Goal: Task Accomplishment & Management: Manage account settings

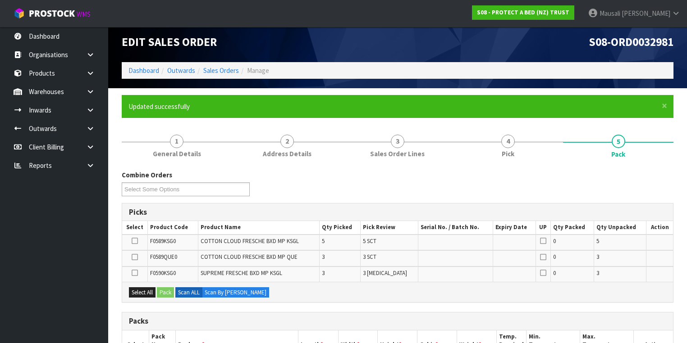
scroll to position [212, 0]
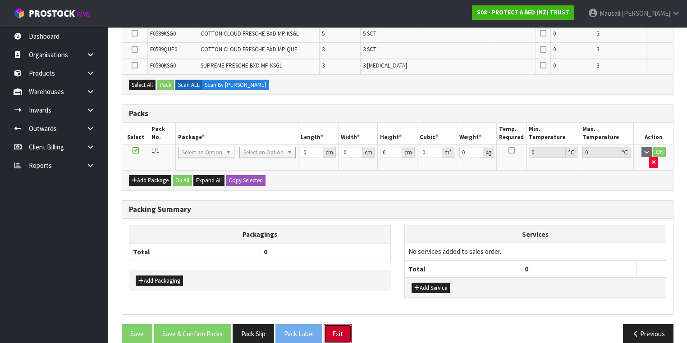
click at [341, 324] on button "Exit" at bounding box center [337, 333] width 28 height 19
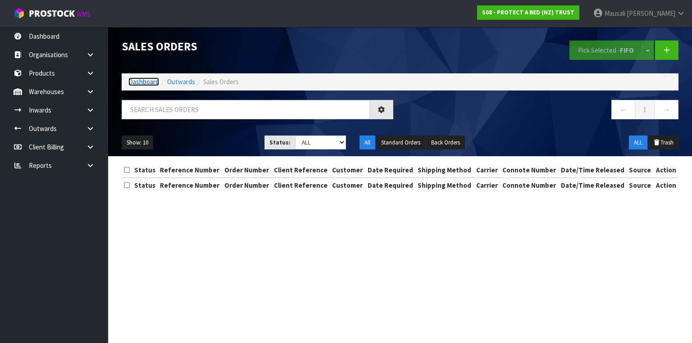
click at [150, 80] on link "Dashboard" at bounding box center [143, 81] width 31 height 9
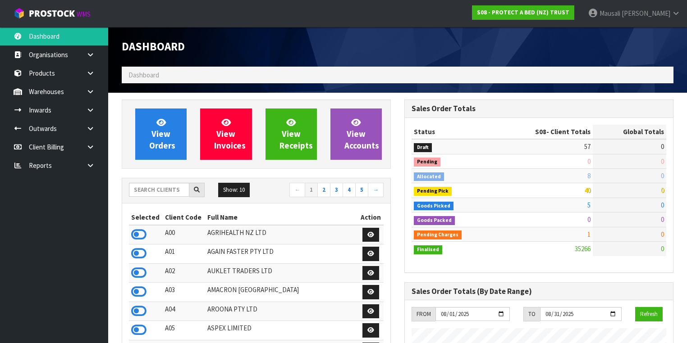
scroll to position [737, 282]
click at [143, 190] on input "text" at bounding box center [159, 190] width 60 height 14
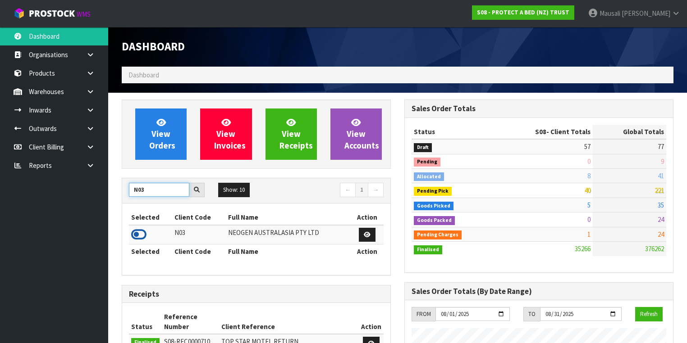
type input "N03"
click at [141, 228] on icon at bounding box center [138, 235] width 15 height 14
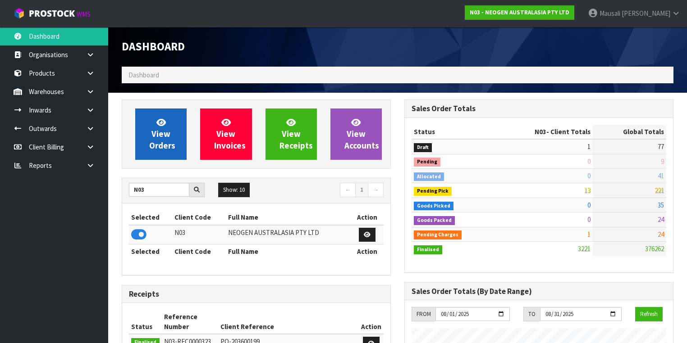
scroll to position [786, 282]
click at [161, 144] on span "View Orders" at bounding box center [162, 134] width 26 height 34
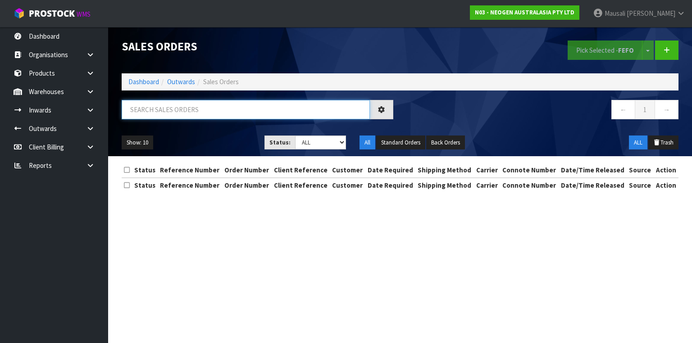
click at [137, 112] on input "text" at bounding box center [246, 109] width 248 height 19
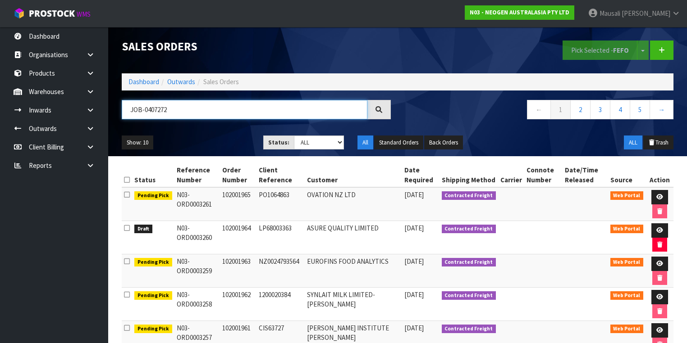
type input "JOB-0407272"
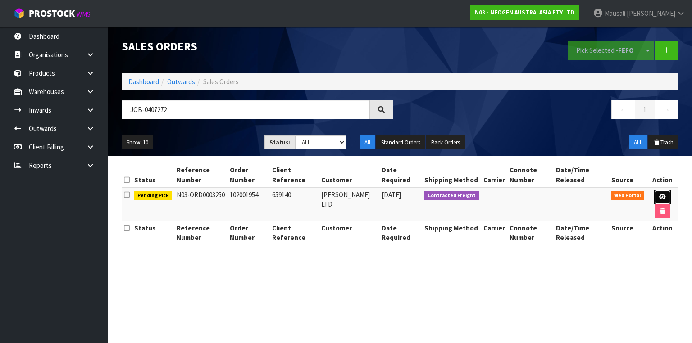
click at [658, 193] on link at bounding box center [662, 197] width 17 height 14
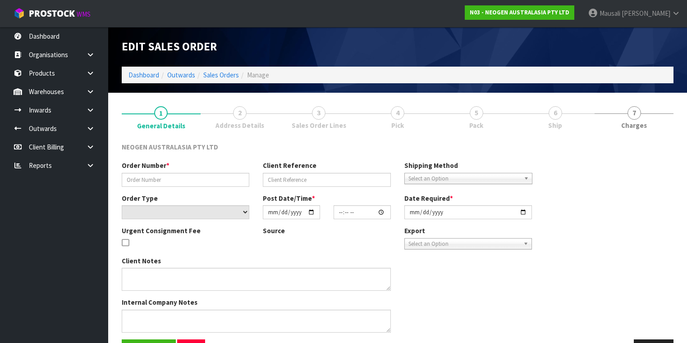
type input "102001954"
type input "659140"
select select "number:0"
type input "[DATE]"
type input "09:39:00.000"
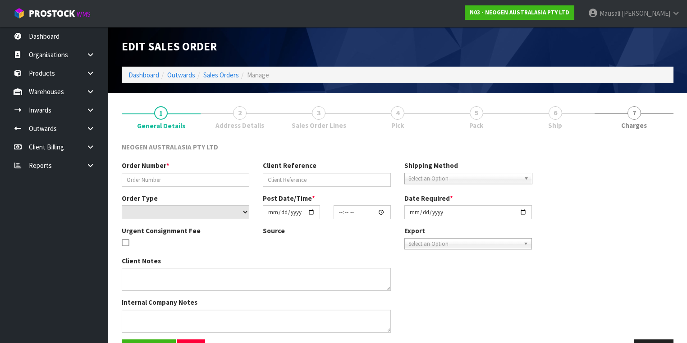
type input "[DATE]"
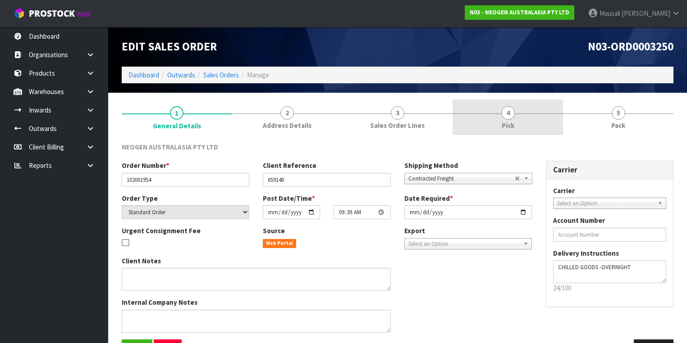
click at [514, 125] on link "4 Pick" at bounding box center [507, 118] width 110 height 36
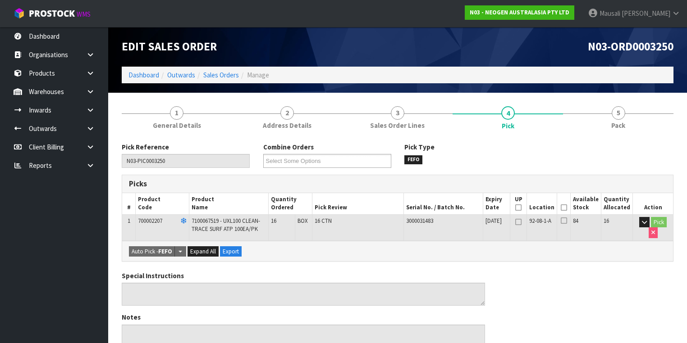
click at [567, 208] on icon at bounding box center [563, 208] width 6 height 0
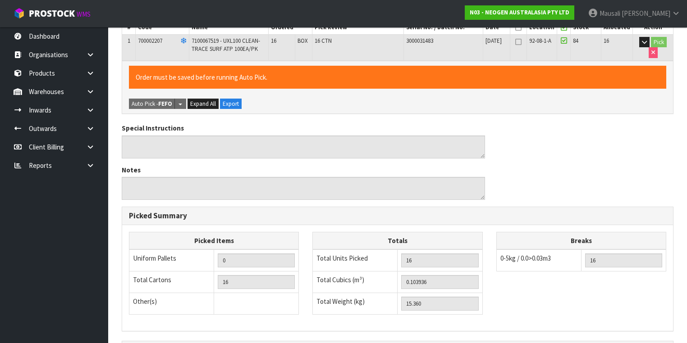
scroll to position [289, 0]
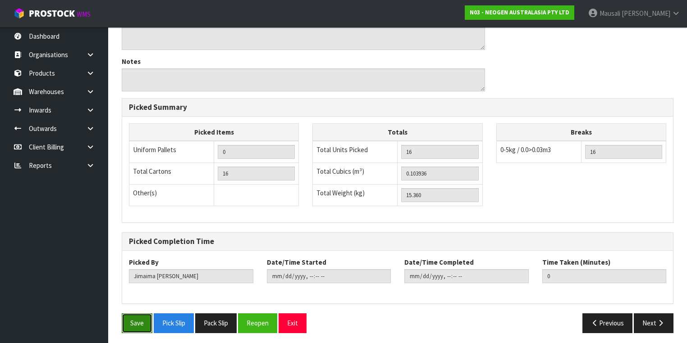
click at [137, 322] on button "Save" at bounding box center [137, 323] width 31 height 19
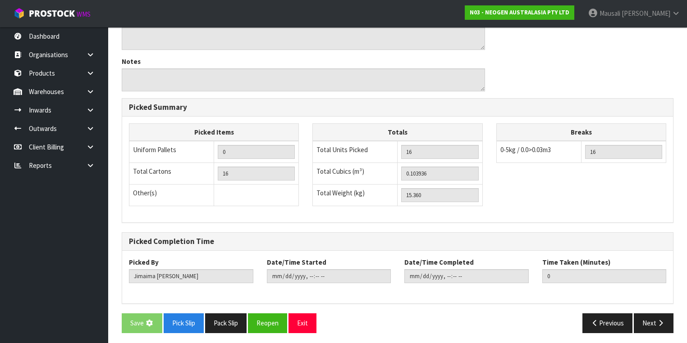
scroll to position [0, 0]
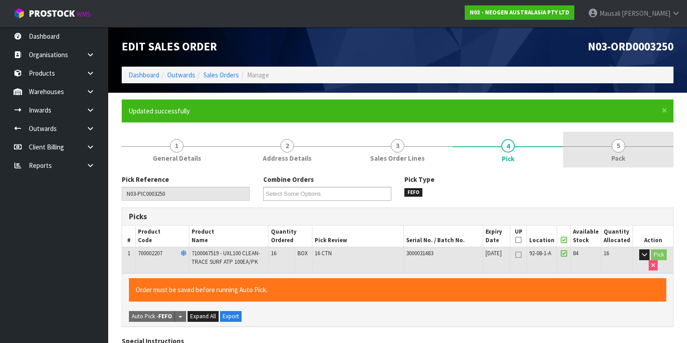
type input "[PERSON_NAME]"
type input "[DATE]T12:12:27"
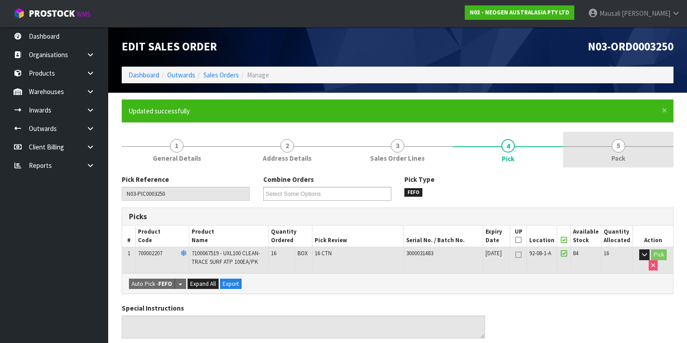
click at [600, 147] on link "5 Pack" at bounding box center [618, 150] width 110 height 36
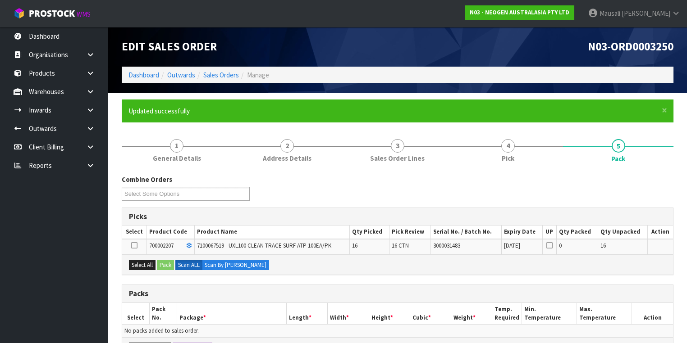
scroll to position [108, 0]
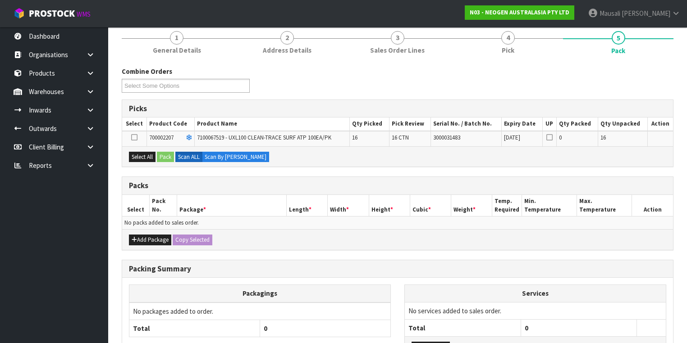
click at [134, 138] on icon at bounding box center [134, 137] width 6 height 0
click at [0, 0] on input "checkbox" at bounding box center [0, 0] width 0 height 0
click at [163, 155] on button "Pack" at bounding box center [165, 157] width 17 height 11
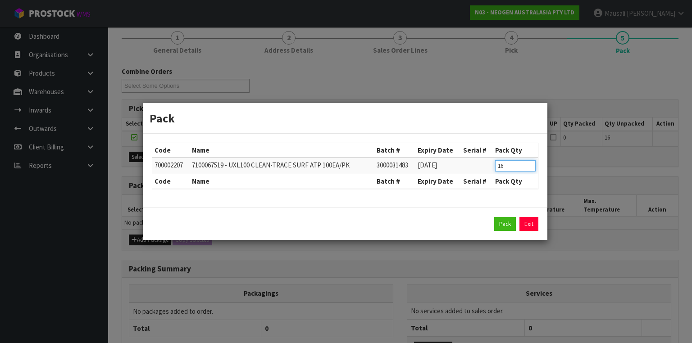
drag, startPoint x: 506, startPoint y: 165, endPoint x: 492, endPoint y: 168, distance: 14.3
click at [492, 168] on tr "700002207 7100067519 - UXL100 CLEAN-TRACE SURF ATP 100EA/PK 3000031483 [DATE] 16" at bounding box center [345, 166] width 386 height 17
type input "12"
click at [508, 221] on button "Pack" at bounding box center [505, 224] width 22 height 14
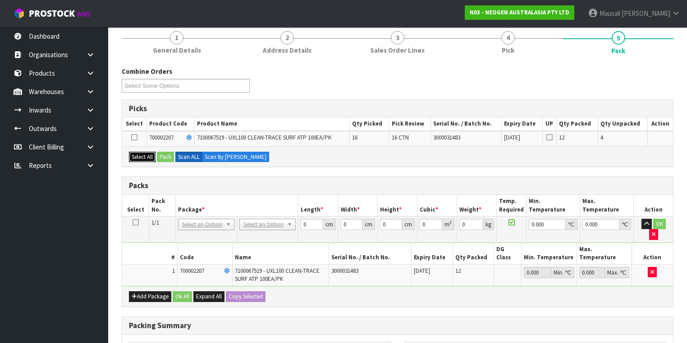
click at [139, 152] on button "Select All" at bounding box center [142, 157] width 27 height 11
click at [161, 155] on button "Pack" at bounding box center [165, 157] width 17 height 11
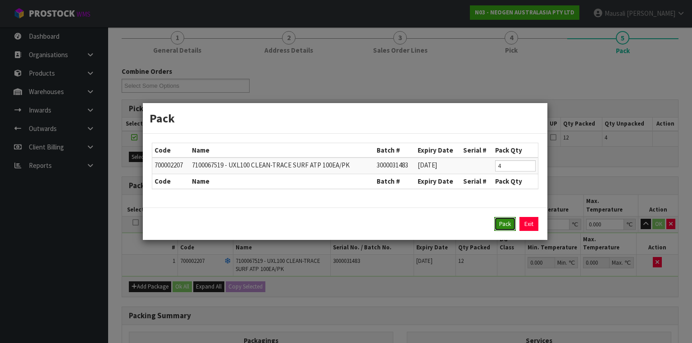
click at [497, 223] on button "Pack" at bounding box center [505, 224] width 22 height 14
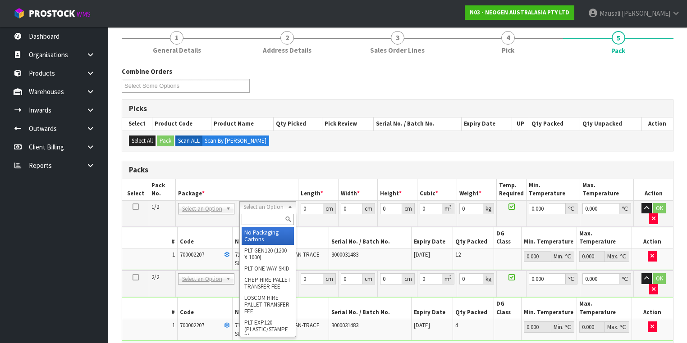
click at [255, 218] on input "text" at bounding box center [267, 219] width 52 height 11
type input "CTN9"
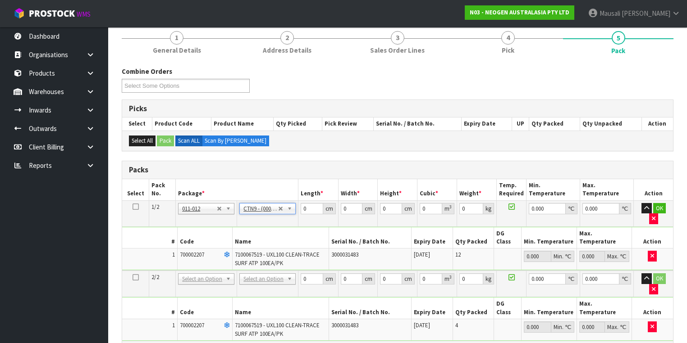
type input "51"
type input "38"
type input "58.5"
type input "0.113373"
type input "11.72"
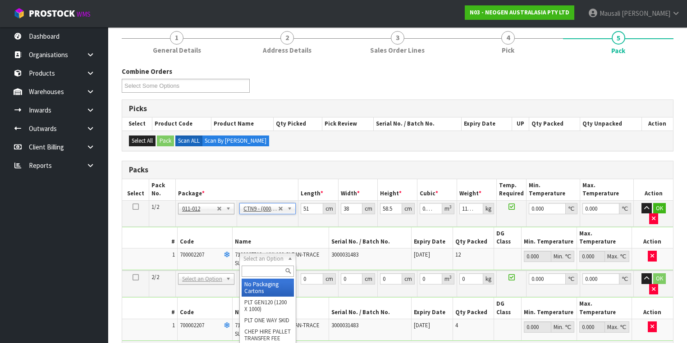
click at [247, 271] on input "text" at bounding box center [267, 271] width 52 height 11
type input "CTN5"
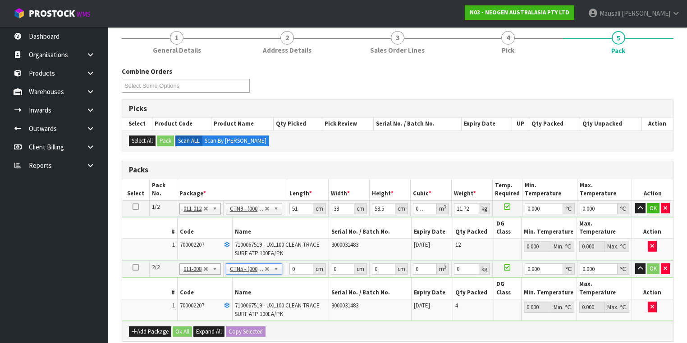
type input "43"
type input "33"
type input "25.5"
type input "0.036185"
type input "4.04"
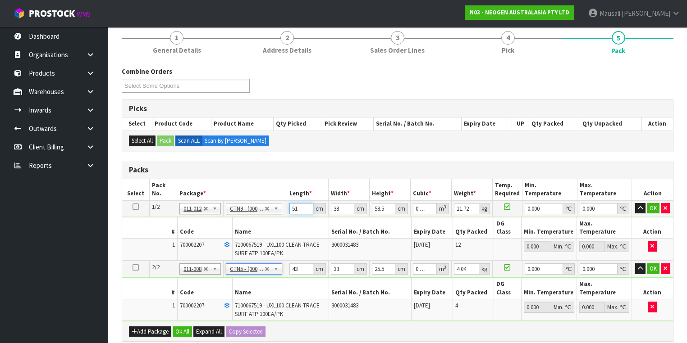
drag, startPoint x: 299, startPoint y: 209, endPoint x: 287, endPoint y: 213, distance: 11.8
click at [290, 213] on input "51" at bounding box center [300, 208] width 23 height 11
type input "5"
type input "0.011115"
type input "53"
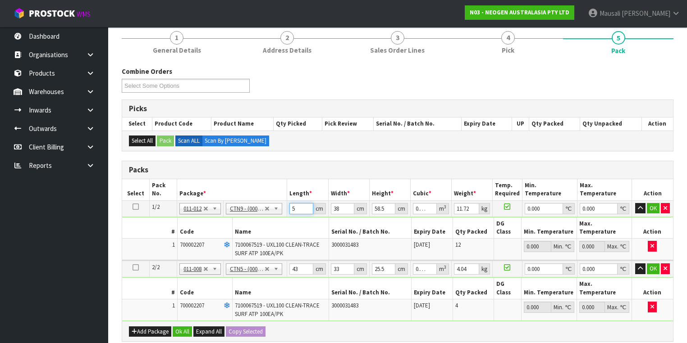
type input "0.117819"
type input "53"
type input "3"
type input "0.009302"
type input "39"
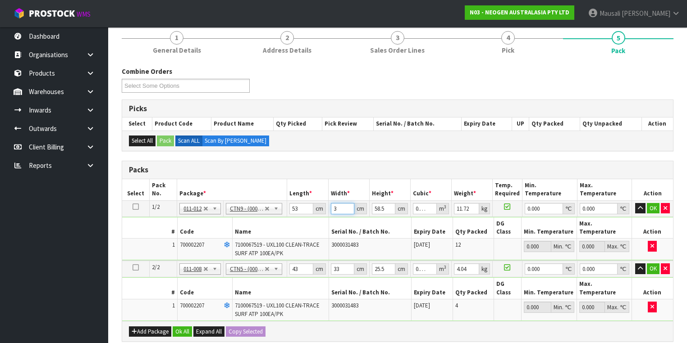
type input "0.120919"
type input "39"
type input "5"
type input "0.010335"
type input "51"
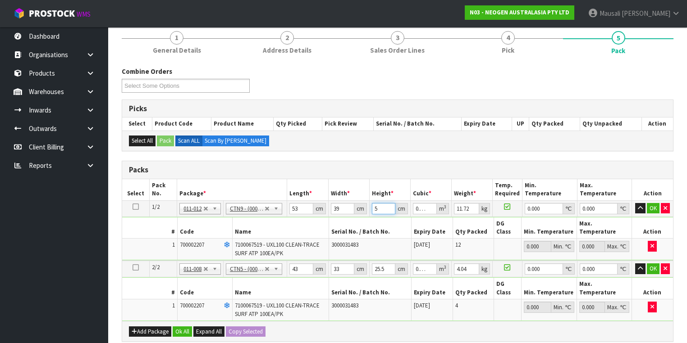
type input "0.105417"
type input "5"
type input "0.010335"
type input "54"
type input "0.111618"
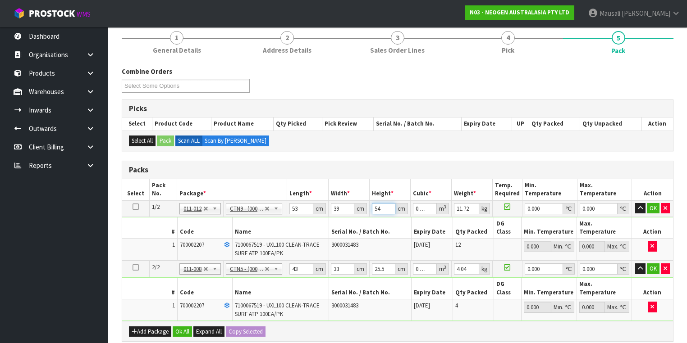
type input "54"
type input "13"
type input "0"
type input "4"
type input "0.003366"
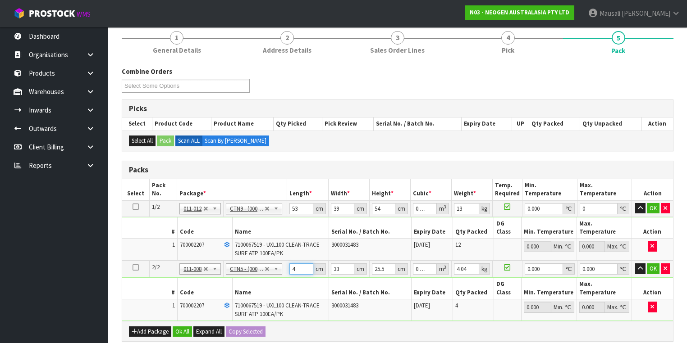
type input "44"
type input "0.037026"
type input "44"
type input "3"
type input "0.003366"
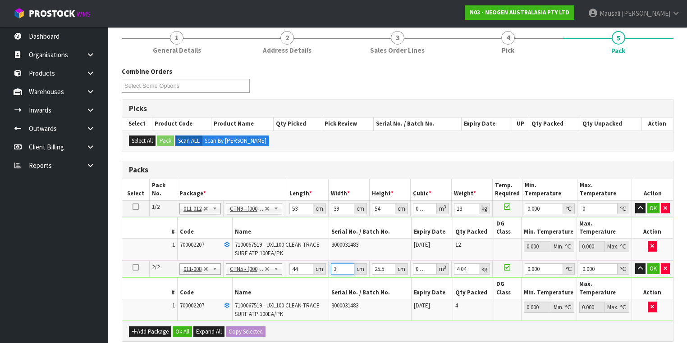
type input "34"
type input "0.038148"
type input "34"
type input "8"
type input "0.011968"
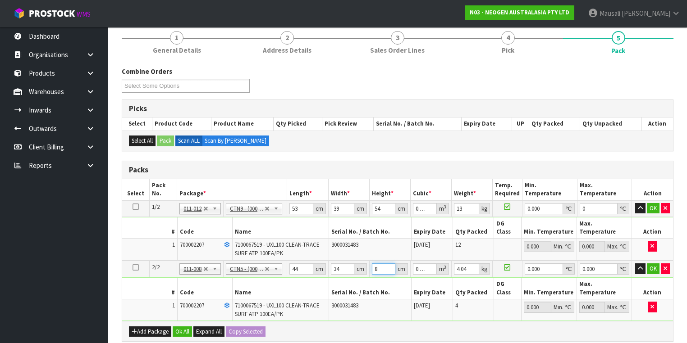
type input "80"
type input "0.11968"
type input "80"
type input "5"
click at [178, 327] on button "Ok All" at bounding box center [182, 332] width 19 height 11
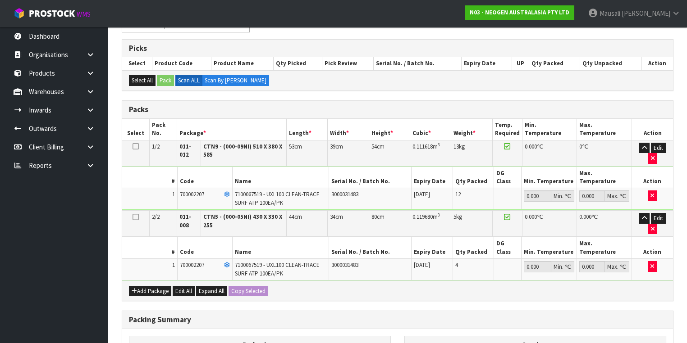
scroll to position [288, 0]
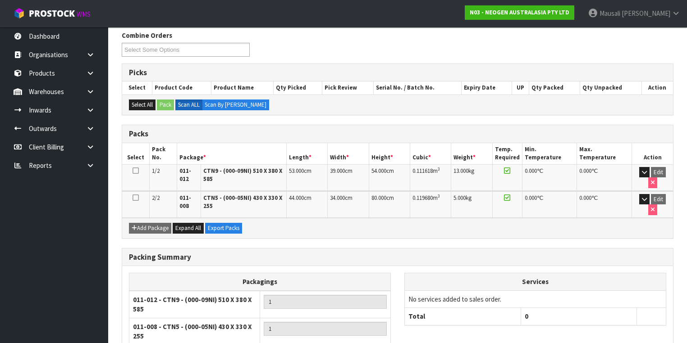
scroll to position [210, 0]
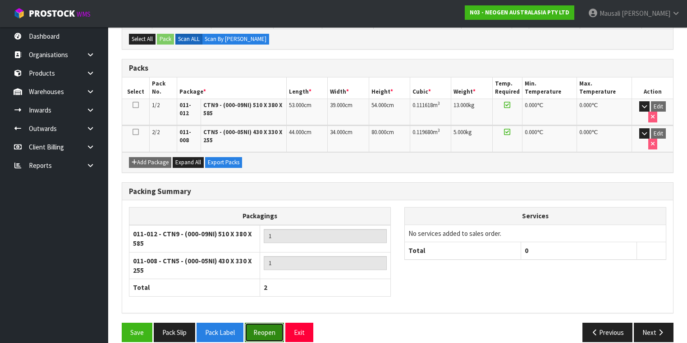
click at [270, 323] on button "Reopen" at bounding box center [264, 332] width 39 height 19
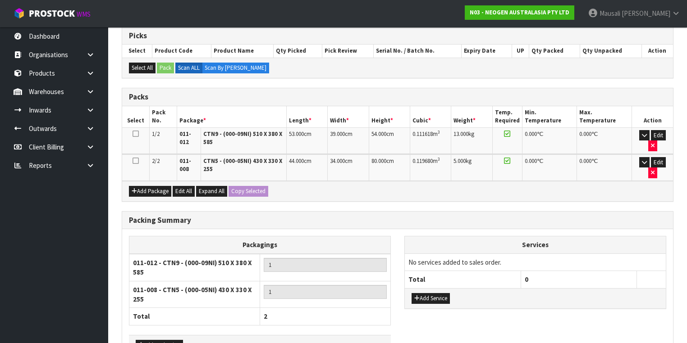
scroll to position [216, 0]
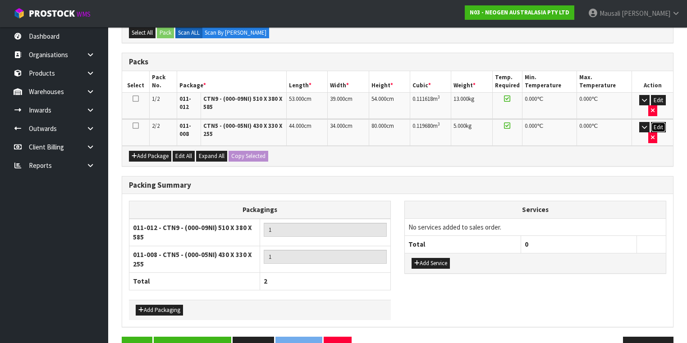
click at [651, 122] on button "Edit" at bounding box center [658, 127] width 15 height 11
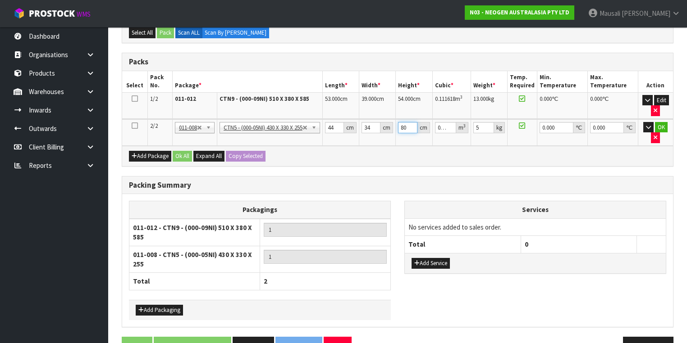
drag, startPoint x: 409, startPoint y: 127, endPoint x: 398, endPoint y: 130, distance: 10.8
click at [398, 130] on td "80 cm" at bounding box center [414, 132] width 36 height 27
type input "2"
type input "0.002992"
type input "28"
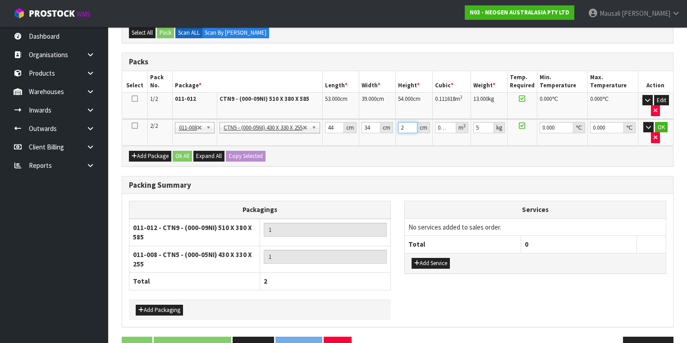
type input "0.041888"
type input "28"
click at [664, 123] on button "OK" at bounding box center [661, 127] width 13 height 11
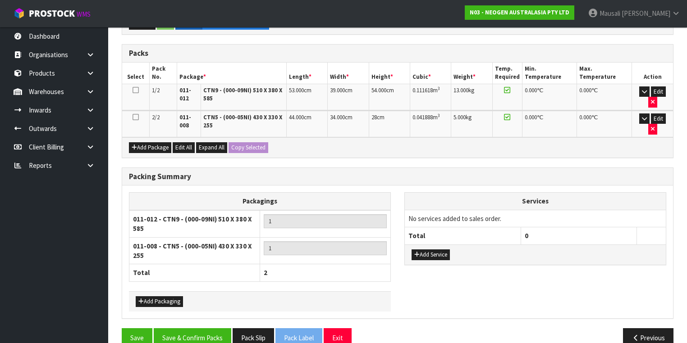
scroll to position [229, 0]
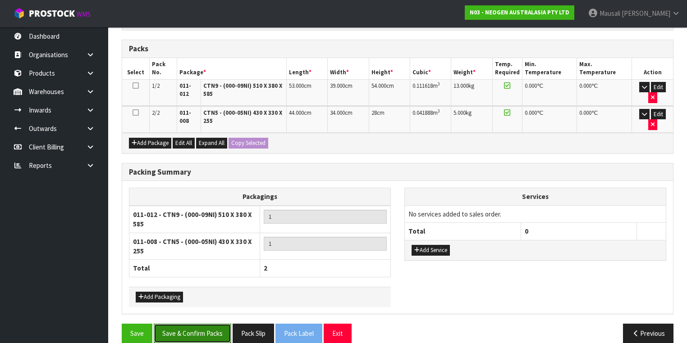
click at [191, 324] on button "Save & Confirm Packs" at bounding box center [192, 333] width 77 height 19
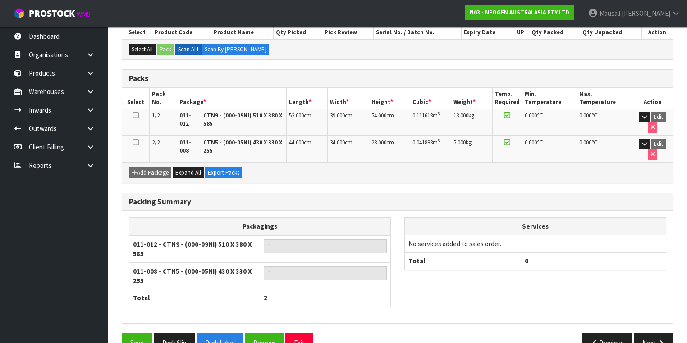
scroll to position [210, 0]
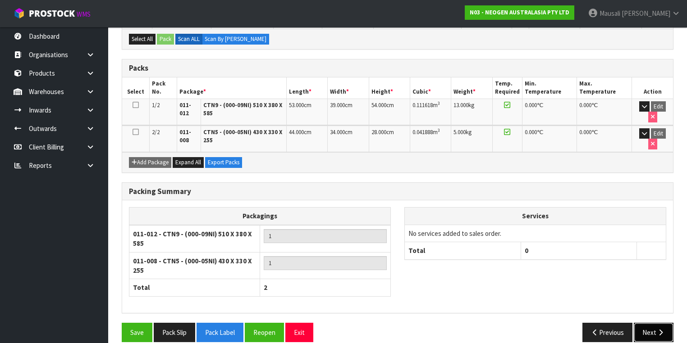
click at [653, 323] on button "Next" at bounding box center [653, 332] width 40 height 19
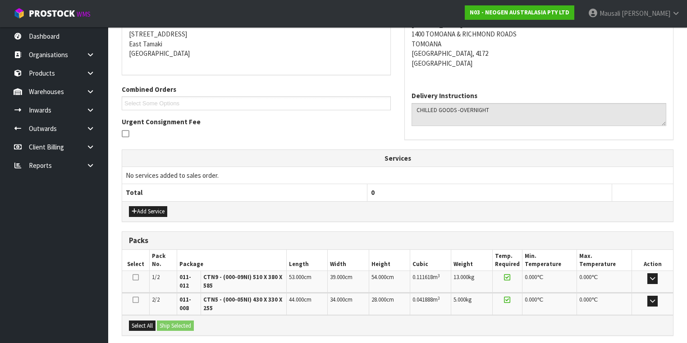
scroll to position [266, 0]
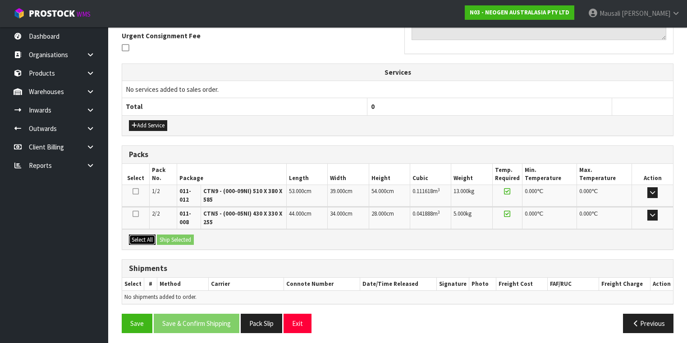
drag, startPoint x: 143, startPoint y: 237, endPoint x: 173, endPoint y: 238, distance: 30.2
click at [143, 237] on button "Select All" at bounding box center [142, 240] width 27 height 11
click at [176, 238] on button "Ship Selected" at bounding box center [175, 240] width 37 height 11
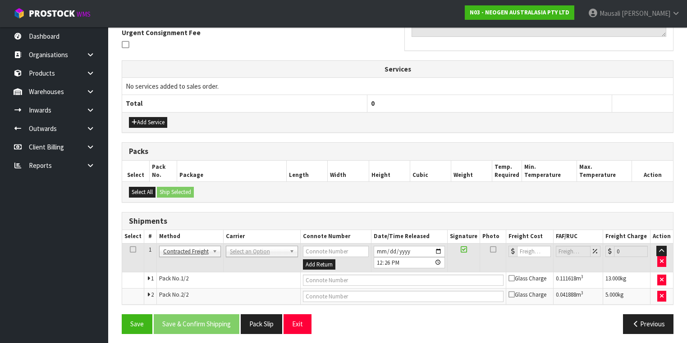
scroll to position [270, 0]
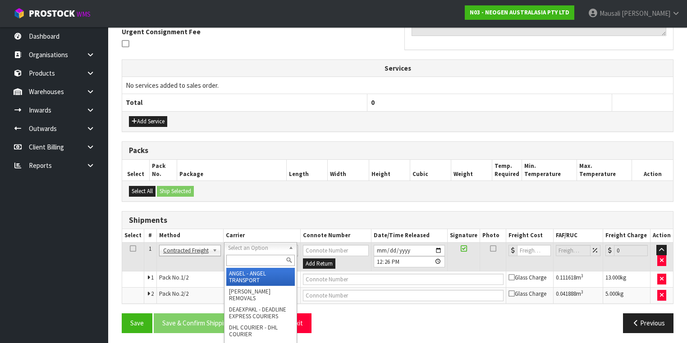
click at [243, 261] on input "text" at bounding box center [260, 260] width 68 height 11
type input "NZP"
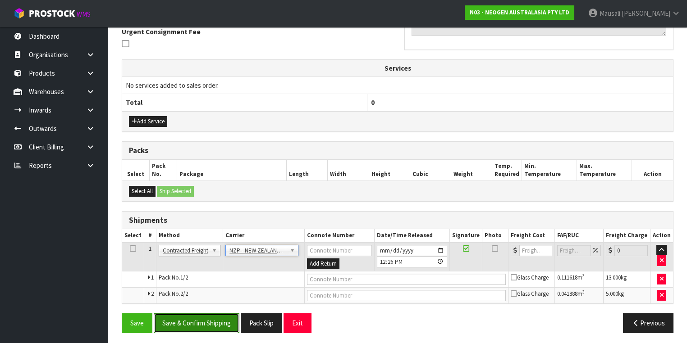
click at [200, 325] on button "Save & Confirm Shipping" at bounding box center [197, 323] width 86 height 19
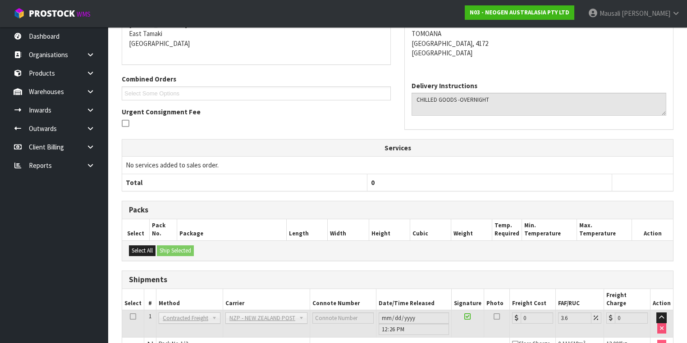
scroll to position [257, 0]
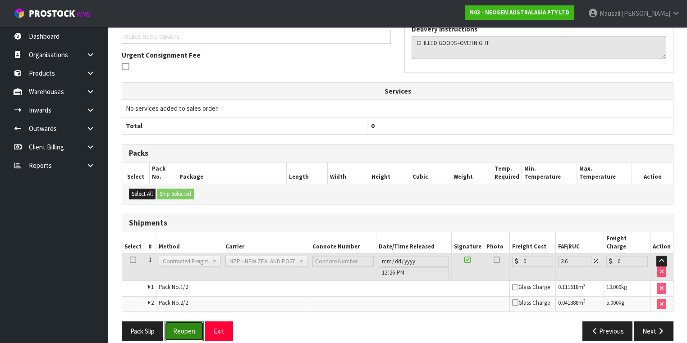
click at [175, 322] on button "Reopen" at bounding box center [183, 331] width 39 height 19
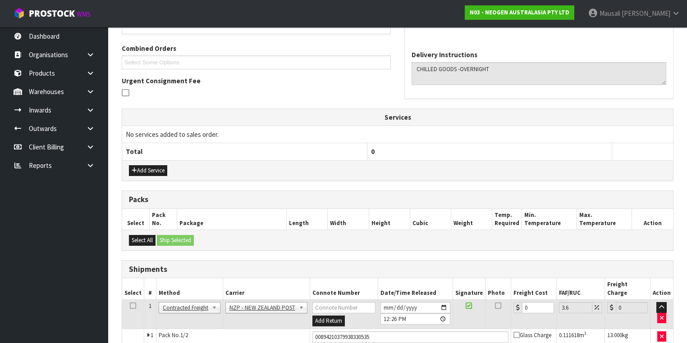
scroll to position [278, 0]
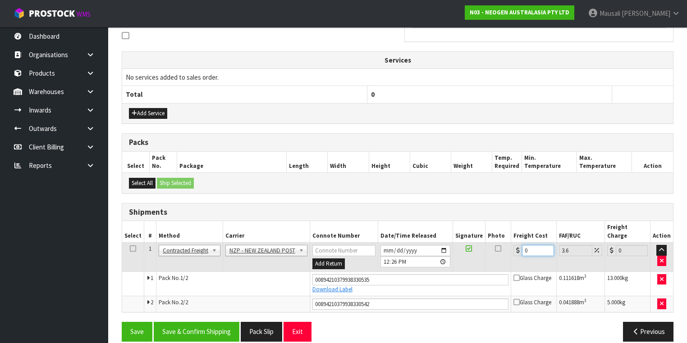
drag, startPoint x: 531, startPoint y: 238, endPoint x: 514, endPoint y: 247, distance: 19.1
click at [514, 247] on td "0" at bounding box center [534, 257] width 46 height 29
type input "3"
type input "3.11"
type input "36"
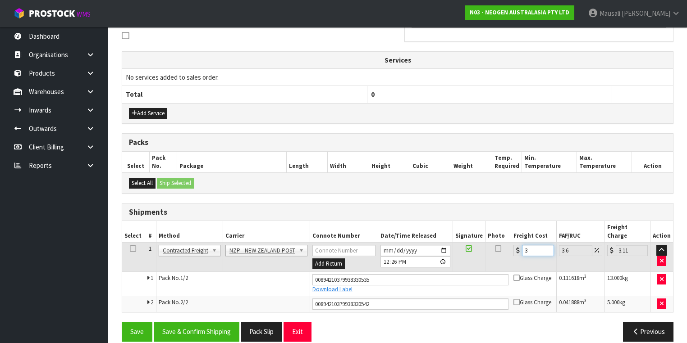
type input "37.3"
type input "36.6"
type input "37.92"
type input "36.65"
type input "37.97"
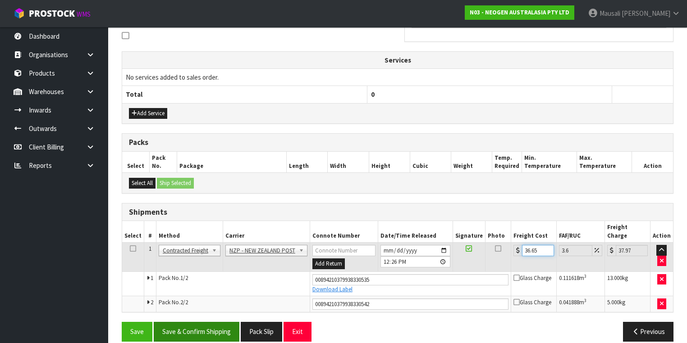
type input "36.65"
click at [212, 322] on button "Save & Confirm Shipping" at bounding box center [197, 331] width 86 height 19
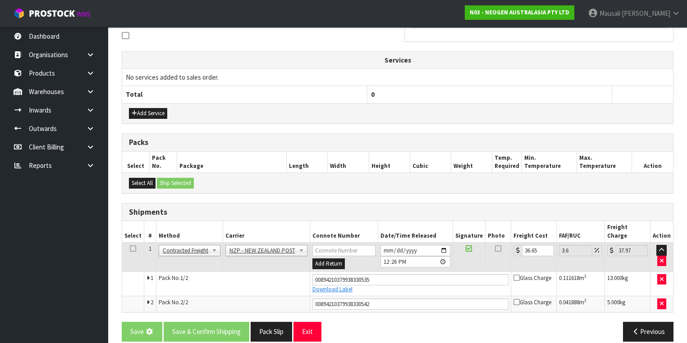
scroll to position [0, 0]
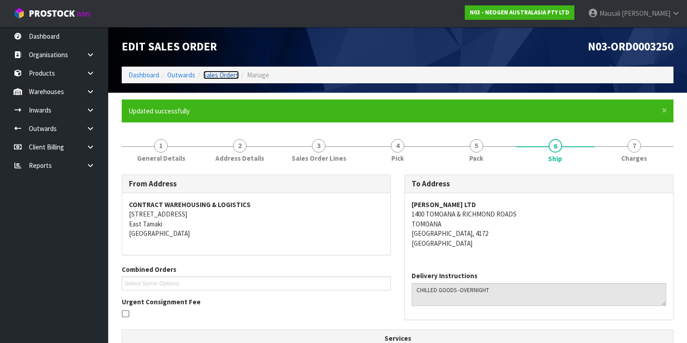
click at [205, 74] on link "Sales Orders" at bounding box center [221, 75] width 36 height 9
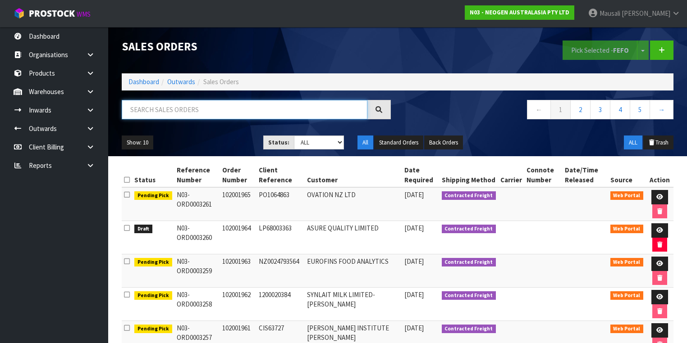
click at [149, 103] on input "text" at bounding box center [245, 109] width 246 height 19
click at [140, 117] on input "text" at bounding box center [245, 109] width 246 height 19
type input "JOB-0407271"
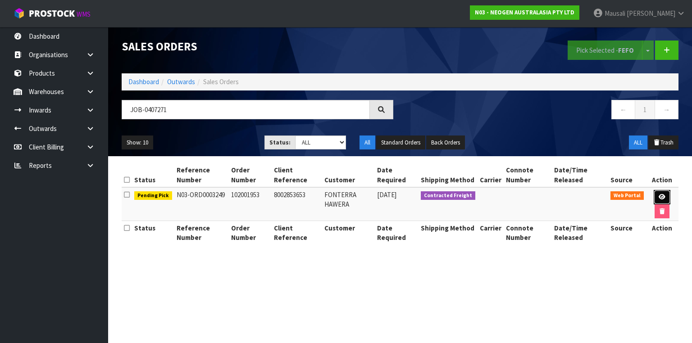
click at [655, 195] on link at bounding box center [662, 197] width 17 height 14
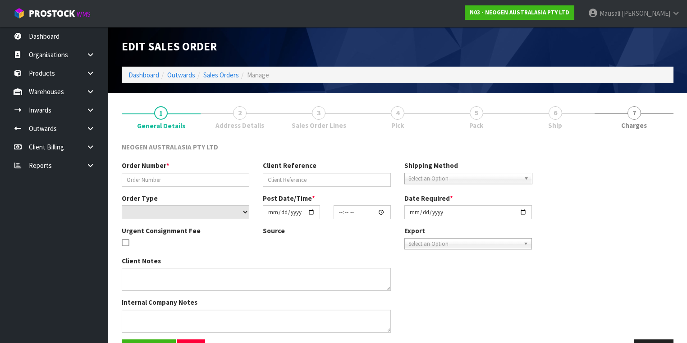
type input "102001953"
type input "8002853653"
select select "number:0"
type input "[DATE]"
type input "09:36:00.000"
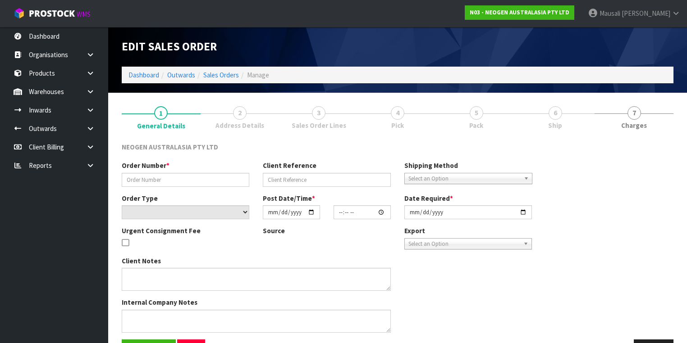
type input "[DATE]"
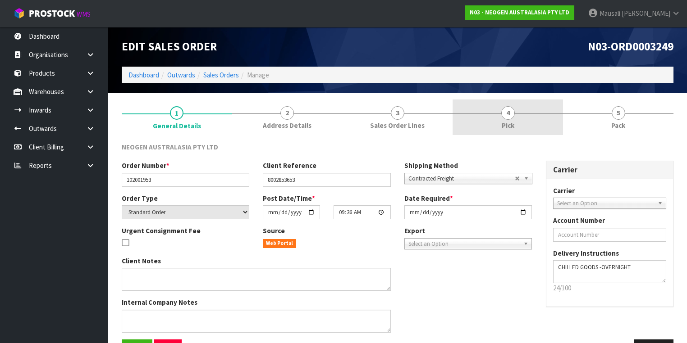
click at [548, 121] on link "4 Pick" at bounding box center [507, 118] width 110 height 36
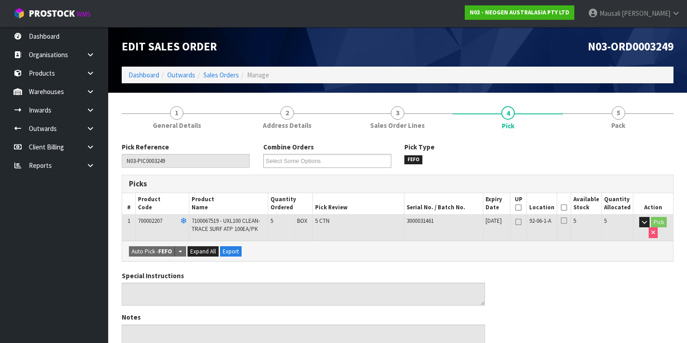
click at [567, 208] on icon at bounding box center [563, 208] width 6 height 0
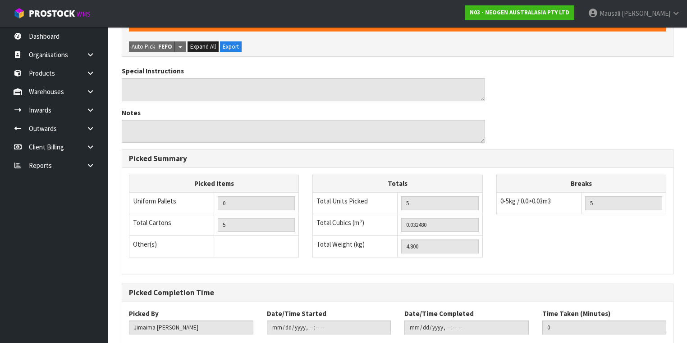
scroll to position [289, 0]
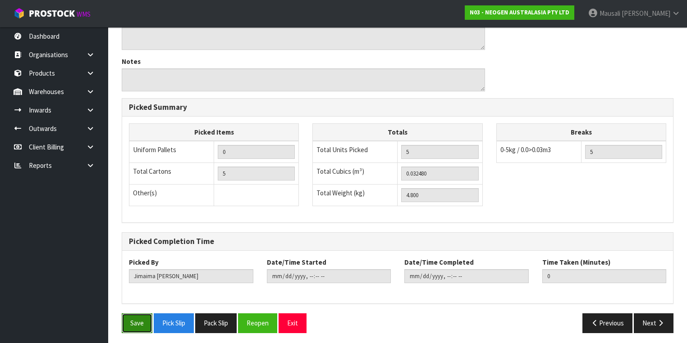
click at [133, 323] on button "Save" at bounding box center [137, 323] width 31 height 19
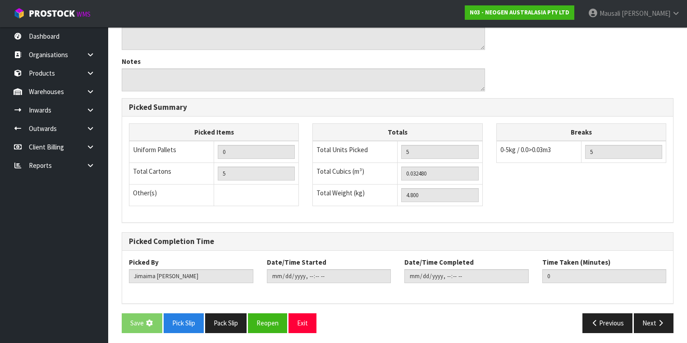
scroll to position [0, 0]
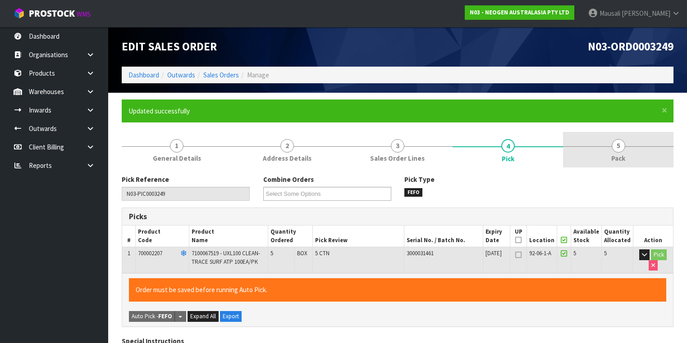
type input "[PERSON_NAME]"
type input "[DATE]T12:28:55"
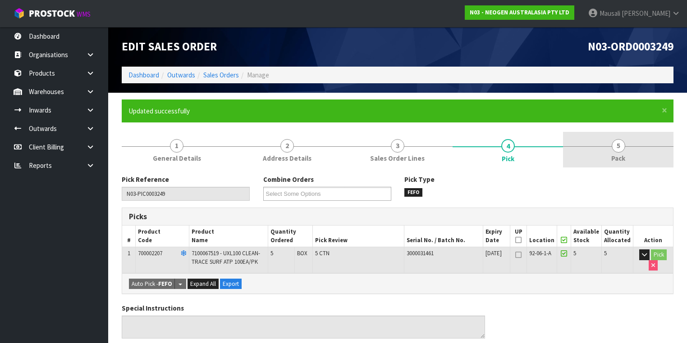
click at [619, 153] on link "5 Pack" at bounding box center [618, 150] width 110 height 36
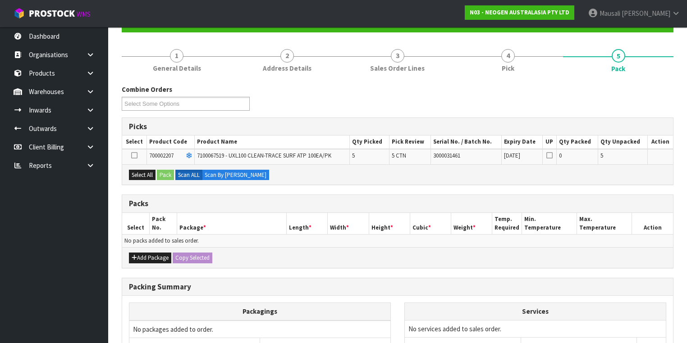
scroll to position [178, 0]
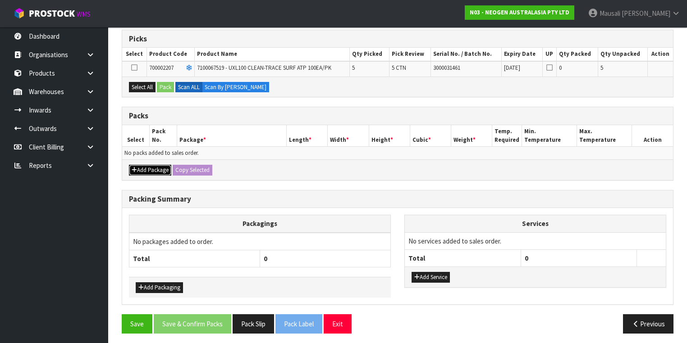
click at [155, 169] on button "Add Package" at bounding box center [150, 170] width 42 height 11
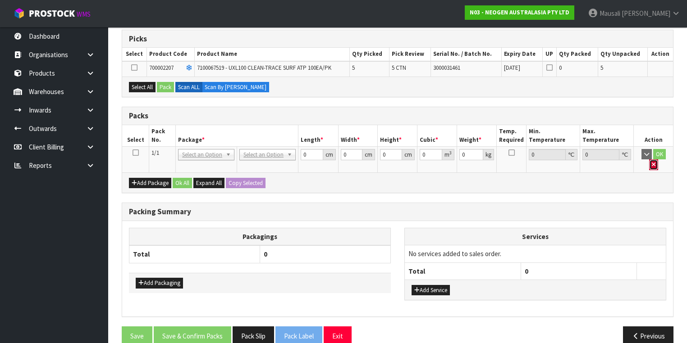
click at [655, 162] on icon "button" at bounding box center [653, 165] width 4 height 6
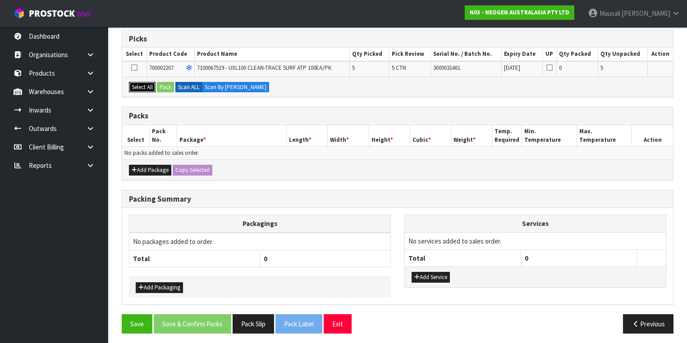
drag, startPoint x: 138, startPoint y: 86, endPoint x: 148, endPoint y: 85, distance: 10.0
click at [139, 86] on button "Select All" at bounding box center [142, 87] width 27 height 11
click at [166, 82] on button "Pack" at bounding box center [165, 87] width 17 height 11
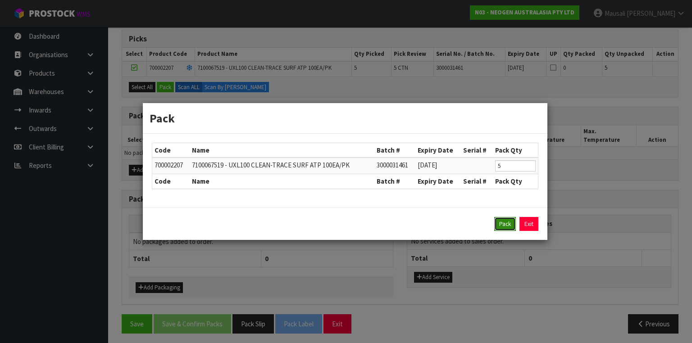
click at [496, 225] on button "Pack" at bounding box center [505, 224] width 22 height 14
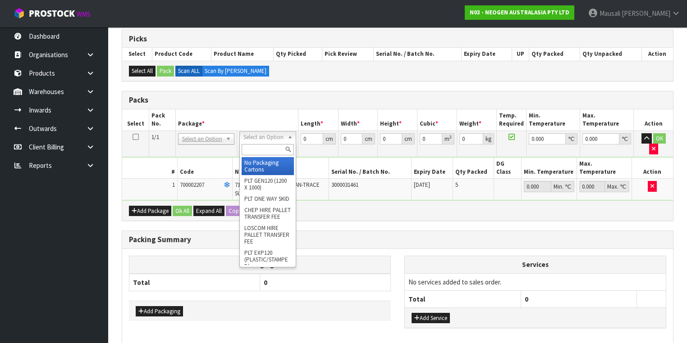
click at [258, 151] on input "text" at bounding box center [267, 149] width 52 height 11
type input "CTN6"
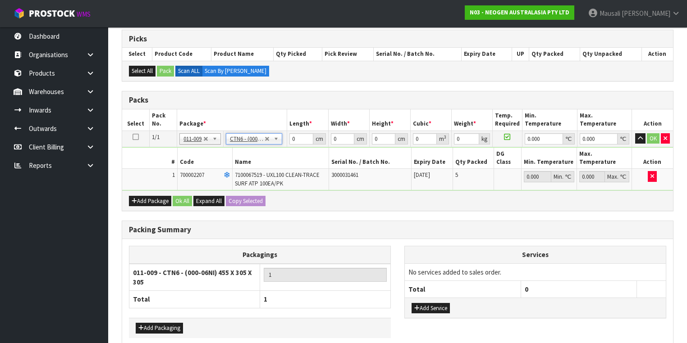
type input "45.5"
type input "30.5"
type input "0.042326"
type input "5"
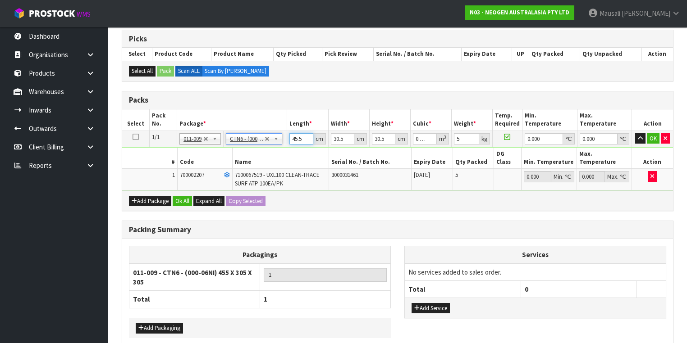
drag, startPoint x: 303, startPoint y: 138, endPoint x: 287, endPoint y: 137, distance: 15.8
click at [289, 138] on input "45.5" at bounding box center [300, 138] width 23 height 11
type input "4"
type input "0.003721"
type input "46"
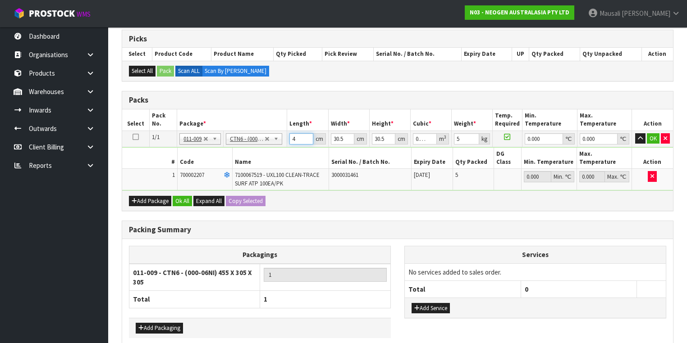
type input "0.042792"
type input "46"
type input "3"
type input "0.004209"
type input "32"
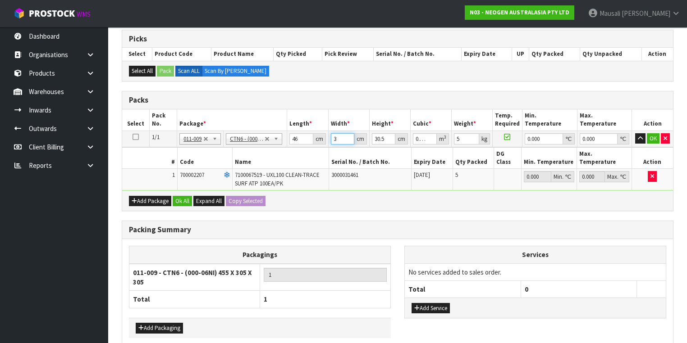
type input "0.044896"
type input "32"
type input "2"
type input "0.002944"
type input "28"
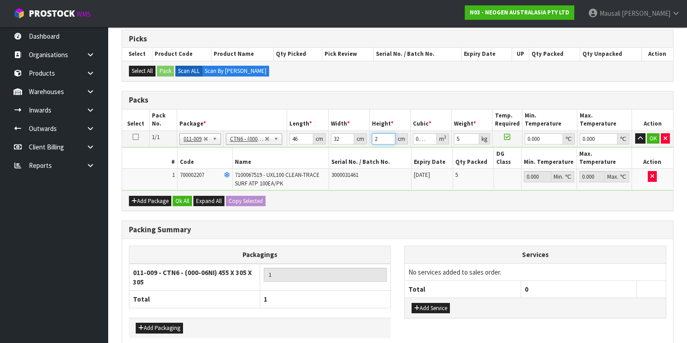
type input "0.041216"
type input "28"
type input "6"
click at [177, 196] on button "Ok All" at bounding box center [182, 201] width 19 height 11
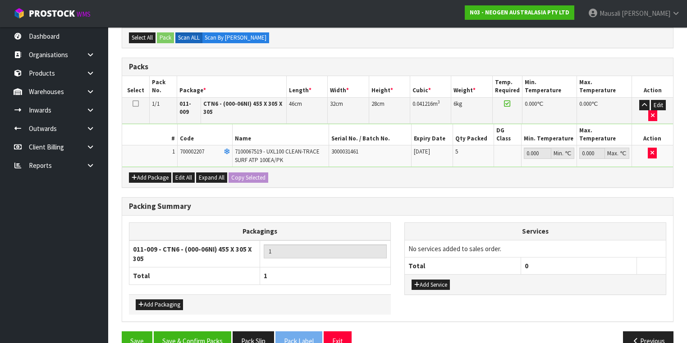
scroll to position [215, 0]
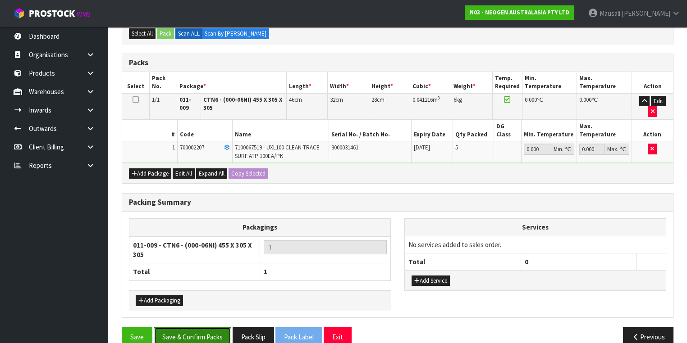
click at [207, 328] on button "Save & Confirm Packs" at bounding box center [192, 337] width 77 height 19
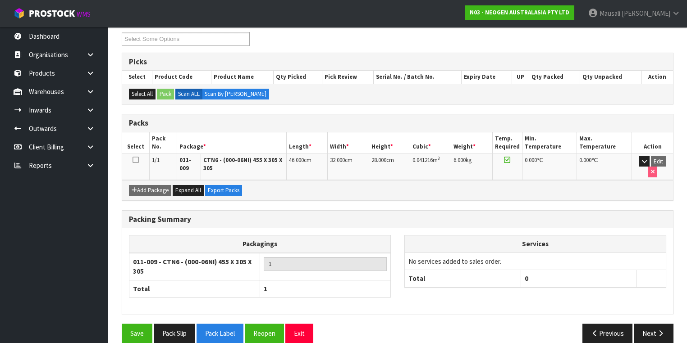
scroll to position [160, 0]
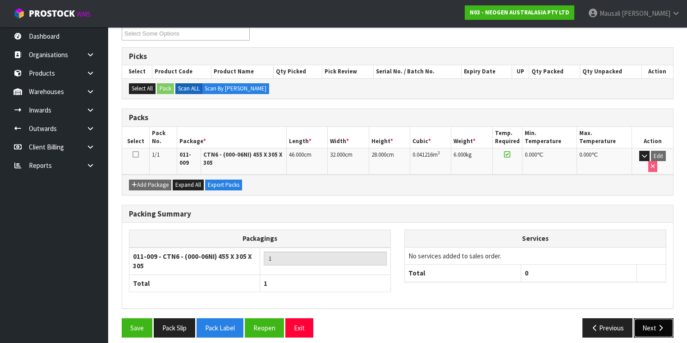
click at [653, 319] on button "Next" at bounding box center [653, 328] width 40 height 19
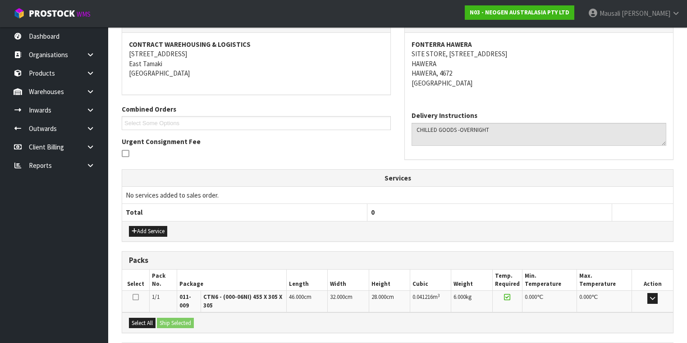
scroll to position [244, 0]
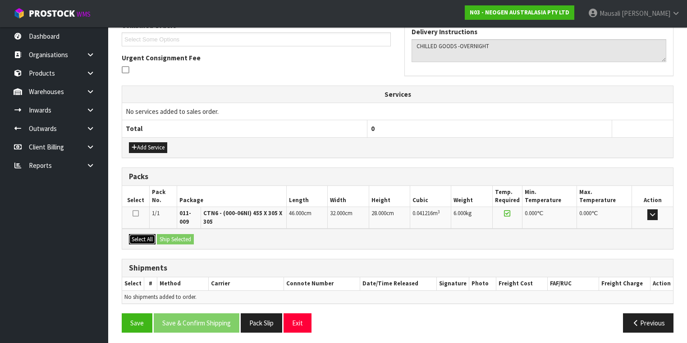
click at [141, 234] on button "Select All" at bounding box center [142, 239] width 27 height 11
click at [160, 234] on button "Ship Selected" at bounding box center [175, 239] width 37 height 11
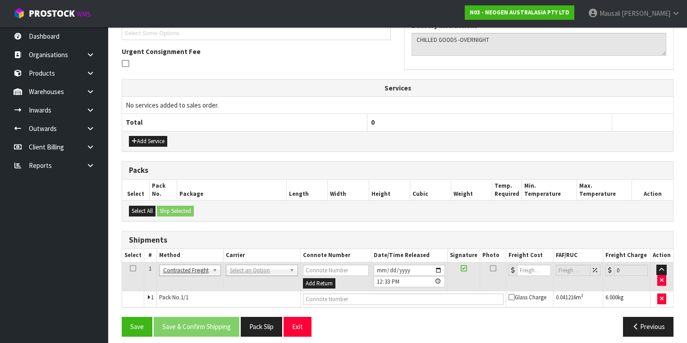
scroll to position [254, 0]
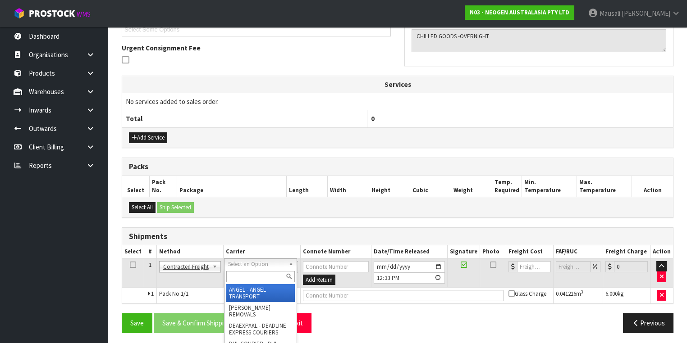
drag, startPoint x: 237, startPoint y: 271, endPoint x: 242, endPoint y: 279, distance: 10.1
click at [238, 273] on input "text" at bounding box center [260, 276] width 68 height 11
type input "NZP"
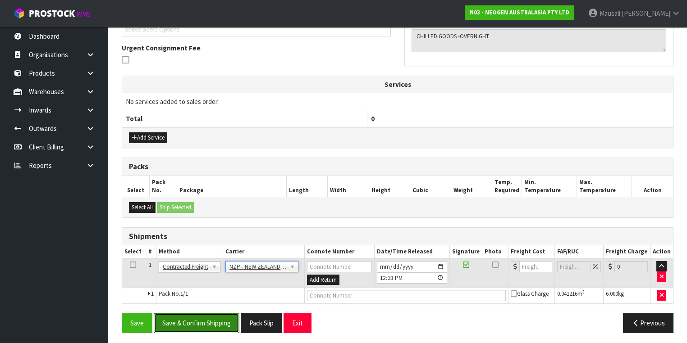
drag, startPoint x: 207, startPoint y: 319, endPoint x: 665, endPoint y: 190, distance: 476.1
click at [208, 319] on button "Save & Confirm Shipping" at bounding box center [197, 323] width 86 height 19
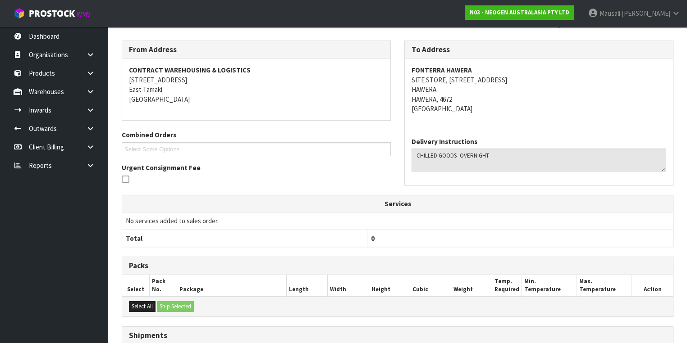
scroll to position [241, 0]
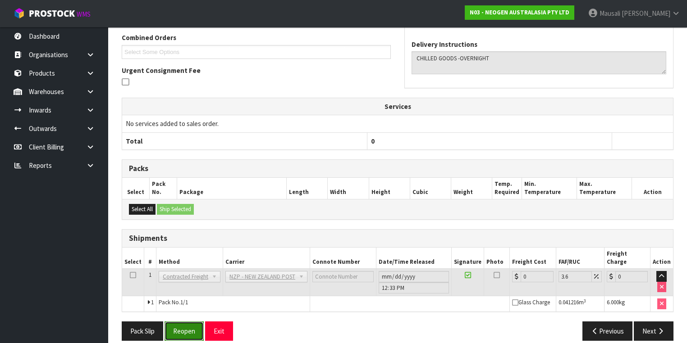
click at [181, 324] on button "Reopen" at bounding box center [183, 331] width 39 height 19
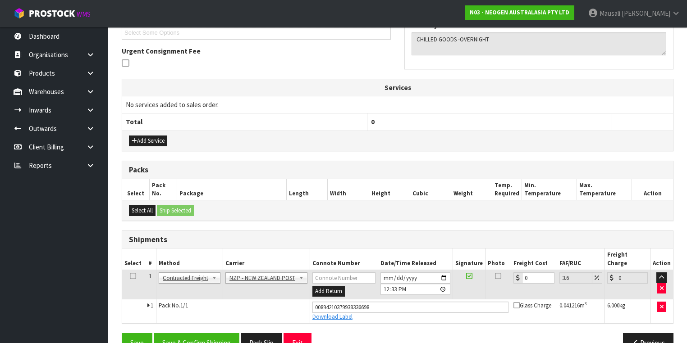
scroll to position [252, 0]
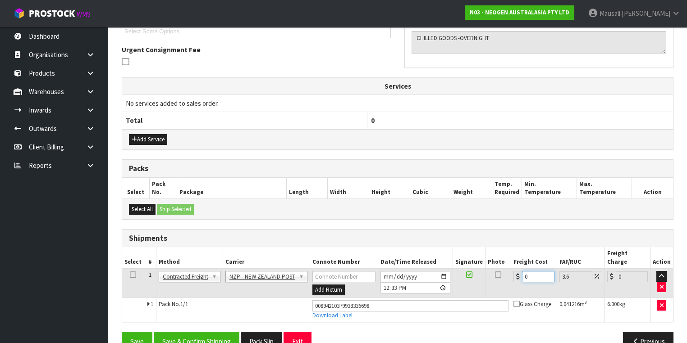
drag, startPoint x: 532, startPoint y: 268, endPoint x: 518, endPoint y: 269, distance: 14.5
click at [518, 271] on div "0" at bounding box center [533, 276] width 41 height 11
type input "1"
type input "1.04"
type input "13"
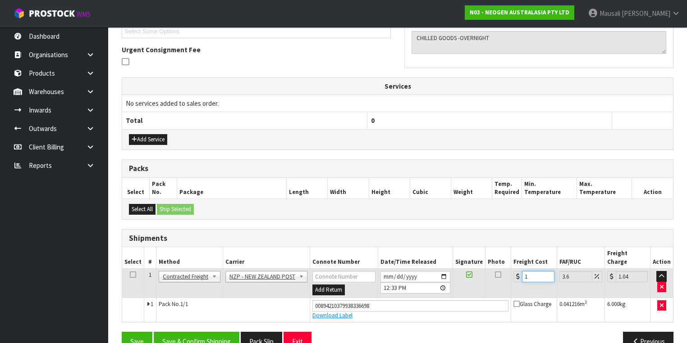
type input "13.47"
type input "13.04"
type input "13.51"
type input "13.04"
click at [209, 332] on button "Save & Confirm Shipping" at bounding box center [197, 341] width 86 height 19
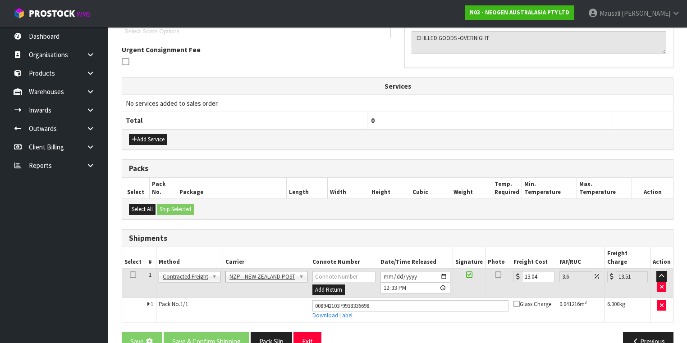
scroll to position [0, 0]
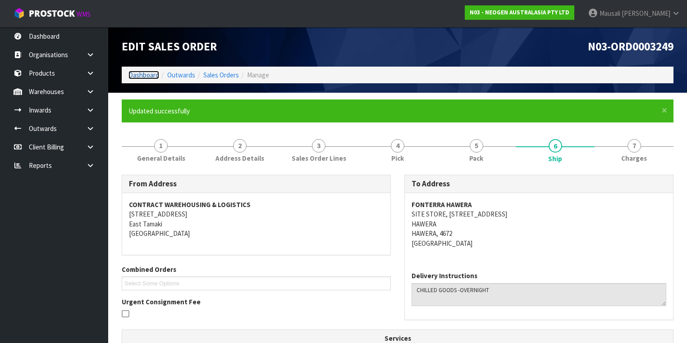
click at [150, 74] on link "Dashboard" at bounding box center [143, 75] width 31 height 9
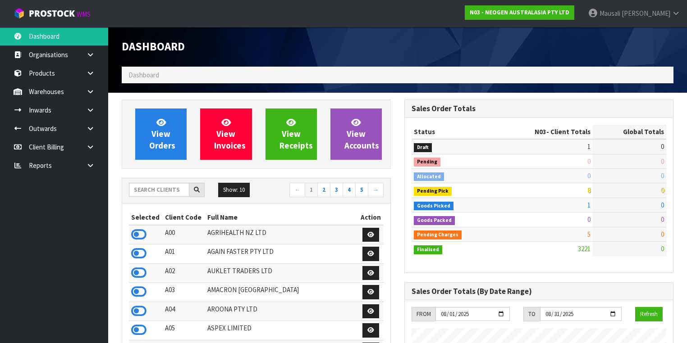
scroll to position [786, 282]
drag, startPoint x: 159, startPoint y: 191, endPoint x: 216, endPoint y: 177, distance: 58.5
click at [159, 191] on input "text" at bounding box center [159, 190] width 60 height 14
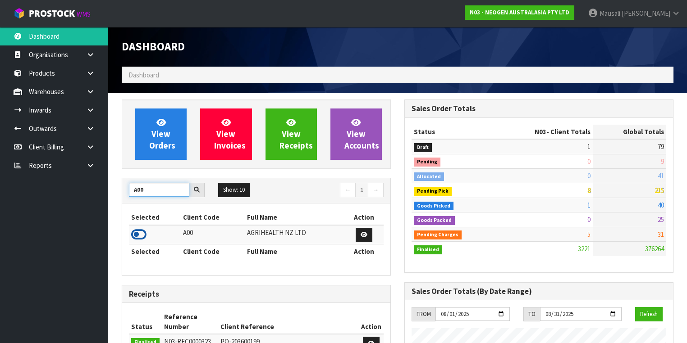
type input "A00"
click at [139, 231] on icon at bounding box center [138, 235] width 15 height 14
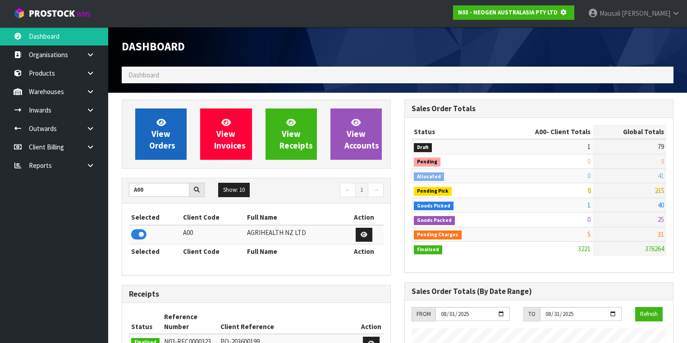
scroll to position [560, 282]
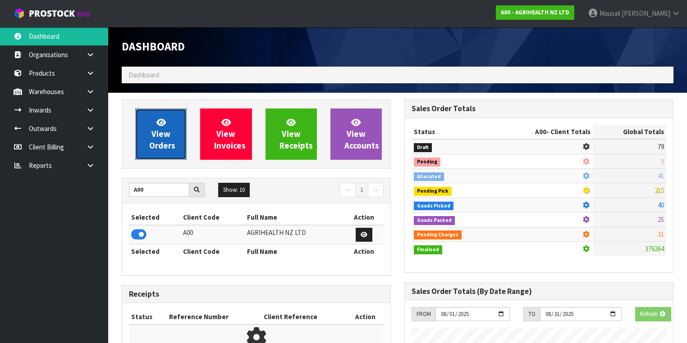
click at [171, 139] on link "View Orders" at bounding box center [160, 134] width 51 height 51
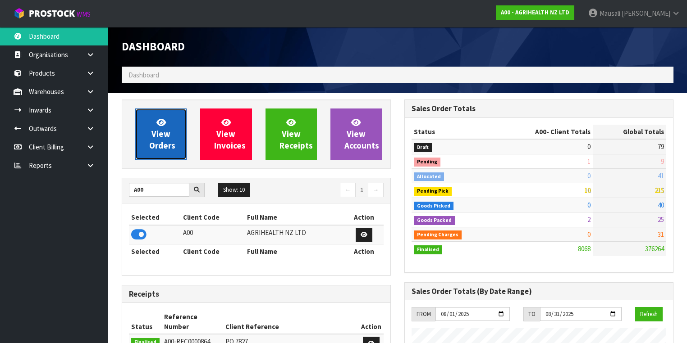
scroll to position [679, 282]
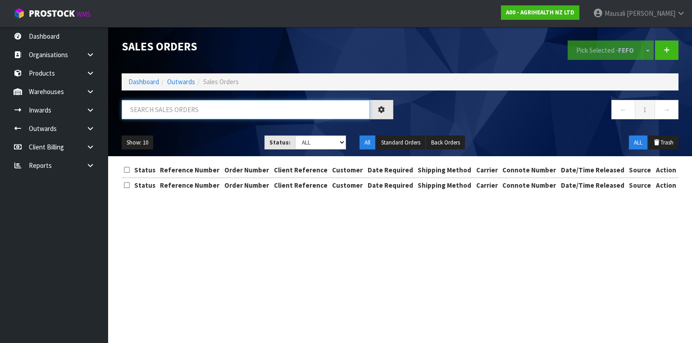
click at [144, 109] on input "text" at bounding box center [246, 109] width 248 height 19
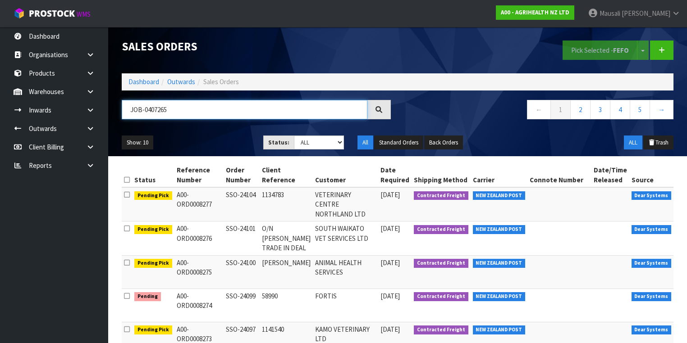
type input "JOB-0407265"
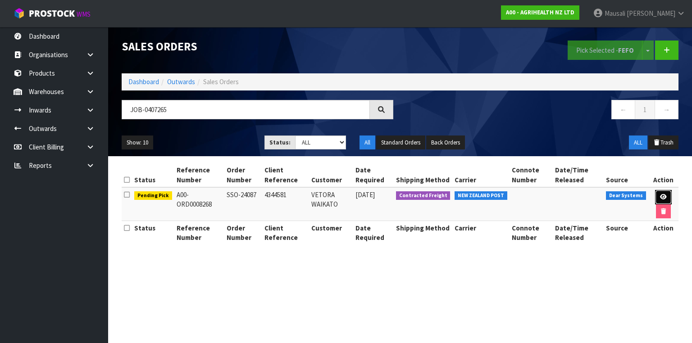
click at [660, 191] on link at bounding box center [663, 197] width 17 height 14
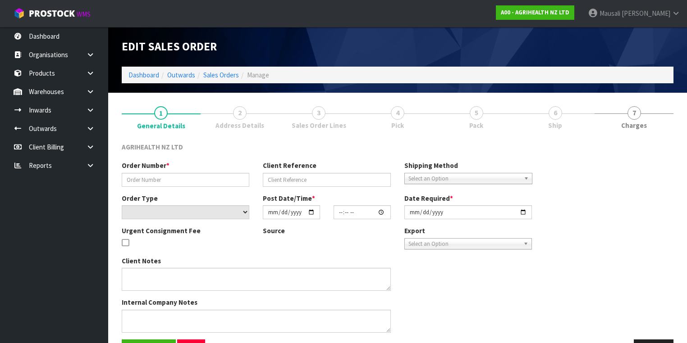
type input "SSO-24087"
type input "4344581"
select select "number:0"
type input "[DATE]"
type input "09:34:10.000"
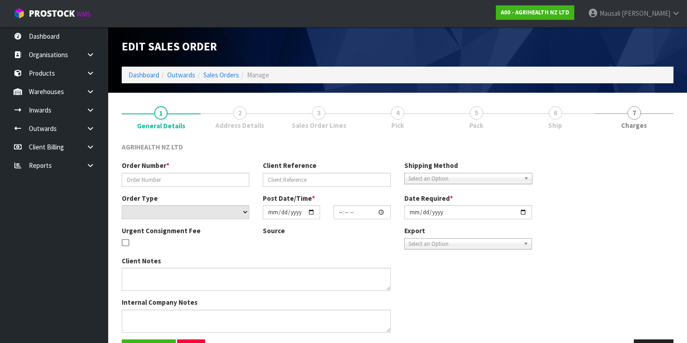
type input "[DATE]"
type textarea "SHIP BY: Overnight Courier Rotorua = BOP"
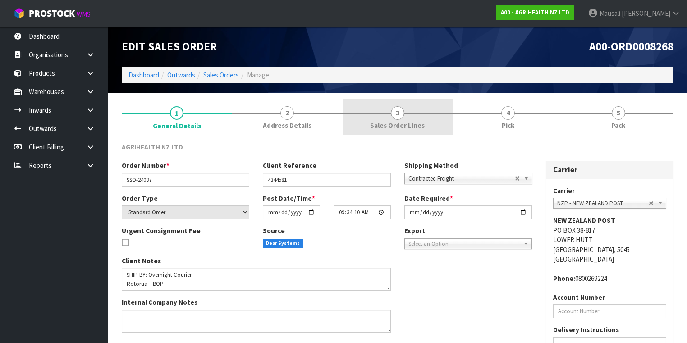
click at [424, 121] on link "3 Sales Order Lines" at bounding box center [397, 118] width 110 height 36
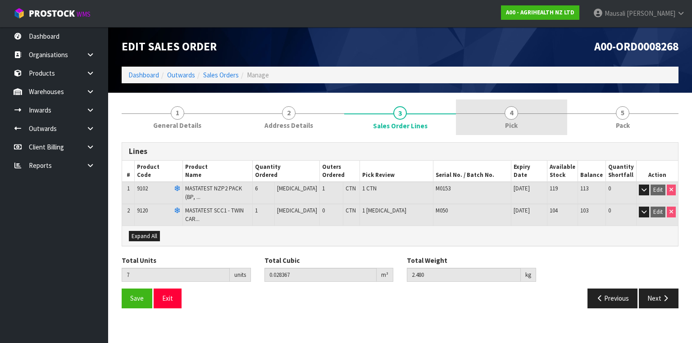
click at [507, 127] on span "Pick" at bounding box center [511, 125] width 13 height 9
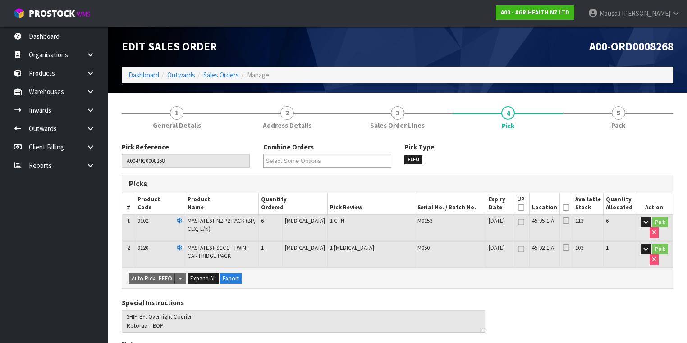
click at [569, 208] on icon at bounding box center [566, 208] width 6 height 0
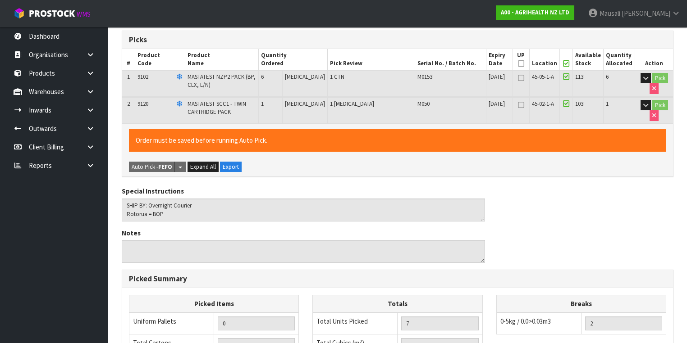
scroll to position [315, 0]
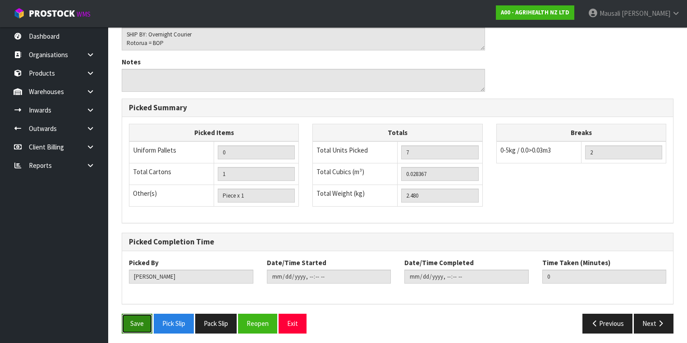
click at [129, 319] on button "Save" at bounding box center [137, 323] width 31 height 19
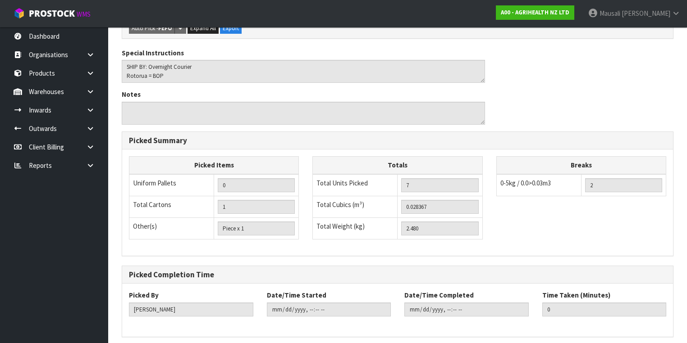
scroll to position [0, 0]
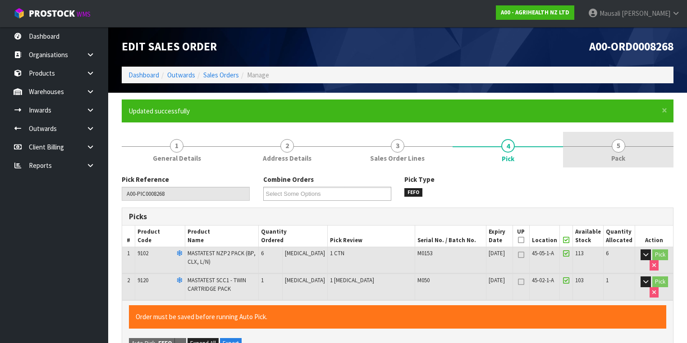
type input "[PERSON_NAME]"
type input "[DATE]T12:47:46"
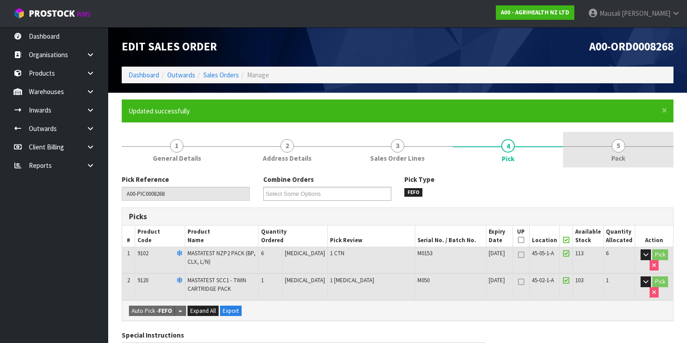
click at [612, 149] on span "5" at bounding box center [618, 146] width 14 height 14
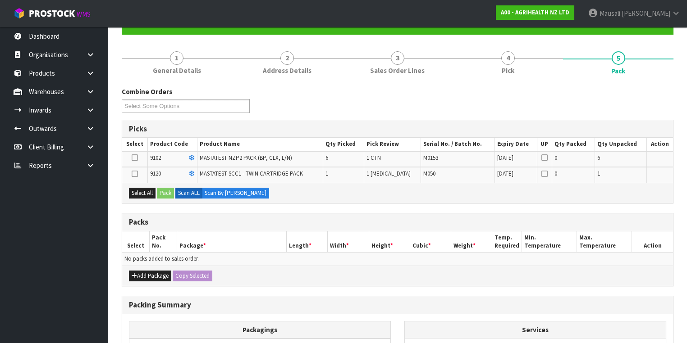
scroll to position [144, 0]
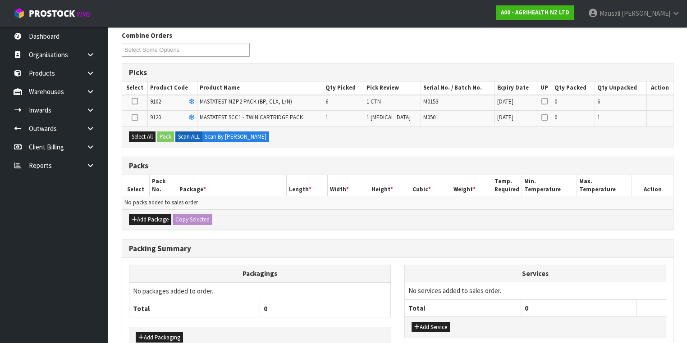
drag, startPoint x: 132, startPoint y: 102, endPoint x: 146, endPoint y: 119, distance: 21.8
click at [132, 101] on icon at bounding box center [135, 101] width 6 height 0
click at [0, 0] on input "checkbox" at bounding box center [0, 0] width 0 height 0
click at [160, 132] on button "Pack" at bounding box center [165, 137] width 17 height 11
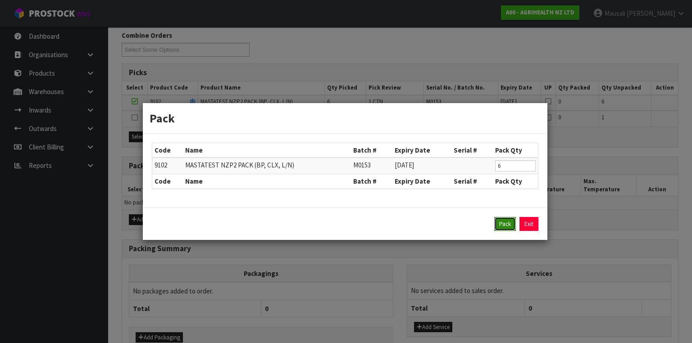
click at [504, 223] on button "Pack" at bounding box center [505, 224] width 22 height 14
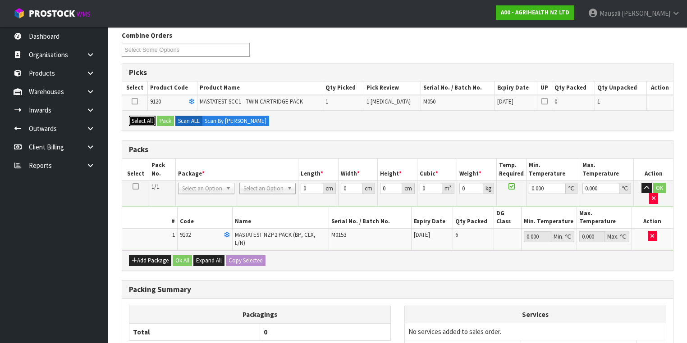
click at [137, 118] on button "Select All" at bounding box center [142, 121] width 27 height 11
click at [164, 119] on button "Pack" at bounding box center [165, 121] width 17 height 11
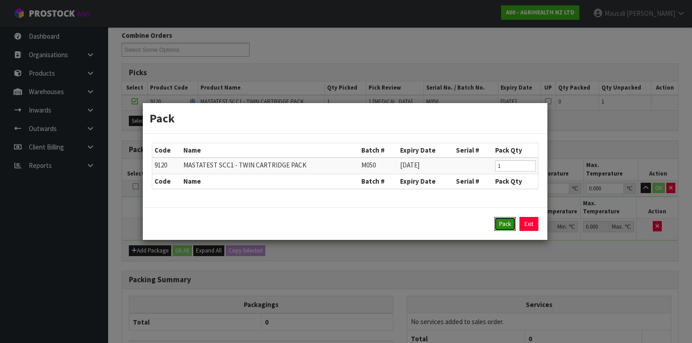
click at [501, 218] on button "Pack" at bounding box center [505, 224] width 22 height 14
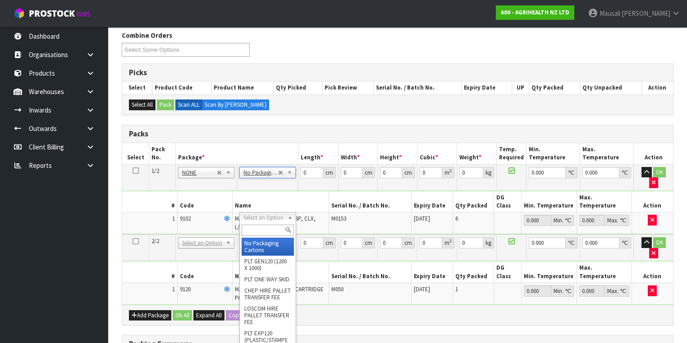
drag, startPoint x: 269, startPoint y: 218, endPoint x: 270, endPoint y: 227, distance: 9.0
click at [267, 231] on input "text" at bounding box center [267, 230] width 52 height 11
type input "CTN1"
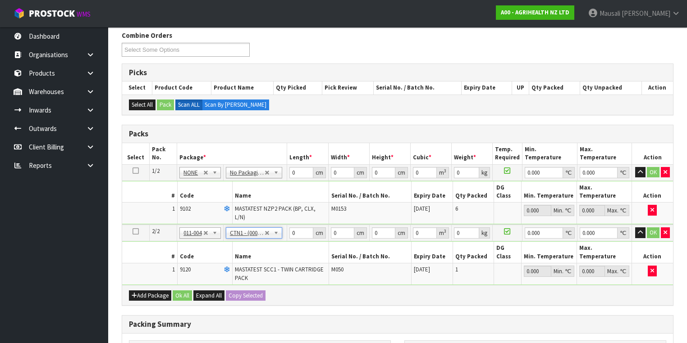
type input "25.5"
type input "20.5"
type input "15"
type input "0.007841"
type input "0.46"
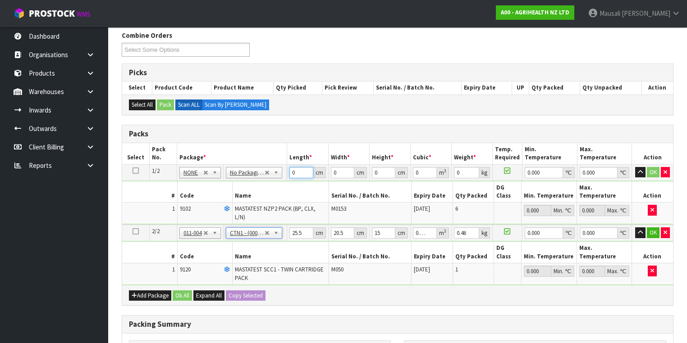
drag, startPoint x: 298, startPoint y: 170, endPoint x: 277, endPoint y: 202, distance: 37.7
click at [277, 202] on tbody "1/2 NONE 007-001 007-002 007-004 007-009 007-013 007-014 007-015 007-017 007-01…" at bounding box center [397, 194] width 551 height 60
type input "61"
type input "40"
type input "1"
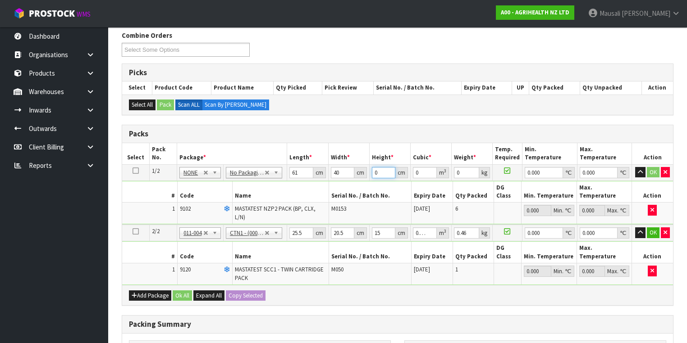
type input "0.00244"
type input "11"
type input "0.02684"
type input "11"
type input "3"
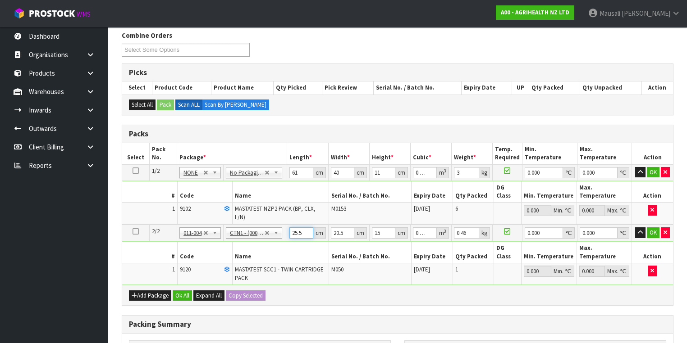
drag, startPoint x: 303, startPoint y: 218, endPoint x: 286, endPoint y: 225, distance: 18.0
click at [286, 225] on tr "2/2 NONE 007-001 007-002 007-004 007-009 007-013 007-014 007-015 007-017 007-01…" at bounding box center [397, 233] width 551 height 17
type input "2"
type input "0.000615"
type input "27"
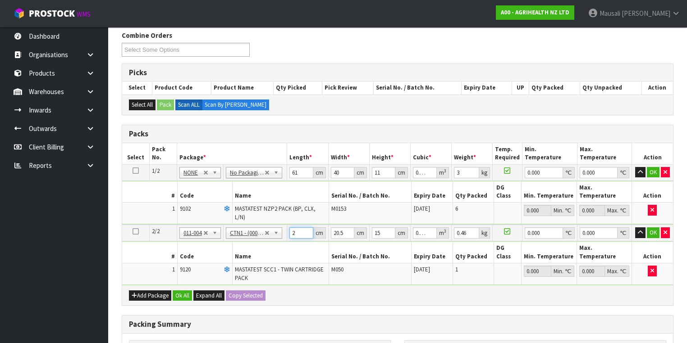
type input "0.008303"
type input "27"
type input "2"
type input "0.00081"
type input "22"
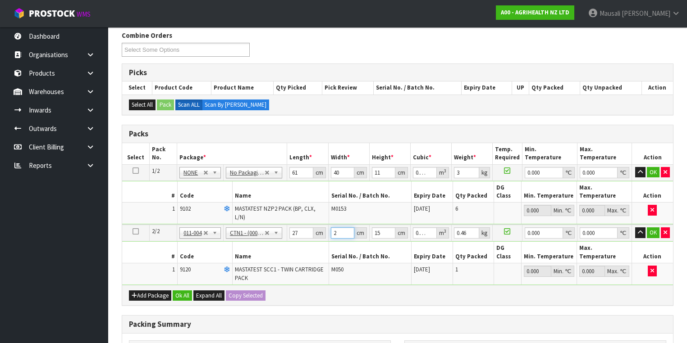
type input "0.00891"
type input "22"
type input "11"
type input "0"
drag, startPoint x: 381, startPoint y: 217, endPoint x: 370, endPoint y: 222, distance: 12.1
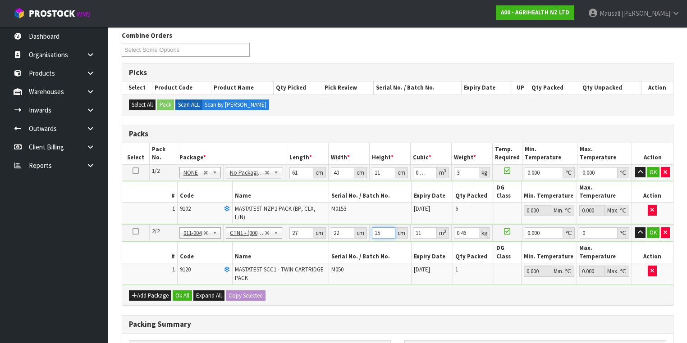
click at [370, 225] on td "15 cm" at bounding box center [389, 233] width 41 height 17
type input "1"
type input "0.000594"
type input "11"
type input "0.006534"
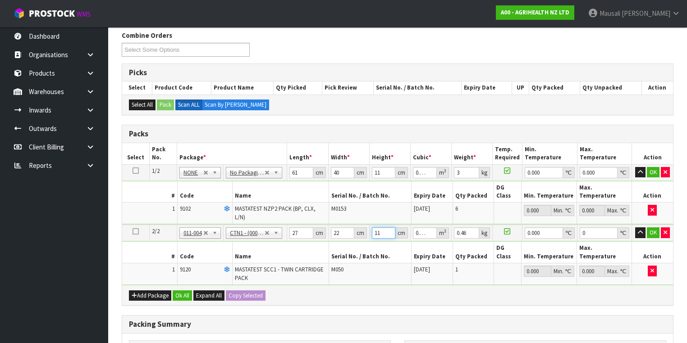
type input "11"
type input "1"
drag, startPoint x: 181, startPoint y: 270, endPoint x: 192, endPoint y: 292, distance: 25.0
click at [181, 291] on button "Ok All" at bounding box center [182, 296] width 19 height 11
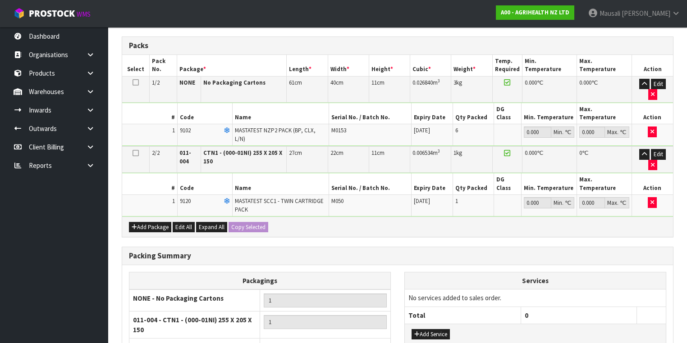
scroll to position [283, 0]
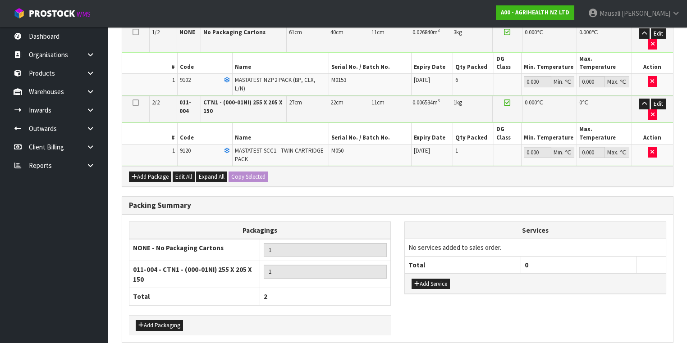
drag, startPoint x: 200, startPoint y: 323, endPoint x: 372, endPoint y: 298, distance: 173.9
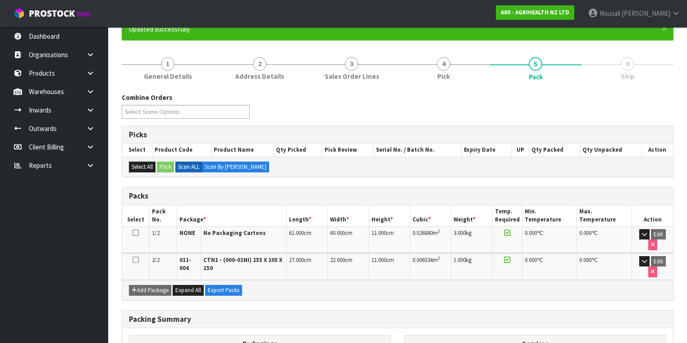
scroll to position [198, 0]
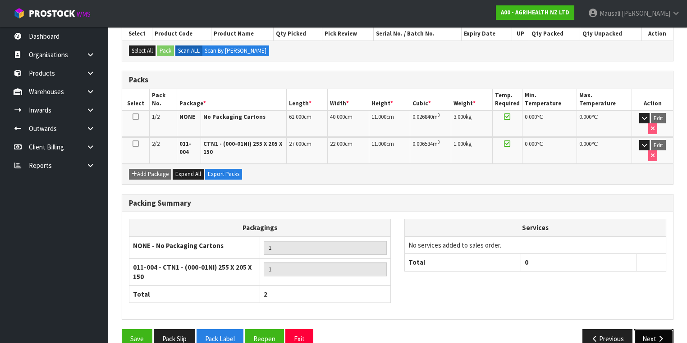
click at [641, 329] on button "Next" at bounding box center [653, 338] width 40 height 19
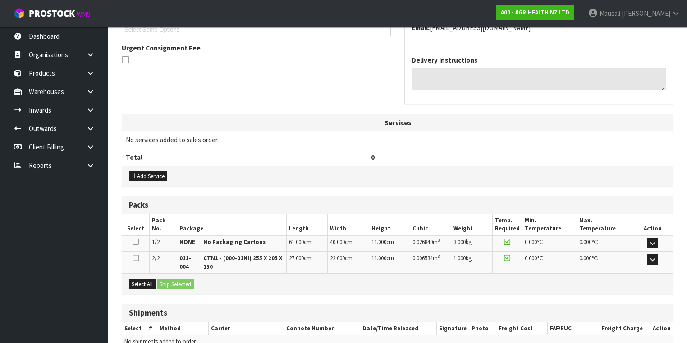
scroll to position [299, 0]
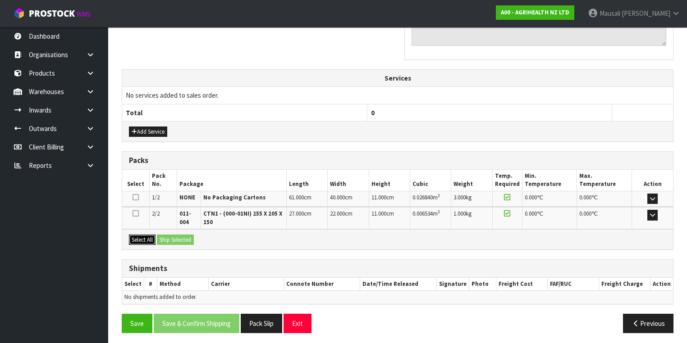
click at [144, 238] on button "Select All" at bounding box center [142, 240] width 27 height 11
click at [171, 237] on button "Ship Selected" at bounding box center [175, 240] width 37 height 11
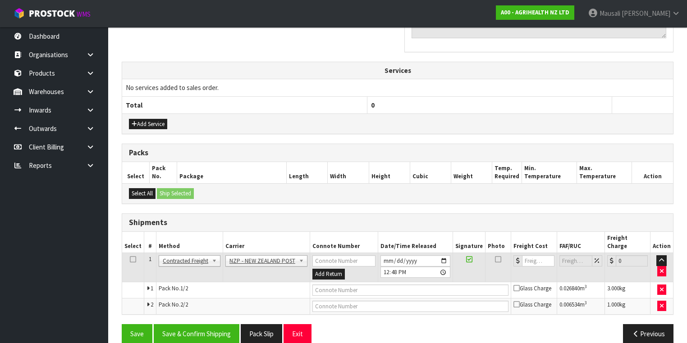
scroll to position [309, 0]
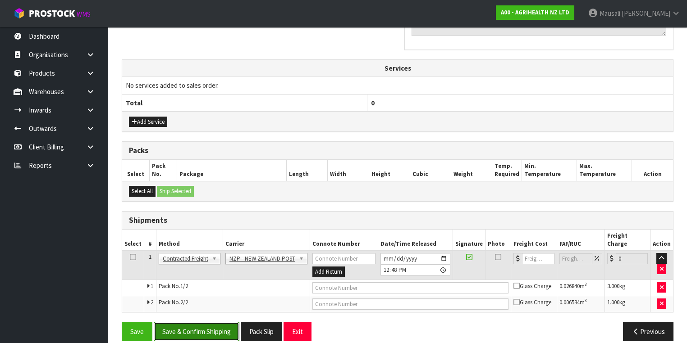
drag, startPoint x: 212, startPoint y: 319, endPoint x: 408, endPoint y: 246, distance: 208.9
click at [213, 322] on button "Save & Confirm Shipping" at bounding box center [197, 331] width 86 height 19
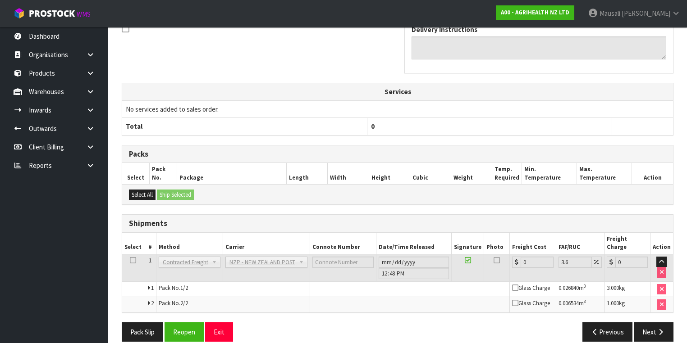
scroll to position [296, 0]
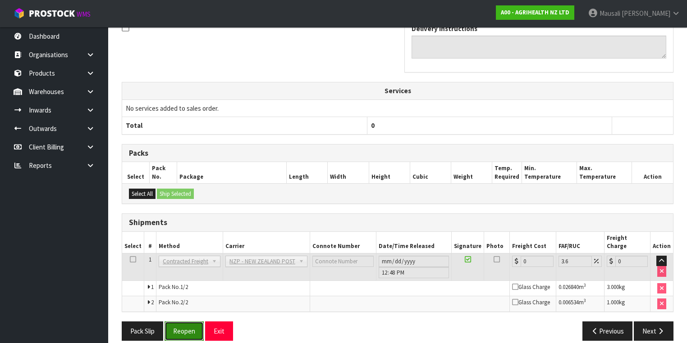
click at [184, 325] on button "Reopen" at bounding box center [183, 331] width 39 height 19
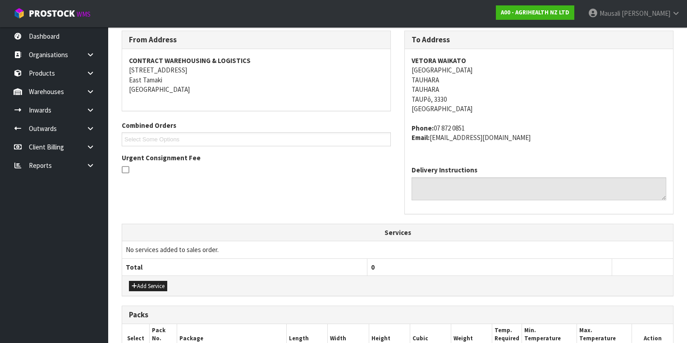
scroll to position [317, 0]
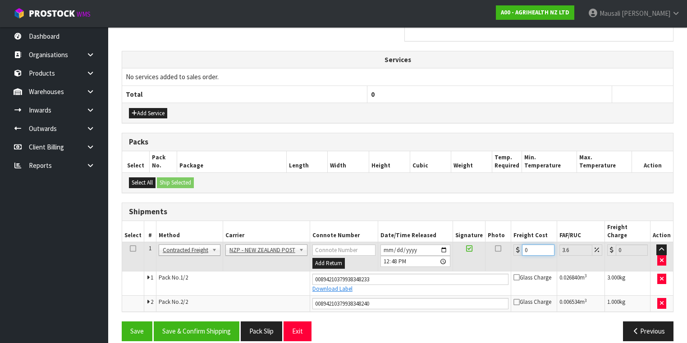
drag, startPoint x: 531, startPoint y: 241, endPoint x: 510, endPoint y: 254, distance: 25.3
click at [511, 254] on td "0" at bounding box center [534, 256] width 46 height 29
type input "1"
type input "1.04"
type input "16"
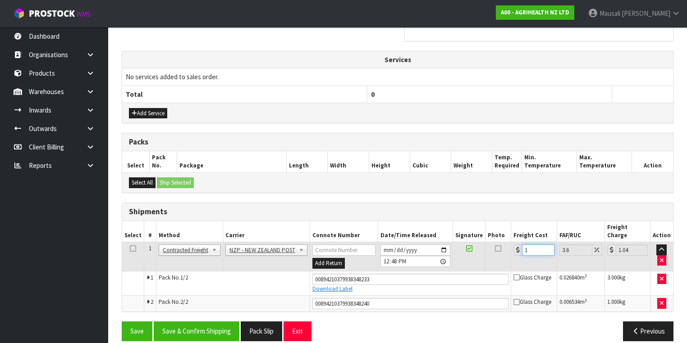
type input "16.58"
type input "16.9"
type input "17.51"
type input "16.90"
click at [209, 322] on button "Save & Confirm Shipping" at bounding box center [197, 331] width 86 height 19
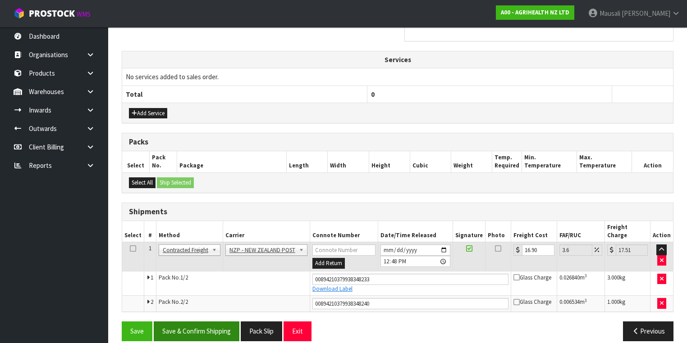
scroll to position [0, 0]
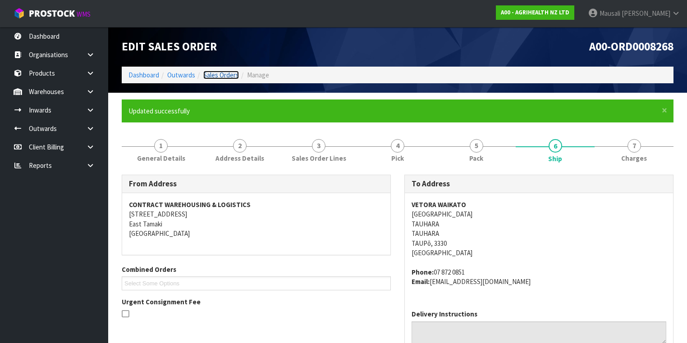
click at [223, 71] on link "Sales Orders" at bounding box center [221, 75] width 36 height 9
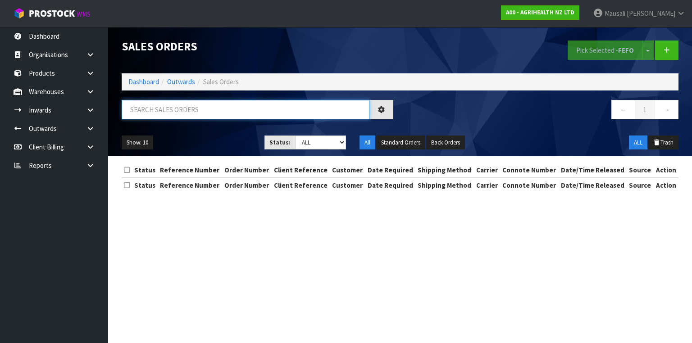
click at [157, 106] on input "text" at bounding box center [246, 109] width 248 height 19
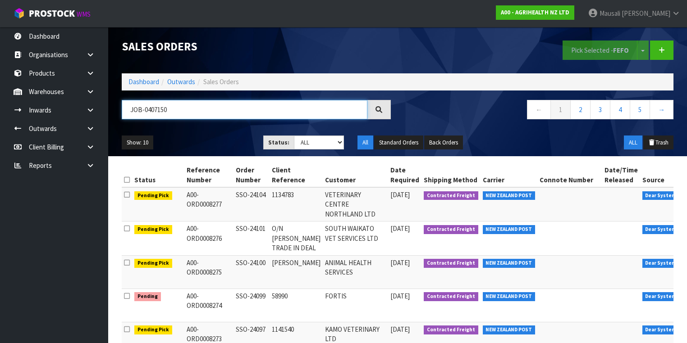
type input "JOB-0407150"
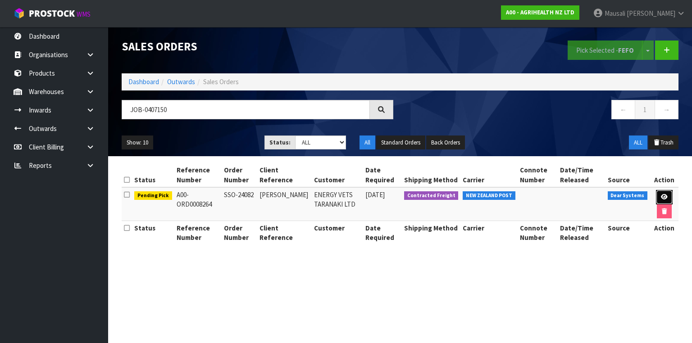
click at [660, 196] on link at bounding box center [664, 197] width 17 height 14
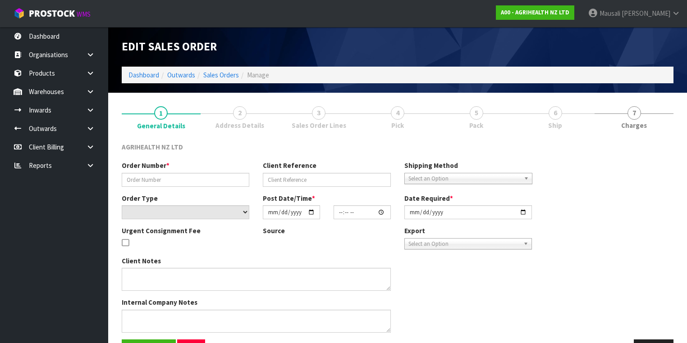
type input "SSO-24082"
type input "[PERSON_NAME]"
select select "number:0"
type input "[DATE]"
type input "14:22:58.000"
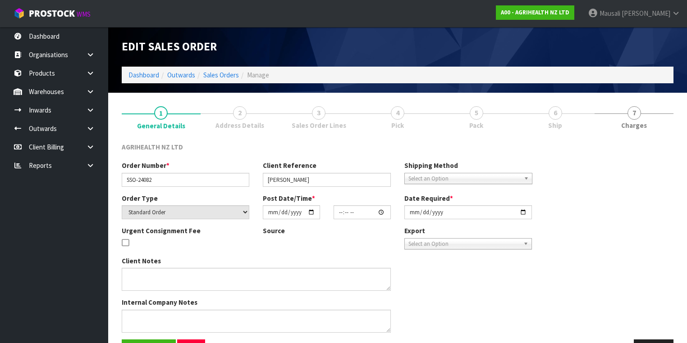
type input "[DATE]"
type textarea "SHIP BY: Overnight Courier"
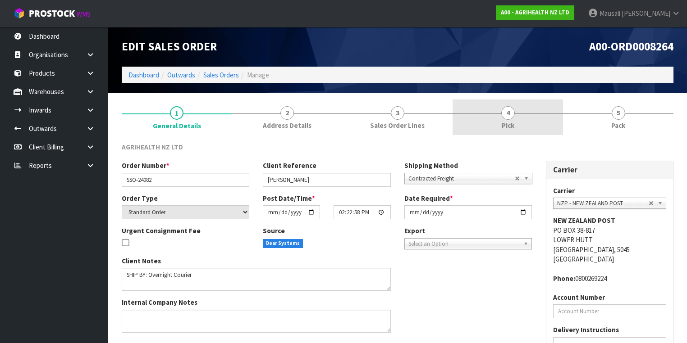
click at [503, 122] on span "Pick" at bounding box center [507, 125] width 13 height 9
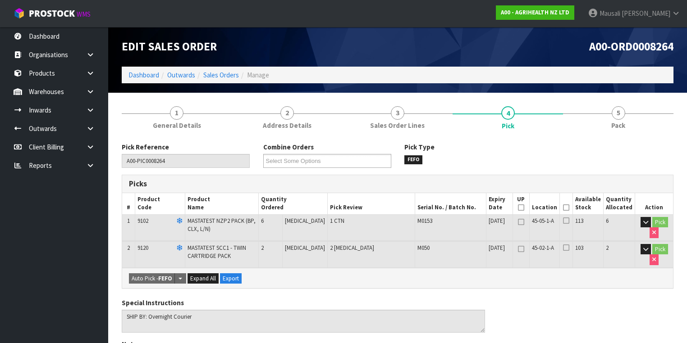
click at [566, 208] on icon at bounding box center [566, 208] width 6 height 0
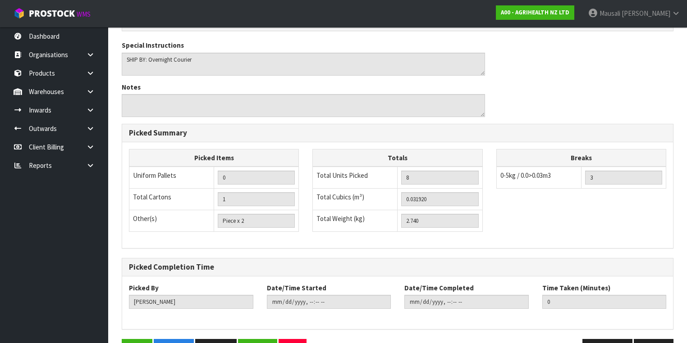
scroll to position [315, 0]
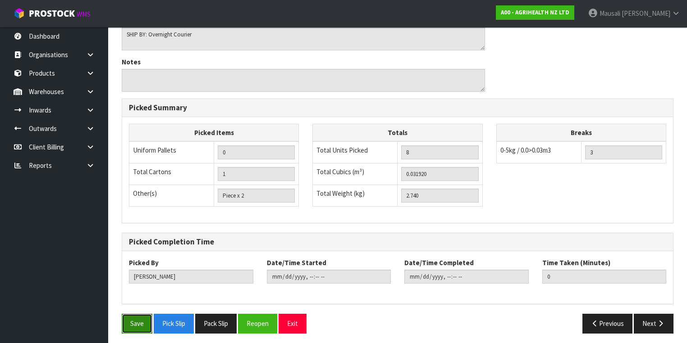
click at [133, 319] on button "Save" at bounding box center [137, 323] width 31 height 19
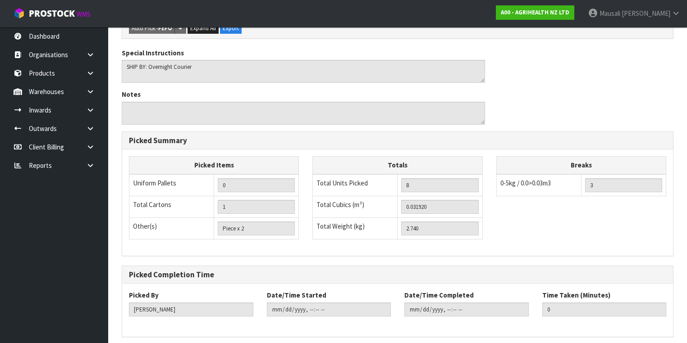
scroll to position [0, 0]
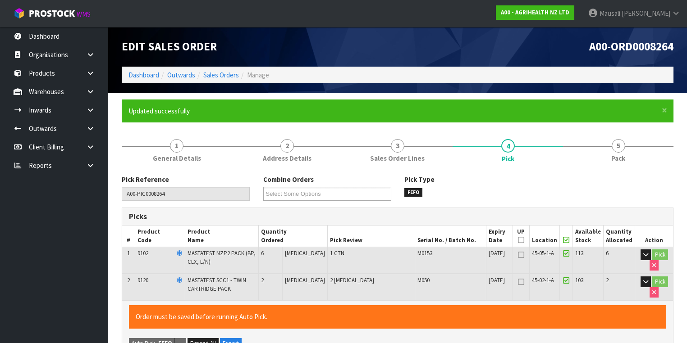
type input "[PERSON_NAME]"
type input "[DATE]T13:03:13"
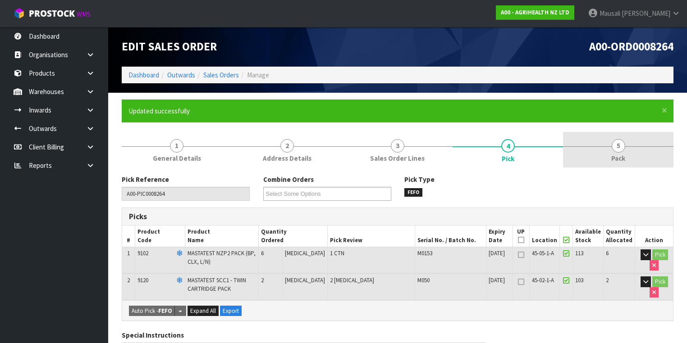
click at [620, 157] on span "Pack" at bounding box center [618, 158] width 14 height 9
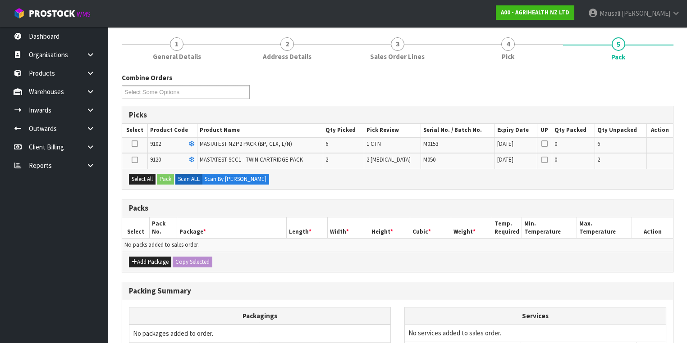
scroll to position [144, 0]
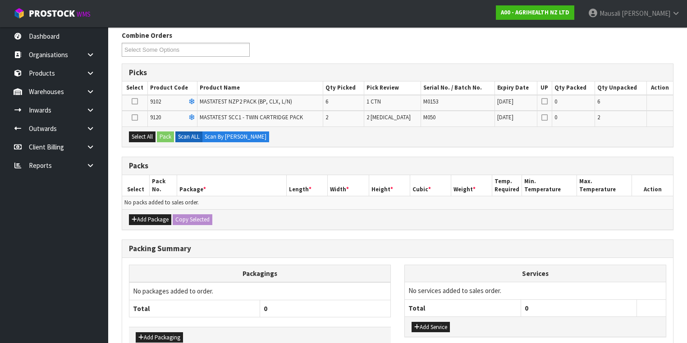
click at [133, 101] on icon at bounding box center [135, 101] width 6 height 0
click at [0, 0] on input "checkbox" at bounding box center [0, 0] width 0 height 0
click at [165, 136] on button "Pack" at bounding box center [165, 137] width 17 height 11
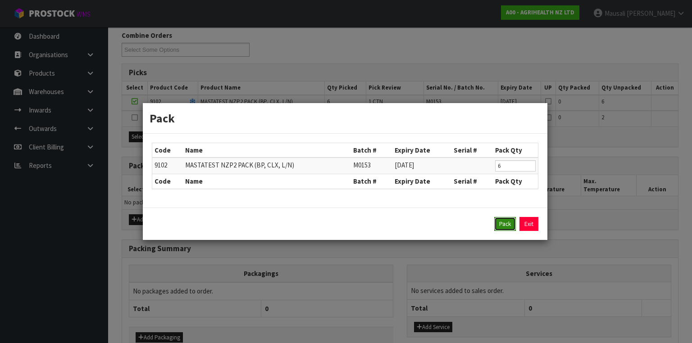
click at [504, 227] on button "Pack" at bounding box center [505, 224] width 22 height 14
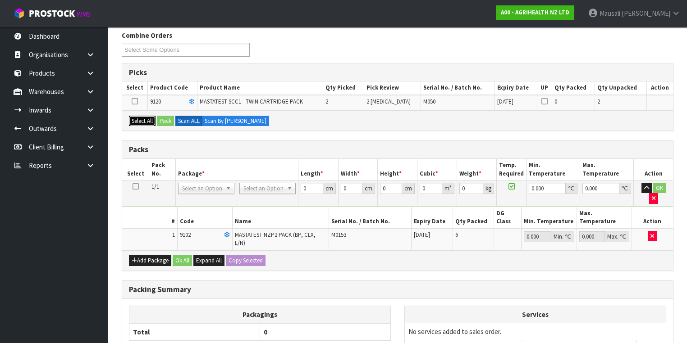
drag, startPoint x: 139, startPoint y: 119, endPoint x: 154, endPoint y: 119, distance: 15.3
click at [141, 119] on button "Select All" at bounding box center [142, 121] width 27 height 11
click at [162, 119] on button "Pack" at bounding box center [165, 121] width 17 height 11
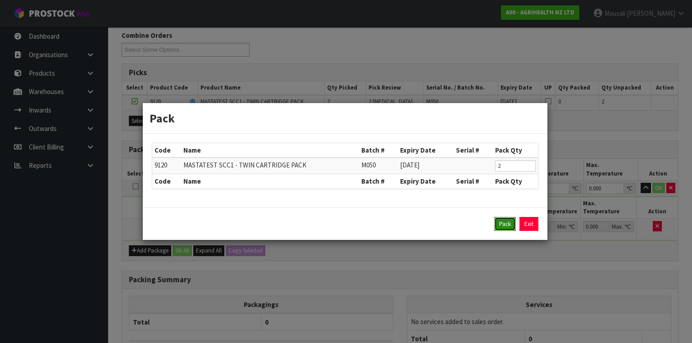
click at [507, 229] on button "Pack" at bounding box center [505, 224] width 22 height 14
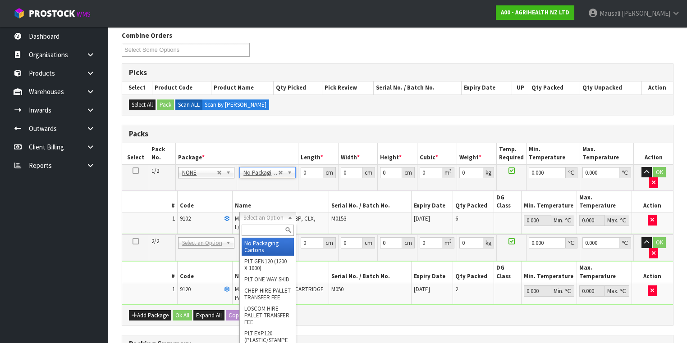
drag, startPoint x: 259, startPoint y: 217, endPoint x: 262, endPoint y: 227, distance: 10.2
click at [263, 231] on input "text" at bounding box center [267, 230] width 52 height 11
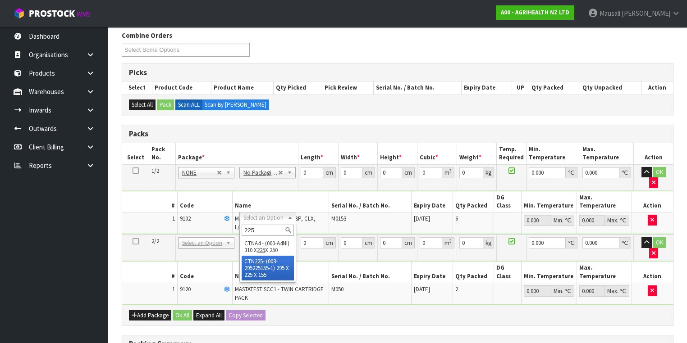
type input "225"
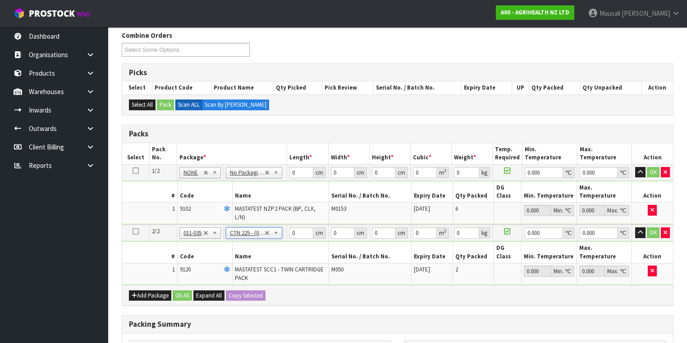
type input "29.5"
type input "22.5"
type input "15.5"
type input "0.010288"
type input "0.72"
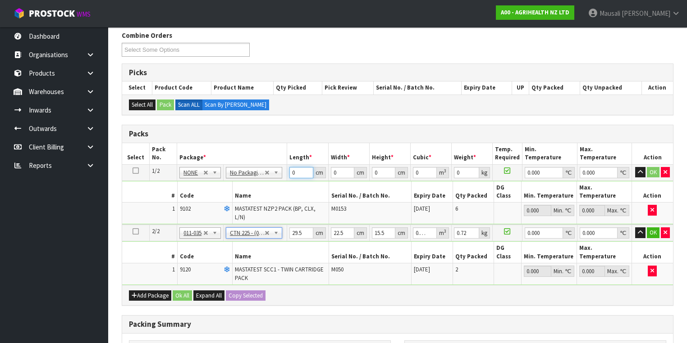
drag, startPoint x: 295, startPoint y: 173, endPoint x: 278, endPoint y: 184, distance: 20.7
click at [278, 184] on tbody "1/2 NONE 007-001 007-002 007-004 007-009 007-013 007-014 007-015 007-017 007-01…" at bounding box center [397, 194] width 551 height 60
type input "60"
type input "40"
type input "1"
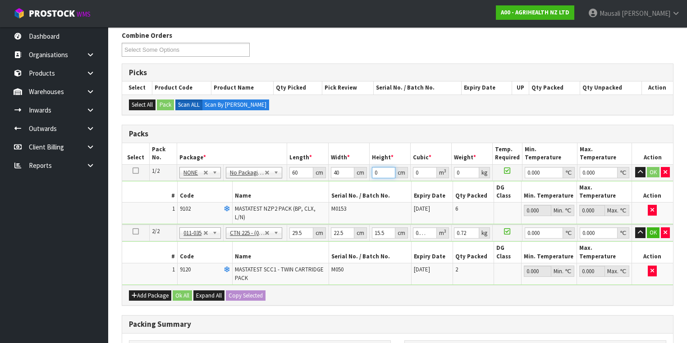
type input "0.0024"
type input "11"
type input "0.0264"
type input "11"
type input "3"
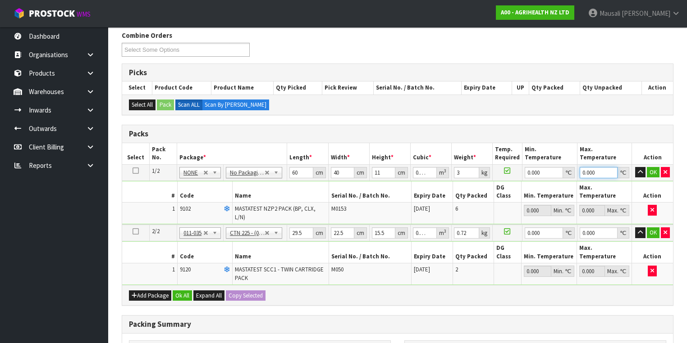
type input "0"
type input "3"
type input "0.001046"
type input "30"
click at [187, 291] on button "Ok All" at bounding box center [182, 296] width 19 height 11
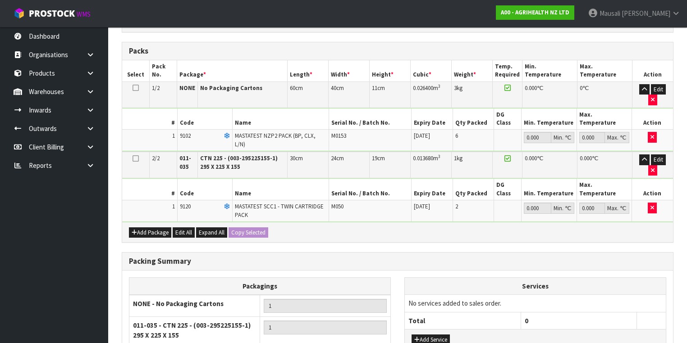
scroll to position [283, 0]
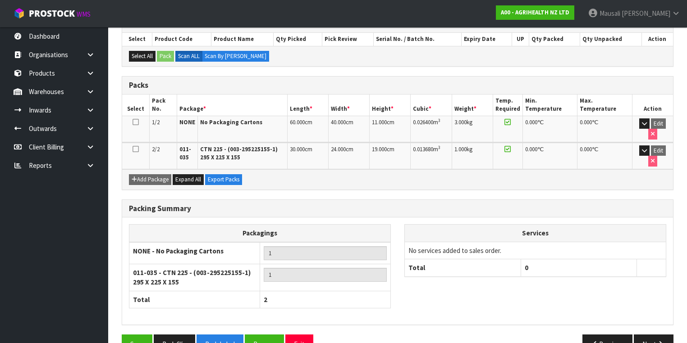
scroll to position [198, 0]
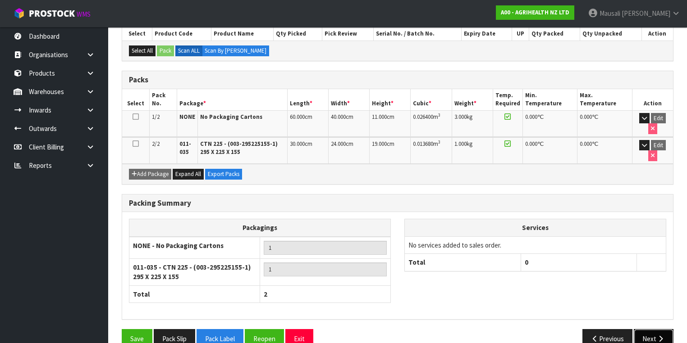
click at [649, 329] on button "Next" at bounding box center [653, 338] width 40 height 19
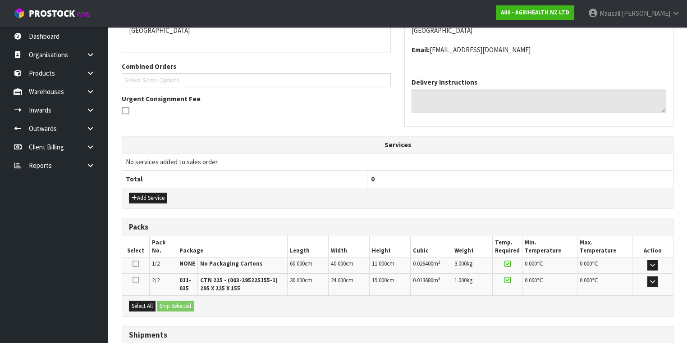
scroll to position [252, 0]
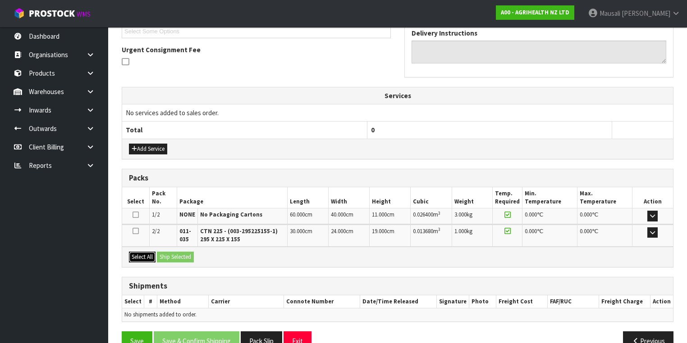
click at [148, 255] on button "Select All" at bounding box center [142, 257] width 27 height 11
click at [177, 259] on button "Ship Selected" at bounding box center [175, 257] width 37 height 11
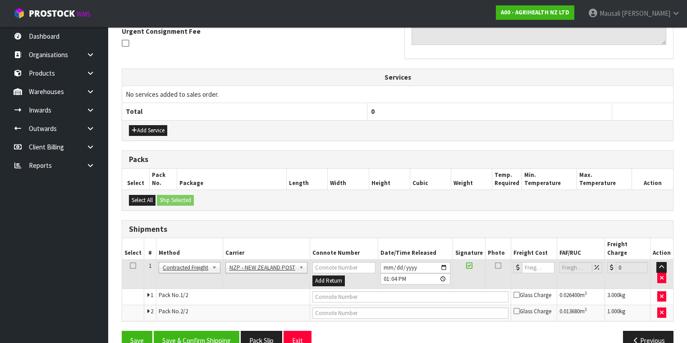
scroll to position [279, 0]
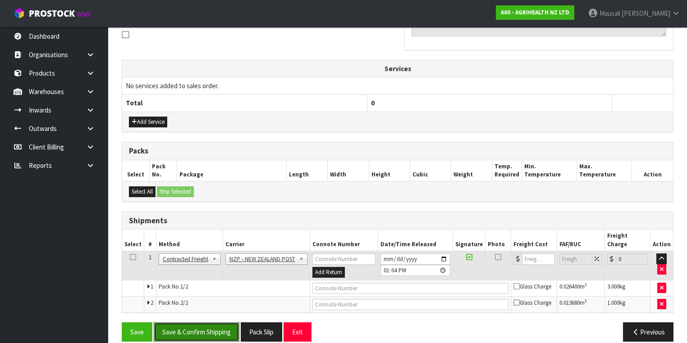
drag, startPoint x: 189, startPoint y: 326, endPoint x: 233, endPoint y: 304, distance: 49.0
click at [194, 323] on button "Save & Confirm Shipping" at bounding box center [197, 332] width 86 height 19
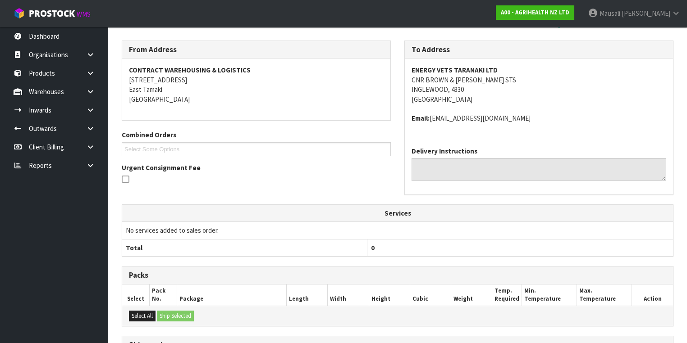
scroll to position [267, 0]
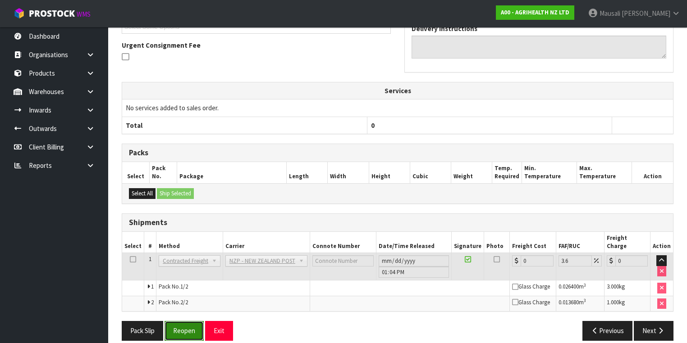
drag, startPoint x: 192, startPoint y: 324, endPoint x: 209, endPoint y: 315, distance: 19.1
click at [191, 324] on button "Reopen" at bounding box center [183, 330] width 39 height 19
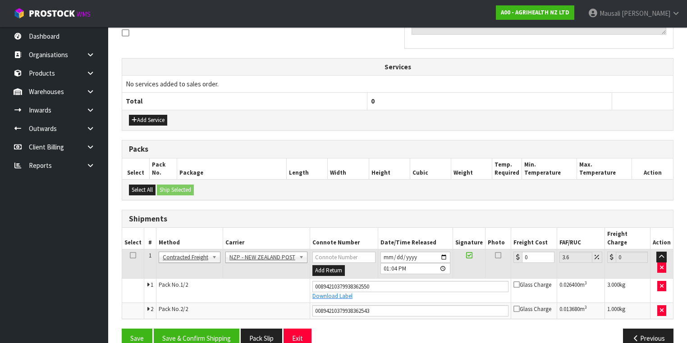
scroll to position [288, 0]
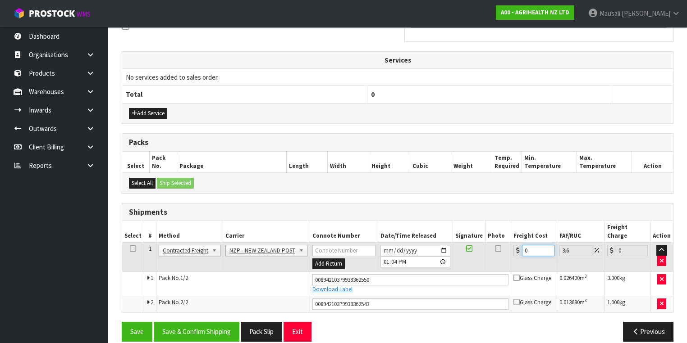
drag, startPoint x: 530, startPoint y: 241, endPoint x: 513, endPoint y: 248, distance: 18.4
click at [513, 248] on td "0" at bounding box center [534, 257] width 46 height 29
click at [209, 322] on button "Save & Confirm Shipping" at bounding box center [197, 331] width 86 height 19
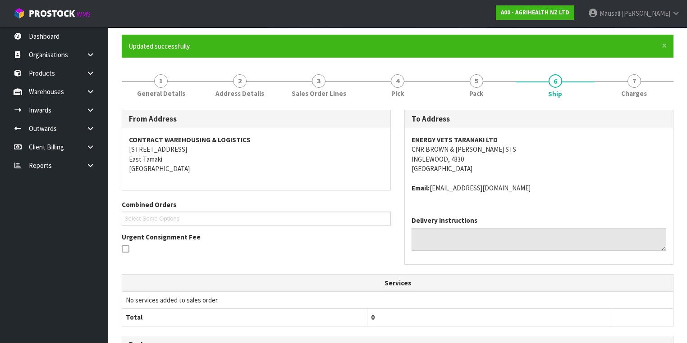
scroll to position [0, 0]
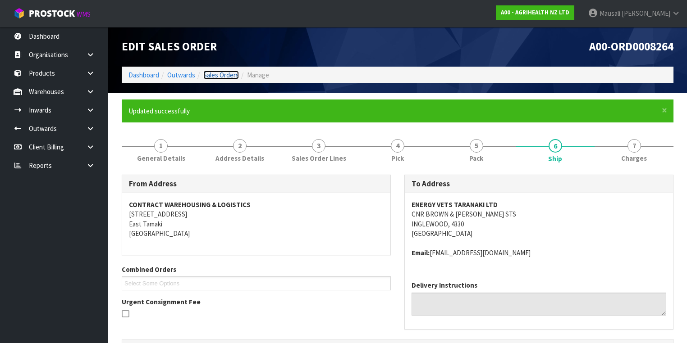
click at [214, 75] on link "Sales Orders" at bounding box center [221, 75] width 36 height 9
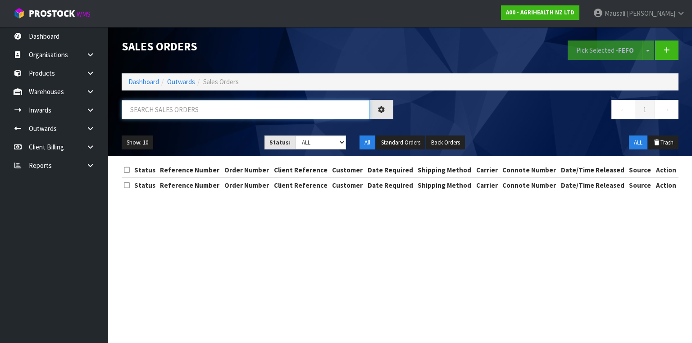
click at [150, 109] on input "text" at bounding box center [246, 109] width 248 height 19
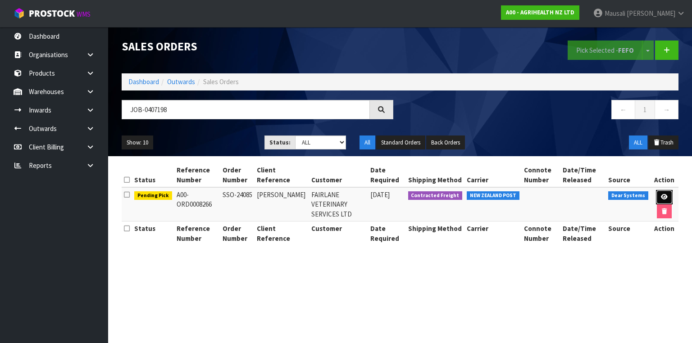
click at [665, 193] on link at bounding box center [664, 197] width 17 height 14
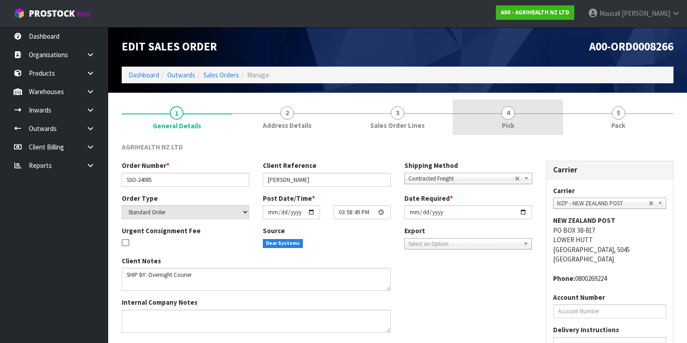
click at [514, 117] on link "4 Pick" at bounding box center [507, 118] width 110 height 36
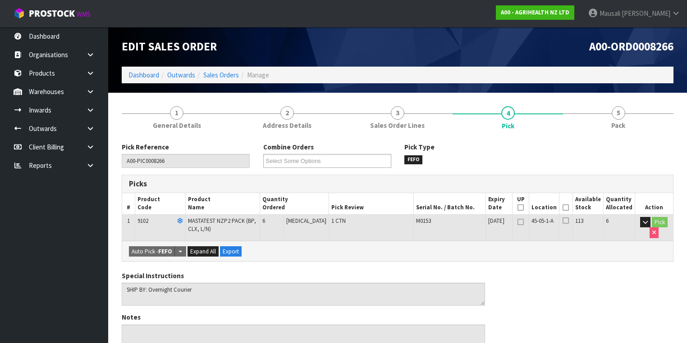
click at [569, 208] on icon at bounding box center [565, 208] width 6 height 0
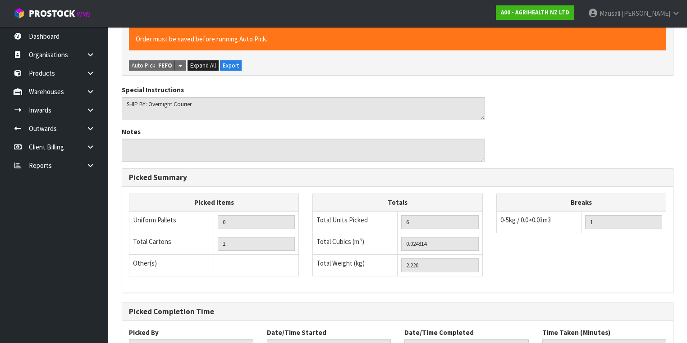
scroll to position [289, 0]
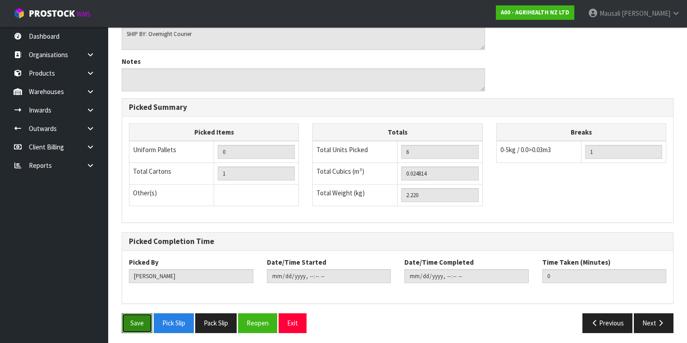
click at [138, 319] on button "Save" at bounding box center [137, 323] width 31 height 19
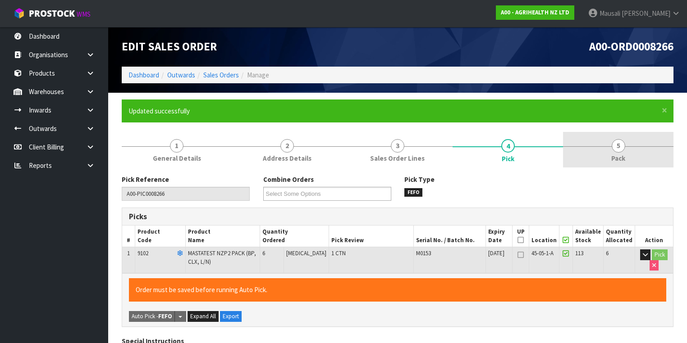
click at [607, 162] on link "5 Pack" at bounding box center [618, 150] width 110 height 36
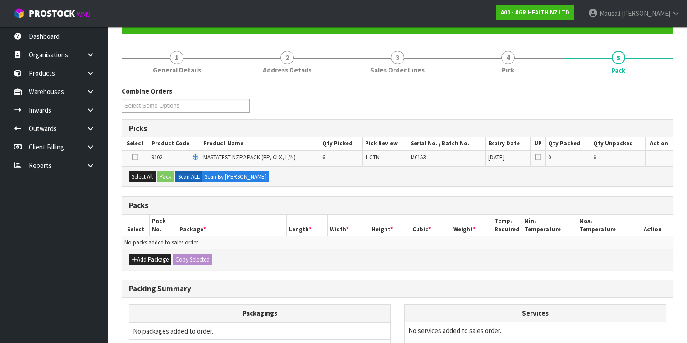
scroll to position [144, 0]
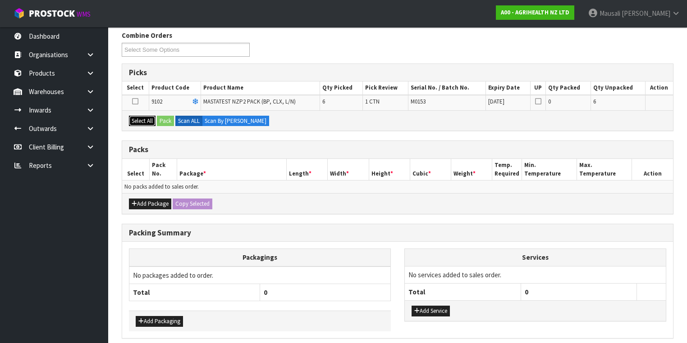
click at [142, 117] on button "Select All" at bounding box center [142, 121] width 27 height 11
click at [163, 118] on button "Pack" at bounding box center [165, 121] width 17 height 11
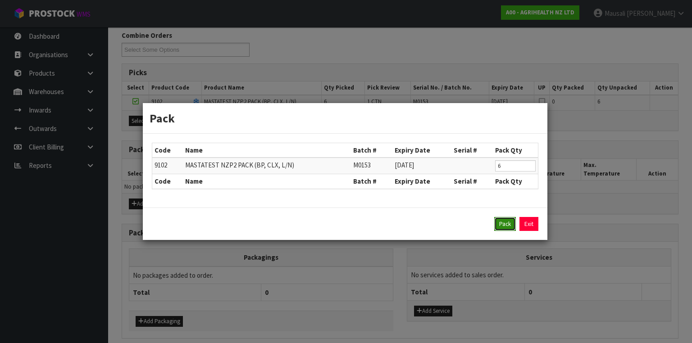
click at [501, 228] on button "Pack" at bounding box center [505, 224] width 22 height 14
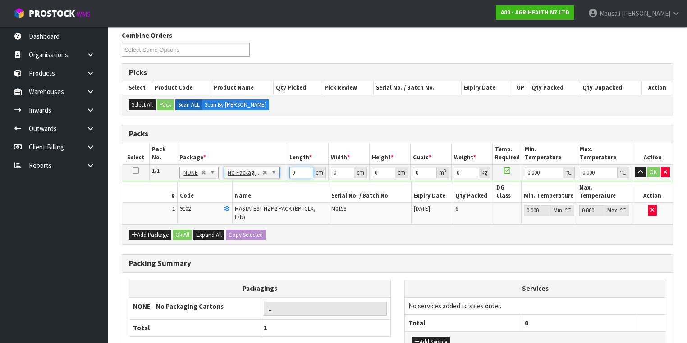
drag, startPoint x: 296, startPoint y: 172, endPoint x: 288, endPoint y: 179, distance: 10.6
click at [288, 179] on tbody "1/1 NONE 007-001 007-002 007-004 007-009 007-013 007-014 007-015 007-017 007-01…" at bounding box center [397, 194] width 551 height 60
click at [186, 230] on button "Ok All" at bounding box center [182, 235] width 19 height 11
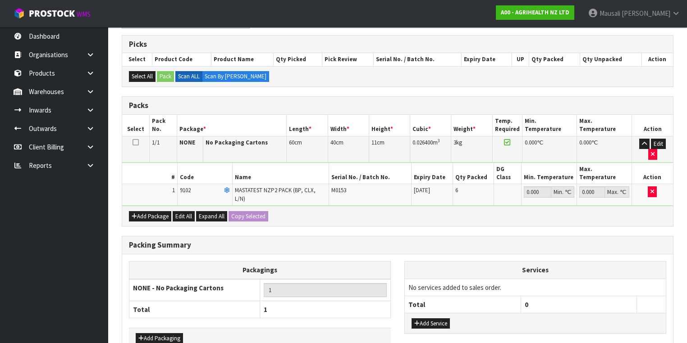
scroll to position [199, 0]
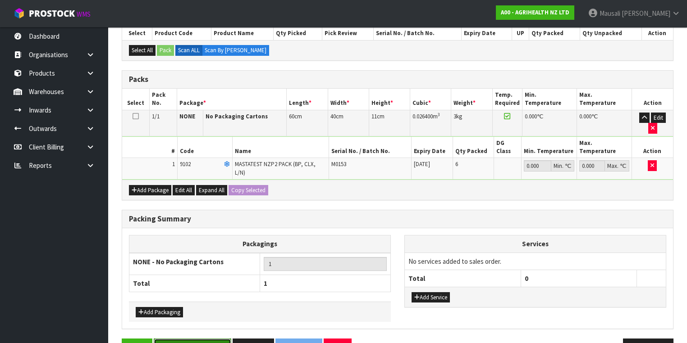
click at [208, 339] on button "Save & Confirm Packs" at bounding box center [192, 348] width 77 height 19
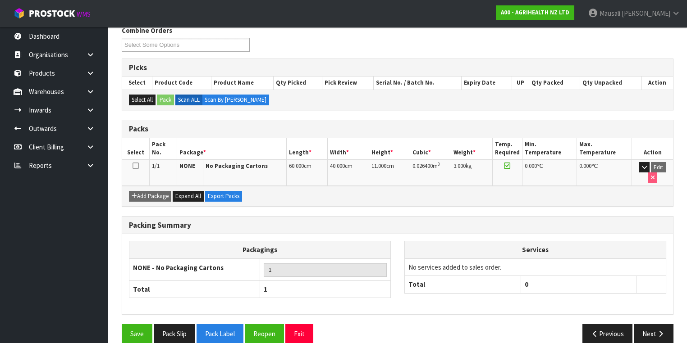
scroll to position [150, 0]
click at [642, 324] on button "Next" at bounding box center [653, 333] width 40 height 19
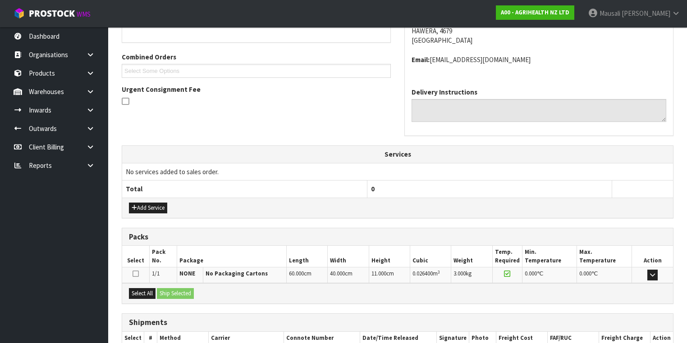
scroll to position [267, 0]
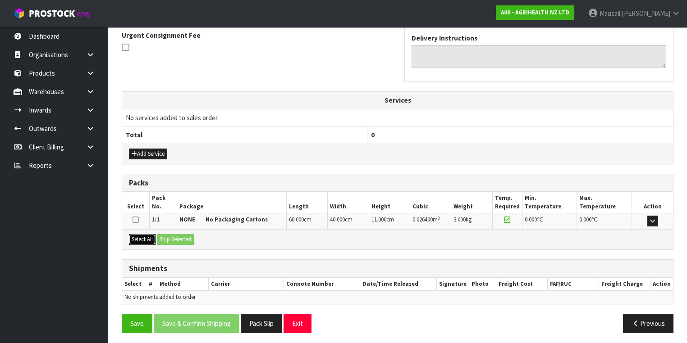
click at [146, 236] on button "Select All" at bounding box center [142, 239] width 27 height 11
click at [175, 239] on button "Ship Selected" at bounding box center [175, 239] width 37 height 11
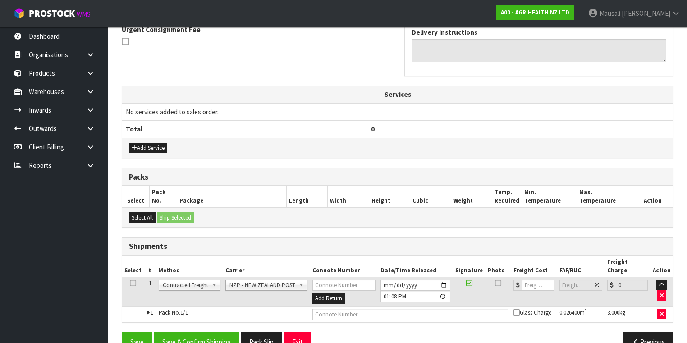
scroll to position [283, 0]
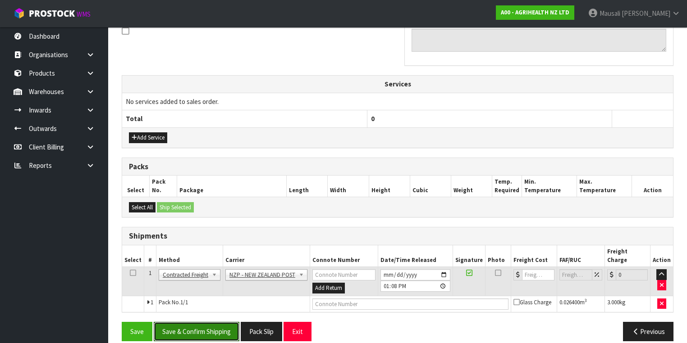
drag, startPoint x: 215, startPoint y: 319, endPoint x: 264, endPoint y: 299, distance: 52.4
click at [220, 322] on button "Save & Confirm Shipping" at bounding box center [197, 331] width 86 height 19
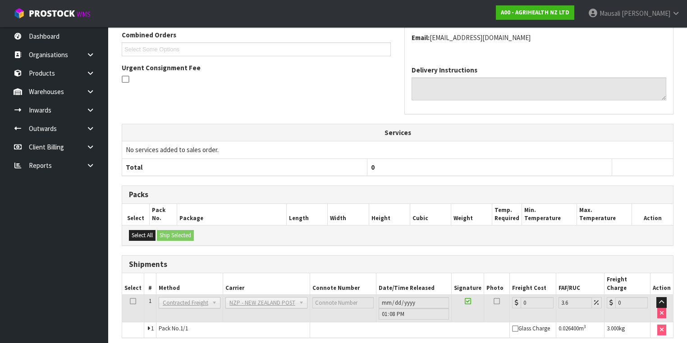
scroll to position [270, 0]
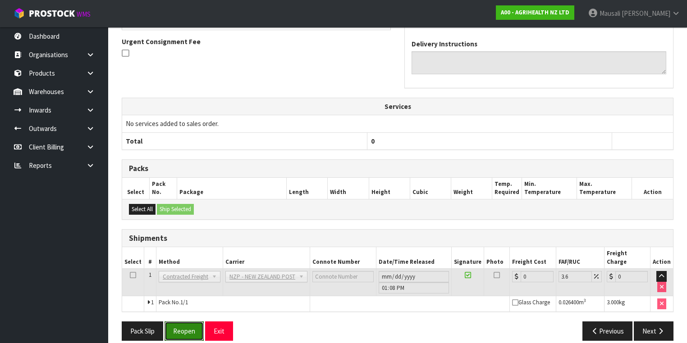
drag, startPoint x: 191, startPoint y: 320, endPoint x: 219, endPoint y: 309, distance: 30.4
click at [191, 322] on button "Reopen" at bounding box center [183, 331] width 39 height 19
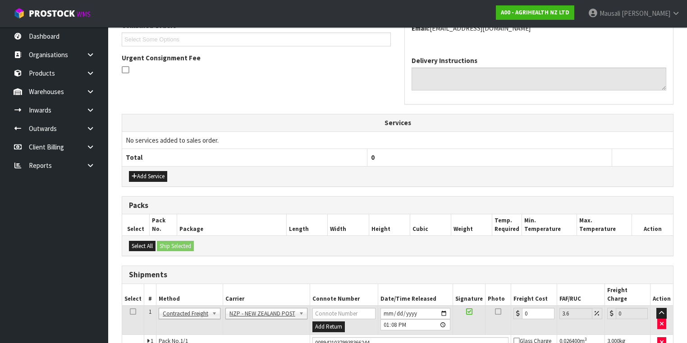
scroll to position [291, 0]
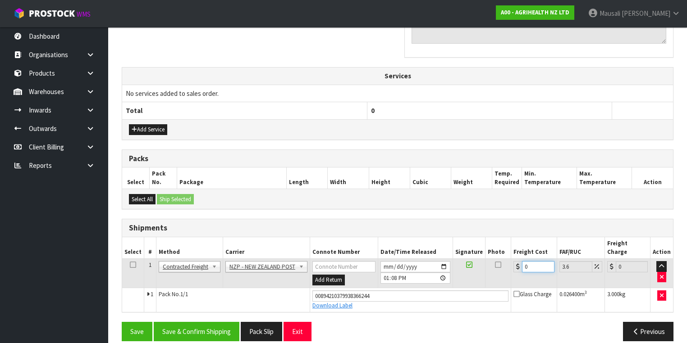
drag, startPoint x: 534, startPoint y: 257, endPoint x: 509, endPoint y: 266, distance: 27.2
click at [511, 266] on td "0" at bounding box center [534, 273] width 46 height 29
click at [188, 322] on button "Save & Confirm Shipping" at bounding box center [197, 331] width 86 height 19
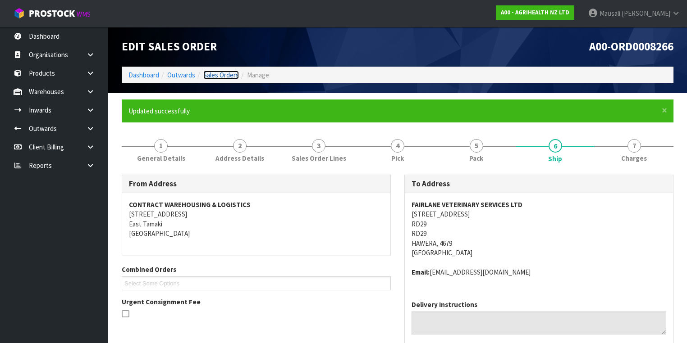
click at [218, 75] on link "Sales Orders" at bounding box center [221, 75] width 36 height 9
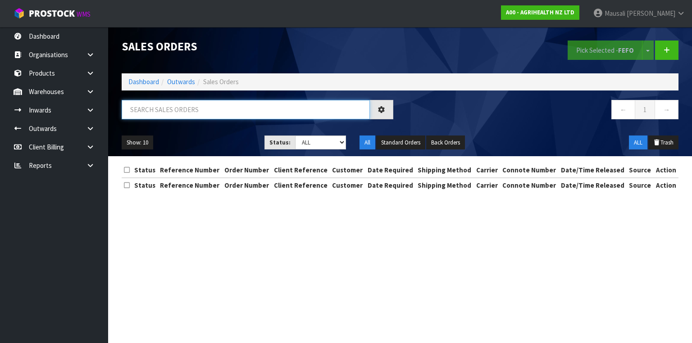
click at [126, 108] on input "text" at bounding box center [246, 109] width 248 height 19
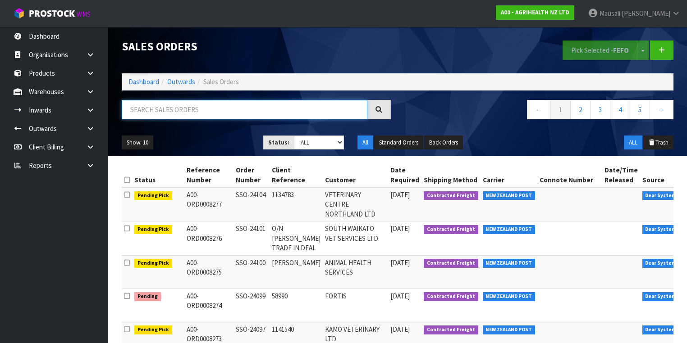
click at [149, 113] on input "text" at bounding box center [245, 109] width 246 height 19
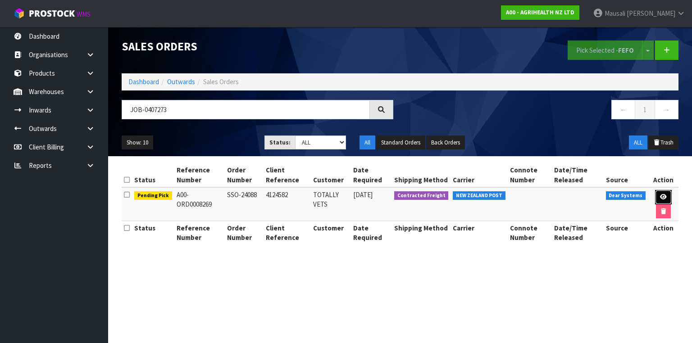
click at [664, 196] on icon at bounding box center [663, 197] width 7 height 6
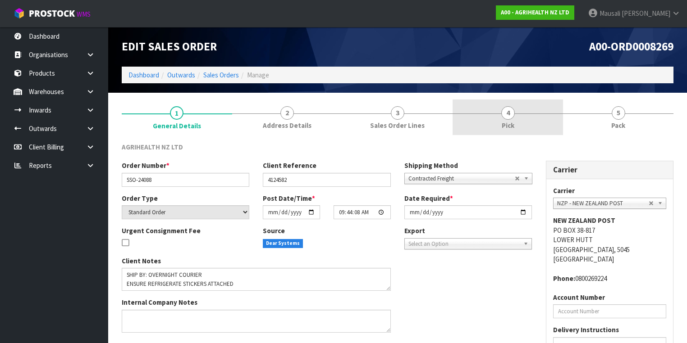
click at [524, 121] on link "4 Pick" at bounding box center [507, 118] width 110 height 36
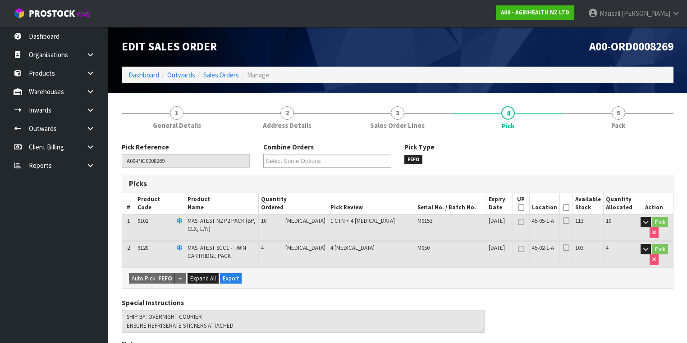
drag, startPoint x: 567, startPoint y: 207, endPoint x: 555, endPoint y: 223, distance: 20.6
click at [567, 208] on icon at bounding box center [566, 208] width 6 height 0
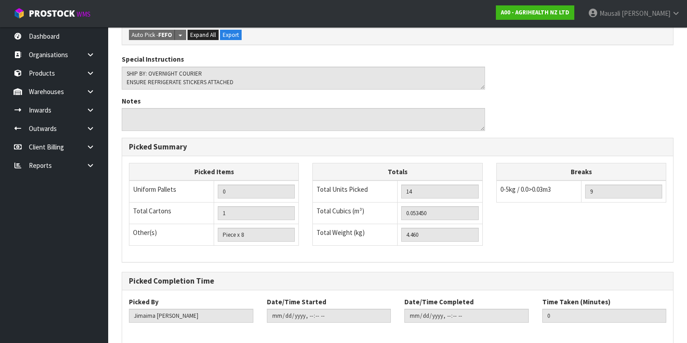
scroll to position [315, 0]
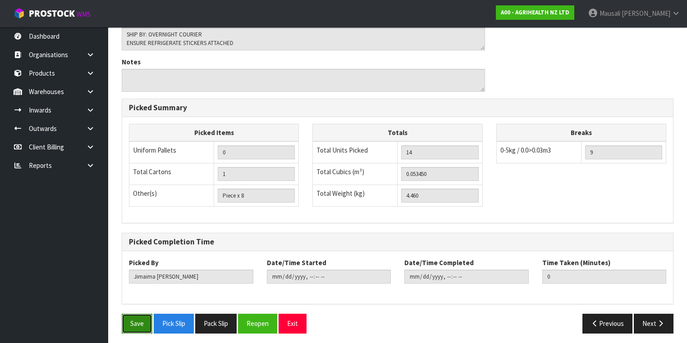
click at [139, 318] on button "Save" at bounding box center [137, 323] width 31 height 19
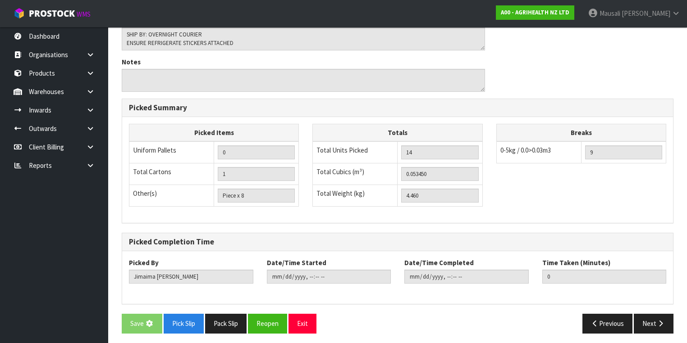
scroll to position [0, 0]
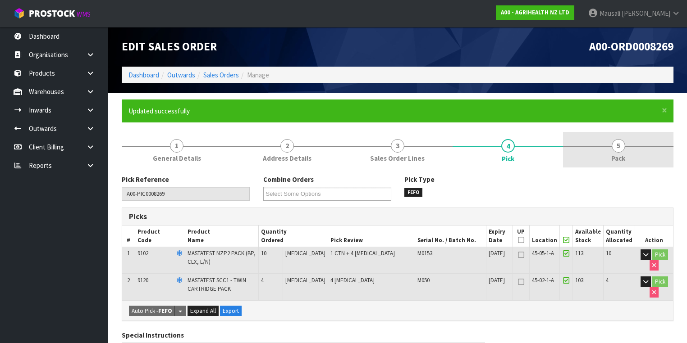
click at [620, 147] on span "5" at bounding box center [618, 146] width 14 height 14
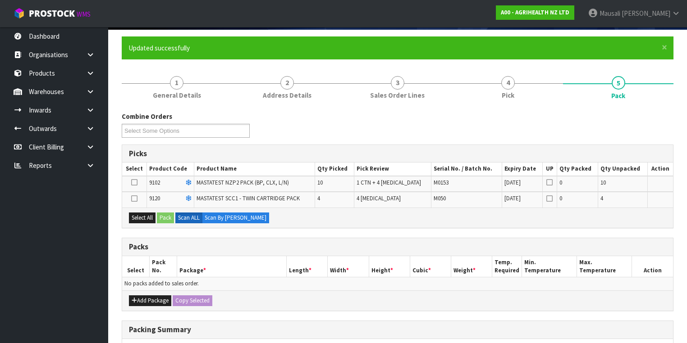
scroll to position [108, 0]
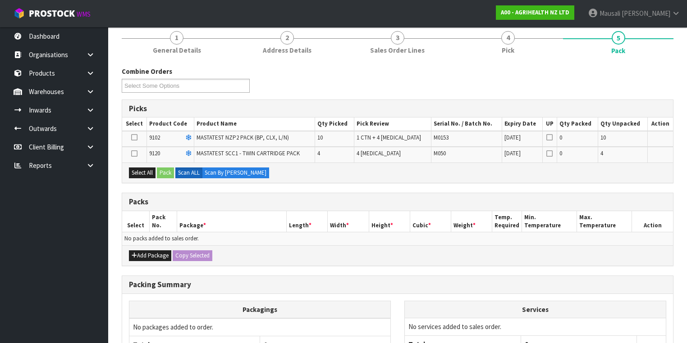
click at [136, 137] on icon at bounding box center [134, 137] width 6 height 0
click at [0, 0] on input "checkbox" at bounding box center [0, 0] width 0 height 0
click at [168, 170] on button "Pack" at bounding box center [165, 173] width 17 height 11
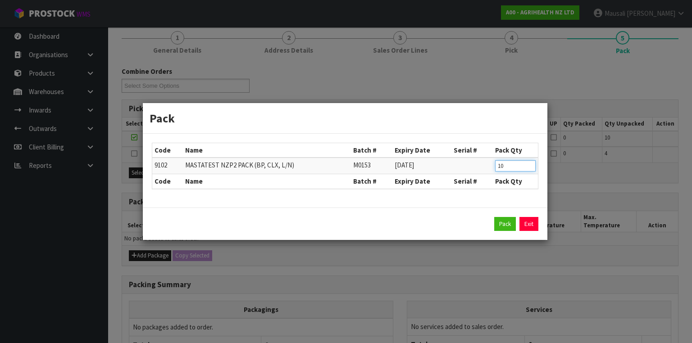
drag, startPoint x: 505, startPoint y: 168, endPoint x: 485, endPoint y: 168, distance: 19.8
click at [485, 168] on tr "9102 MASTATEST NZP2 PACK (BP, CLX, L/N) M0153 [DATE] 10" at bounding box center [345, 166] width 386 height 17
click at [503, 225] on button "Pack" at bounding box center [505, 224] width 22 height 14
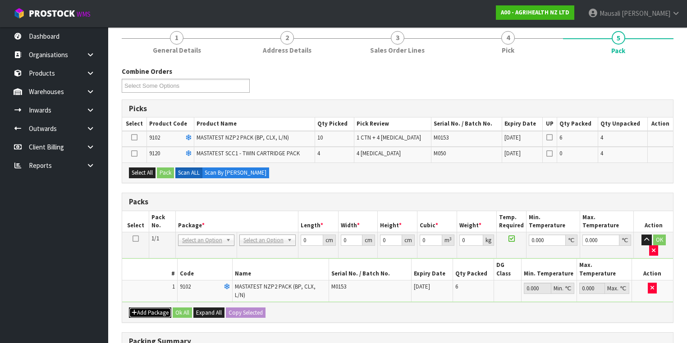
click at [148, 308] on button "Add Package" at bounding box center [150, 313] width 42 height 11
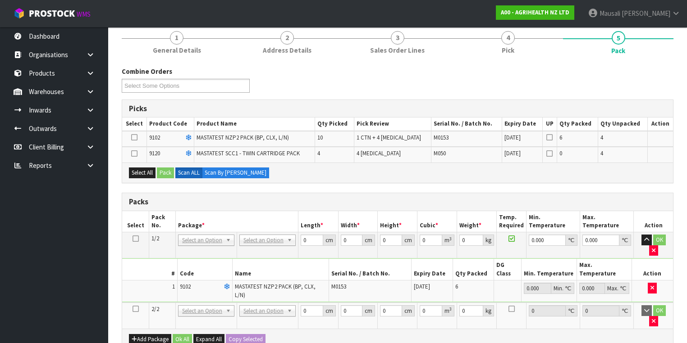
click at [136, 309] on icon at bounding box center [135, 309] width 6 height 0
click at [144, 173] on button "Select All" at bounding box center [142, 173] width 27 height 11
click at [162, 169] on button "Pack" at bounding box center [165, 173] width 17 height 11
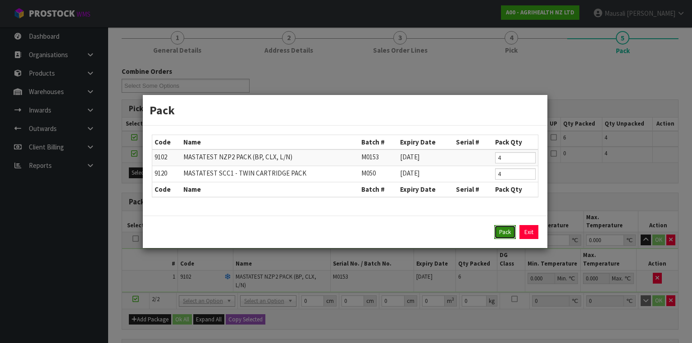
click at [504, 227] on button "Pack" at bounding box center [505, 232] width 22 height 14
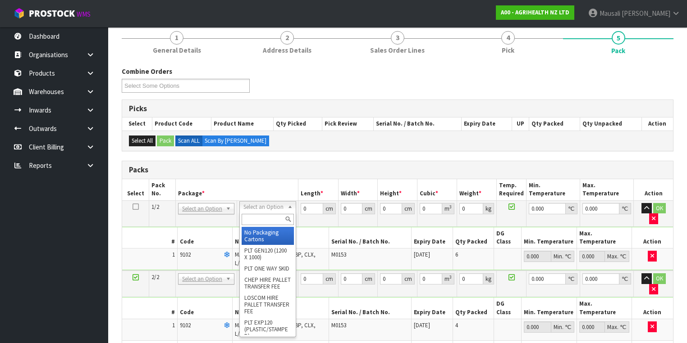
click at [252, 218] on input "text" at bounding box center [267, 219] width 52 height 11
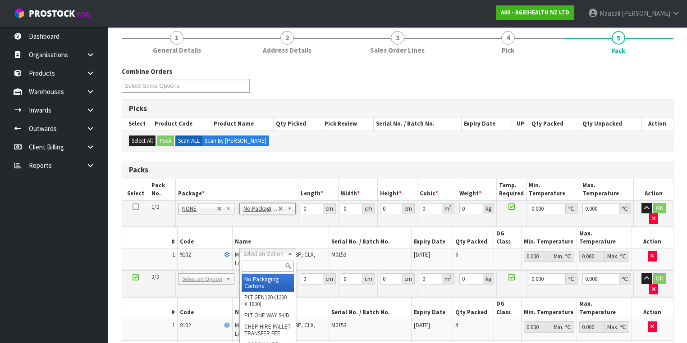
click at [258, 267] on input "text" at bounding box center [267, 266] width 52 height 11
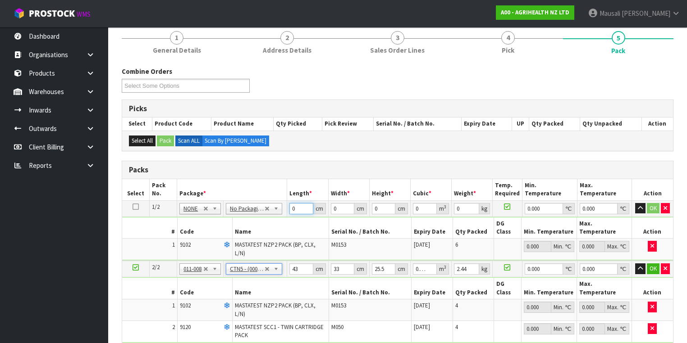
drag, startPoint x: 297, startPoint y: 207, endPoint x: 292, endPoint y: 209, distance: 5.9
click at [292, 209] on input "0" at bounding box center [300, 208] width 23 height 11
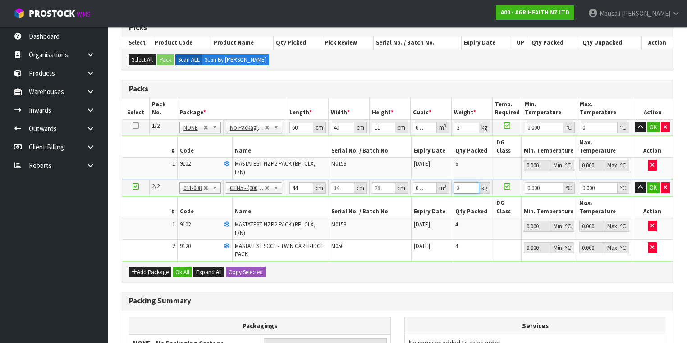
scroll to position [288, 0]
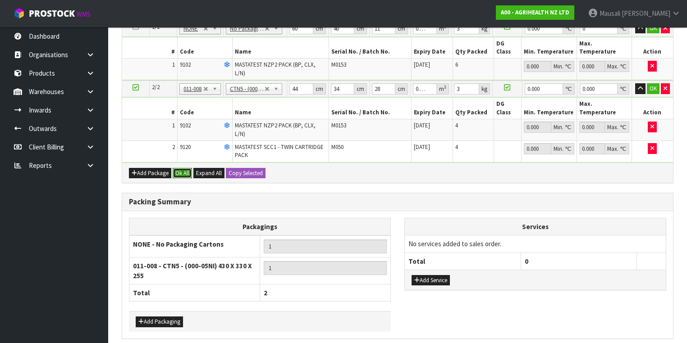
click at [181, 168] on button "Ok All" at bounding box center [182, 173] width 19 height 11
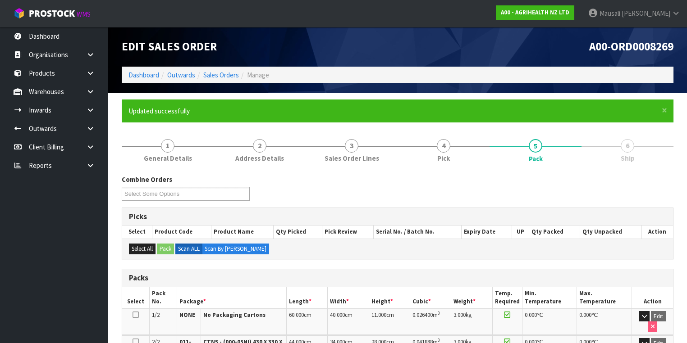
scroll to position [198, 0]
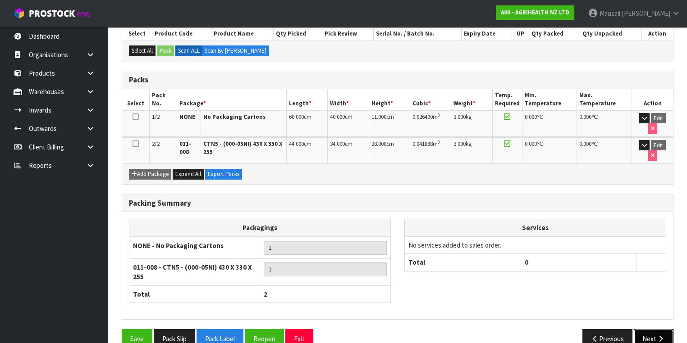
click at [648, 329] on button "Next" at bounding box center [653, 338] width 40 height 19
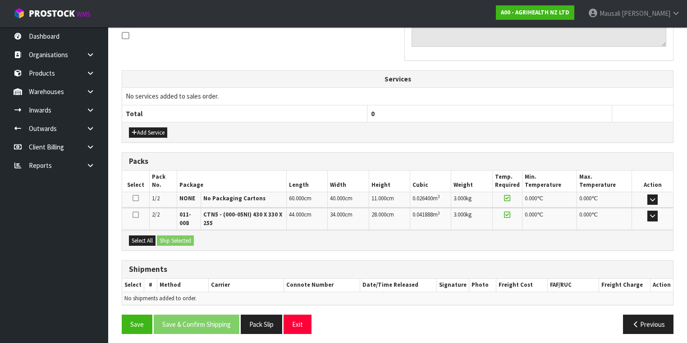
scroll to position [279, 0]
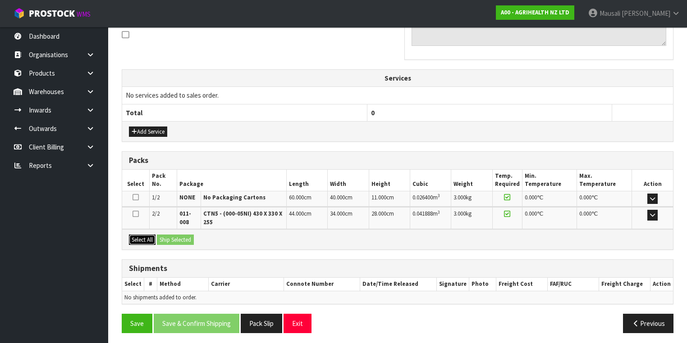
drag, startPoint x: 133, startPoint y: 234, endPoint x: 139, endPoint y: 235, distance: 5.9
click at [134, 235] on button "Select All" at bounding box center [142, 240] width 27 height 11
click at [164, 236] on button "Ship Selected" at bounding box center [175, 240] width 37 height 11
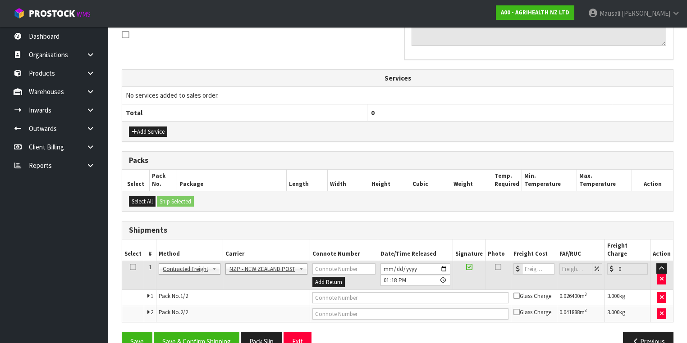
scroll to position [289, 0]
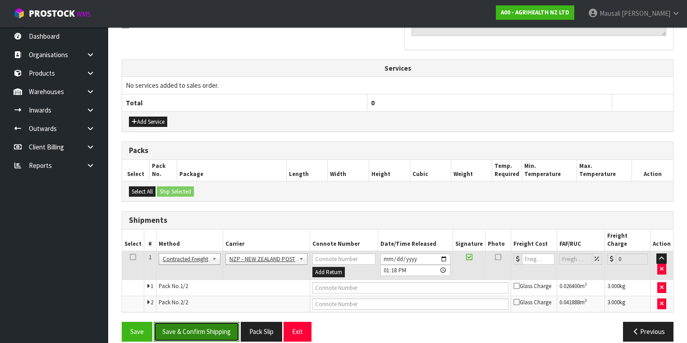
click at [208, 322] on button "Save & Confirm Shipping" at bounding box center [197, 331] width 86 height 19
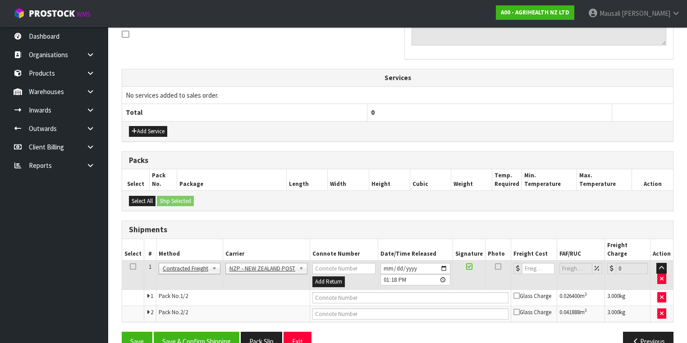
scroll to position [0, 0]
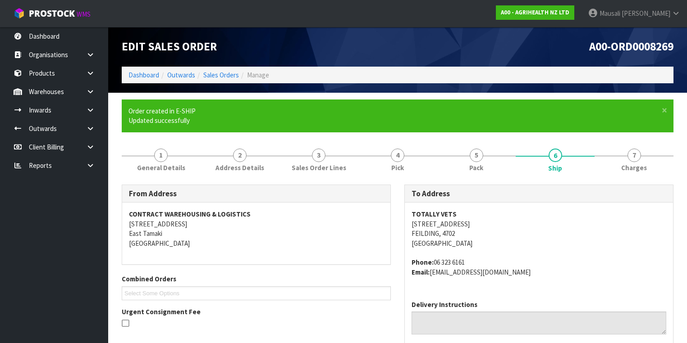
click at [371, 279] on div "Combined Orders A00-ORD0008245 A00-ORD0008269 A00-ORD0008273 A00-ORD0008275 A00…" at bounding box center [256, 287] width 282 height 26
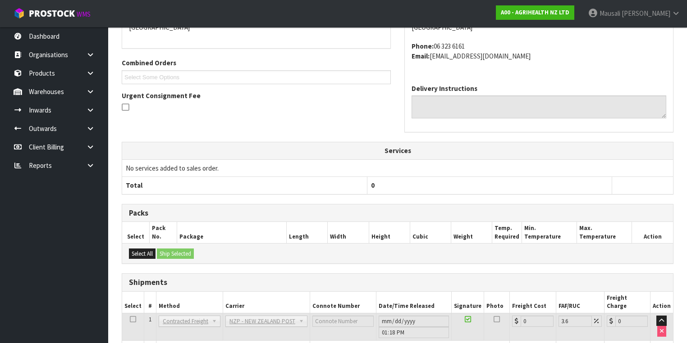
scroll to position [276, 0]
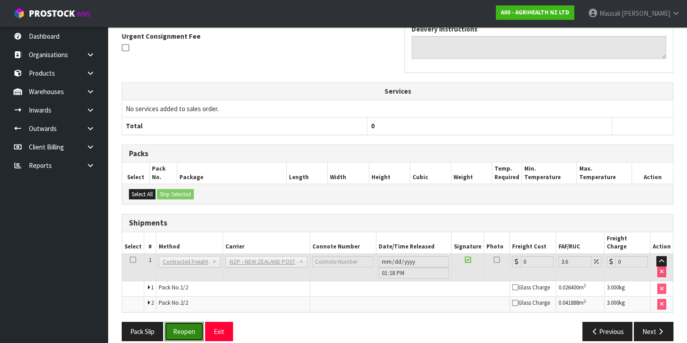
click at [183, 323] on button "Reopen" at bounding box center [183, 331] width 39 height 19
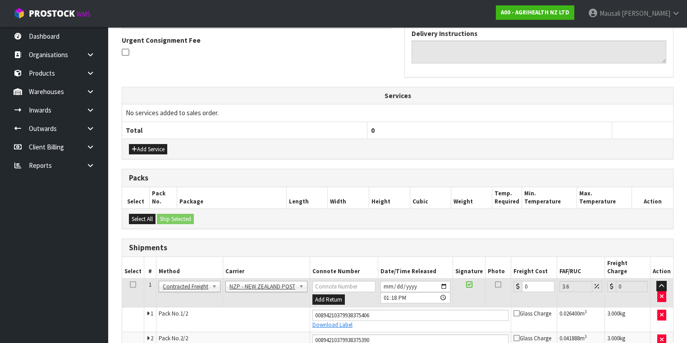
scroll to position [297, 0]
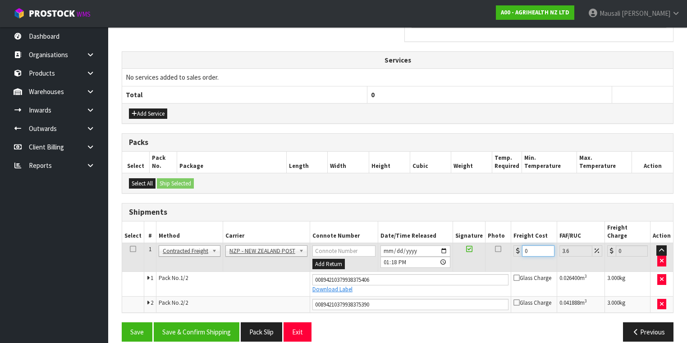
drag, startPoint x: 535, startPoint y: 243, endPoint x: 507, endPoint y: 250, distance: 28.3
click at [511, 250] on td "0" at bounding box center [534, 257] width 46 height 29
click at [226, 323] on button "Save & Confirm Shipping" at bounding box center [197, 332] width 86 height 19
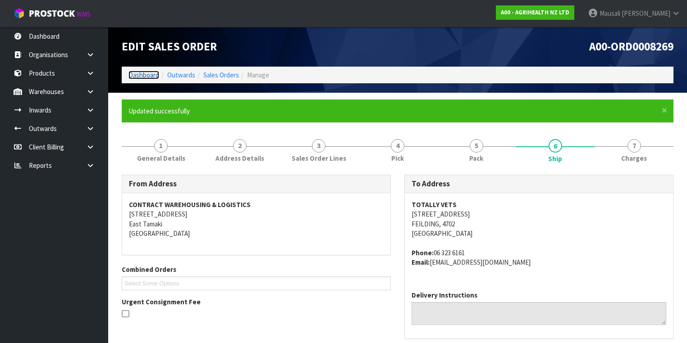
click at [146, 74] on link "Dashboard" at bounding box center [143, 75] width 31 height 9
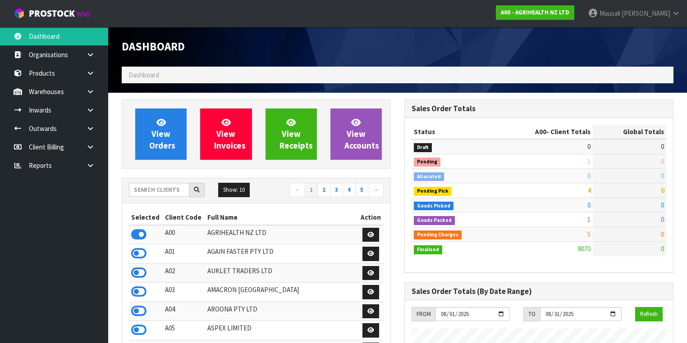
scroll to position [679, 282]
drag, startPoint x: 146, startPoint y: 195, endPoint x: 165, endPoint y: 193, distance: 18.5
click at [146, 195] on input "text" at bounding box center [159, 190] width 60 height 14
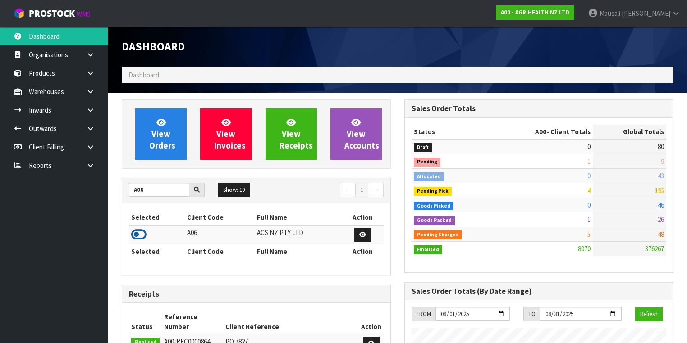
click at [137, 232] on icon at bounding box center [138, 235] width 15 height 14
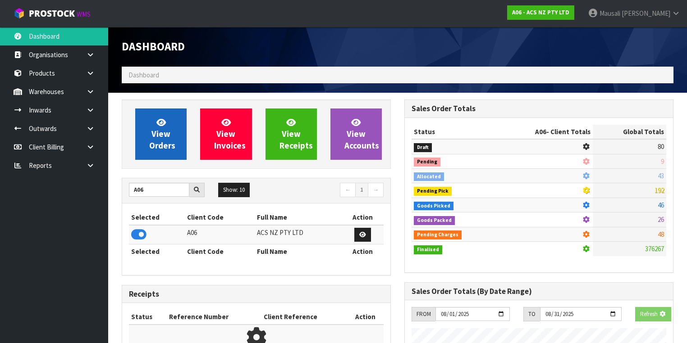
scroll to position [560, 282]
click at [169, 138] on span "View Orders" at bounding box center [162, 134] width 26 height 34
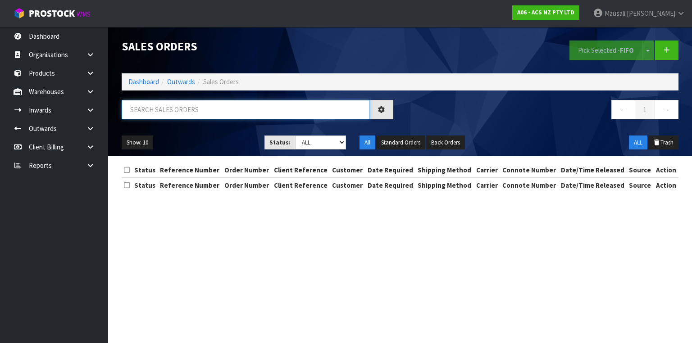
click at [148, 107] on input "text" at bounding box center [246, 109] width 248 height 19
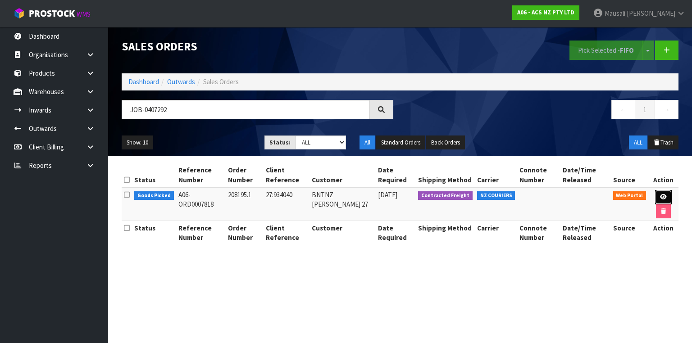
click at [662, 196] on icon at bounding box center [663, 197] width 7 height 6
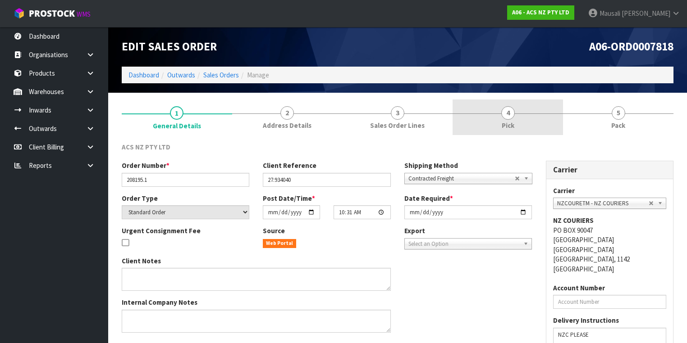
click at [506, 124] on span "Pick" at bounding box center [507, 125] width 13 height 9
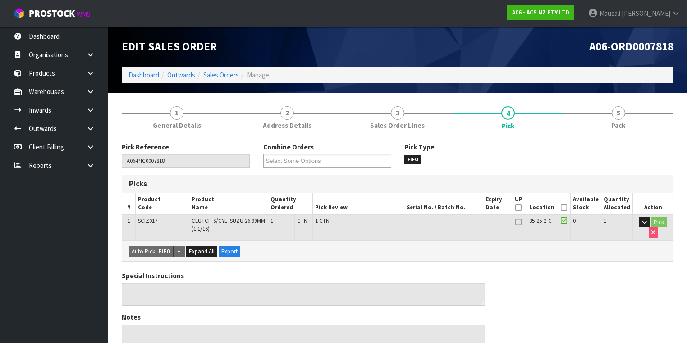
drag, startPoint x: 568, startPoint y: 205, endPoint x: 560, endPoint y: 213, distance: 10.2
click at [567, 208] on icon at bounding box center [563, 208] width 6 height 0
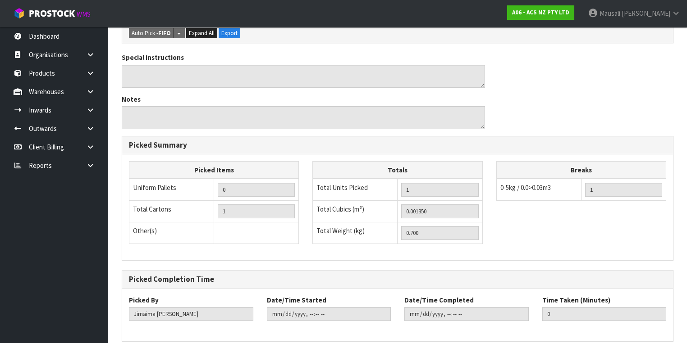
scroll to position [289, 0]
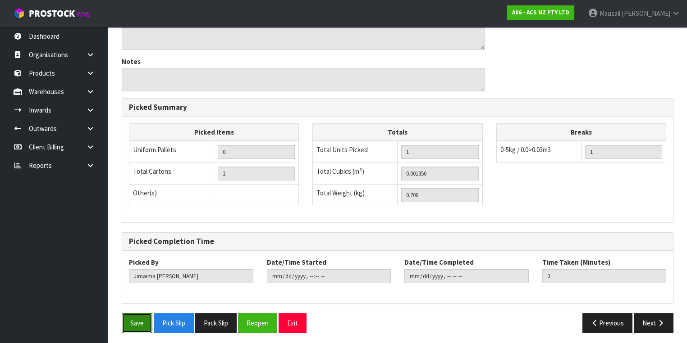
click at [137, 317] on button "Save" at bounding box center [137, 323] width 31 height 19
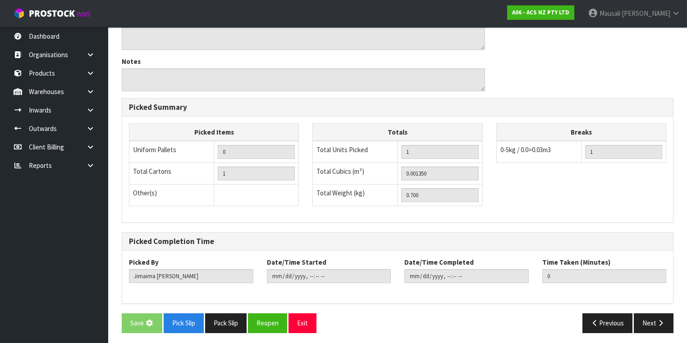
scroll to position [0, 0]
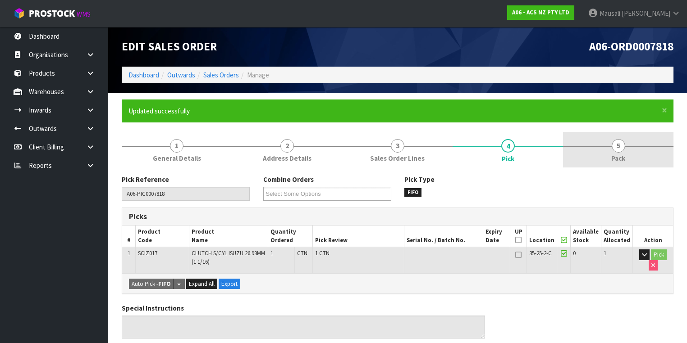
click at [617, 153] on link "5 Pack" at bounding box center [618, 150] width 110 height 36
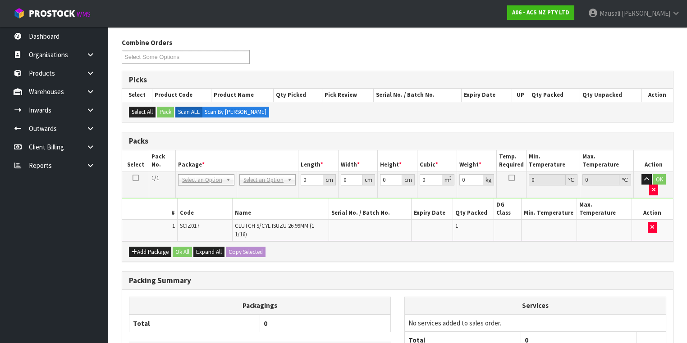
scroll to position [180, 0]
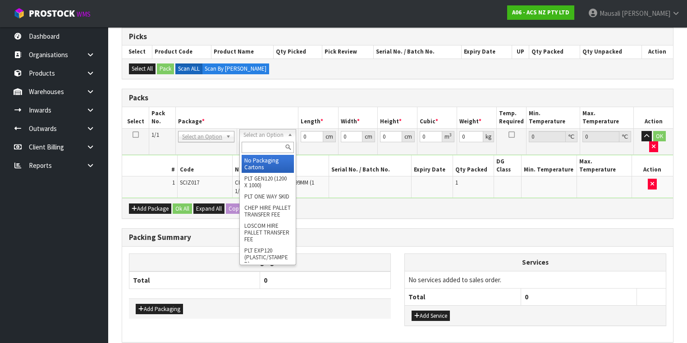
drag, startPoint x: 264, startPoint y: 136, endPoint x: 264, endPoint y: 156, distance: 20.3
drag, startPoint x: 261, startPoint y: 150, endPoint x: 271, endPoint y: 152, distance: 10.7
click at [264, 150] on input "text" at bounding box center [267, 147] width 52 height 11
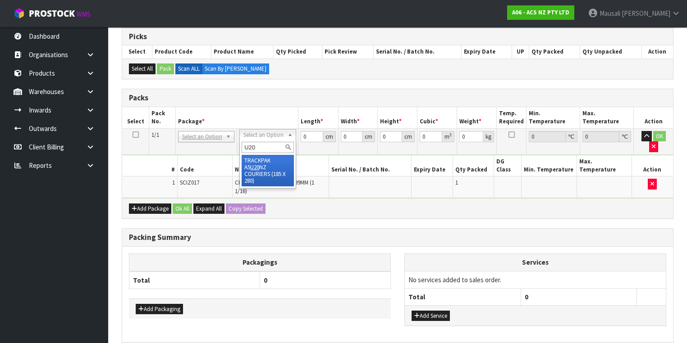
drag, startPoint x: 273, startPoint y: 164, endPoint x: 278, endPoint y: 165, distance: 5.0
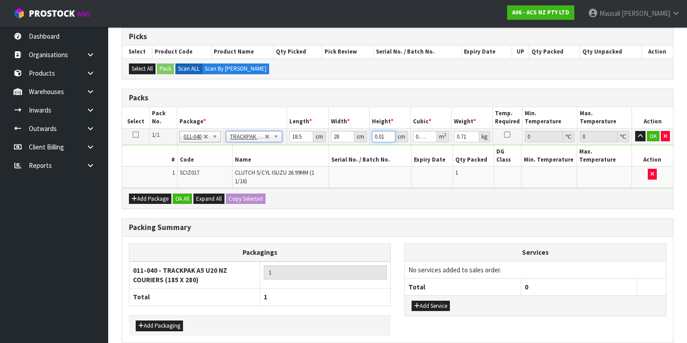
drag, startPoint x: 386, startPoint y: 135, endPoint x: 373, endPoint y: 141, distance: 13.5
click at [373, 141] on td "0.01 cm" at bounding box center [389, 136] width 41 height 16
click at [187, 194] on button "Ok All" at bounding box center [182, 199] width 19 height 11
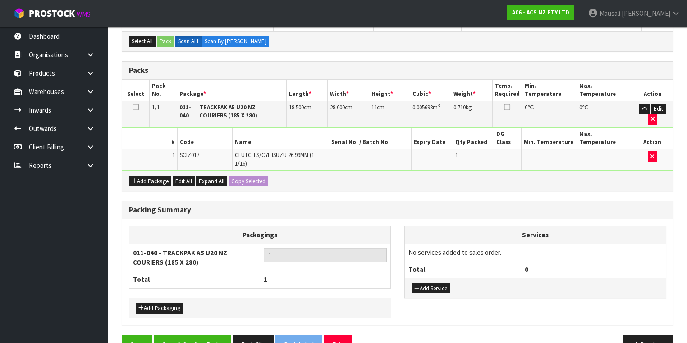
scroll to position [215, 0]
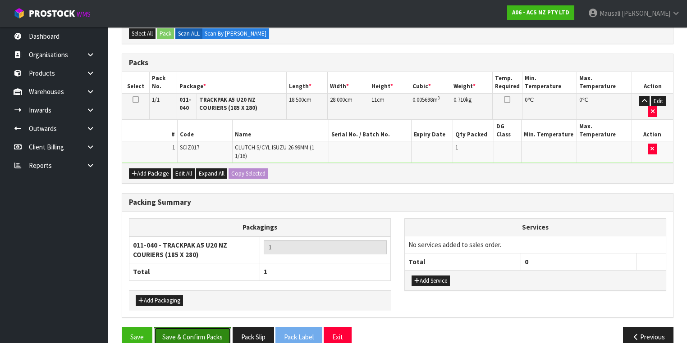
drag, startPoint x: 198, startPoint y: 320, endPoint x: 205, endPoint y: 316, distance: 8.9
click at [198, 328] on button "Save & Confirm Packs" at bounding box center [192, 337] width 77 height 19
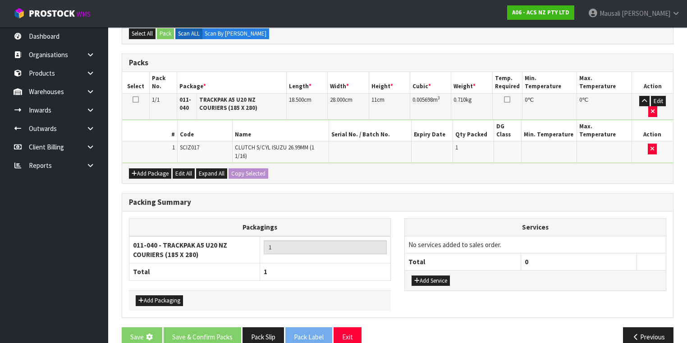
scroll to position [0, 0]
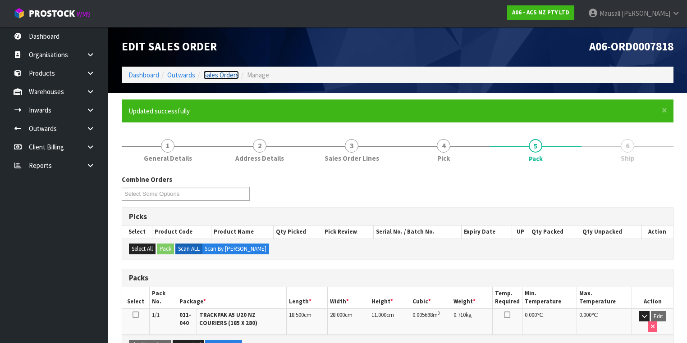
click at [225, 75] on link "Sales Orders" at bounding box center [221, 75] width 36 height 9
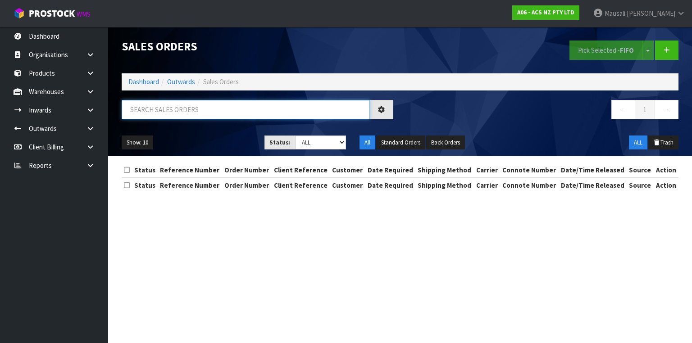
click at [144, 110] on input "text" at bounding box center [246, 109] width 248 height 19
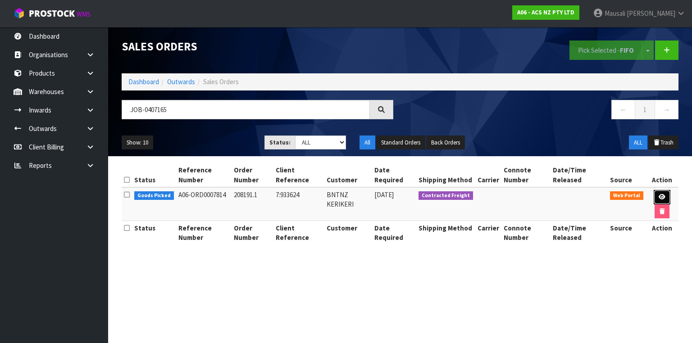
click at [663, 191] on link at bounding box center [662, 197] width 17 height 14
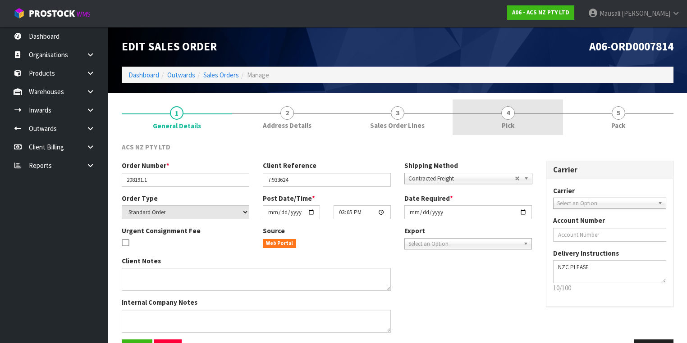
click at [529, 123] on link "4 Pick" at bounding box center [507, 118] width 110 height 36
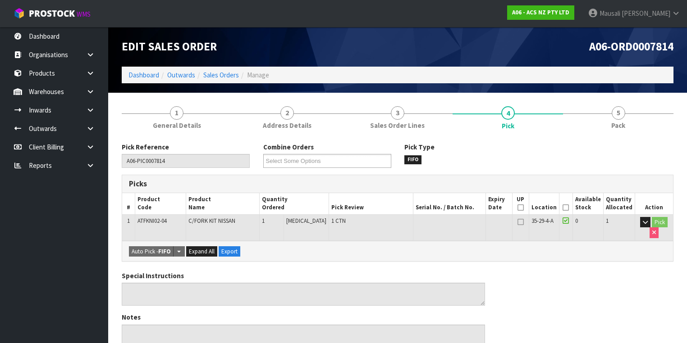
click at [566, 208] on icon at bounding box center [565, 208] width 6 height 0
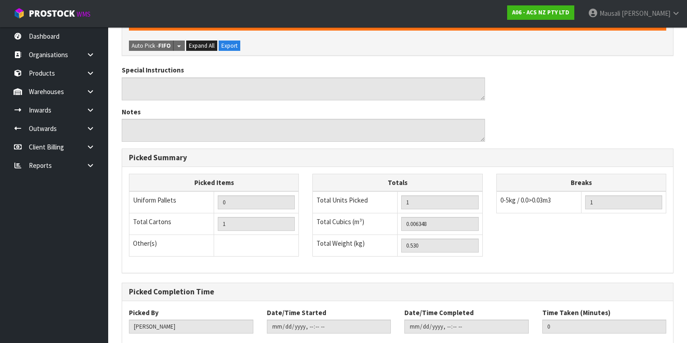
scroll to position [288, 0]
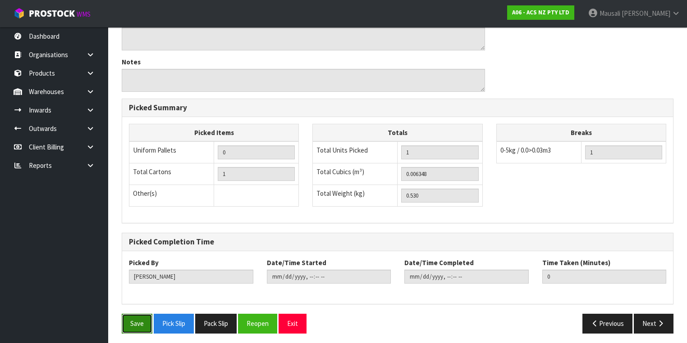
click at [130, 323] on button "Save" at bounding box center [137, 323] width 31 height 19
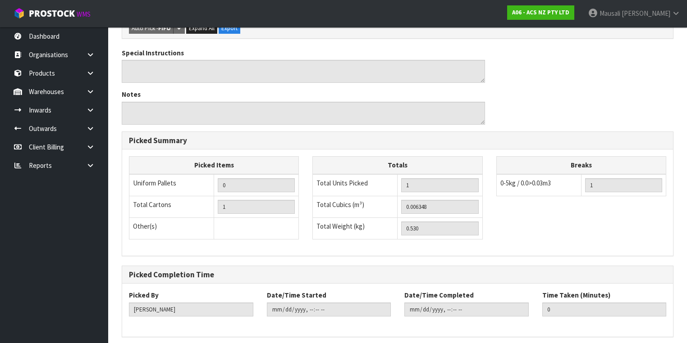
scroll to position [0, 0]
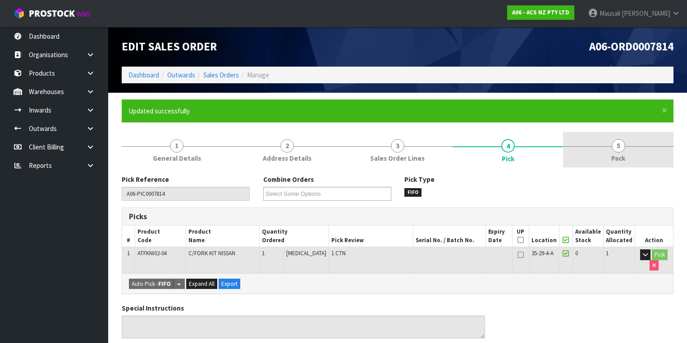
click at [611, 150] on link "5 Pack" at bounding box center [618, 150] width 110 height 36
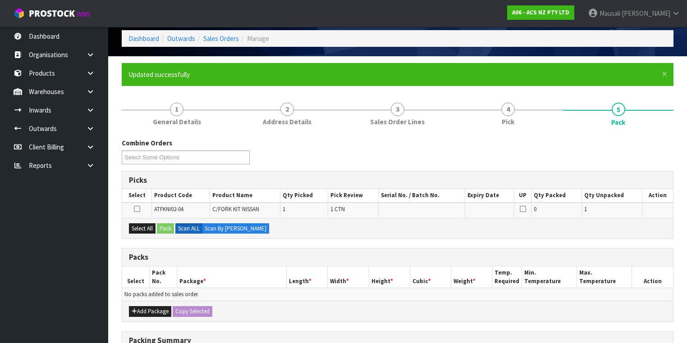
scroll to position [144, 0]
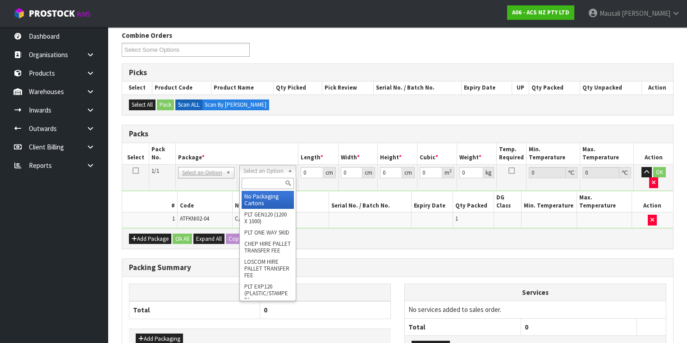
click at [264, 188] on input "text" at bounding box center [267, 183] width 52 height 11
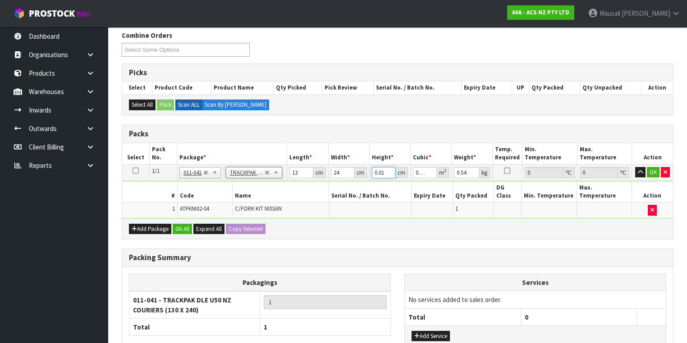
drag, startPoint x: 385, startPoint y: 171, endPoint x: 366, endPoint y: 173, distance: 19.0
click at [366, 173] on tr "1/1 NONE 007-001 007-002 007-004 007-009 007-013 007-014 007-015 007-017 007-01…" at bounding box center [397, 172] width 551 height 16
click at [178, 224] on button "Ok All" at bounding box center [182, 229] width 19 height 11
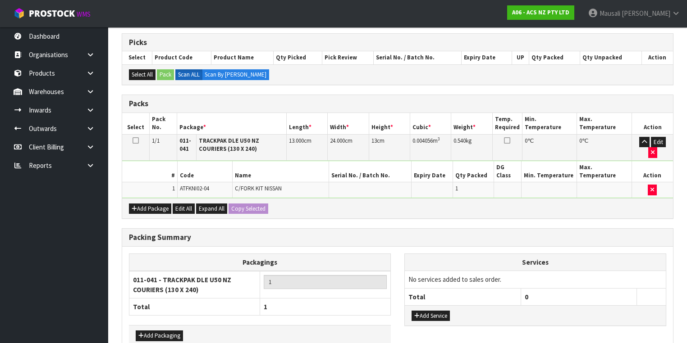
scroll to position [209, 0]
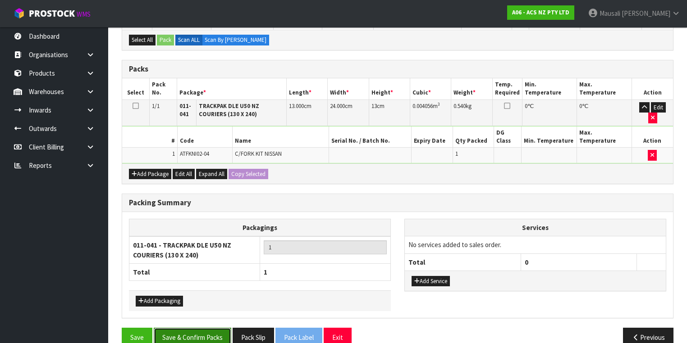
click at [200, 328] on button "Save & Confirm Packs" at bounding box center [192, 337] width 77 height 19
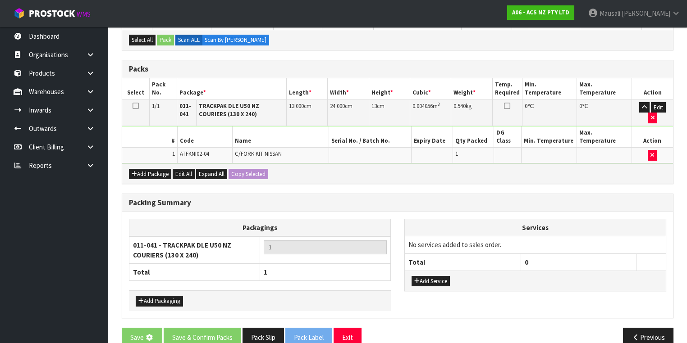
scroll to position [0, 0]
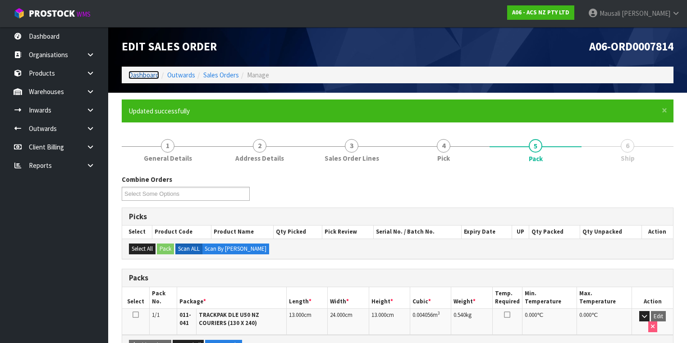
click at [144, 73] on link "Dashboard" at bounding box center [143, 75] width 31 height 9
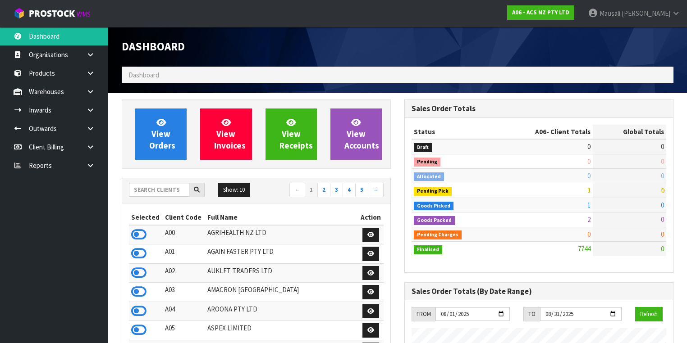
scroll to position [679, 282]
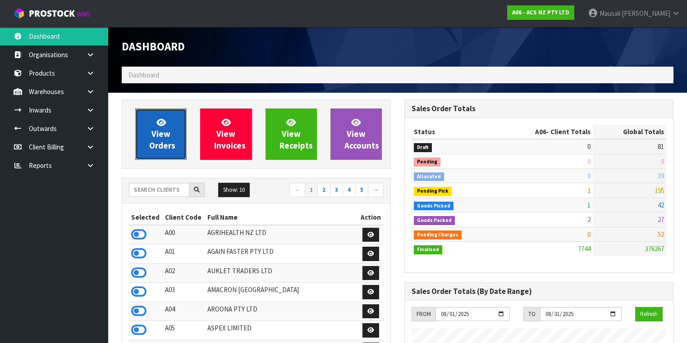
click at [160, 142] on span "View Orders" at bounding box center [162, 134] width 26 height 34
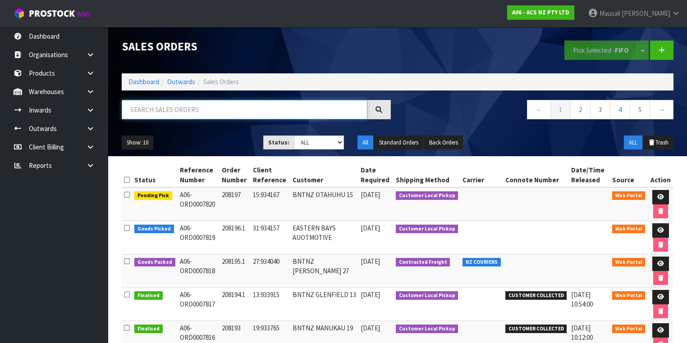
click at [141, 106] on input "text" at bounding box center [245, 109] width 246 height 19
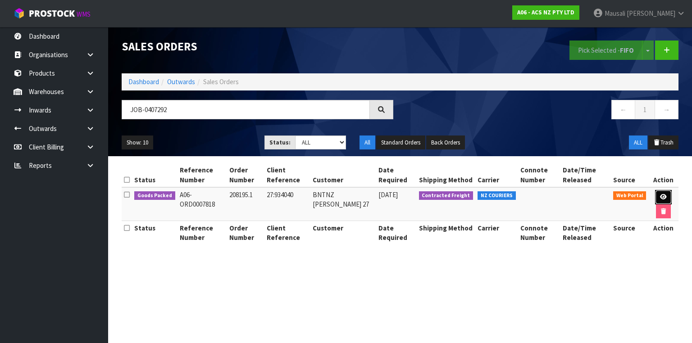
click at [665, 196] on icon at bounding box center [663, 197] width 7 height 6
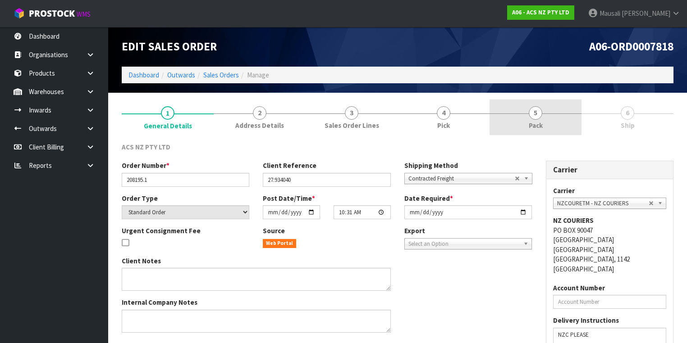
click at [534, 120] on link "5 Pack" at bounding box center [535, 118] width 92 height 36
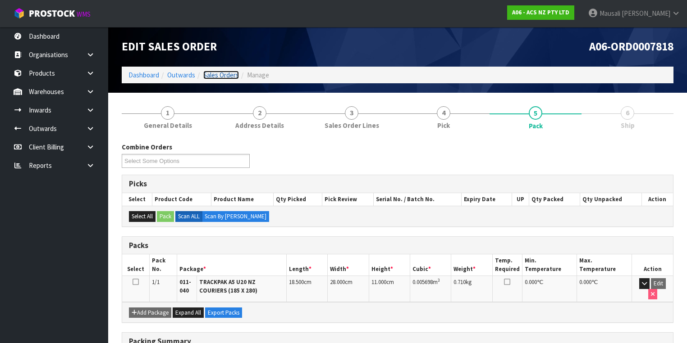
click at [213, 77] on link "Sales Orders" at bounding box center [221, 75] width 36 height 9
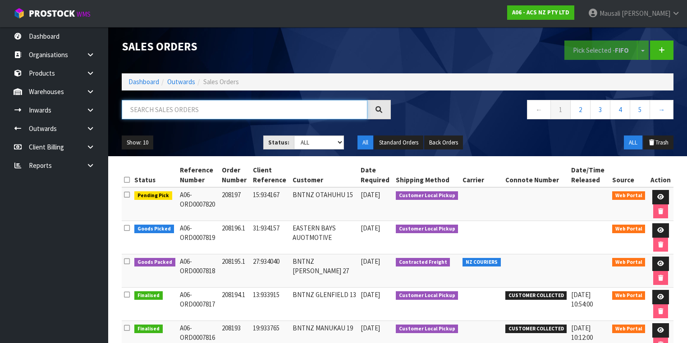
click at [155, 112] on input "text" at bounding box center [245, 109] width 246 height 19
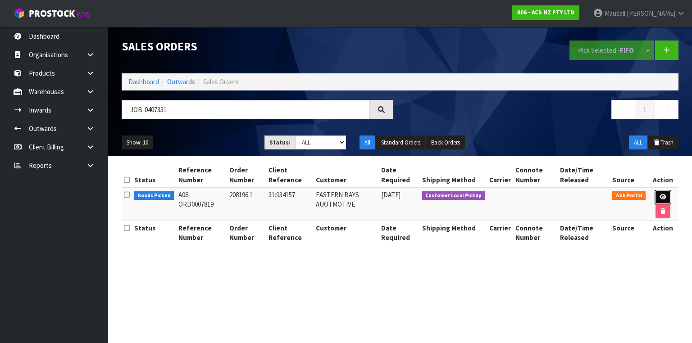
click at [667, 195] on link at bounding box center [663, 197] width 17 height 14
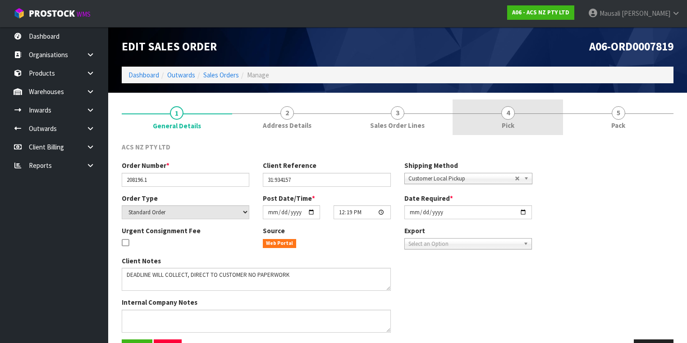
click at [510, 115] on span "4" at bounding box center [508, 113] width 14 height 14
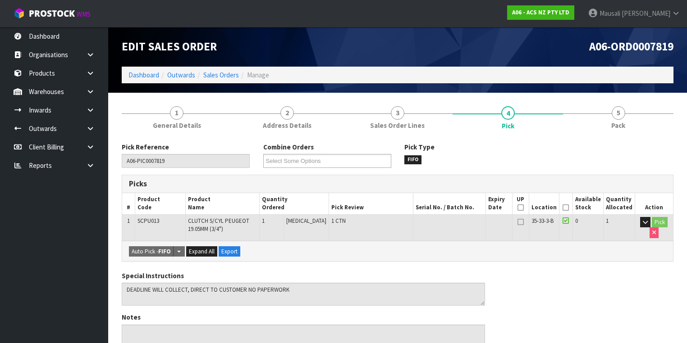
click at [566, 208] on icon at bounding box center [565, 208] width 6 height 0
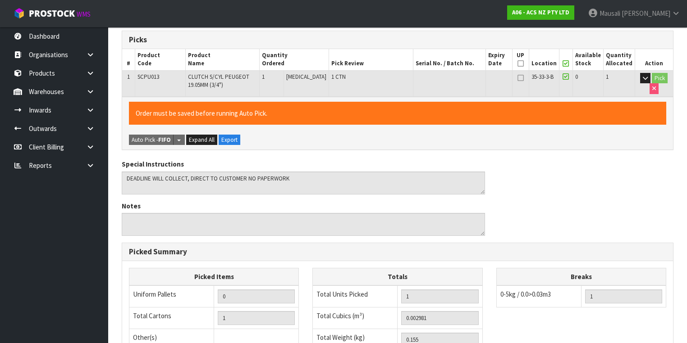
scroll to position [289, 0]
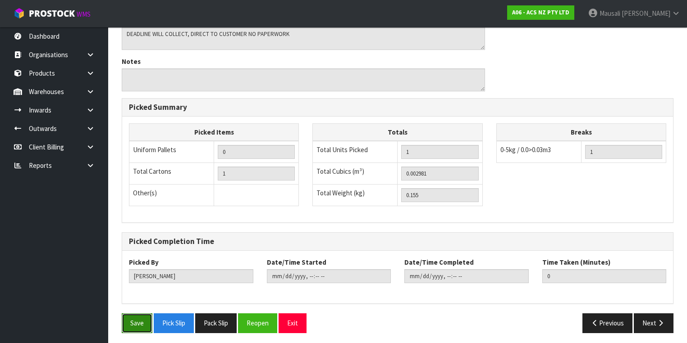
click at [142, 321] on button "Save" at bounding box center [137, 323] width 31 height 19
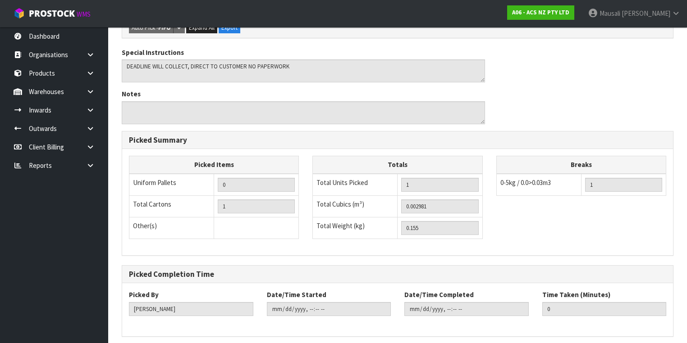
scroll to position [0, 0]
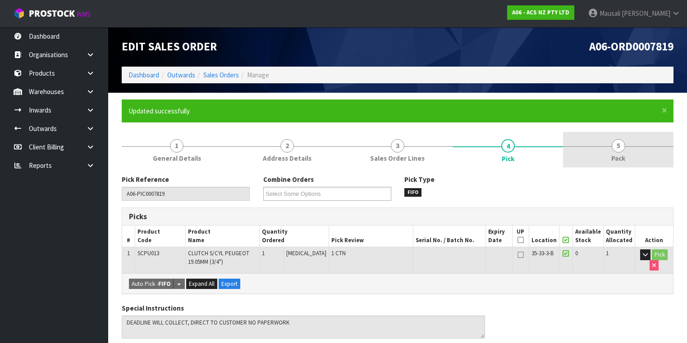
click at [620, 149] on span "5" at bounding box center [618, 146] width 14 height 14
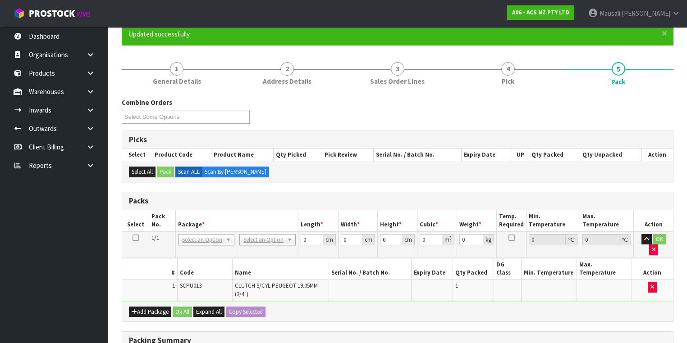
scroll to position [144, 0]
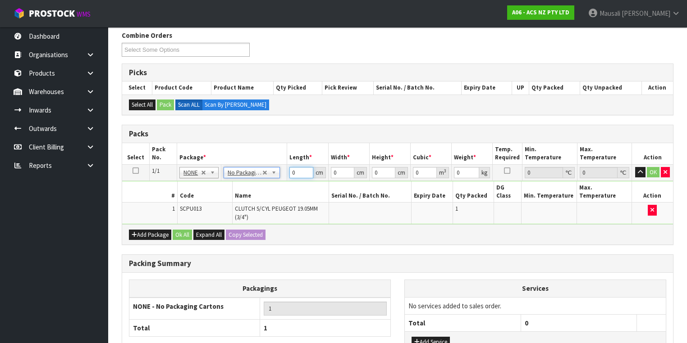
drag, startPoint x: 298, startPoint y: 172, endPoint x: 292, endPoint y: 175, distance: 6.3
click at [287, 175] on td "0 cm" at bounding box center [307, 172] width 41 height 16
click at [179, 230] on button "Ok All" at bounding box center [182, 235] width 19 height 11
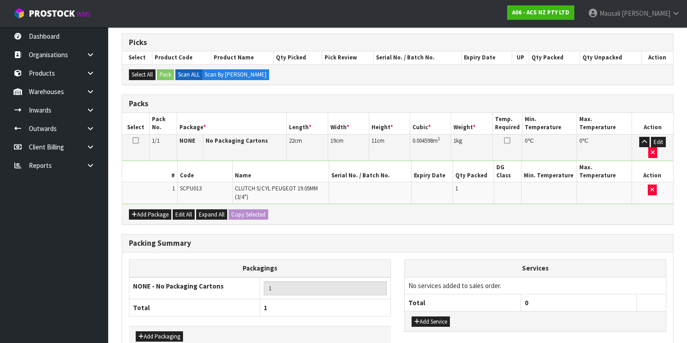
scroll to position [204, 0]
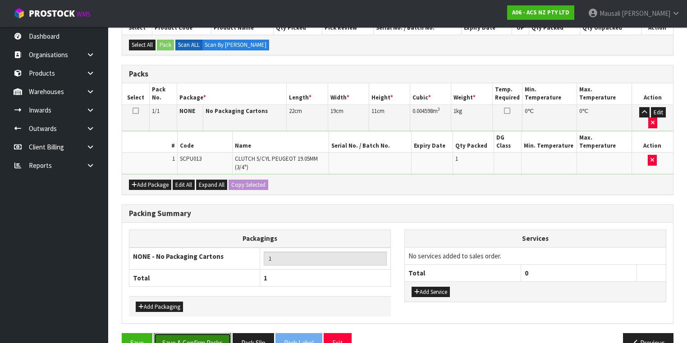
click at [214, 333] on button "Save & Confirm Packs" at bounding box center [192, 342] width 77 height 19
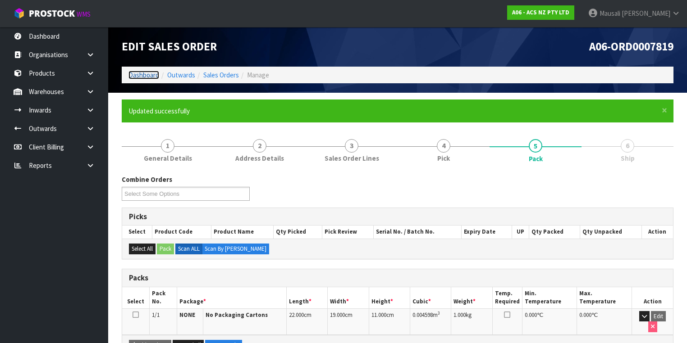
click at [132, 73] on link "Dashboard" at bounding box center [143, 75] width 31 height 9
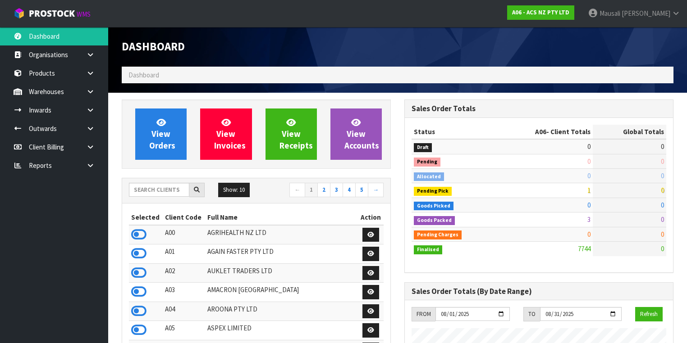
scroll to position [709, 282]
click at [142, 188] on input "text" at bounding box center [159, 190] width 60 height 14
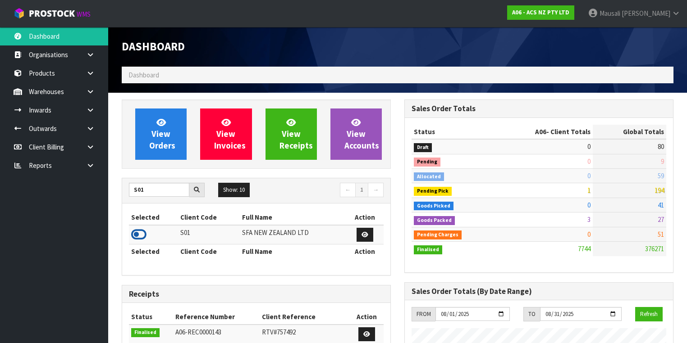
click at [139, 236] on icon at bounding box center [138, 235] width 15 height 14
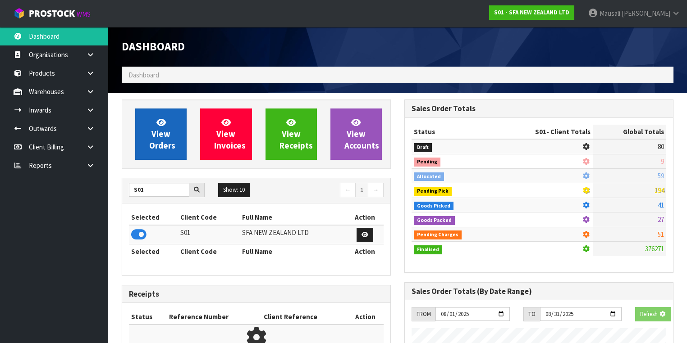
scroll to position [560, 282]
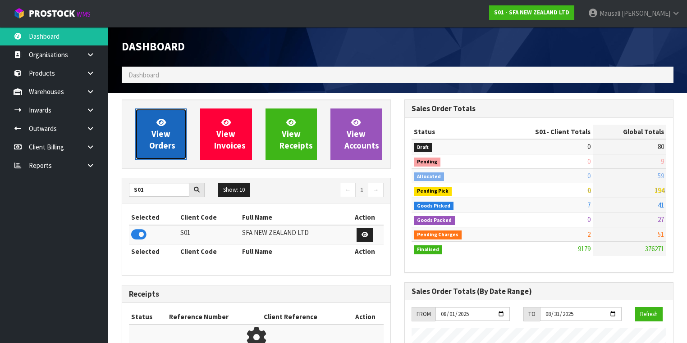
click at [149, 146] on span "View Orders" at bounding box center [162, 134] width 26 height 34
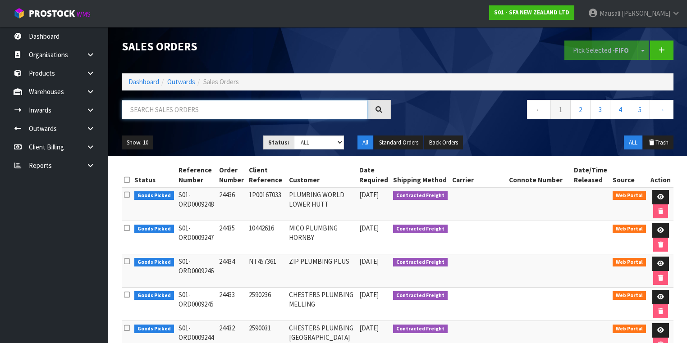
click at [153, 115] on input "text" at bounding box center [245, 109] width 246 height 19
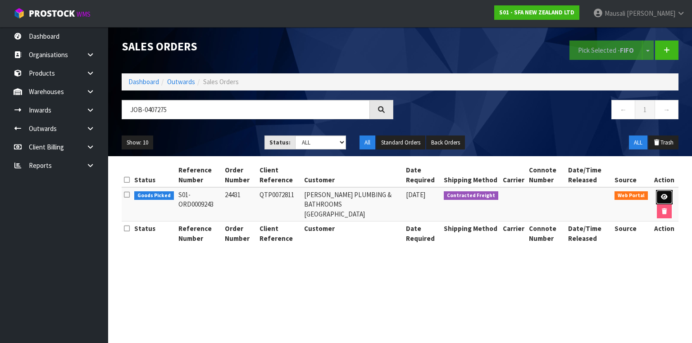
click at [669, 195] on link at bounding box center [664, 197] width 17 height 14
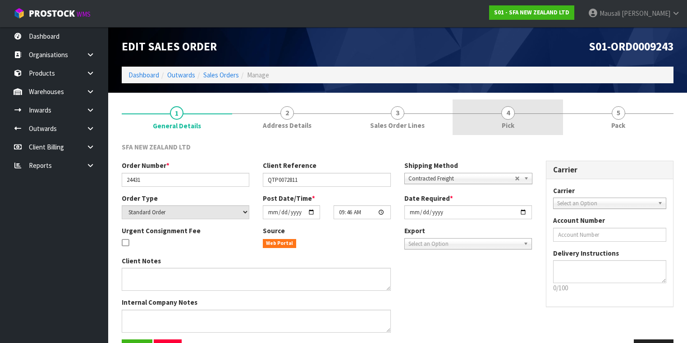
click at [534, 118] on link "4 Pick" at bounding box center [507, 118] width 110 height 36
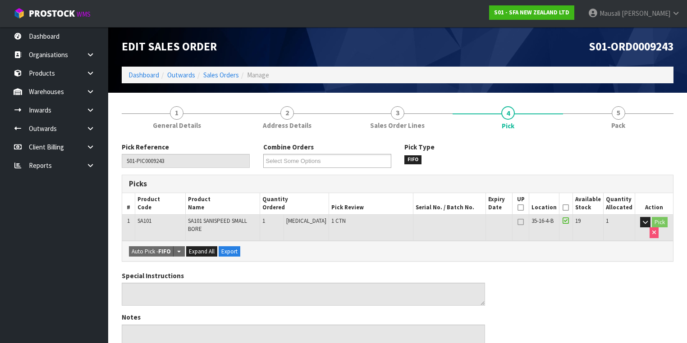
click at [568, 208] on icon at bounding box center [565, 208] width 6 height 0
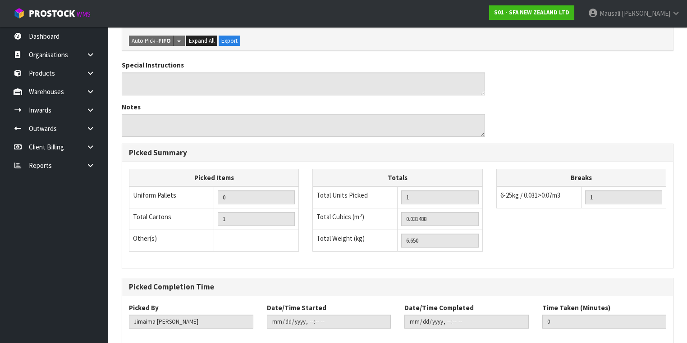
scroll to position [289, 0]
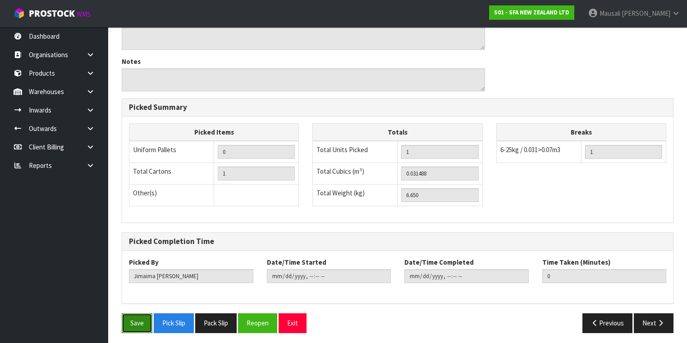
click at [138, 317] on button "Save" at bounding box center [137, 323] width 31 height 19
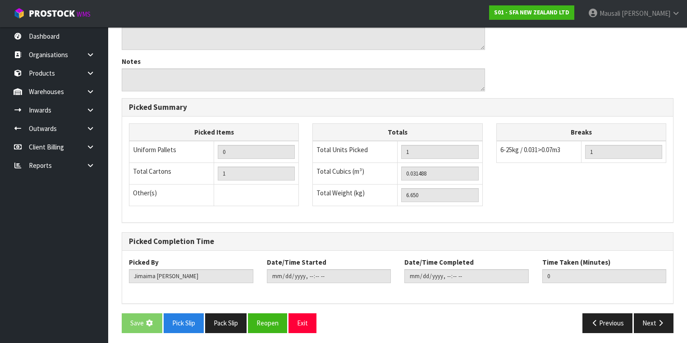
scroll to position [0, 0]
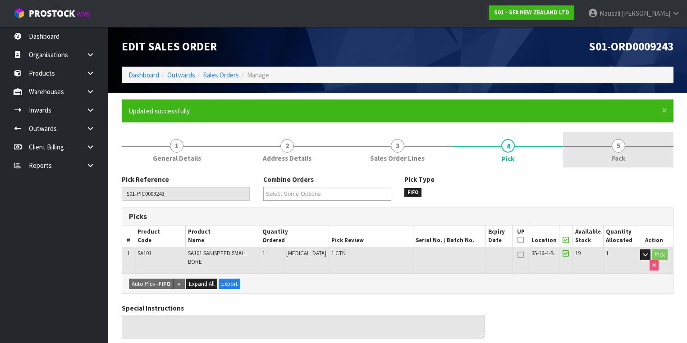
click at [600, 153] on link "5 Pack" at bounding box center [618, 150] width 110 height 36
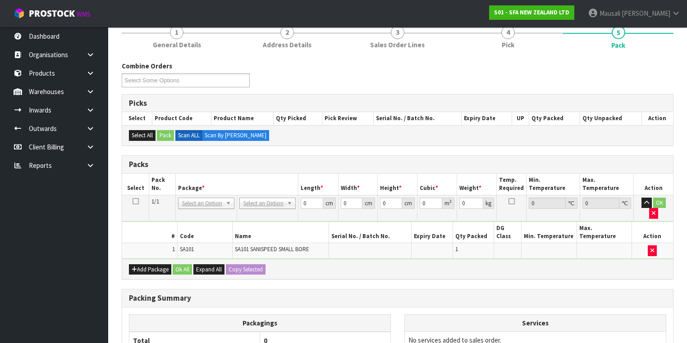
scroll to position [180, 0]
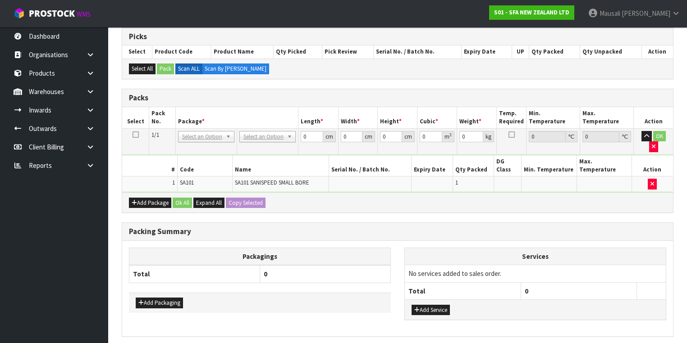
drag, startPoint x: 261, startPoint y: 132, endPoint x: 260, endPoint y: 139, distance: 6.8
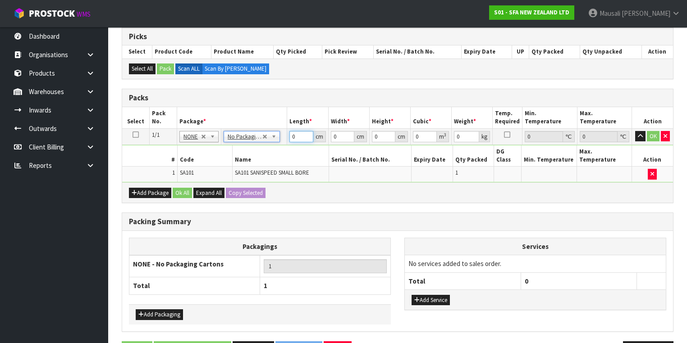
drag, startPoint x: 299, startPoint y: 133, endPoint x: 280, endPoint y: 143, distance: 21.2
click at [282, 143] on tbody "1/1 NONE 007-001 007-002 007-004 007-009 007-013 007-014 007-015 007-017 007-01…" at bounding box center [397, 155] width 551 height 54
click at [185, 188] on button "Ok All" at bounding box center [182, 193] width 19 height 11
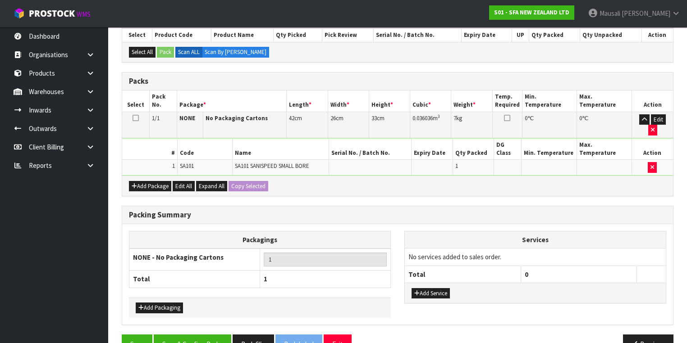
scroll to position [198, 0]
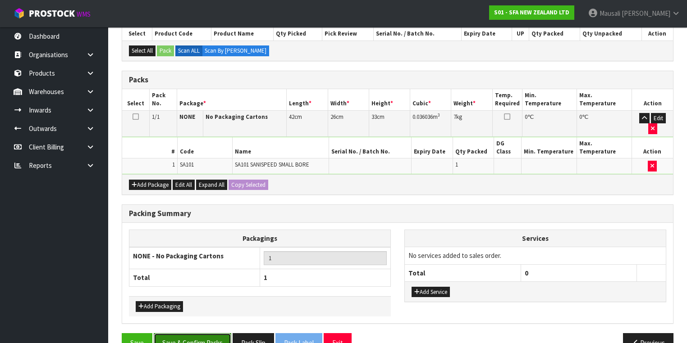
click at [214, 333] on button "Save & Confirm Packs" at bounding box center [192, 342] width 77 height 19
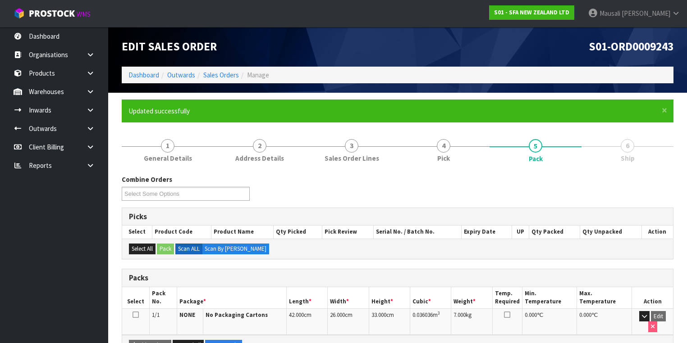
scroll to position [150, 0]
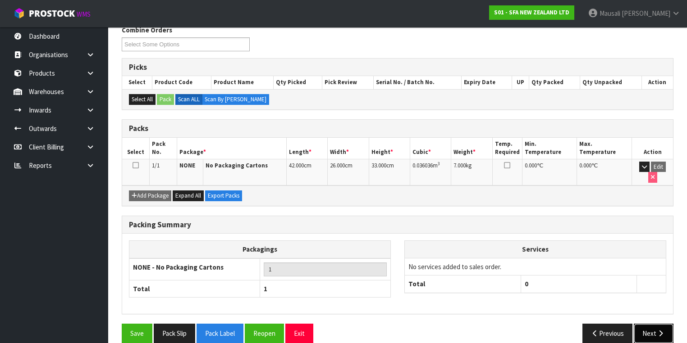
click at [656, 330] on icon "button" at bounding box center [660, 333] width 9 height 7
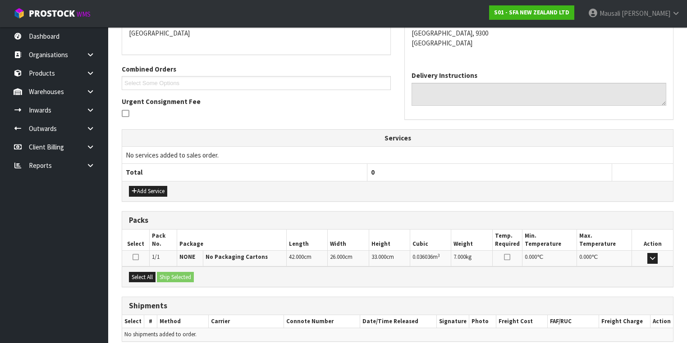
scroll to position [238, 0]
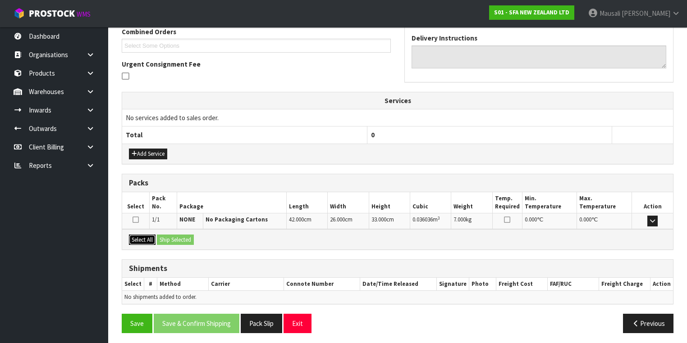
click at [142, 235] on button "Select All" at bounding box center [142, 240] width 27 height 11
click at [164, 235] on button "Ship Selected" at bounding box center [175, 240] width 37 height 11
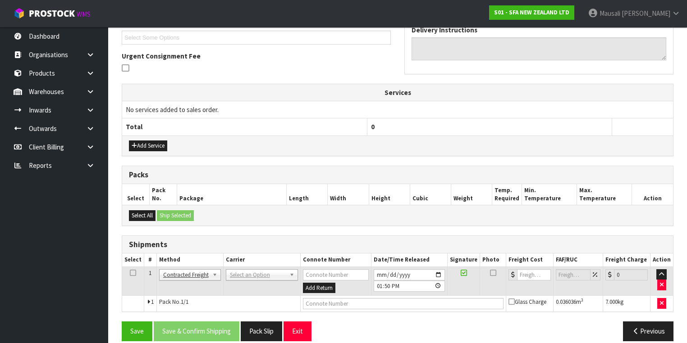
scroll to position [254, 0]
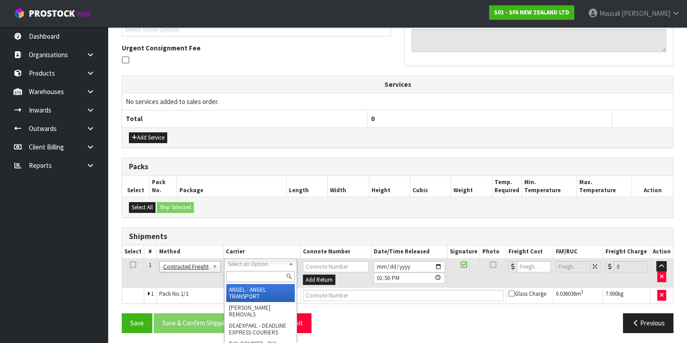
click at [233, 278] on input "text" at bounding box center [260, 276] width 68 height 11
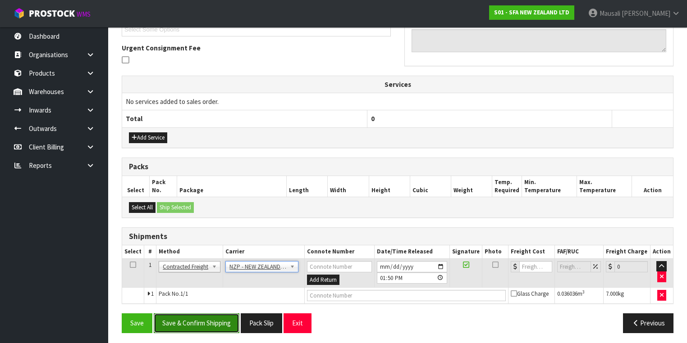
click at [206, 323] on button "Save & Confirm Shipping" at bounding box center [197, 323] width 86 height 19
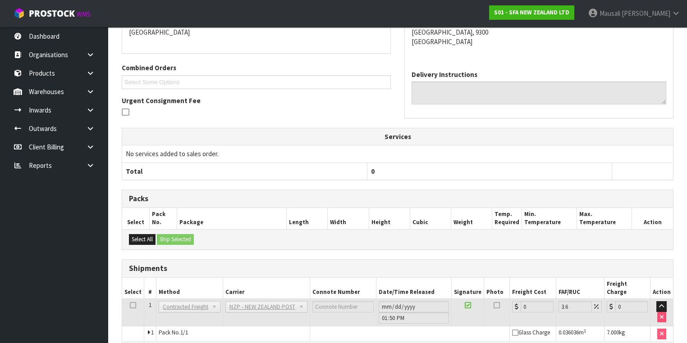
scroll to position [241, 0]
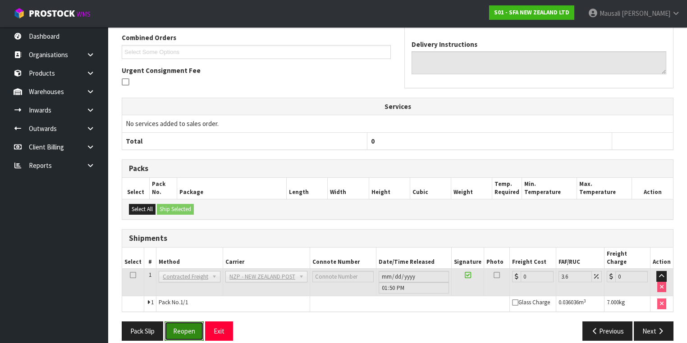
click at [192, 322] on button "Reopen" at bounding box center [183, 331] width 39 height 19
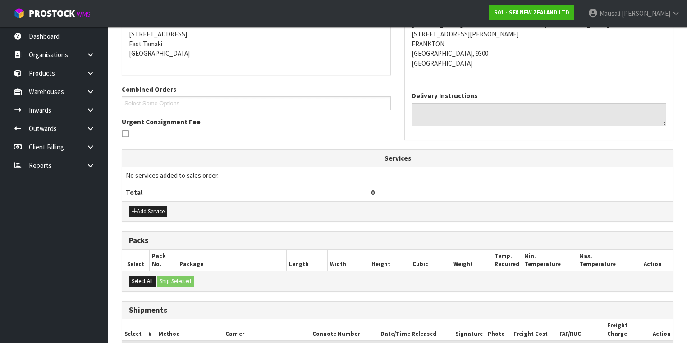
scroll to position [262, 0]
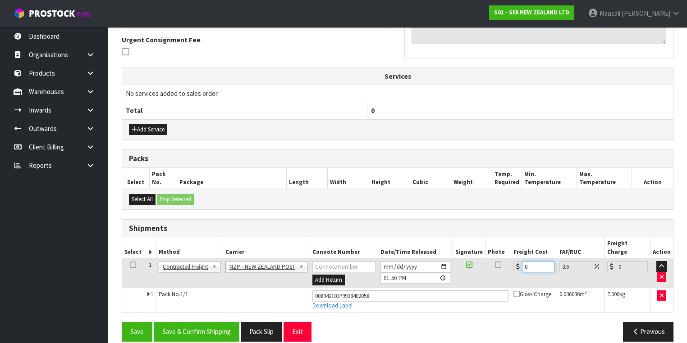
drag, startPoint x: 529, startPoint y: 256, endPoint x: 506, endPoint y: 263, distance: 23.5
click at [506, 263] on tr "1 Client Local Pickup Customer Local Pickup Company Freight Contracted Freight …" at bounding box center [397, 273] width 551 height 29
click at [204, 322] on button "Save & Confirm Shipping" at bounding box center [197, 331] width 86 height 19
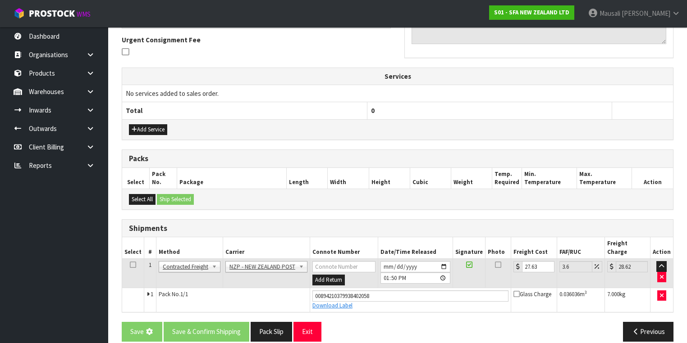
scroll to position [0, 0]
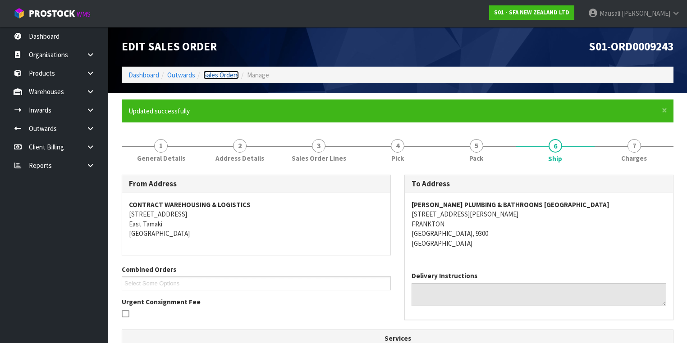
click at [219, 76] on link "Sales Orders" at bounding box center [221, 75] width 36 height 9
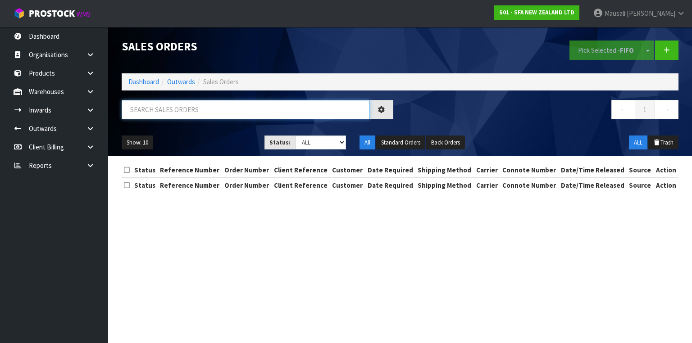
click at [156, 113] on input "text" at bounding box center [246, 109] width 248 height 19
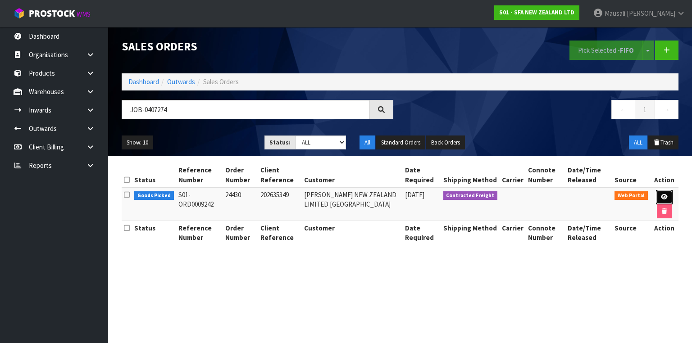
click at [664, 193] on link at bounding box center [664, 197] width 17 height 14
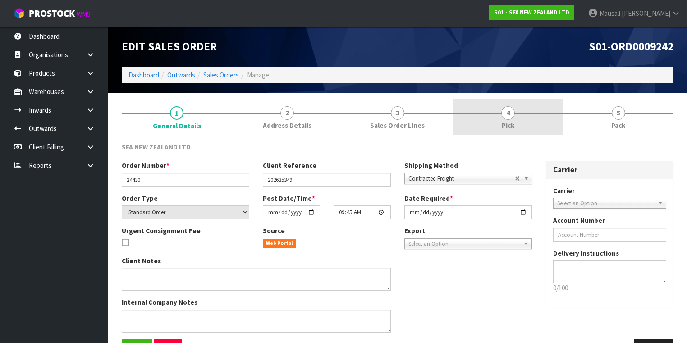
click at [520, 118] on link "4 Pick" at bounding box center [507, 118] width 110 height 36
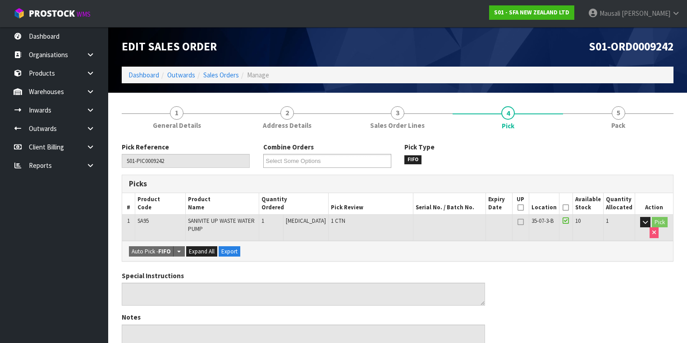
drag, startPoint x: 569, startPoint y: 206, endPoint x: 506, endPoint y: 229, distance: 66.7
click at [568, 208] on icon at bounding box center [565, 208] width 6 height 0
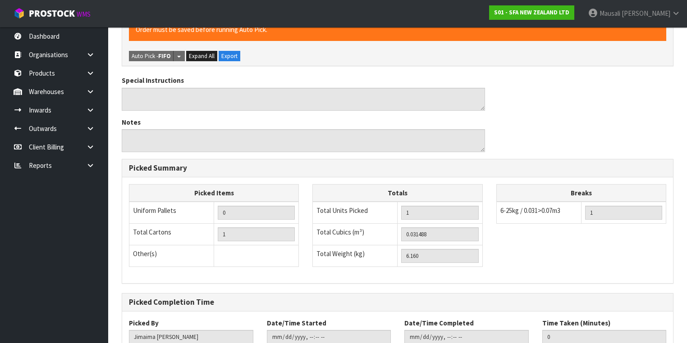
scroll to position [289, 0]
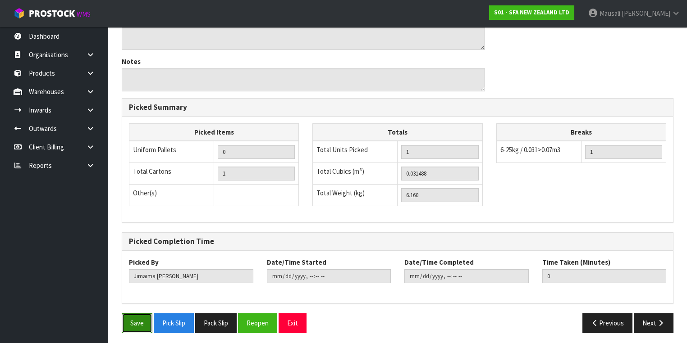
click at [132, 328] on button "Save" at bounding box center [137, 323] width 31 height 19
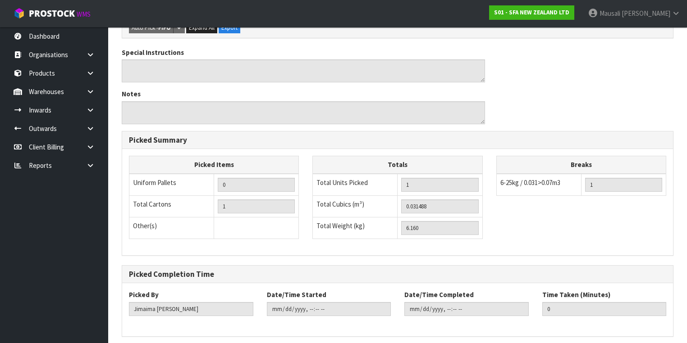
scroll to position [0, 0]
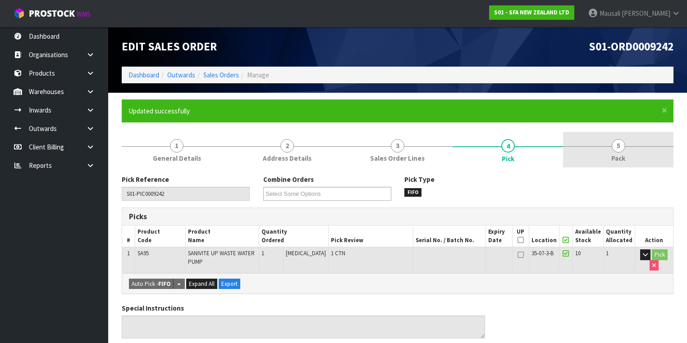
click at [588, 150] on link "5 Pack" at bounding box center [618, 150] width 110 height 36
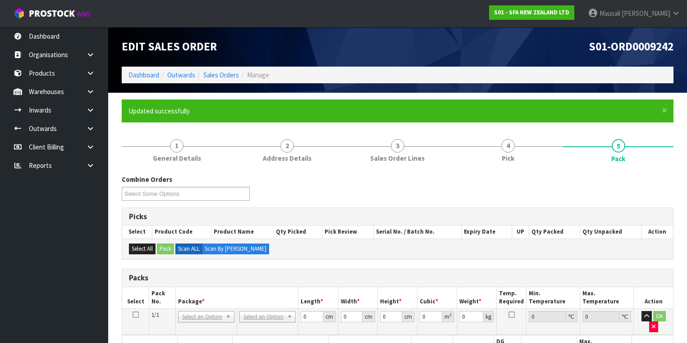
scroll to position [144, 0]
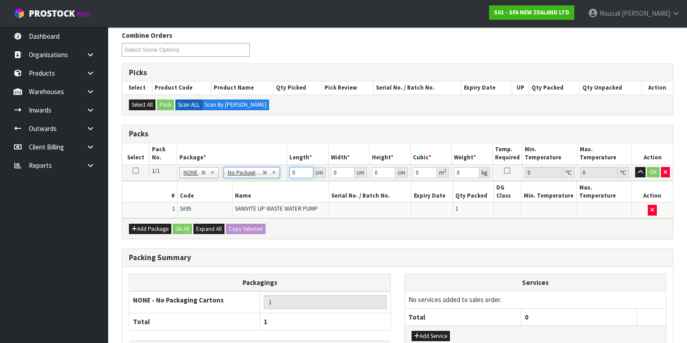
drag, startPoint x: 299, startPoint y: 174, endPoint x: 285, endPoint y: 174, distance: 14.0
click at [283, 177] on tr "1/1 NONE 007-001 007-002 007-004 007-009 007-013 007-014 007-015 007-017 007-01…" at bounding box center [397, 172] width 551 height 16
click at [179, 224] on button "Ok All" at bounding box center [182, 229] width 19 height 11
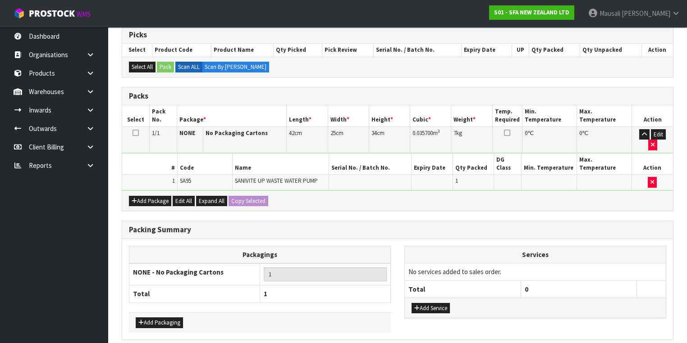
scroll to position [198, 0]
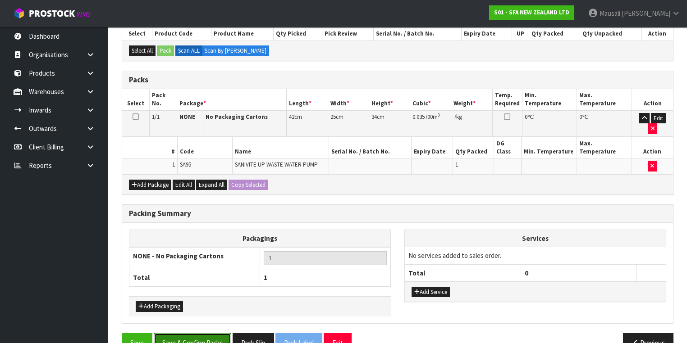
click at [205, 333] on button "Save & Confirm Packs" at bounding box center [192, 342] width 77 height 19
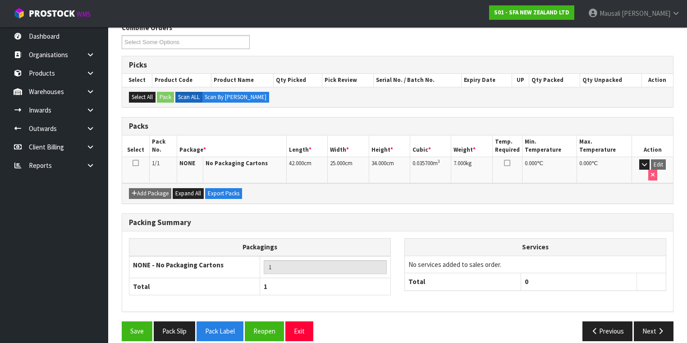
scroll to position [150, 0]
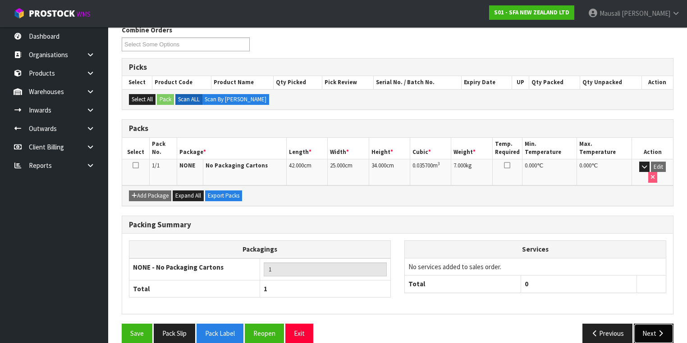
click at [648, 324] on button "Next" at bounding box center [653, 333] width 40 height 19
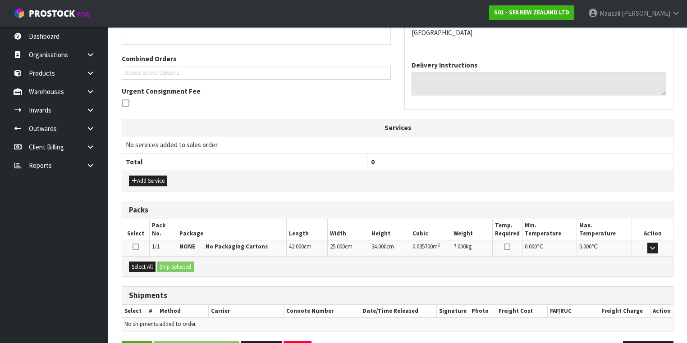
scroll to position [238, 0]
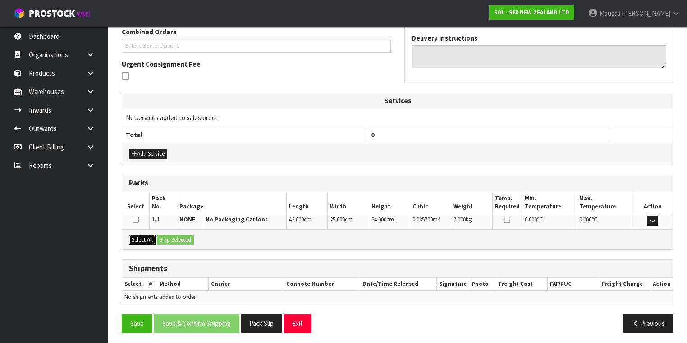
click at [136, 235] on button "Select All" at bounding box center [142, 240] width 27 height 11
click at [169, 235] on button "Ship Selected" at bounding box center [175, 240] width 37 height 11
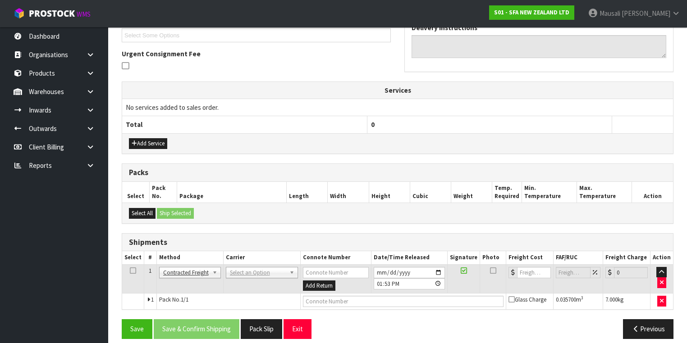
scroll to position [254, 0]
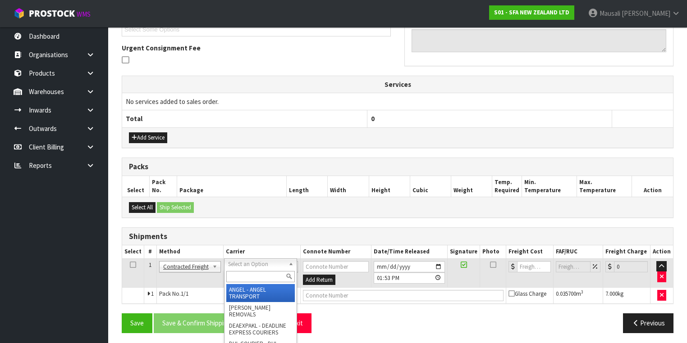
click at [250, 278] on input "text" at bounding box center [260, 276] width 68 height 11
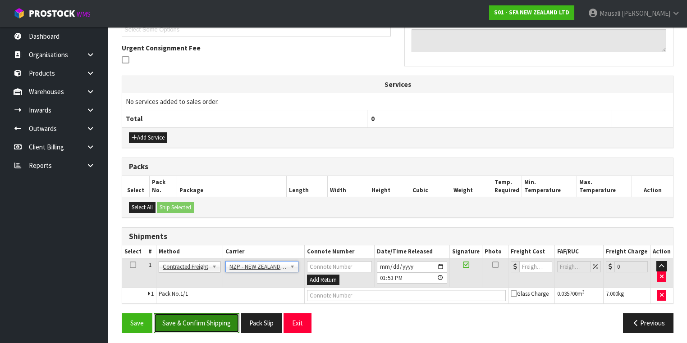
drag, startPoint x: 217, startPoint y: 317, endPoint x: 220, endPoint y: 313, distance: 5.5
click at [218, 315] on button "Save & Confirm Shipping" at bounding box center [197, 323] width 86 height 19
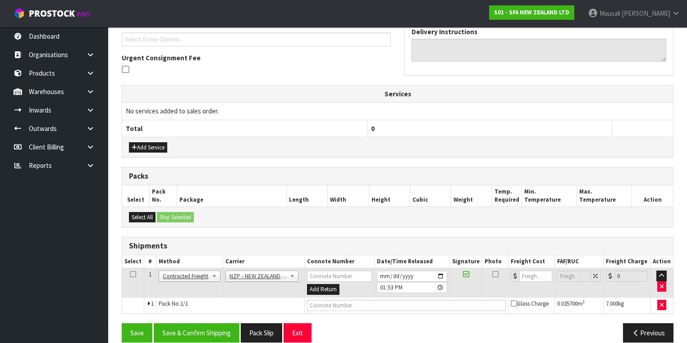
scroll to position [0, 0]
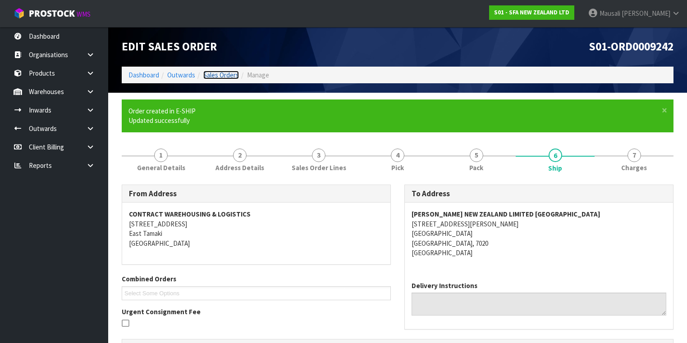
click at [209, 76] on link "Sales Orders" at bounding box center [221, 75] width 36 height 9
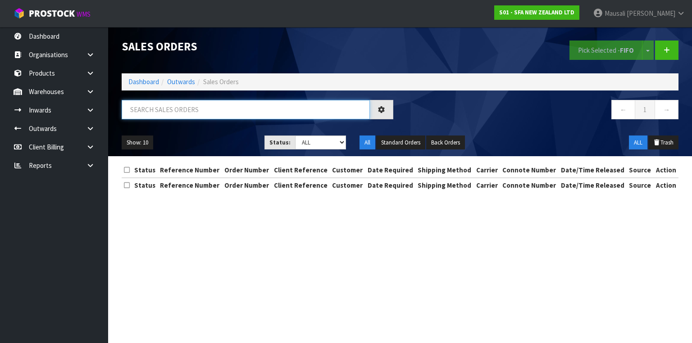
click at [159, 110] on input "text" at bounding box center [246, 109] width 248 height 19
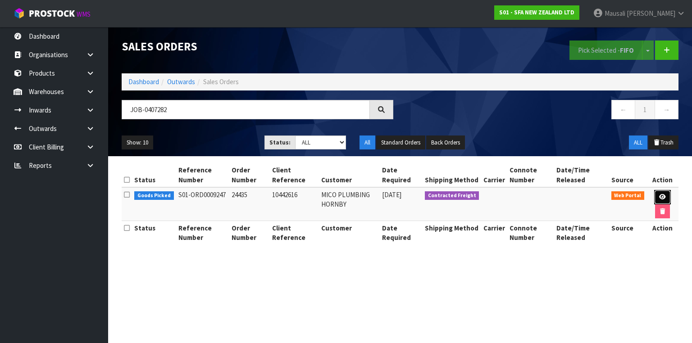
click at [665, 196] on link at bounding box center [662, 197] width 17 height 14
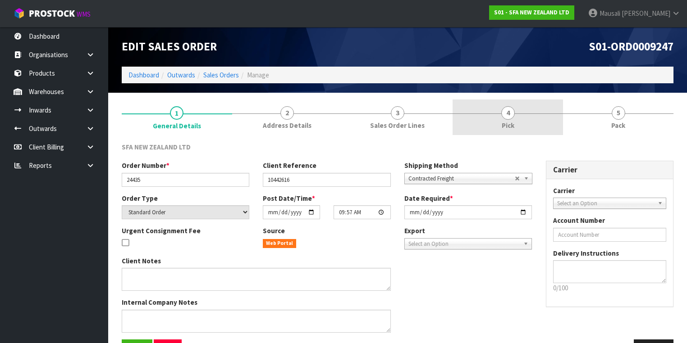
click at [511, 118] on span "4" at bounding box center [508, 113] width 14 height 14
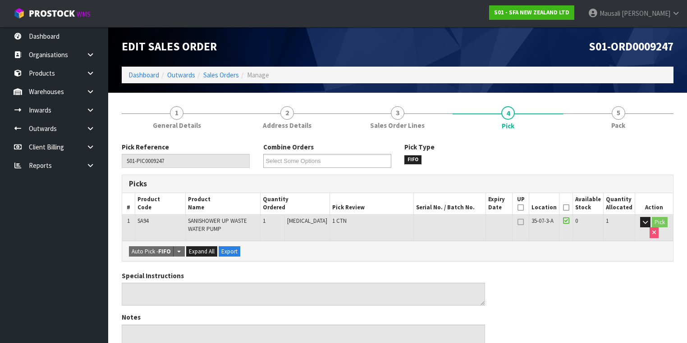
click at [568, 208] on icon at bounding box center [566, 208] width 6 height 0
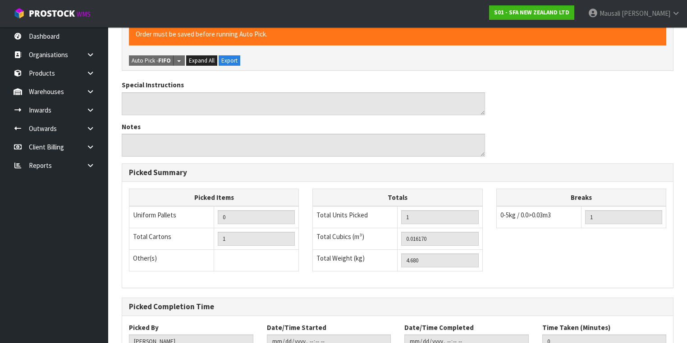
scroll to position [289, 0]
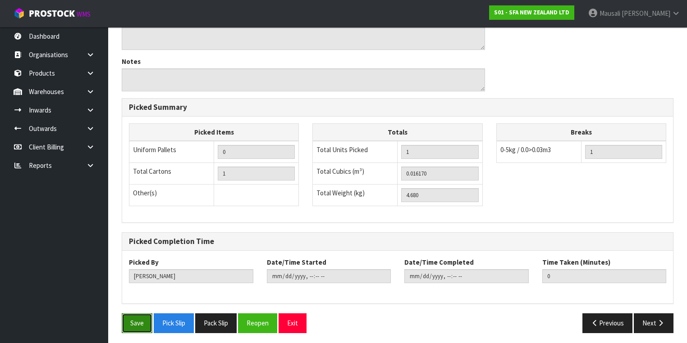
click at [134, 319] on button "Save" at bounding box center [137, 323] width 31 height 19
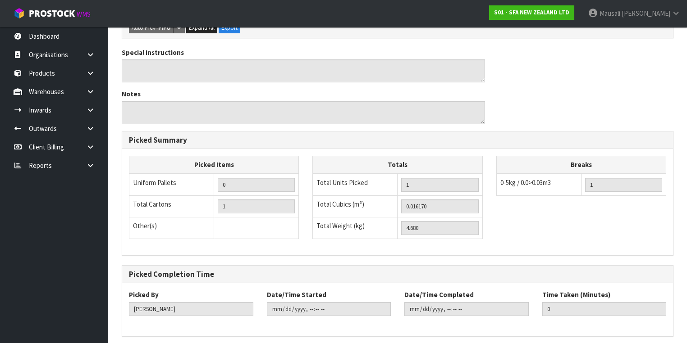
scroll to position [0, 0]
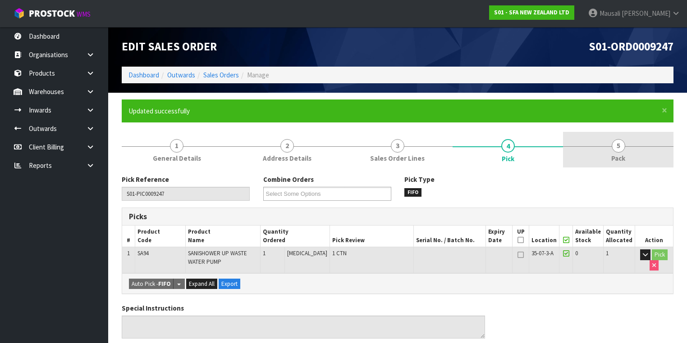
click at [607, 150] on link "5 Pack" at bounding box center [618, 150] width 110 height 36
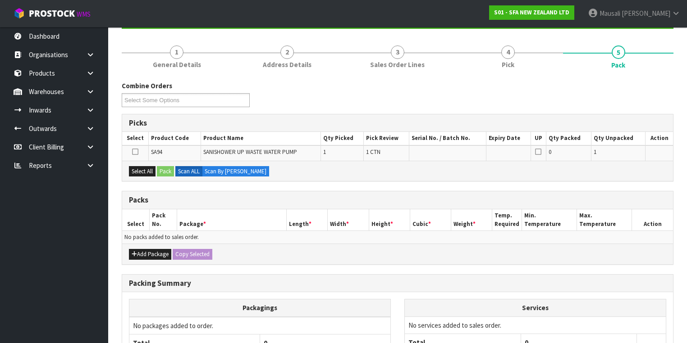
scroll to position [178, 0]
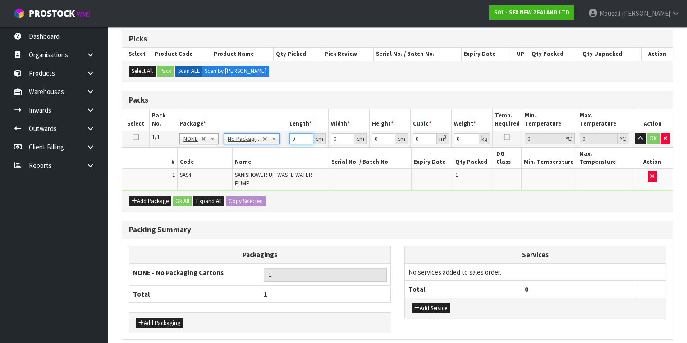
drag, startPoint x: 296, startPoint y: 140, endPoint x: 287, endPoint y: 146, distance: 11.7
click at [287, 146] on tbody "1/1 NONE 007-001 007-002 007-004 007-009 007-013 007-014 007-015 007-017 007-01…" at bounding box center [397, 161] width 551 height 60
click at [175, 196] on button "Ok All" at bounding box center [182, 201] width 19 height 11
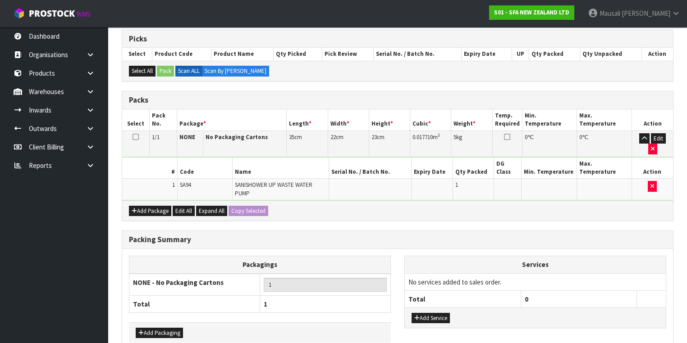
scroll to position [204, 0]
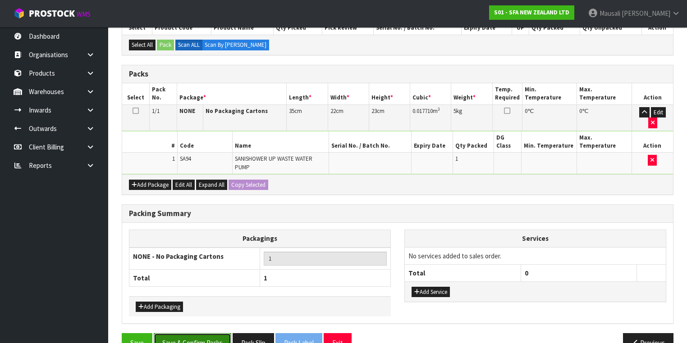
click at [205, 333] on button "Save & Confirm Packs" at bounding box center [192, 342] width 77 height 19
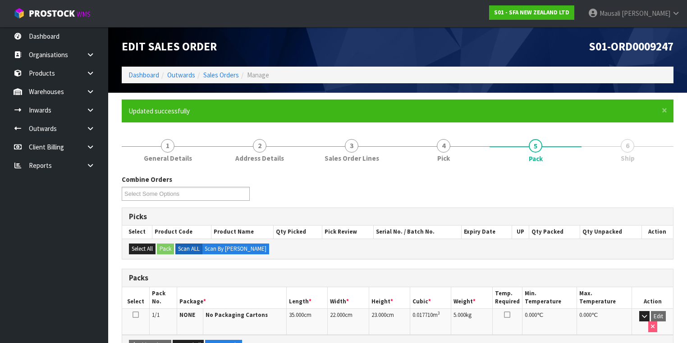
scroll to position [150, 0]
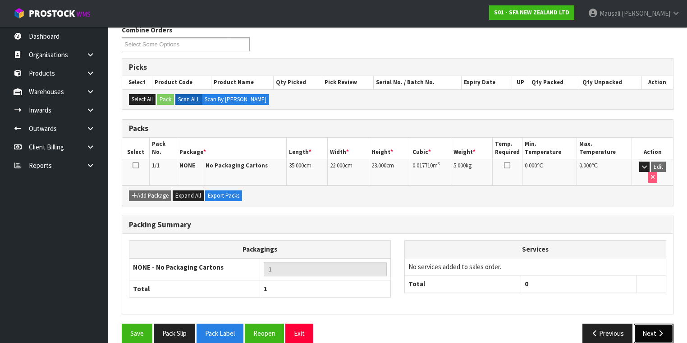
click at [647, 324] on button "Next" at bounding box center [653, 333] width 40 height 19
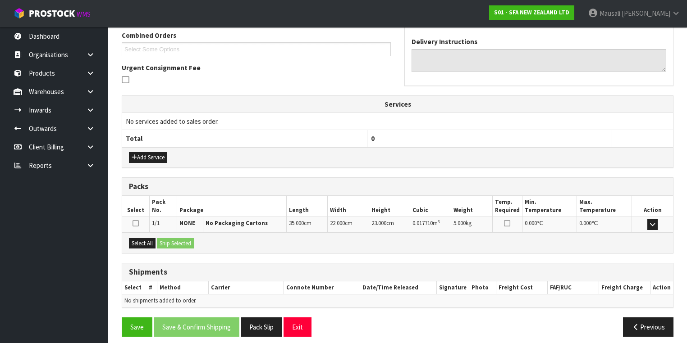
scroll to position [238, 0]
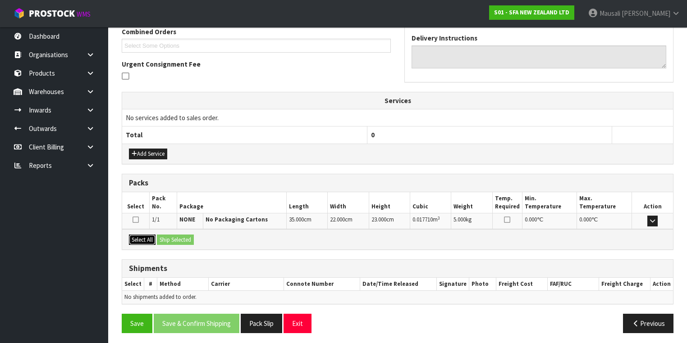
click at [135, 236] on button "Select All" at bounding box center [142, 240] width 27 height 11
click at [162, 236] on button "Ship Selected" at bounding box center [175, 240] width 37 height 11
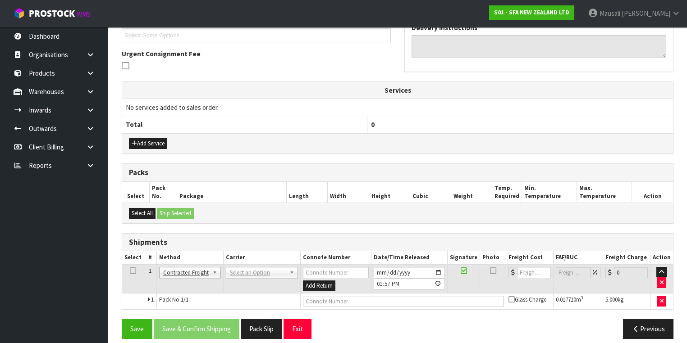
scroll to position [254, 0]
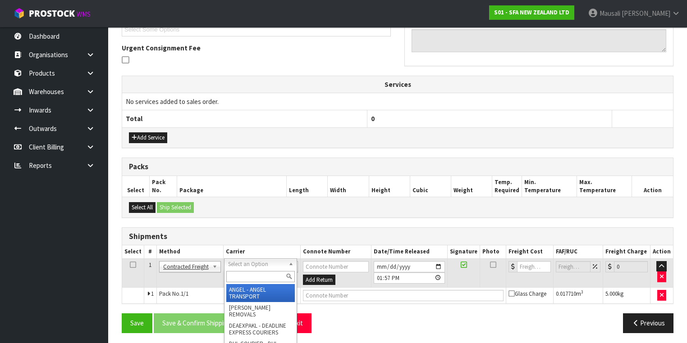
click at [241, 279] on input "text" at bounding box center [260, 276] width 68 height 11
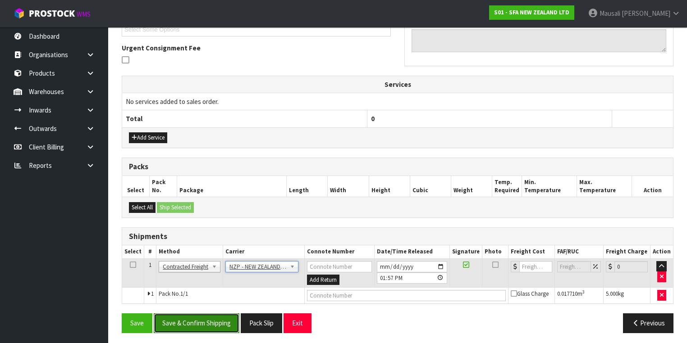
click at [205, 323] on button "Save & Confirm Shipping" at bounding box center [197, 323] width 86 height 19
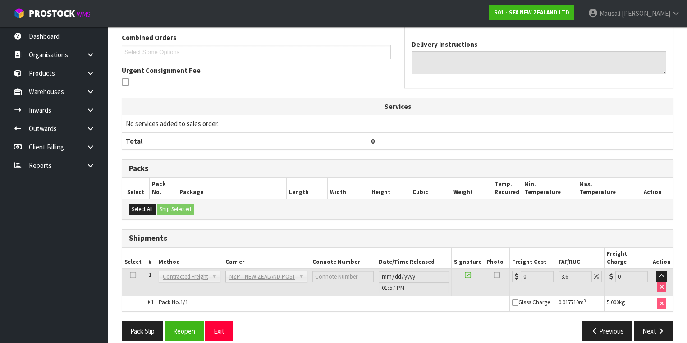
scroll to position [241, 0]
click at [184, 322] on button "Reopen" at bounding box center [183, 331] width 39 height 19
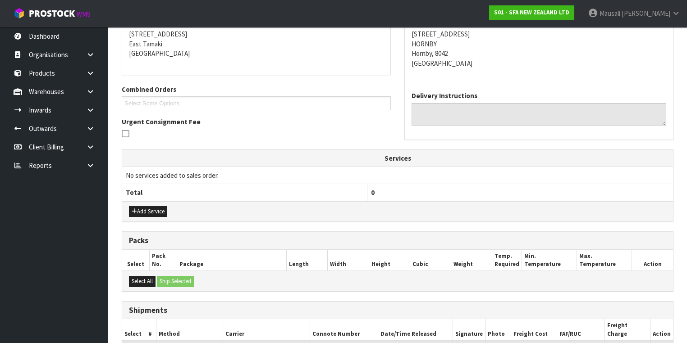
scroll to position [262, 0]
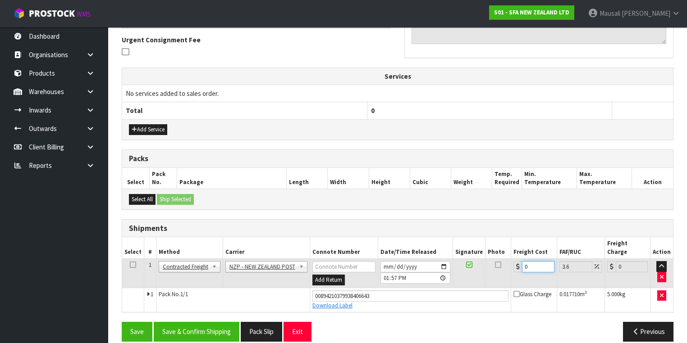
drag, startPoint x: 537, startPoint y: 256, endPoint x: 513, endPoint y: 264, distance: 25.6
click at [513, 264] on td "0" at bounding box center [534, 273] width 46 height 29
click at [210, 322] on button "Save & Confirm Shipping" at bounding box center [197, 331] width 86 height 19
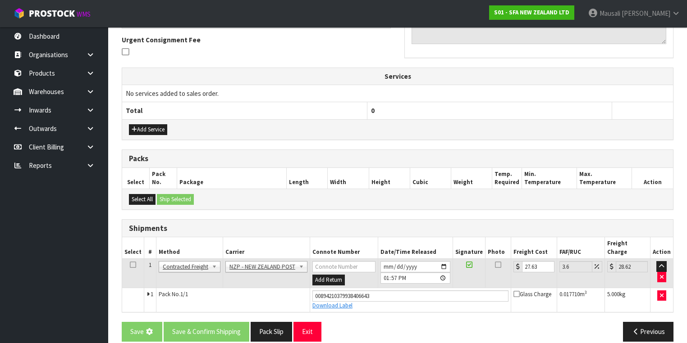
scroll to position [0, 0]
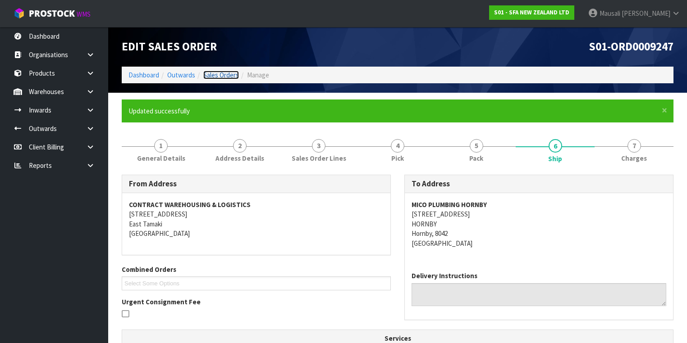
click at [217, 74] on link "Sales Orders" at bounding box center [221, 75] width 36 height 9
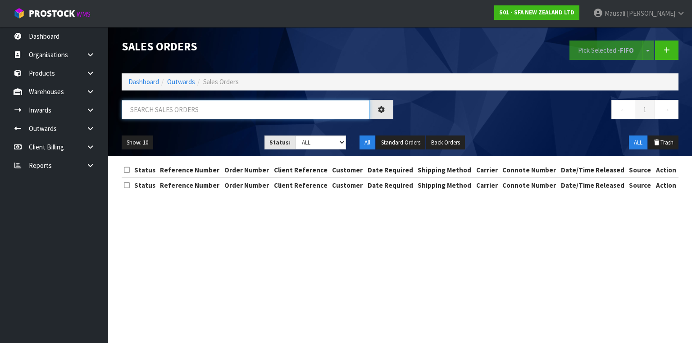
click at [168, 115] on input "text" at bounding box center [246, 109] width 248 height 19
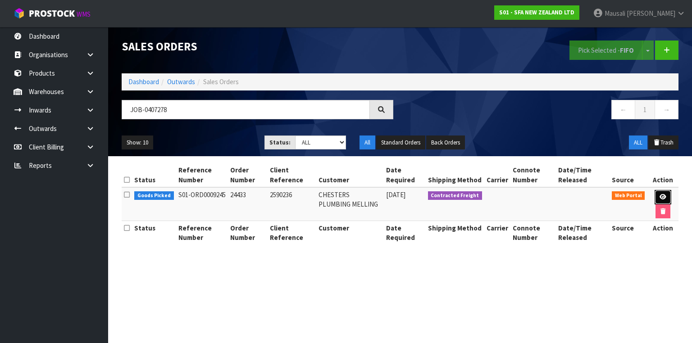
click at [664, 193] on link at bounding box center [663, 197] width 17 height 14
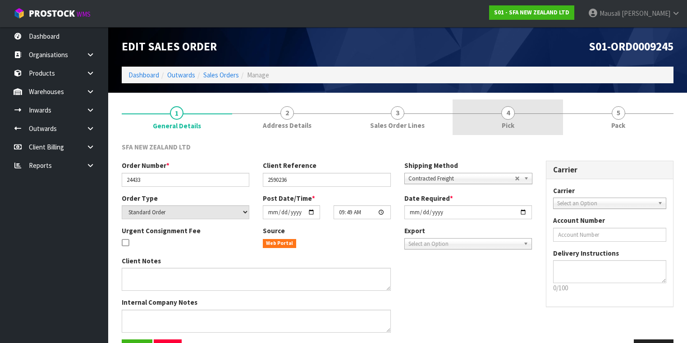
click at [517, 118] on link "4 Pick" at bounding box center [507, 118] width 110 height 36
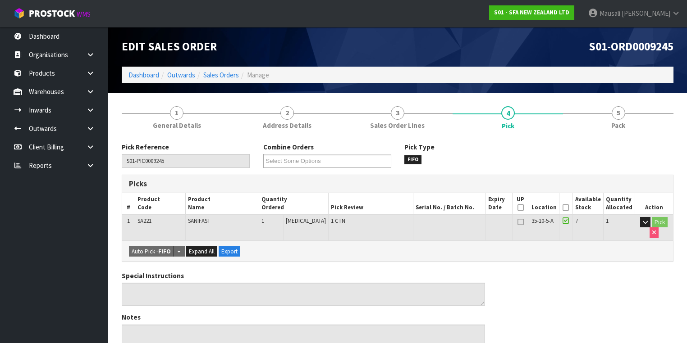
drag, startPoint x: 566, startPoint y: 204, endPoint x: 413, endPoint y: 204, distance: 153.6
click at [566, 208] on icon at bounding box center [565, 208] width 6 height 0
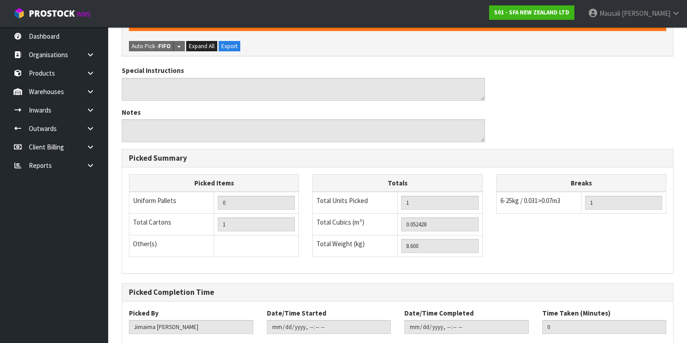
scroll to position [289, 0]
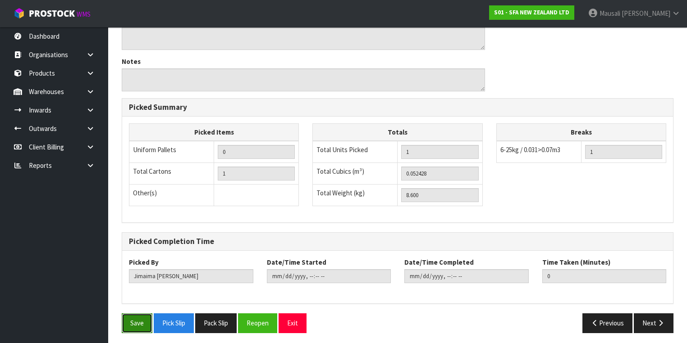
drag, startPoint x: 135, startPoint y: 319, endPoint x: 199, endPoint y: 293, distance: 68.7
click at [136, 319] on button "Save" at bounding box center [137, 323] width 31 height 19
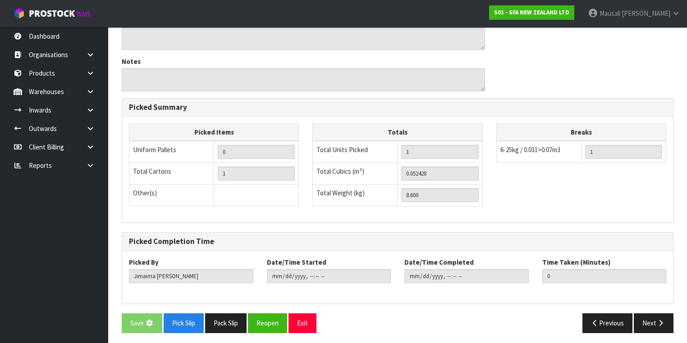
scroll to position [0, 0]
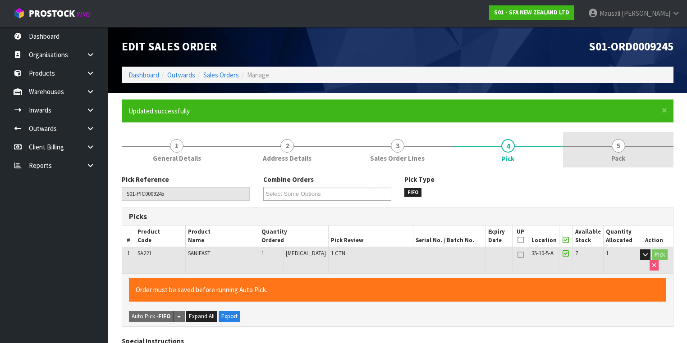
click at [616, 158] on span "Pack" at bounding box center [618, 158] width 14 height 9
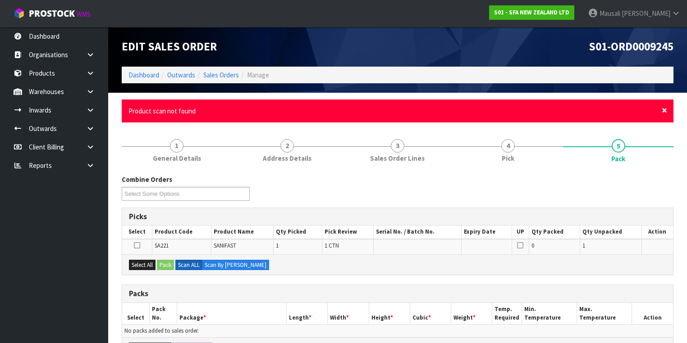
click at [664, 110] on span "×" at bounding box center [663, 110] width 5 height 13
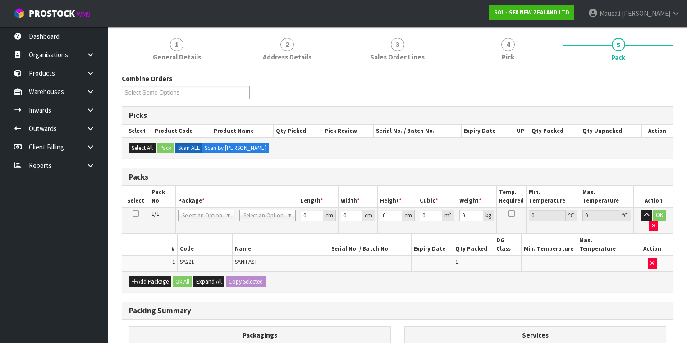
scroll to position [144, 0]
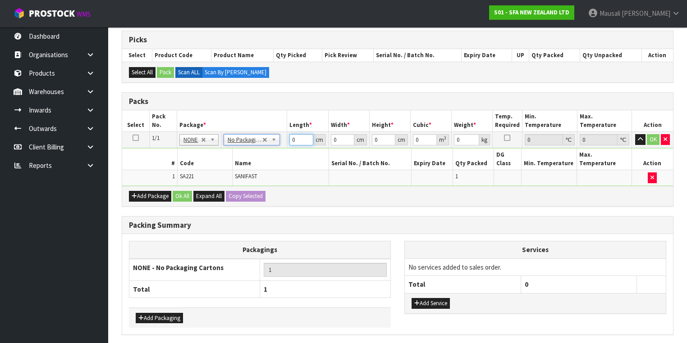
drag, startPoint x: 298, startPoint y: 140, endPoint x: 281, endPoint y: 139, distance: 17.1
click at [283, 143] on tr "1/1 NONE 007-001 007-002 007-004 007-009 007-013 007-014 007-015 007-017 007-01…" at bounding box center [397, 140] width 551 height 16
click at [185, 191] on button "Ok All" at bounding box center [182, 196] width 19 height 11
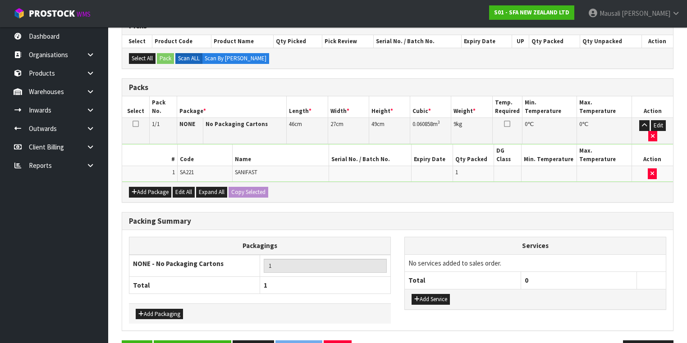
scroll to position [165, 0]
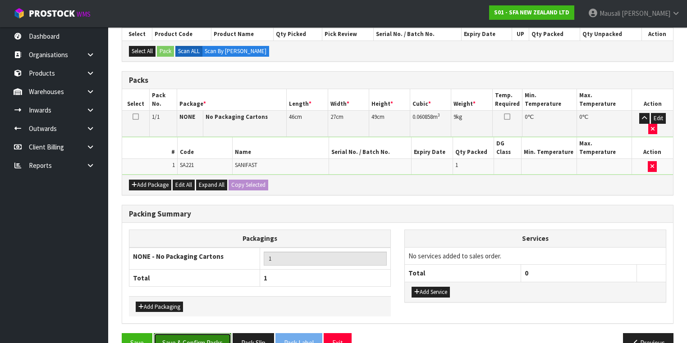
drag, startPoint x: 212, startPoint y: 322, endPoint x: 211, endPoint y: 318, distance: 4.5
click at [212, 333] on button "Save & Confirm Packs" at bounding box center [192, 342] width 77 height 19
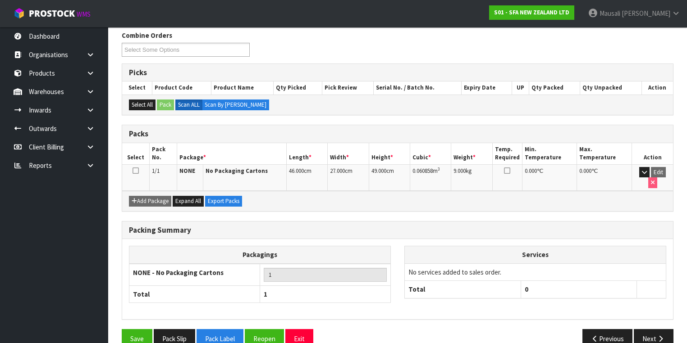
scroll to position [150, 0]
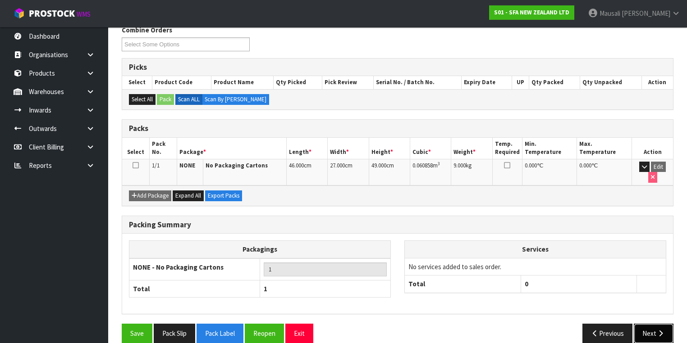
click at [649, 324] on button "Next" at bounding box center [653, 333] width 40 height 19
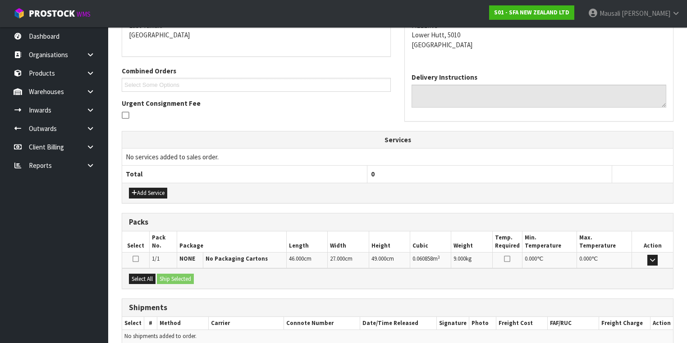
scroll to position [238, 0]
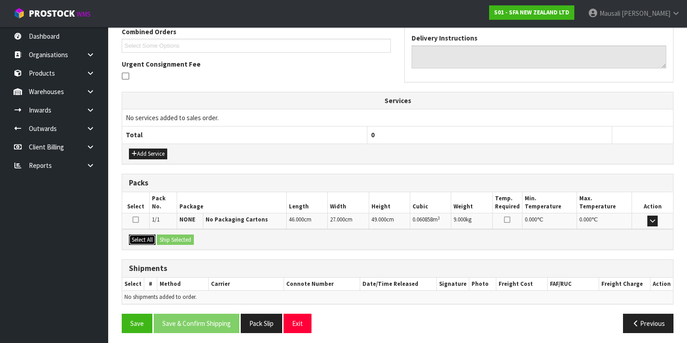
click at [142, 236] on button "Select All" at bounding box center [142, 240] width 27 height 11
click at [163, 235] on button "Ship Selected" at bounding box center [175, 240] width 37 height 11
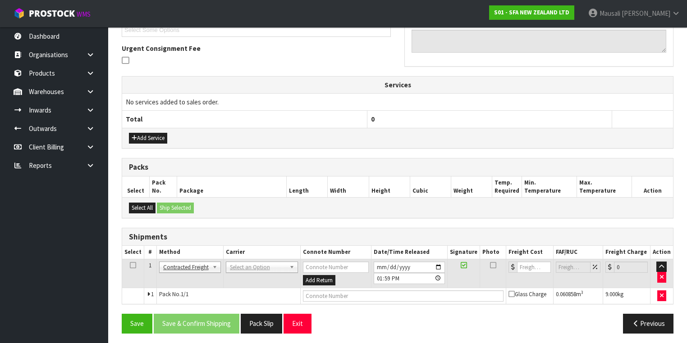
scroll to position [254, 0]
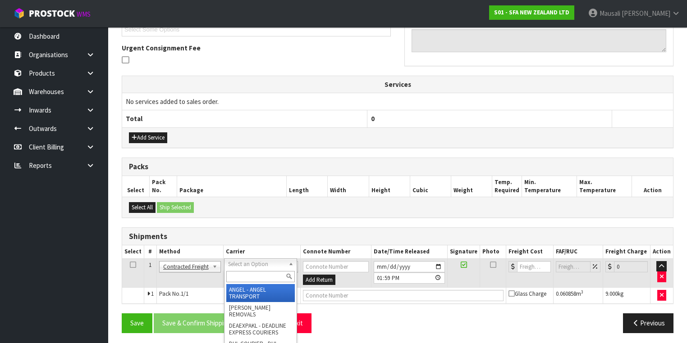
click at [242, 278] on input "text" at bounding box center [260, 276] width 68 height 11
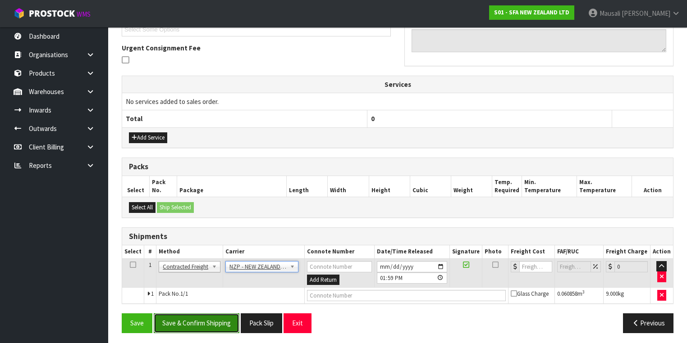
click at [206, 323] on button "Save & Confirm Shipping" at bounding box center [197, 323] width 86 height 19
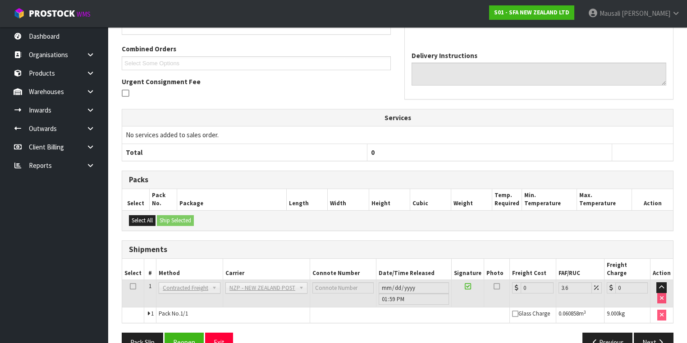
scroll to position [241, 0]
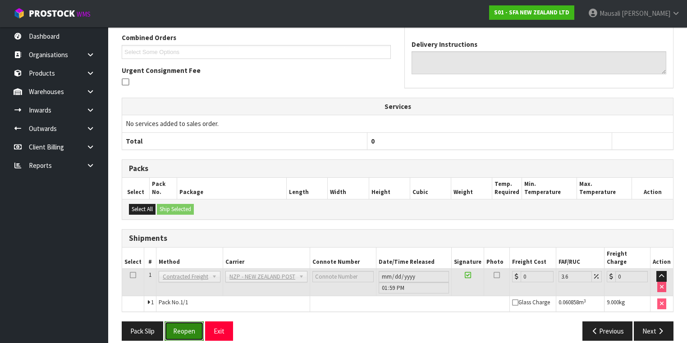
click at [189, 322] on button "Reopen" at bounding box center [183, 331] width 39 height 19
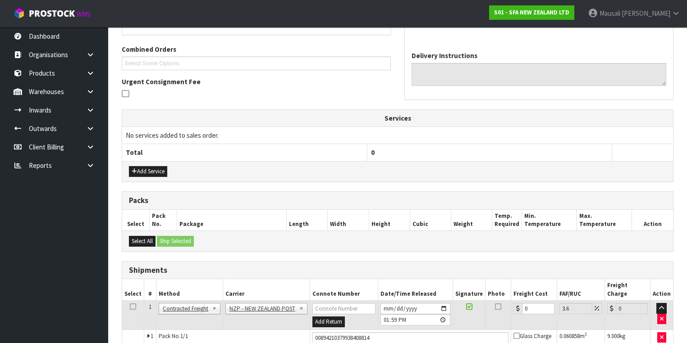
scroll to position [262, 0]
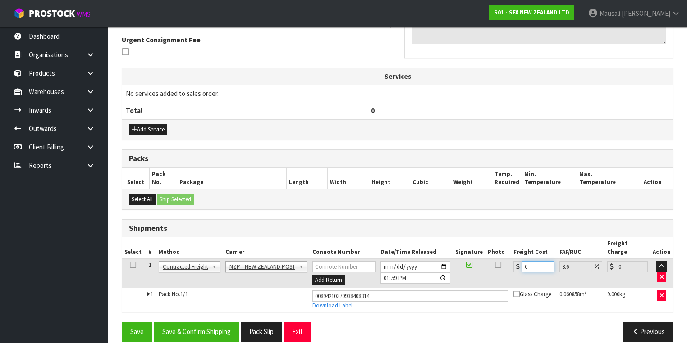
drag, startPoint x: 529, startPoint y: 256, endPoint x: 519, endPoint y: 259, distance: 10.5
click at [519, 261] on div "0" at bounding box center [533, 266] width 41 height 11
click at [224, 322] on button "Save & Confirm Shipping" at bounding box center [197, 331] width 86 height 19
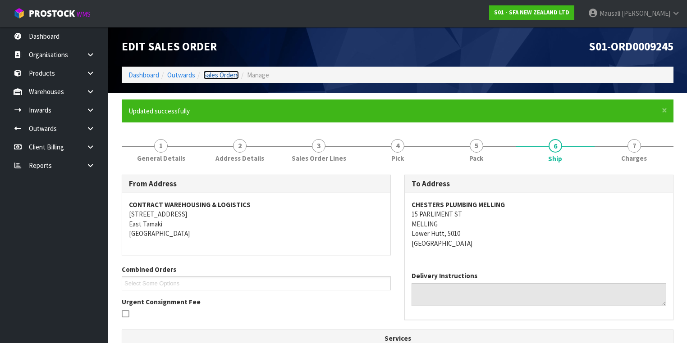
click at [219, 74] on link "Sales Orders" at bounding box center [221, 75] width 36 height 9
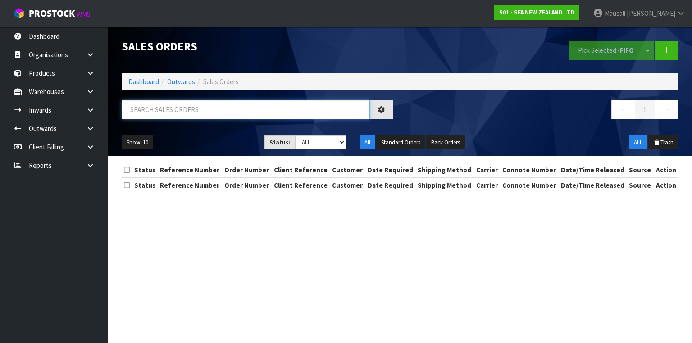
click at [149, 114] on input "text" at bounding box center [246, 109] width 248 height 19
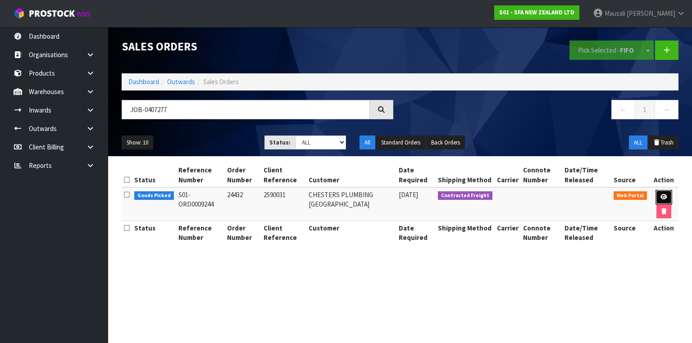
click at [665, 193] on link at bounding box center [663, 197] width 17 height 14
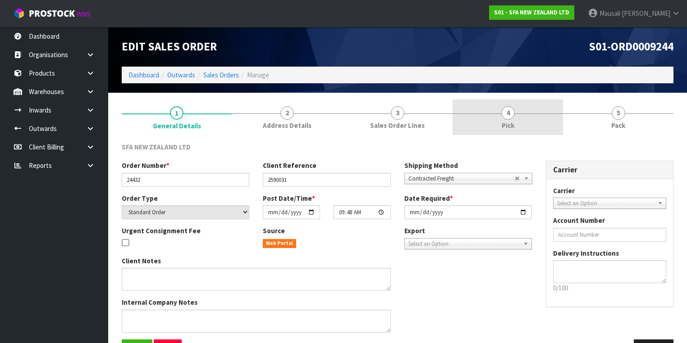
drag, startPoint x: 540, startPoint y: 112, endPoint x: 541, endPoint y: 120, distance: 8.6
click at [539, 112] on link "4 Pick" at bounding box center [507, 118] width 110 height 36
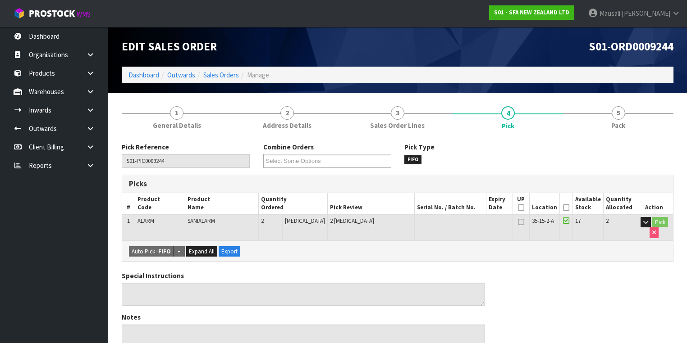
click at [568, 208] on icon at bounding box center [566, 208] width 6 height 0
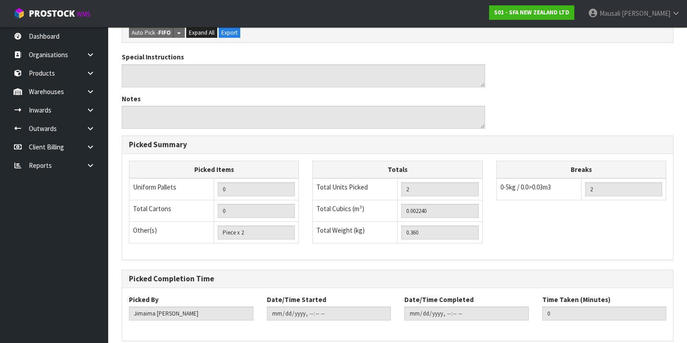
scroll to position [289, 0]
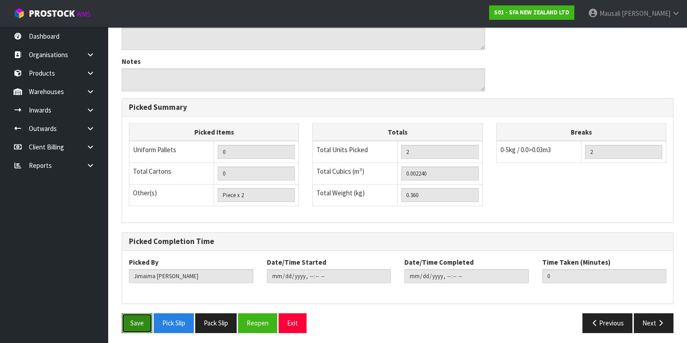
click at [135, 318] on button "Save" at bounding box center [137, 323] width 31 height 19
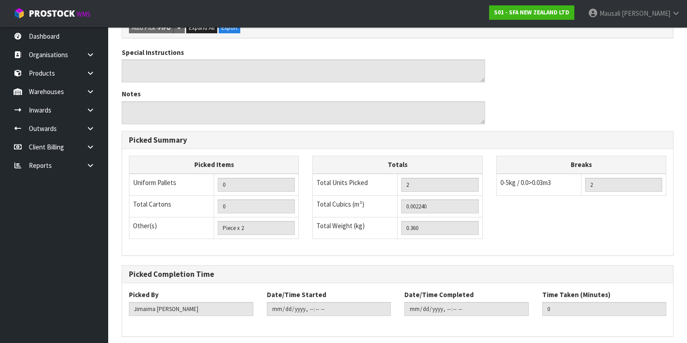
scroll to position [0, 0]
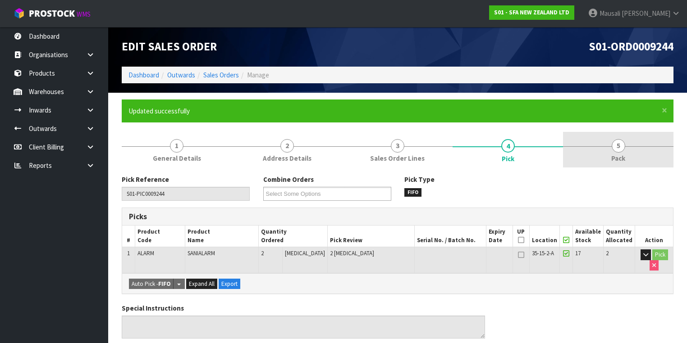
click at [617, 142] on span "5" at bounding box center [618, 146] width 14 height 14
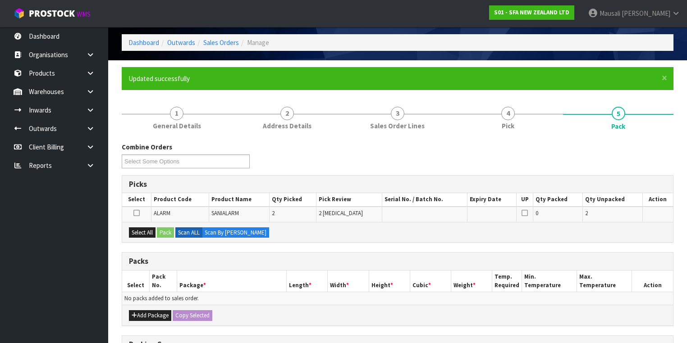
scroll to position [108, 0]
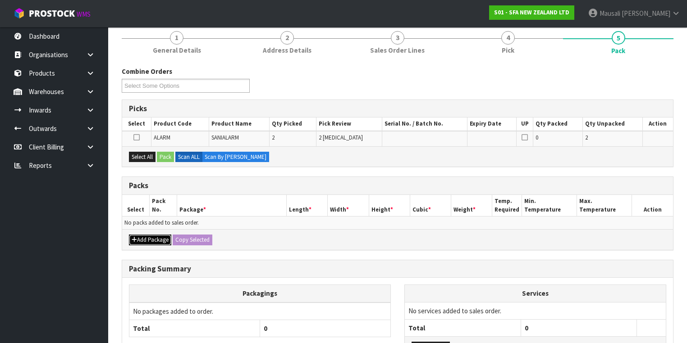
click at [146, 239] on button "Add Package" at bounding box center [150, 240] width 42 height 11
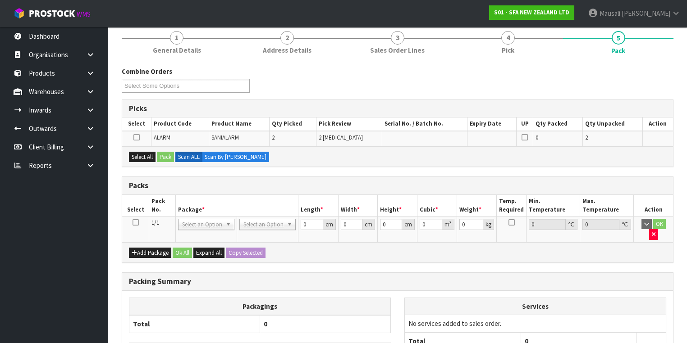
click at [135, 223] on icon at bounding box center [135, 223] width 6 height 0
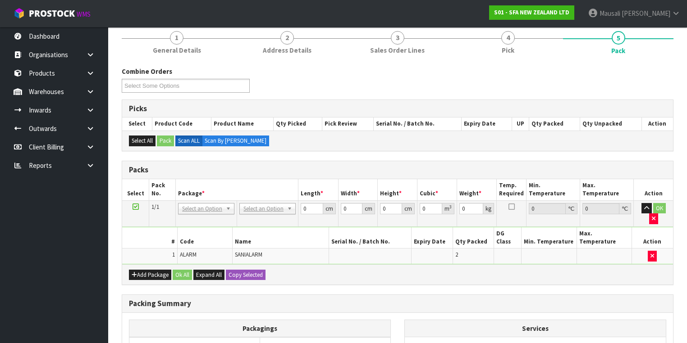
click at [270, 200] on td "No Packaging Cartons PLT GEN120 (1200 X 1000) PLT ONE WAY SKID CHEP HIRE PALLET…" at bounding box center [267, 213] width 61 height 26
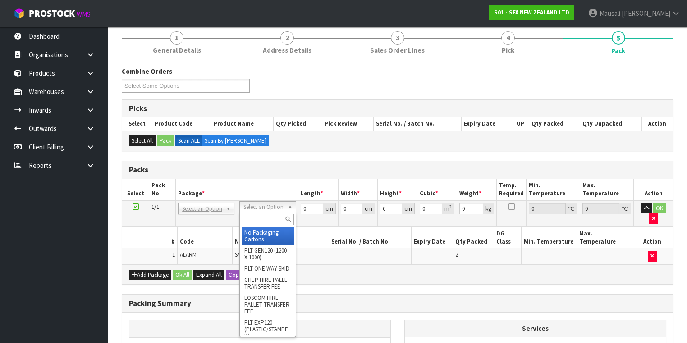
click at [270, 215] on input "text" at bounding box center [267, 219] width 52 height 11
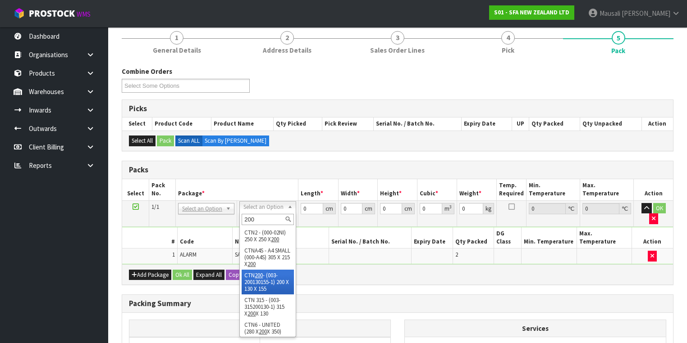
drag, startPoint x: 258, startPoint y: 289, endPoint x: 265, endPoint y: 281, distance: 10.6
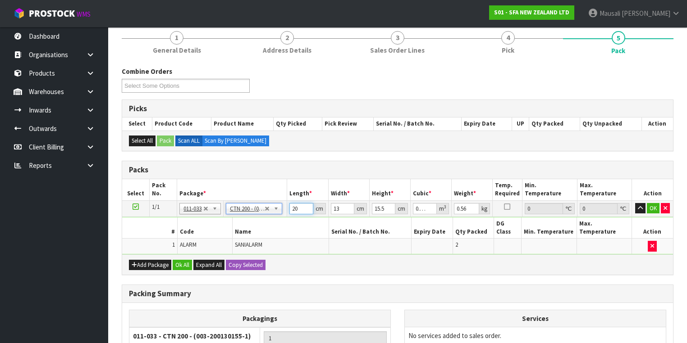
drag, startPoint x: 300, startPoint y: 208, endPoint x: 289, endPoint y: 212, distance: 11.5
click at [289, 213] on input "20" at bounding box center [300, 208] width 23 height 11
drag, startPoint x: 186, startPoint y: 253, endPoint x: 205, endPoint y: 273, distance: 26.8
click at [186, 260] on button "Ok All" at bounding box center [182, 265] width 19 height 11
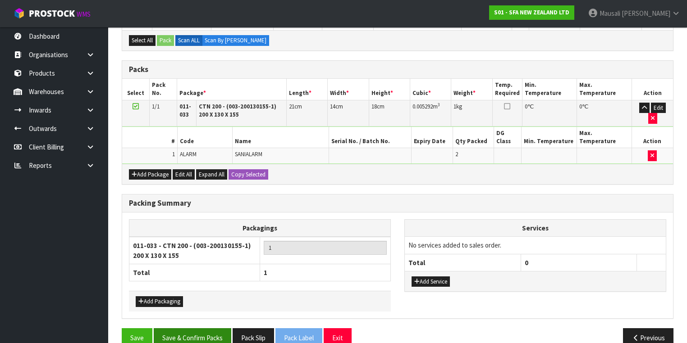
scroll to position [209, 0]
drag, startPoint x: 205, startPoint y: 318, endPoint x: 236, endPoint y: 316, distance: 30.7
click at [206, 328] on button "Save & Confirm Packs" at bounding box center [192, 337] width 77 height 19
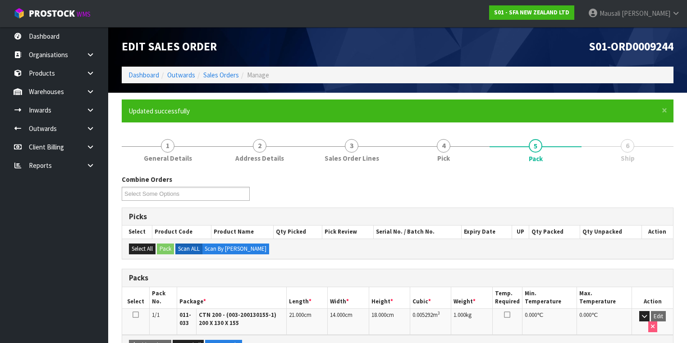
scroll to position [160, 0]
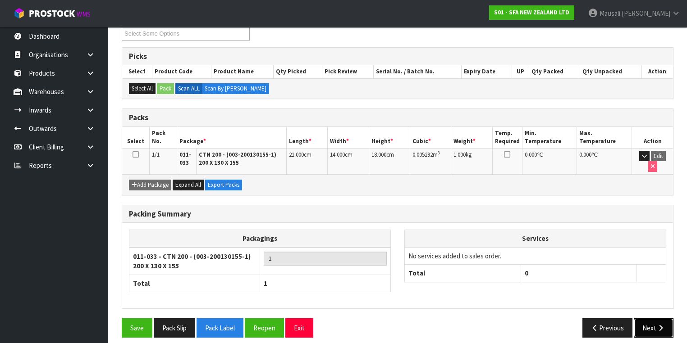
click at [645, 319] on button "Next" at bounding box center [653, 328] width 40 height 19
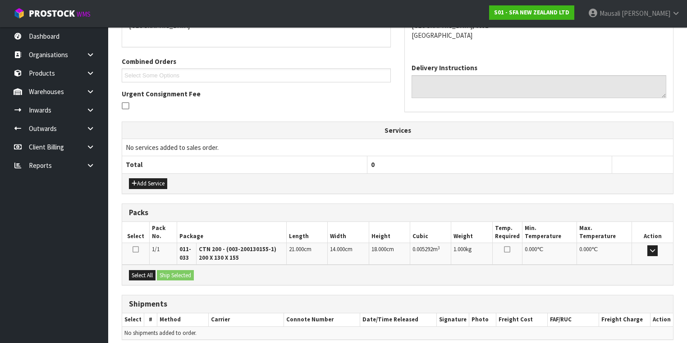
scroll to position [244, 0]
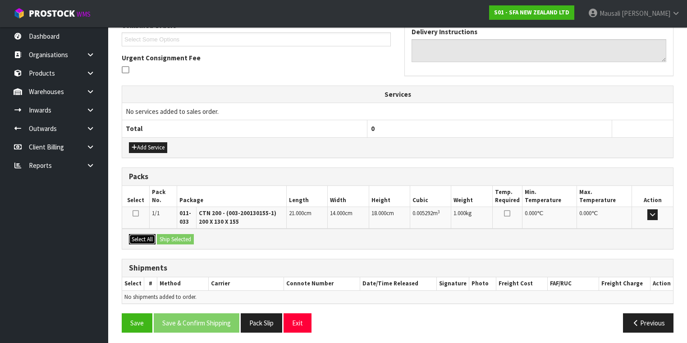
click at [146, 241] on button "Select All" at bounding box center [142, 239] width 27 height 11
click at [171, 238] on button "Ship Selected" at bounding box center [175, 239] width 37 height 11
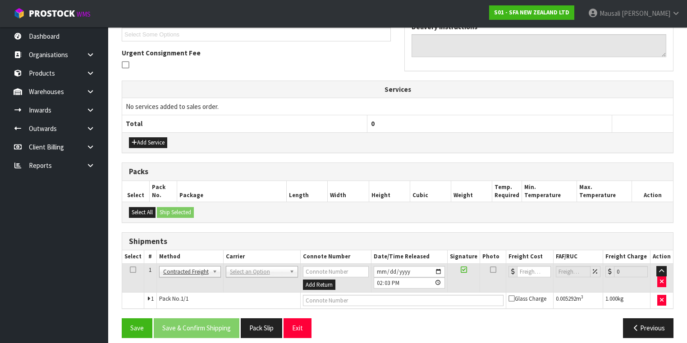
scroll to position [254, 0]
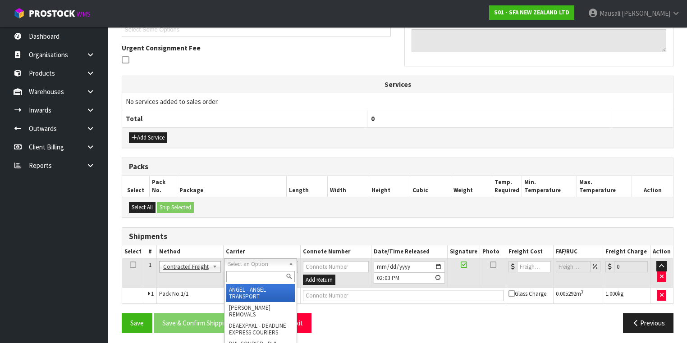
click at [238, 274] on input "text" at bounding box center [260, 276] width 68 height 11
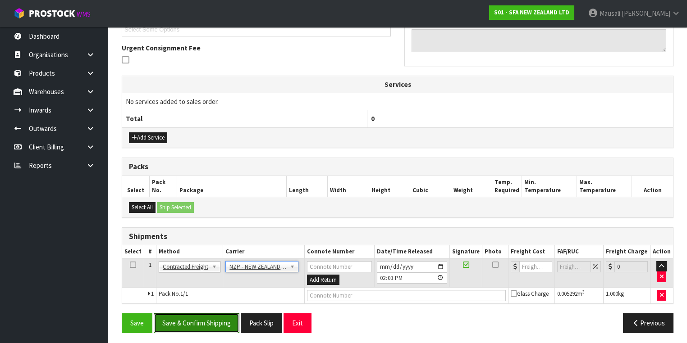
drag, startPoint x: 195, startPoint y: 324, endPoint x: 361, endPoint y: 300, distance: 167.9
click at [200, 323] on button "Save & Confirm Shipping" at bounding box center [197, 323] width 86 height 19
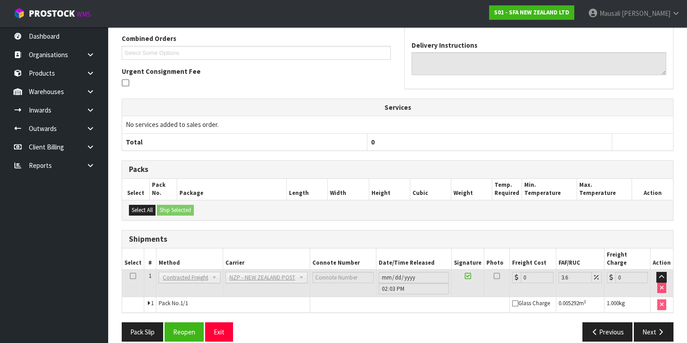
scroll to position [241, 0]
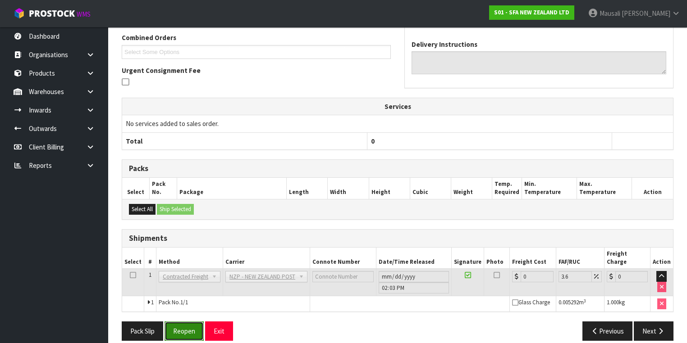
click at [182, 322] on button "Reopen" at bounding box center [183, 331] width 39 height 19
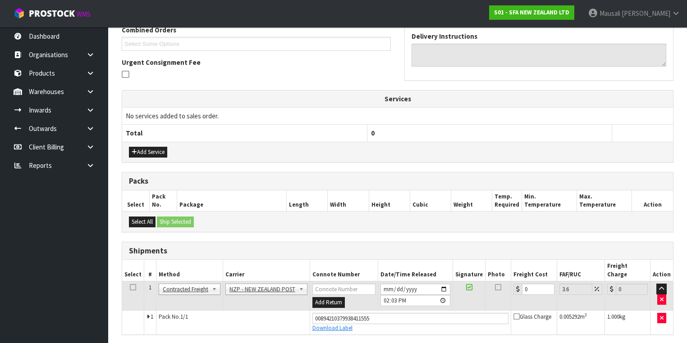
scroll to position [262, 0]
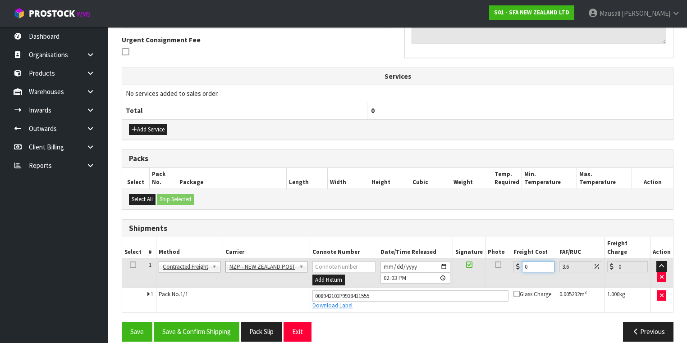
drag, startPoint x: 534, startPoint y: 255, endPoint x: 523, endPoint y: 261, distance: 12.3
click at [523, 261] on input "0" at bounding box center [538, 266] width 32 height 11
click at [208, 323] on button "Save & Confirm Shipping" at bounding box center [197, 331] width 86 height 19
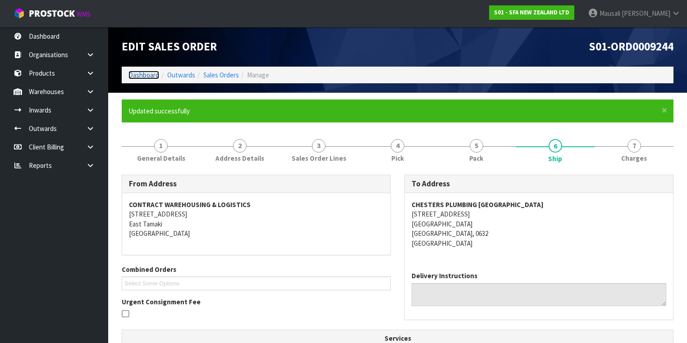
click at [148, 73] on link "Dashboard" at bounding box center [143, 75] width 31 height 9
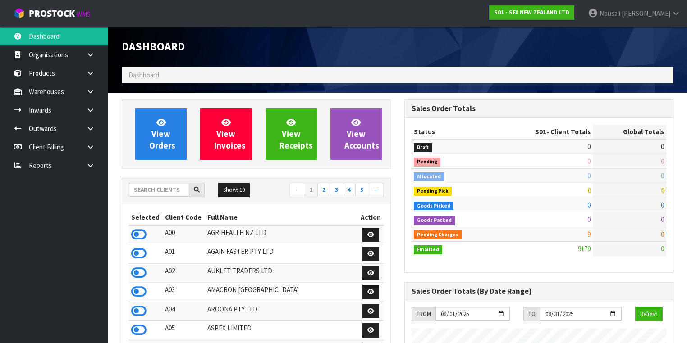
scroll to position [679, 282]
click at [142, 191] on input "text" at bounding box center [159, 190] width 60 height 14
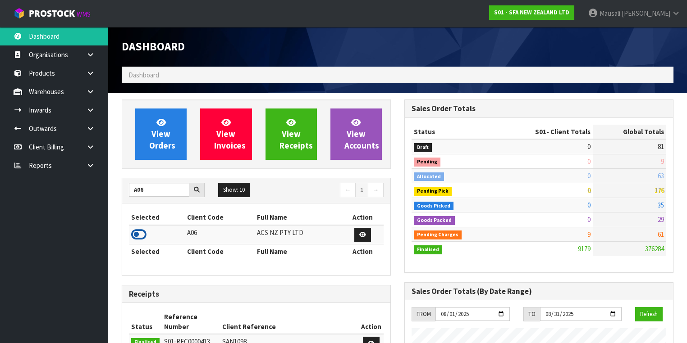
click at [139, 232] on icon at bounding box center [138, 235] width 15 height 14
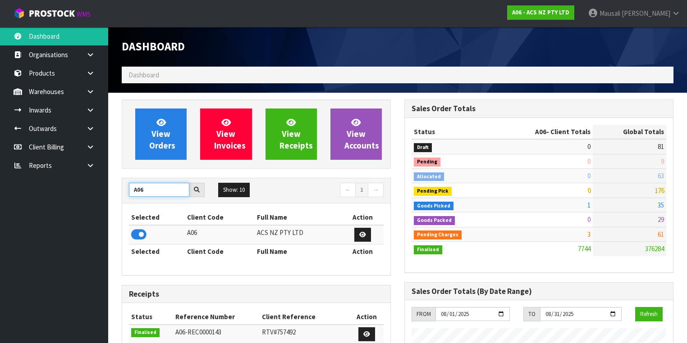
drag, startPoint x: 150, startPoint y: 191, endPoint x: 133, endPoint y: 189, distance: 16.4
click at [133, 189] on input "A06" at bounding box center [159, 190] width 60 height 14
click at [142, 233] on icon at bounding box center [138, 235] width 15 height 14
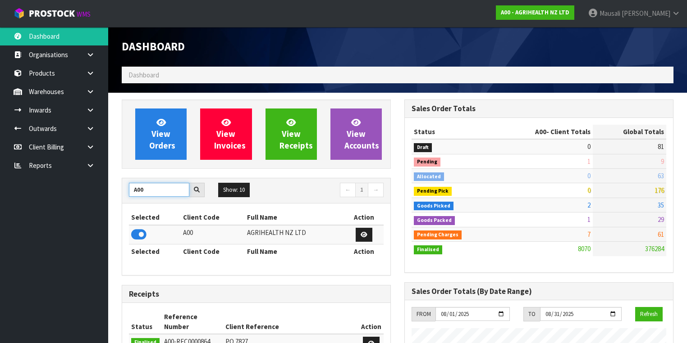
drag, startPoint x: 149, startPoint y: 187, endPoint x: 109, endPoint y: 193, distance: 41.0
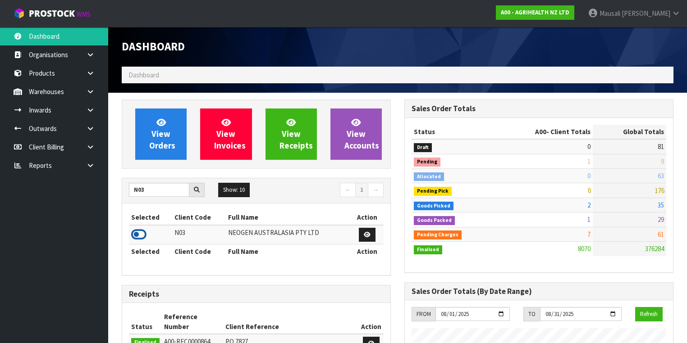
click at [141, 234] on icon at bounding box center [138, 235] width 15 height 14
drag, startPoint x: 150, startPoint y: 189, endPoint x: 105, endPoint y: 181, distance: 45.8
click at [105, 181] on body "Toggle navigation ProStock WMS N03 - NEOGEN AUSTRALASIA PTY LTD [PERSON_NAME] L…" at bounding box center [343, 171] width 687 height 343
click at [143, 229] on icon at bounding box center [138, 235] width 15 height 14
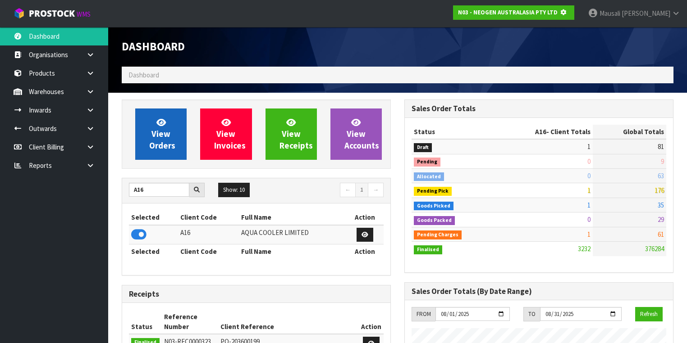
scroll to position [560, 282]
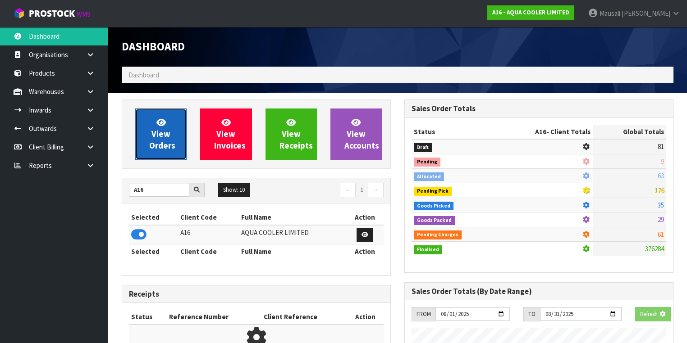
click at [164, 132] on span "View Orders" at bounding box center [162, 134] width 26 height 34
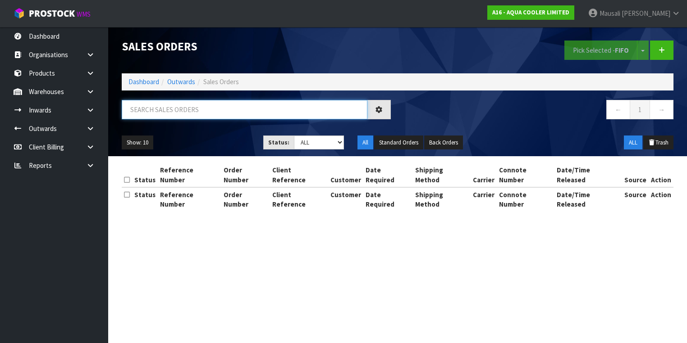
click at [152, 108] on input "text" at bounding box center [245, 109] width 246 height 19
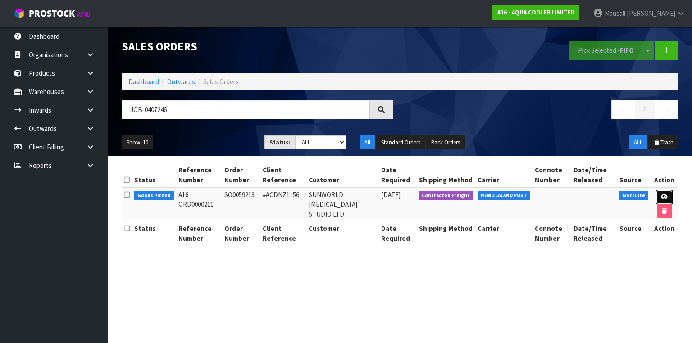
click at [660, 195] on link at bounding box center [664, 197] width 17 height 14
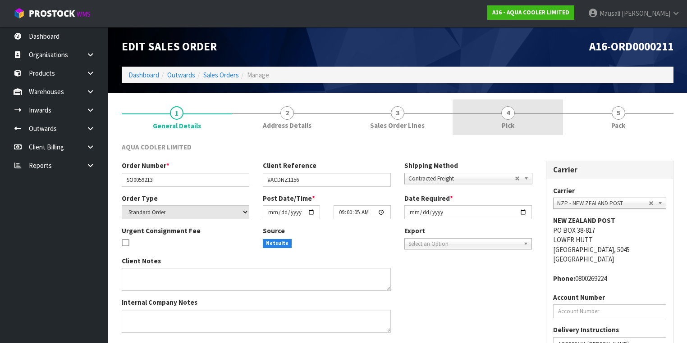
click at [514, 122] on span "Pick" at bounding box center [507, 125] width 13 height 9
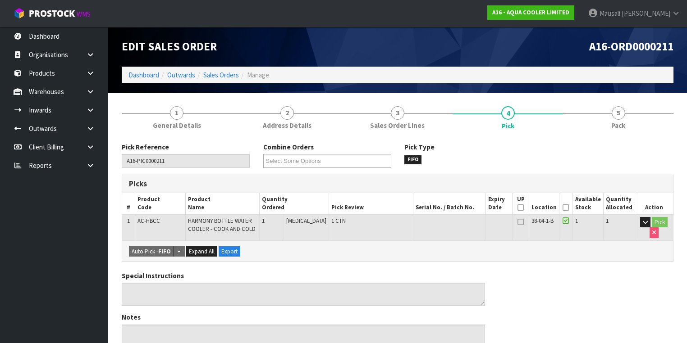
click at [569, 208] on icon at bounding box center [565, 208] width 6 height 0
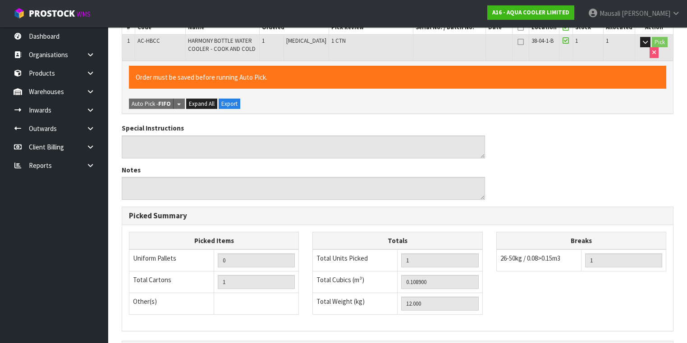
scroll to position [289, 0]
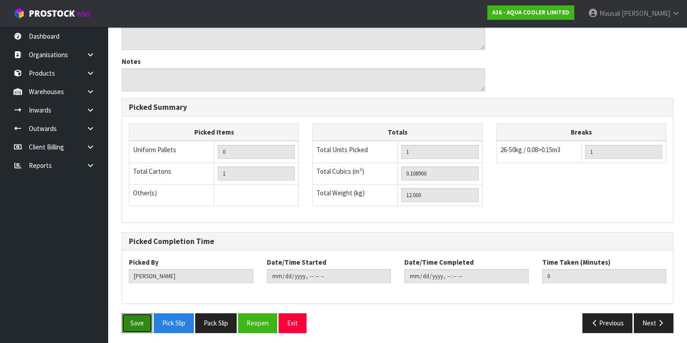
click at [128, 326] on button "Save" at bounding box center [137, 323] width 31 height 19
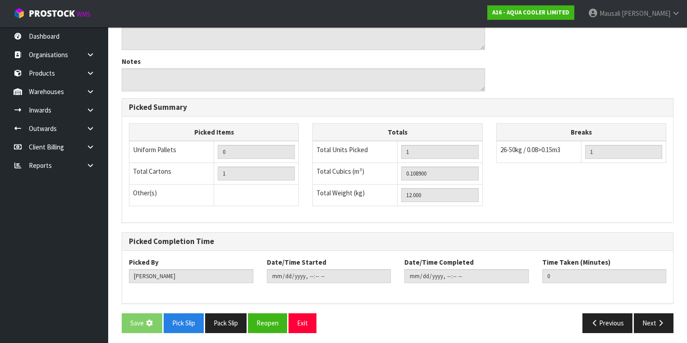
scroll to position [0, 0]
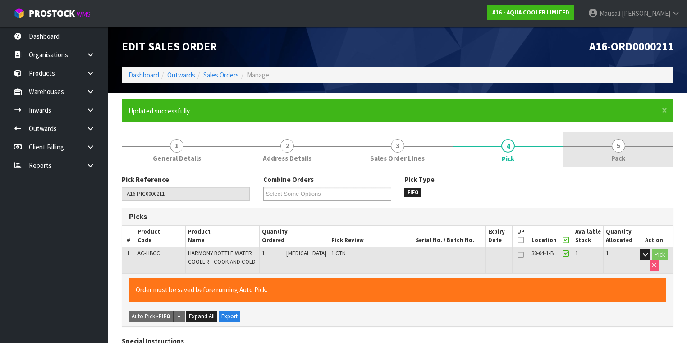
click at [614, 148] on span "5" at bounding box center [618, 146] width 14 height 14
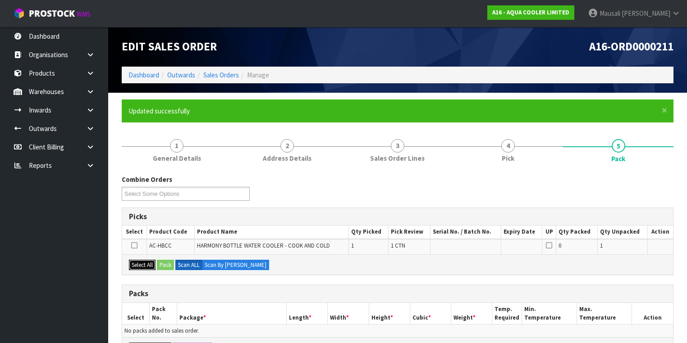
drag, startPoint x: 133, startPoint y: 267, endPoint x: 146, endPoint y: 266, distance: 12.6
click at [133, 267] on button "Select All" at bounding box center [142, 265] width 27 height 11
click at [160, 264] on button "Pack" at bounding box center [165, 265] width 17 height 11
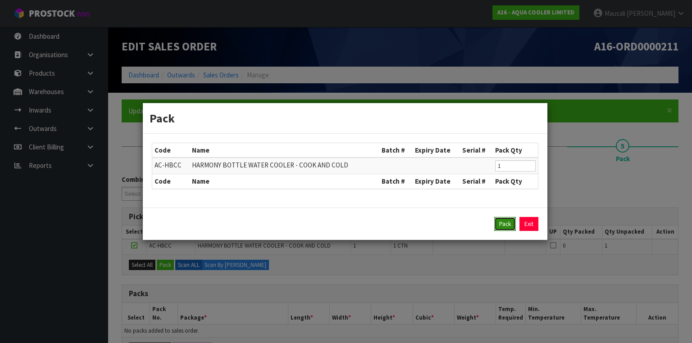
click at [504, 219] on button "Pack" at bounding box center [505, 224] width 22 height 14
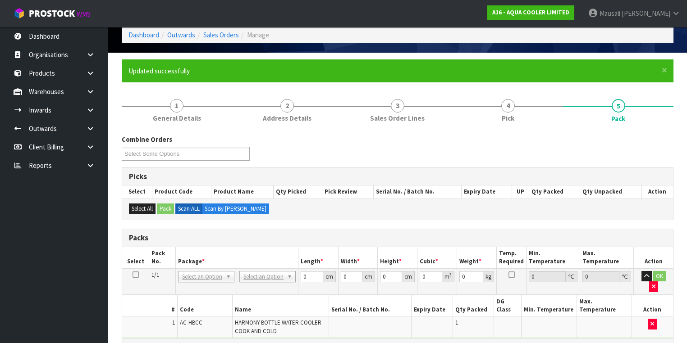
scroll to position [108, 0]
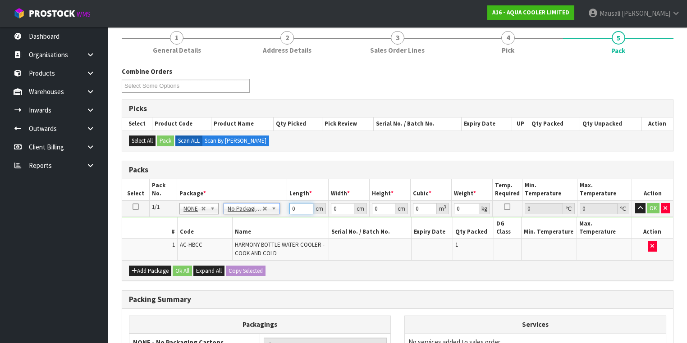
drag, startPoint x: 295, startPoint y: 206, endPoint x: 277, endPoint y: 214, distance: 19.6
click at [280, 216] on tbody "1/1 NONE 007-001 007-002 007-004 007-009 007-013 007-014 007-015 007-017 007-01…" at bounding box center [397, 230] width 551 height 60
click at [186, 266] on button "Ok All" at bounding box center [182, 271] width 19 height 11
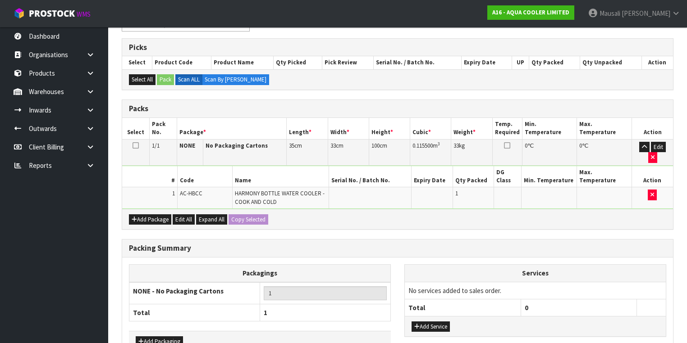
scroll to position [204, 0]
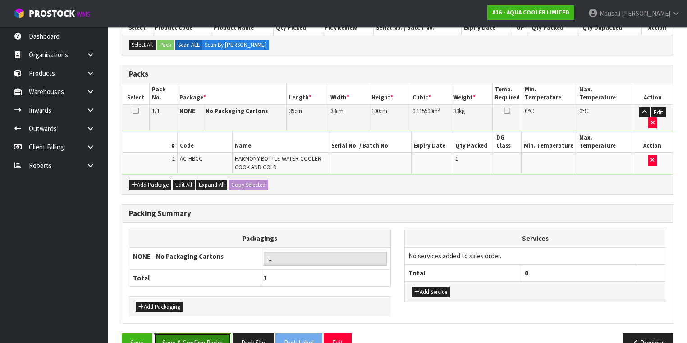
click at [201, 333] on button "Save & Confirm Packs" at bounding box center [192, 342] width 77 height 19
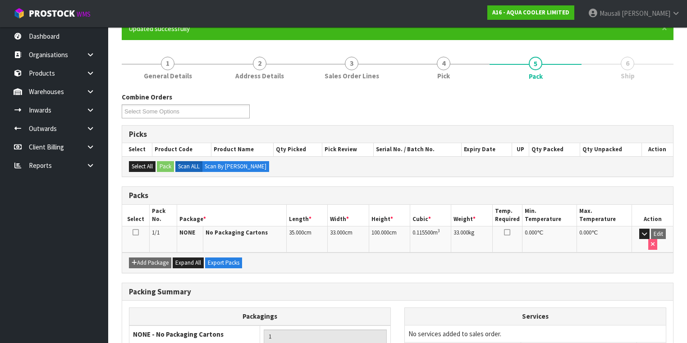
scroll to position [150, 0]
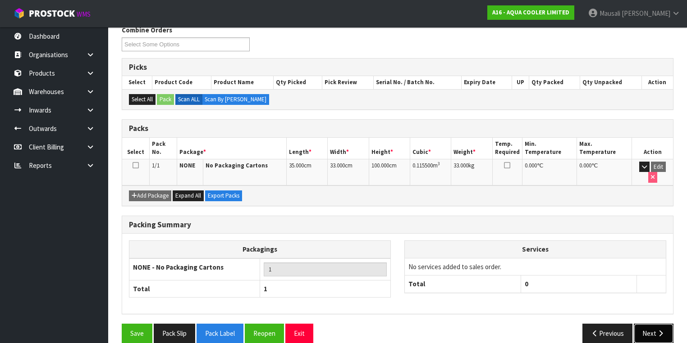
click at [651, 324] on button "Next" at bounding box center [653, 333] width 40 height 19
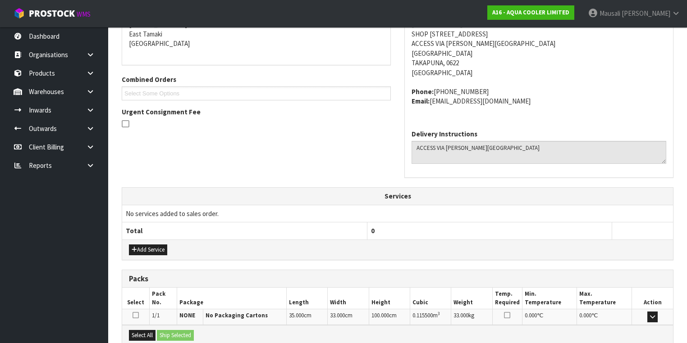
scroll to position [286, 0]
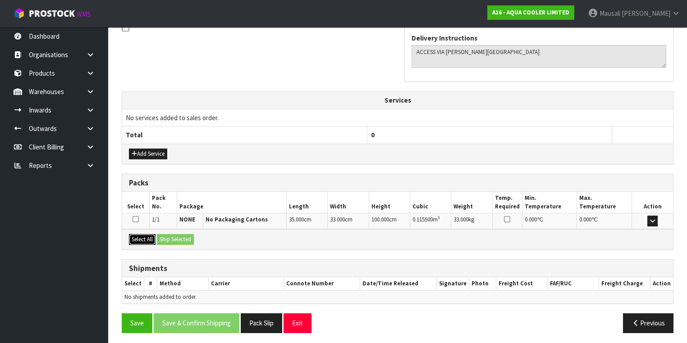
drag, startPoint x: 148, startPoint y: 237, endPoint x: 163, endPoint y: 234, distance: 15.6
click at [148, 237] on button "Select All" at bounding box center [142, 239] width 27 height 11
click at [163, 234] on button "Ship Selected" at bounding box center [175, 239] width 37 height 11
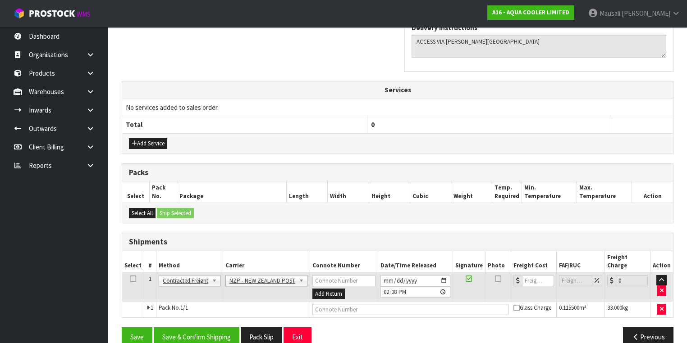
scroll to position [302, 0]
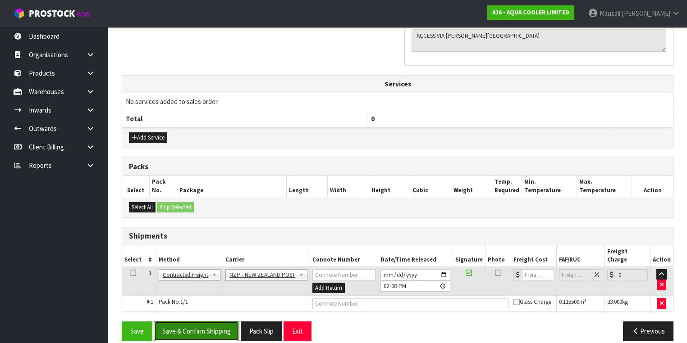
click at [223, 322] on button "Save & Confirm Shipping" at bounding box center [197, 331] width 86 height 19
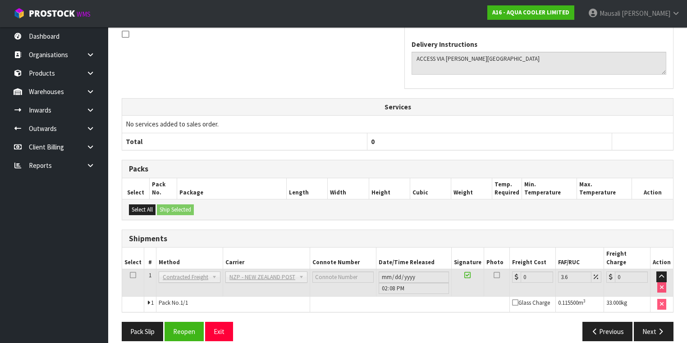
scroll to position [290, 0]
click at [185, 324] on button "Reopen" at bounding box center [183, 331] width 39 height 19
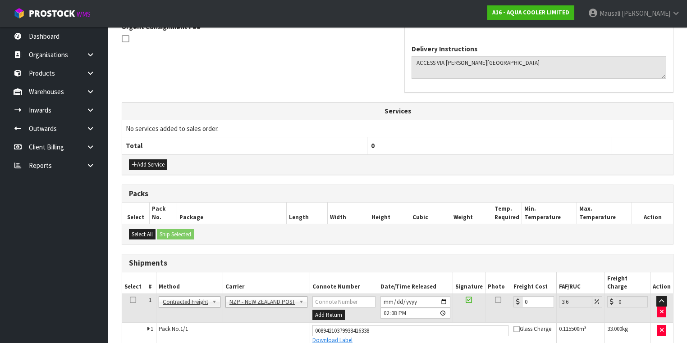
scroll to position [310, 0]
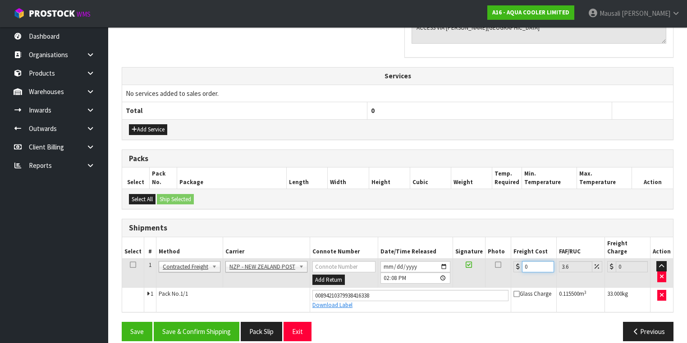
drag, startPoint x: 533, startPoint y: 258, endPoint x: 512, endPoint y: 263, distance: 22.3
click at [512, 263] on td "0" at bounding box center [534, 273] width 46 height 29
click at [214, 322] on button "Save & Confirm Shipping" at bounding box center [197, 331] width 86 height 19
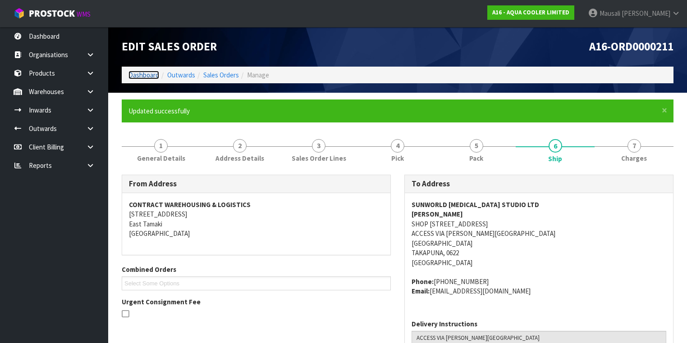
click at [142, 74] on link "Dashboard" at bounding box center [143, 75] width 31 height 9
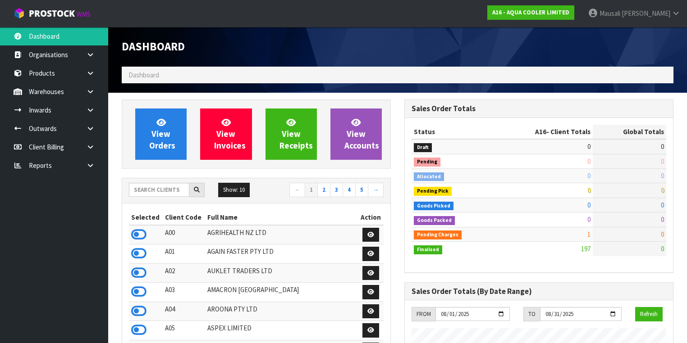
scroll to position [592, 282]
drag, startPoint x: 132, startPoint y: 191, endPoint x: 394, endPoint y: 153, distance: 265.0
click at [132, 191] on input "text" at bounding box center [159, 190] width 60 height 14
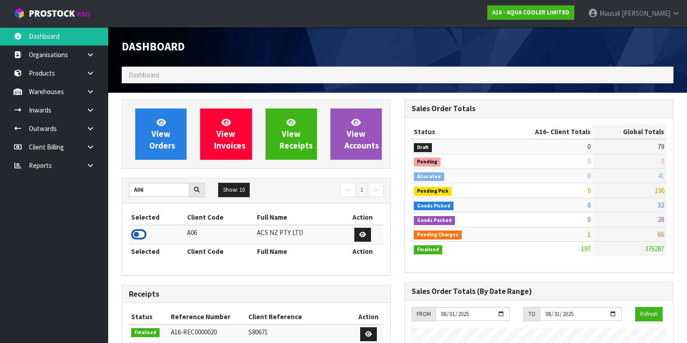
click at [137, 232] on icon at bounding box center [138, 235] width 15 height 14
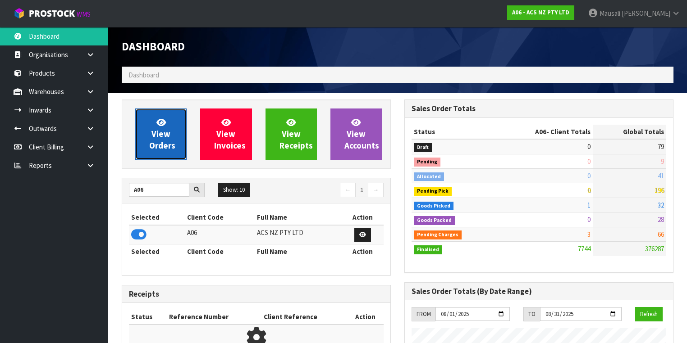
scroll to position [679, 282]
click at [155, 140] on span "View Orders" at bounding box center [162, 134] width 26 height 34
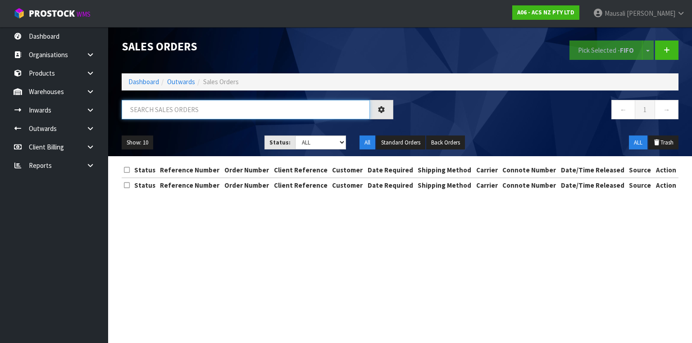
click at [138, 110] on input "text" at bounding box center [246, 109] width 248 height 19
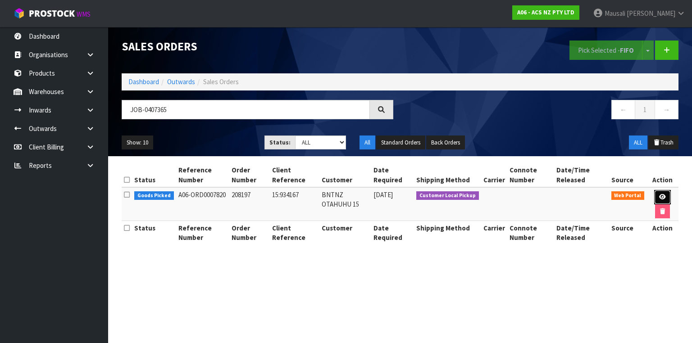
click at [662, 196] on icon at bounding box center [662, 197] width 7 height 6
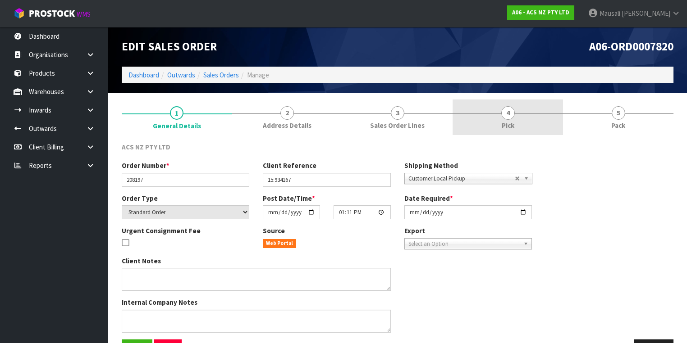
drag, startPoint x: 493, startPoint y: 115, endPoint x: 518, endPoint y: 132, distance: 29.9
click at [494, 115] on link "4 Pick" at bounding box center [507, 118] width 110 height 36
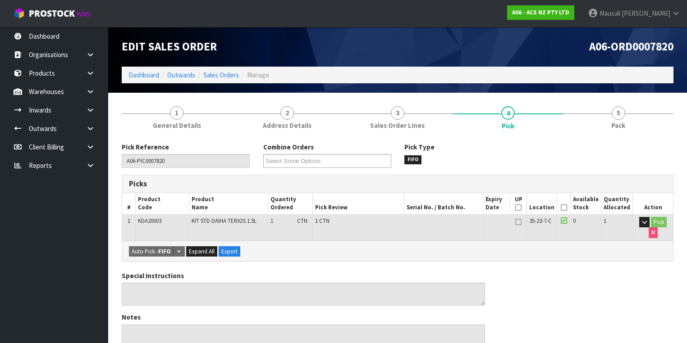
click at [567, 208] on icon at bounding box center [563, 208] width 6 height 0
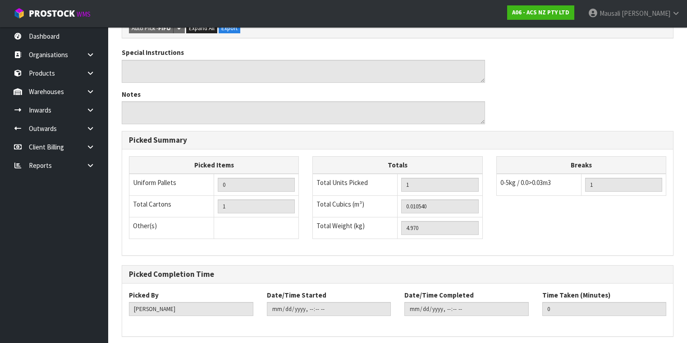
scroll to position [289, 0]
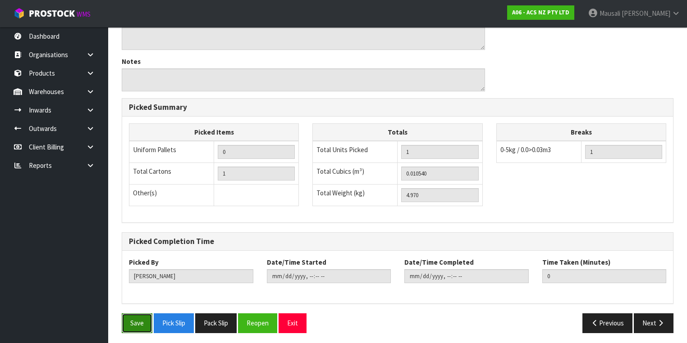
drag, startPoint x: 128, startPoint y: 318, endPoint x: 133, endPoint y: 317, distance: 5.5
click at [130, 318] on button "Save" at bounding box center [137, 323] width 31 height 19
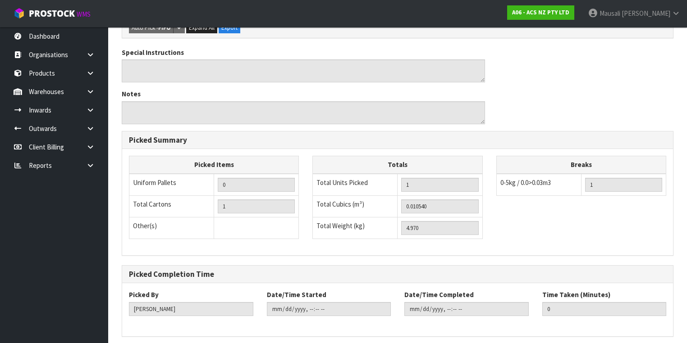
scroll to position [0, 0]
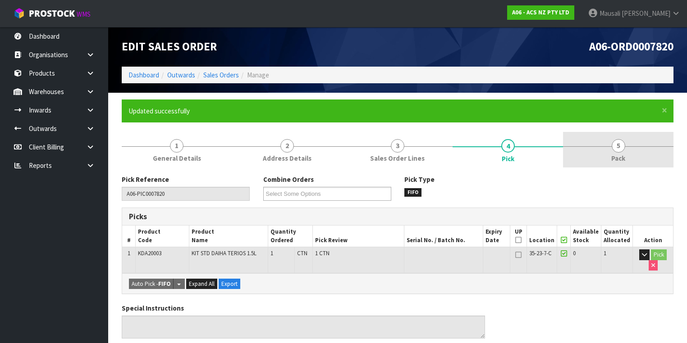
click at [617, 149] on span "5" at bounding box center [618, 146] width 14 height 14
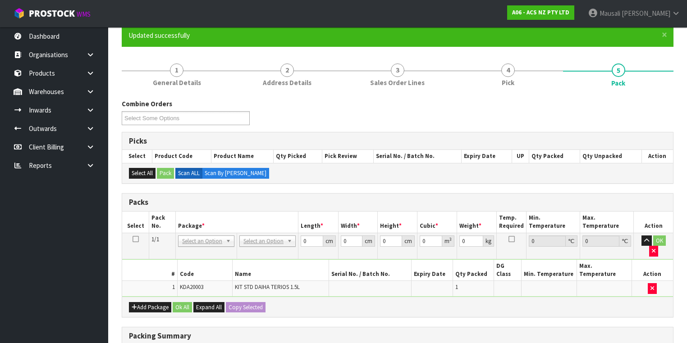
scroll to position [144, 0]
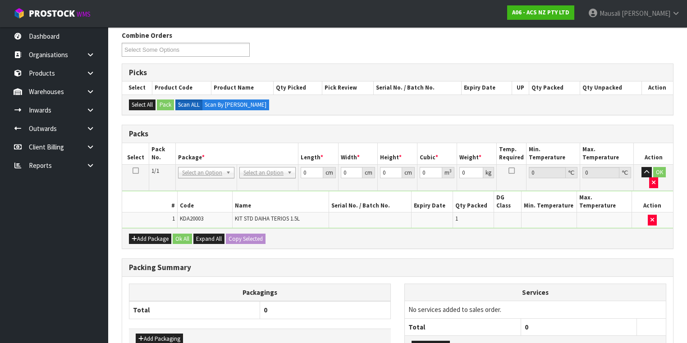
drag, startPoint x: 251, startPoint y: 174, endPoint x: 263, endPoint y: 185, distance: 16.2
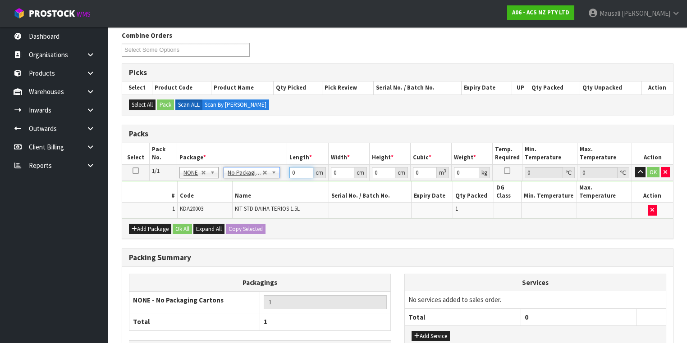
drag, startPoint x: 301, startPoint y: 173, endPoint x: 273, endPoint y: 182, distance: 28.8
click at [274, 182] on tbody "1/1 NONE 007-001 007-002 007-004 007-009 007-013 007-014 007-015 007-017 007-01…" at bounding box center [397, 191] width 551 height 54
click at [183, 224] on button "Ok All" at bounding box center [182, 229] width 19 height 11
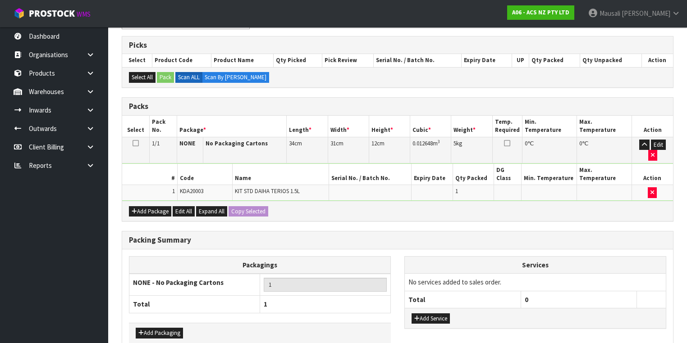
scroll to position [198, 0]
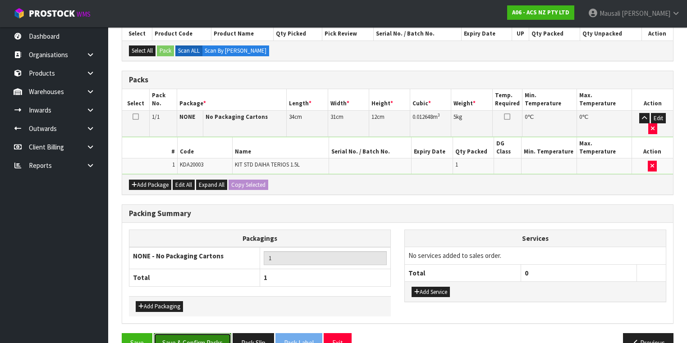
click at [204, 333] on button "Save & Confirm Packs" at bounding box center [192, 342] width 77 height 19
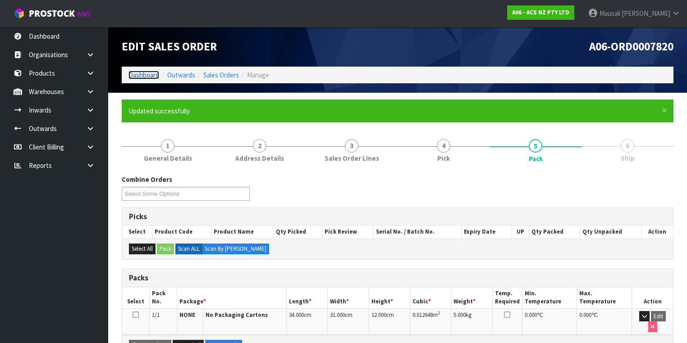
click at [146, 75] on link "Dashboard" at bounding box center [143, 75] width 31 height 9
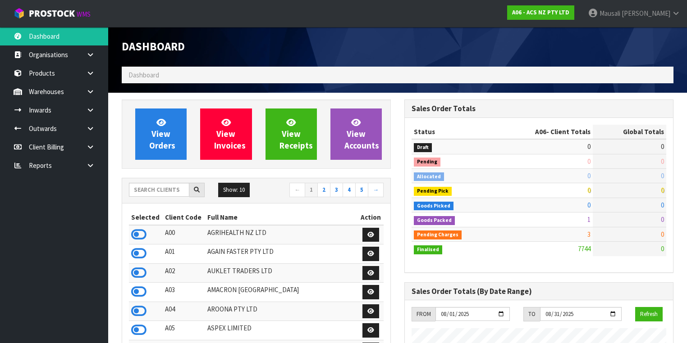
scroll to position [679, 282]
click at [150, 190] on input "text" at bounding box center [159, 190] width 60 height 14
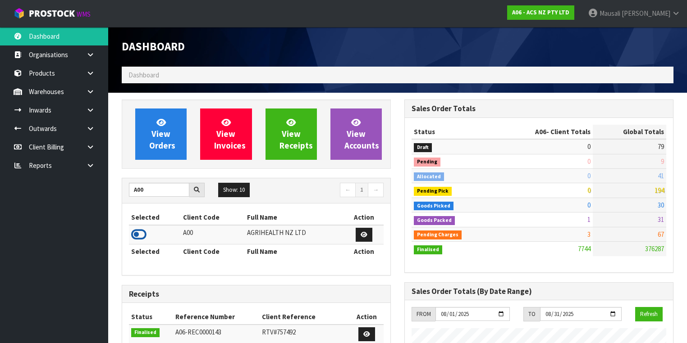
click at [140, 233] on icon at bounding box center [138, 235] width 15 height 14
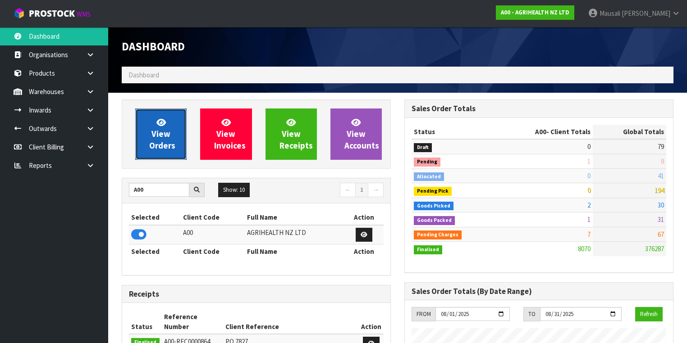
click at [159, 124] on icon at bounding box center [160, 122] width 9 height 9
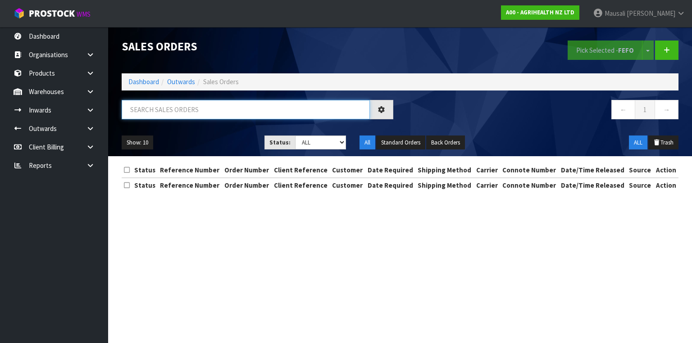
click at [146, 107] on input "text" at bounding box center [246, 109] width 248 height 19
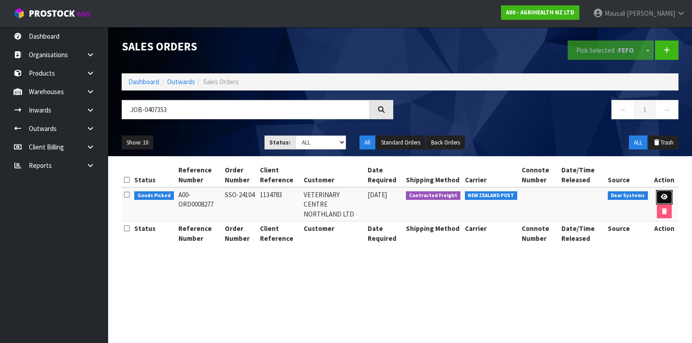
click at [661, 192] on link at bounding box center [664, 197] width 17 height 14
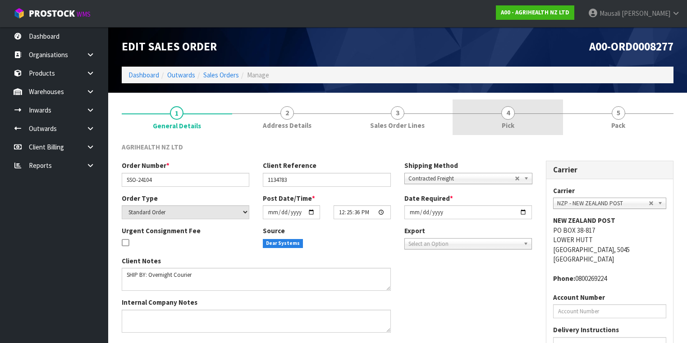
click at [518, 110] on link "4 Pick" at bounding box center [507, 118] width 110 height 36
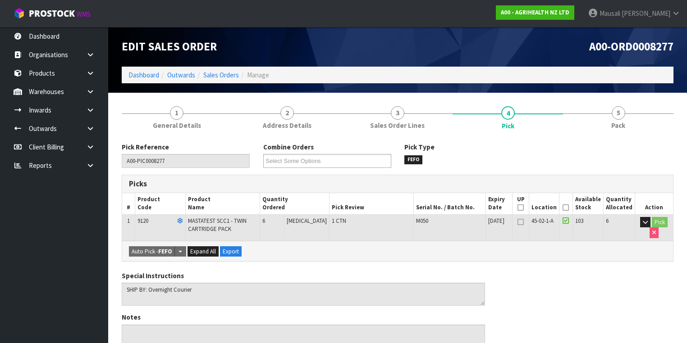
click at [564, 205] on th "Picked" at bounding box center [566, 203] width 14 height 21
click at [568, 208] on icon at bounding box center [565, 208] width 6 height 0
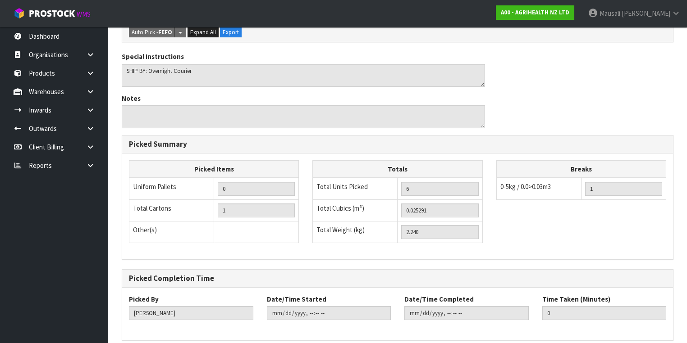
scroll to position [289, 0]
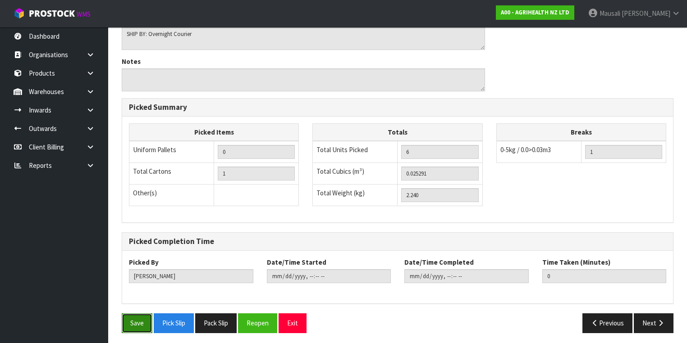
click at [134, 320] on button "Save" at bounding box center [137, 323] width 31 height 19
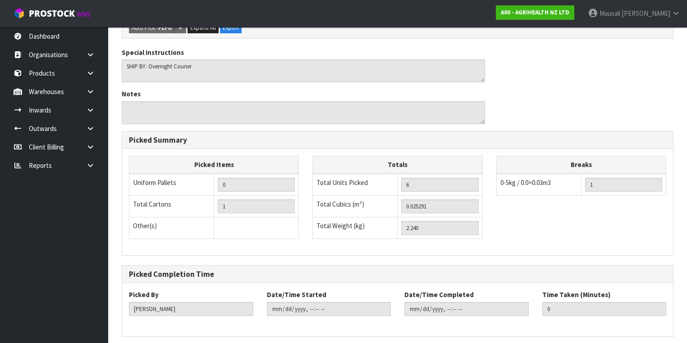
scroll to position [0, 0]
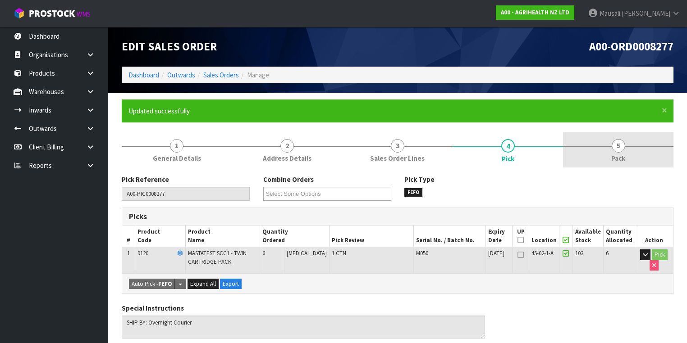
click at [620, 152] on span "5" at bounding box center [618, 146] width 14 height 14
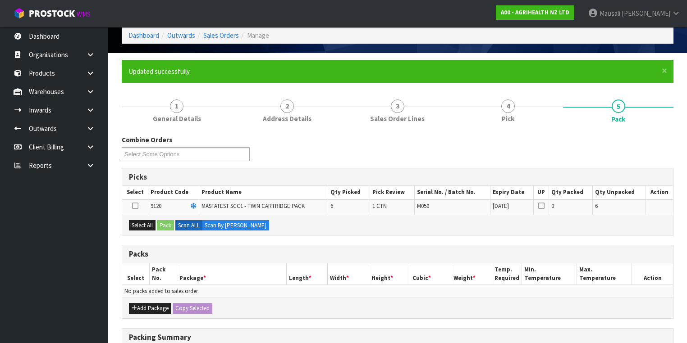
scroll to position [108, 0]
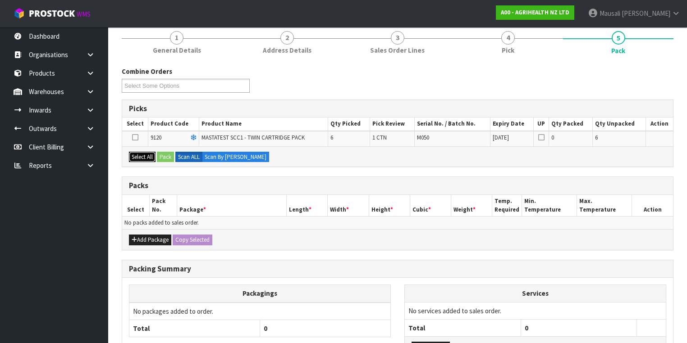
drag, startPoint x: 137, startPoint y: 152, endPoint x: 164, endPoint y: 155, distance: 27.6
click at [137, 153] on button "Select All" at bounding box center [142, 157] width 27 height 11
click at [165, 155] on button "Pack" at bounding box center [165, 157] width 17 height 11
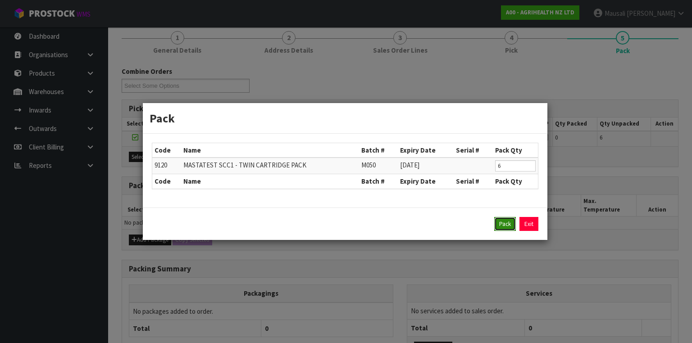
click at [505, 223] on button "Pack" at bounding box center [505, 224] width 22 height 14
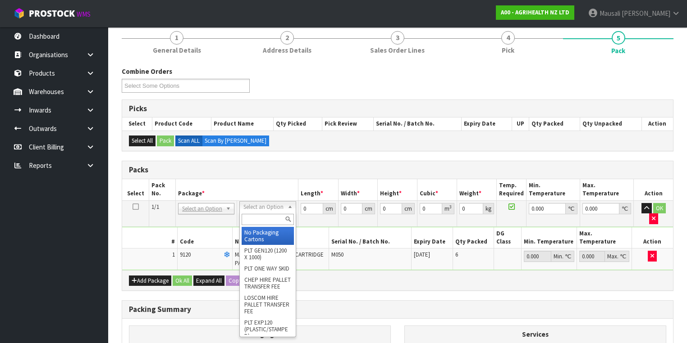
drag, startPoint x: 264, startPoint y: 206, endPoint x: 267, endPoint y: 221, distance: 15.6
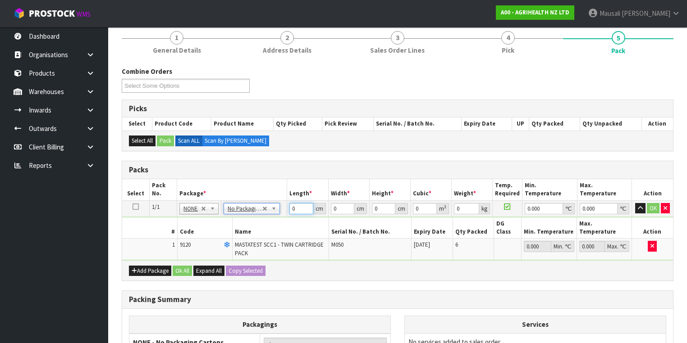
drag, startPoint x: 297, startPoint y: 210, endPoint x: 280, endPoint y: 214, distance: 18.0
click at [280, 214] on tr "1/1 NONE 007-001 007-002 007-004 007-009 007-013 007-014 007-015 007-017 007-01…" at bounding box center [397, 208] width 551 height 16
click at [179, 266] on button "Ok All" at bounding box center [182, 271] width 19 height 11
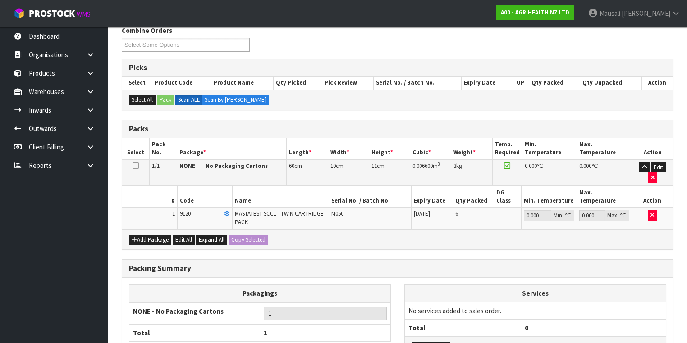
scroll to position [204, 0]
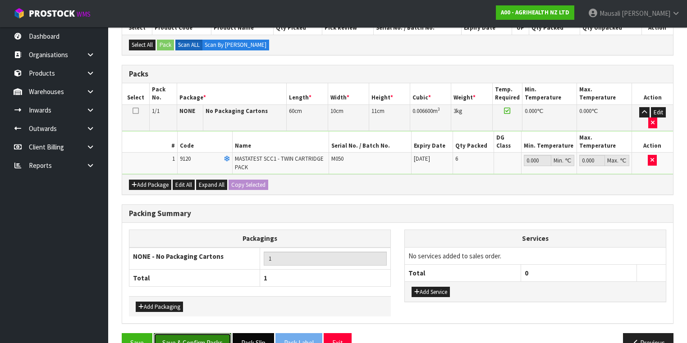
drag, startPoint x: 204, startPoint y: 314, endPoint x: 272, endPoint y: 314, distance: 68.0
click at [208, 333] on button "Save & Confirm Packs" at bounding box center [192, 342] width 77 height 19
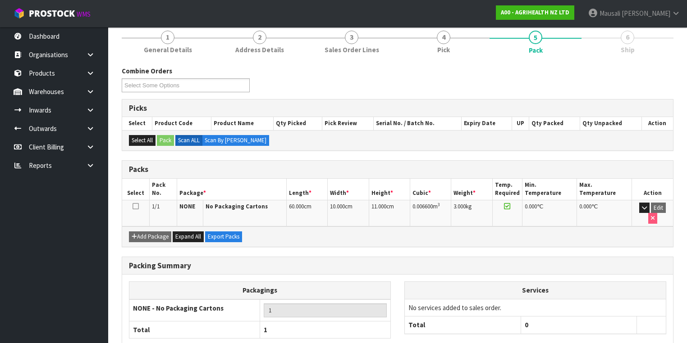
scroll to position [144, 0]
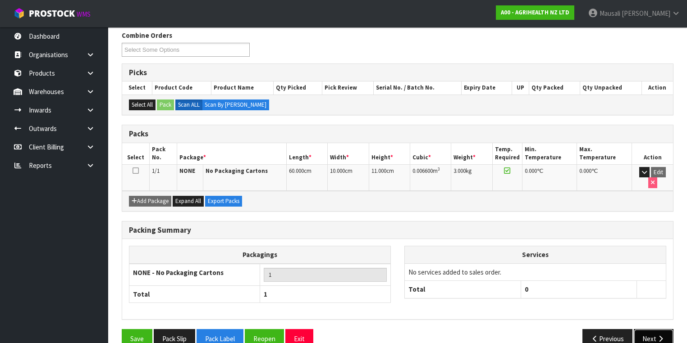
click at [651, 329] on button "Next" at bounding box center [653, 338] width 40 height 19
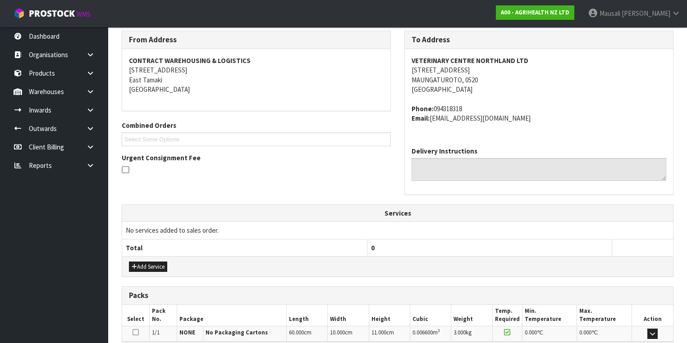
scroll to position [257, 0]
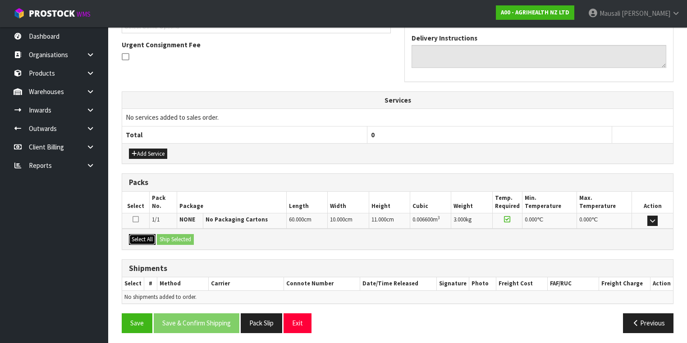
click at [149, 236] on button "Select All" at bounding box center [142, 239] width 27 height 11
click at [170, 236] on button "Ship Selected" at bounding box center [175, 239] width 37 height 11
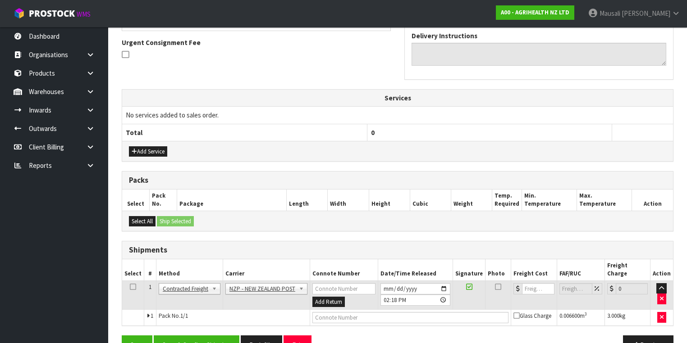
scroll to position [273, 0]
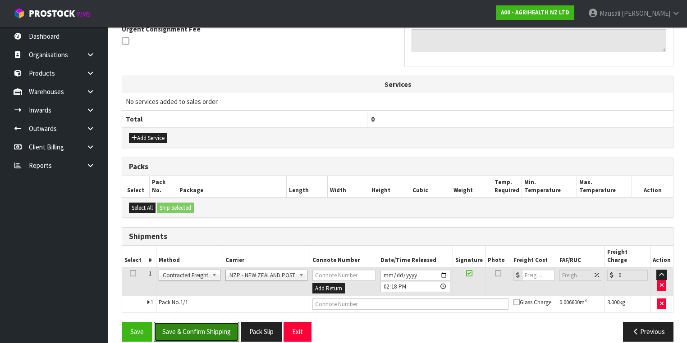
click at [218, 329] on button "Save & Confirm Shipping" at bounding box center [197, 331] width 86 height 19
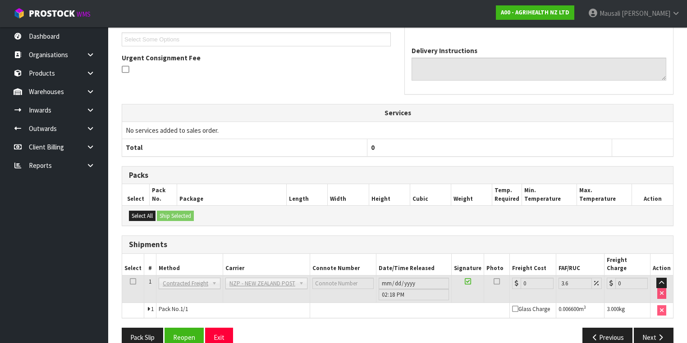
scroll to position [261, 0]
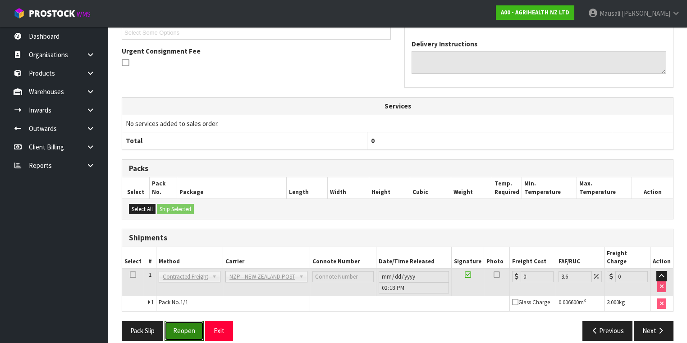
drag, startPoint x: 191, startPoint y: 315, endPoint x: 223, endPoint y: 305, distance: 34.2
click at [193, 321] on button "Reopen" at bounding box center [183, 330] width 39 height 19
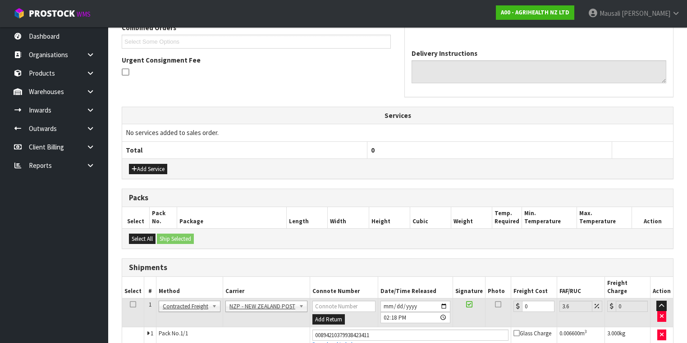
scroll to position [281, 0]
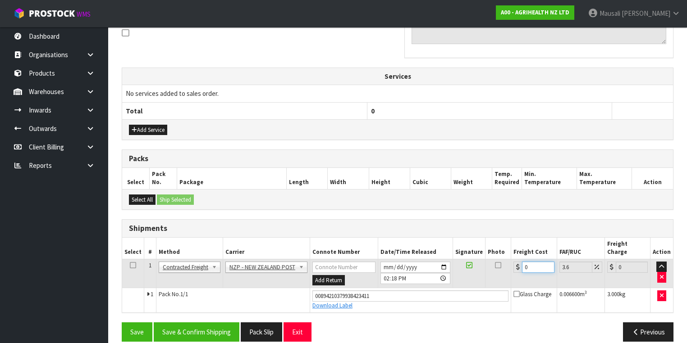
drag, startPoint x: 535, startPoint y: 255, endPoint x: 519, endPoint y: 265, distance: 19.2
click at [519, 265] on td "0" at bounding box center [534, 273] width 46 height 29
click at [225, 323] on button "Save & Confirm Shipping" at bounding box center [197, 332] width 86 height 19
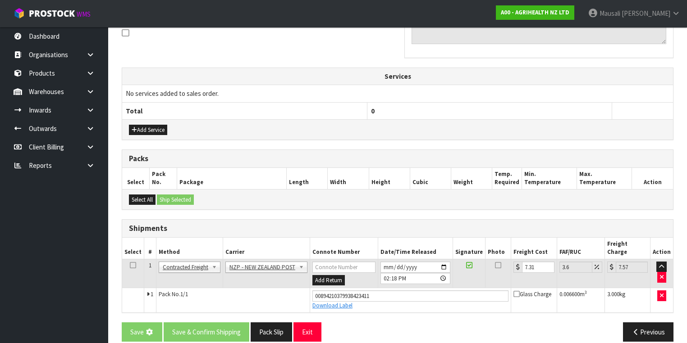
scroll to position [0, 0]
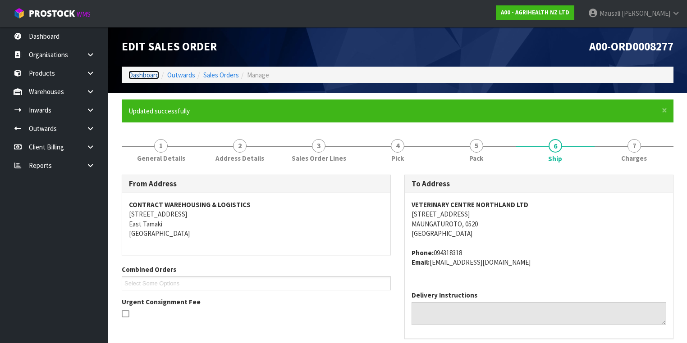
click at [141, 71] on link "Dashboard" at bounding box center [143, 75] width 31 height 9
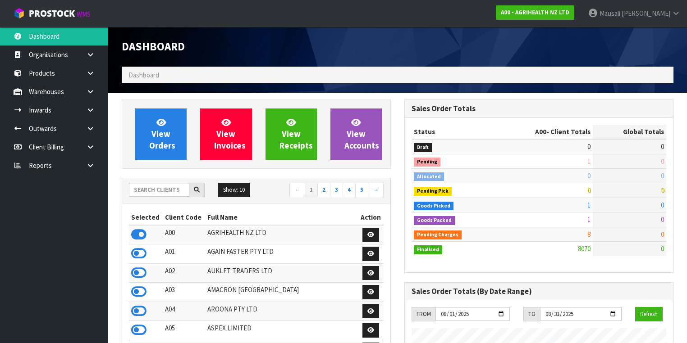
scroll to position [679, 282]
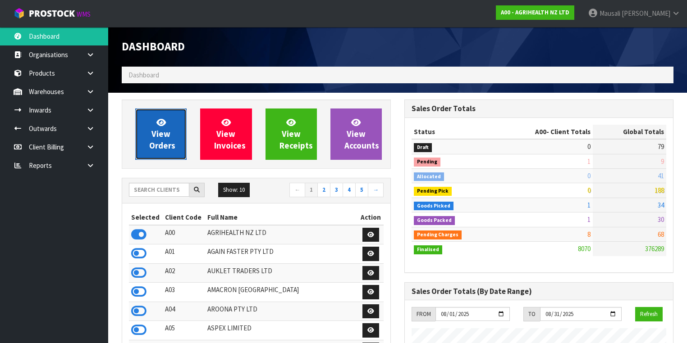
click at [162, 138] on span "View Orders" at bounding box center [162, 134] width 26 height 34
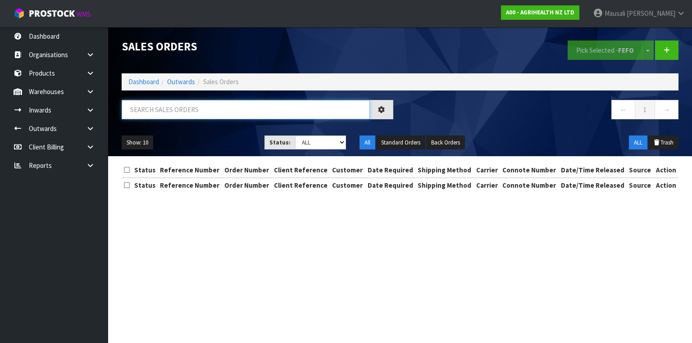
click at [153, 108] on input "text" at bounding box center [246, 109] width 248 height 19
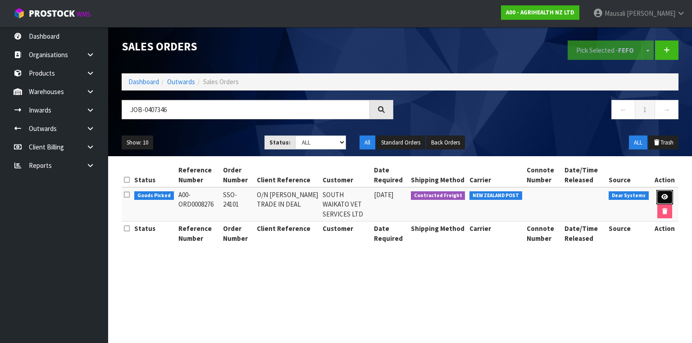
click at [668, 193] on link at bounding box center [664, 197] width 17 height 14
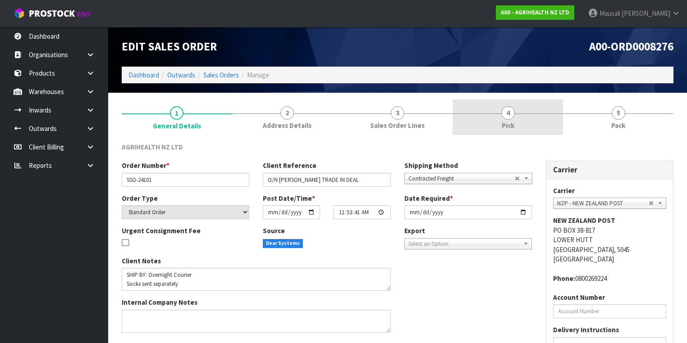
click at [505, 121] on span "Pick" at bounding box center [507, 125] width 13 height 9
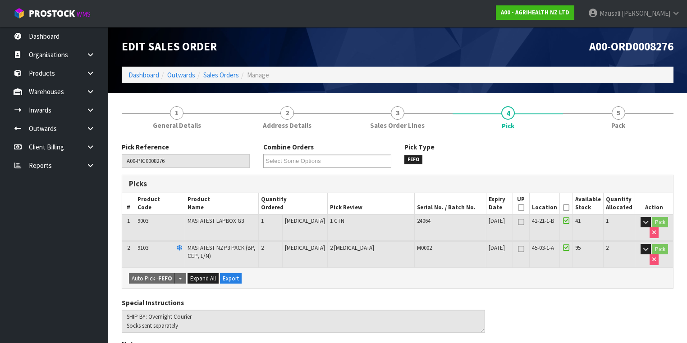
click at [567, 208] on icon at bounding box center [566, 208] width 6 height 0
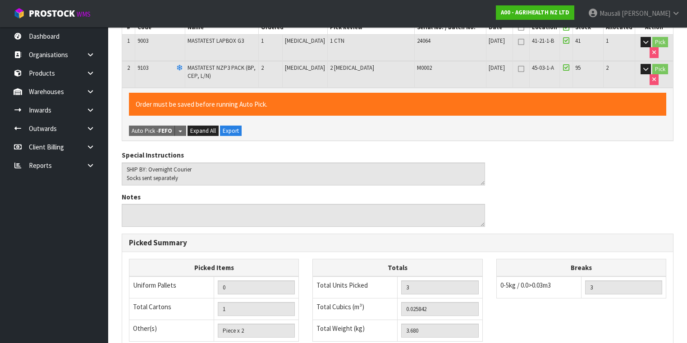
scroll to position [315, 0]
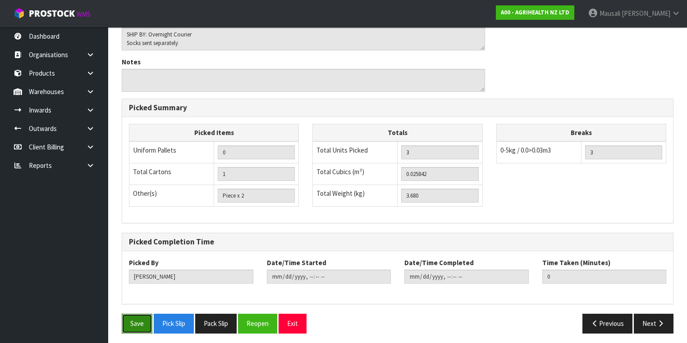
click at [139, 322] on button "Save" at bounding box center [137, 323] width 31 height 19
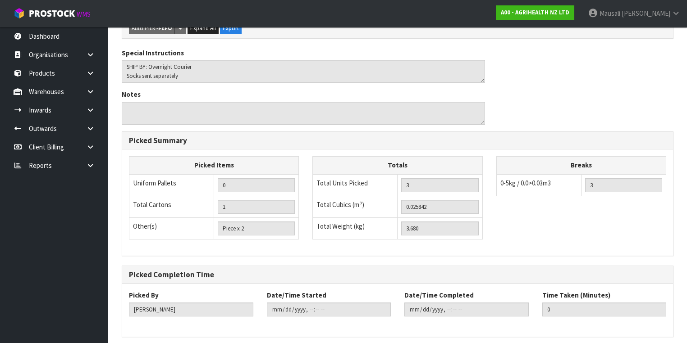
scroll to position [0, 0]
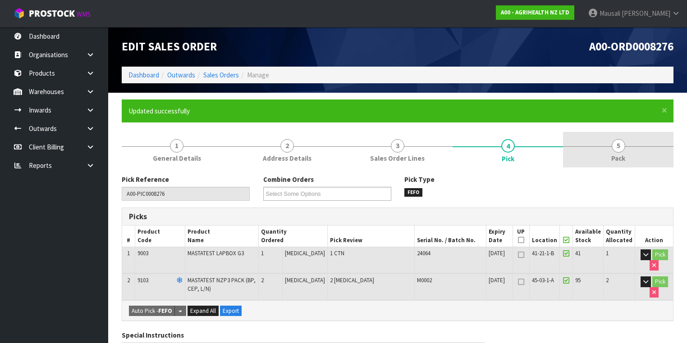
click at [609, 151] on link "5 Pack" at bounding box center [618, 150] width 110 height 36
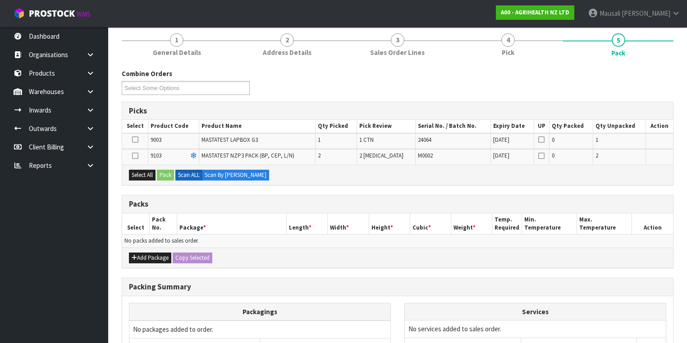
scroll to position [144, 0]
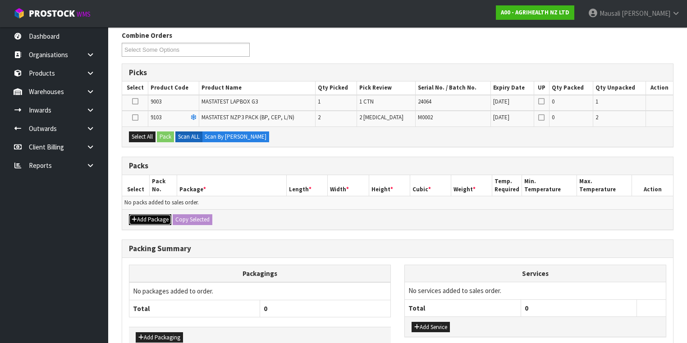
click at [155, 214] on button "Add Package" at bounding box center [150, 219] width 42 height 11
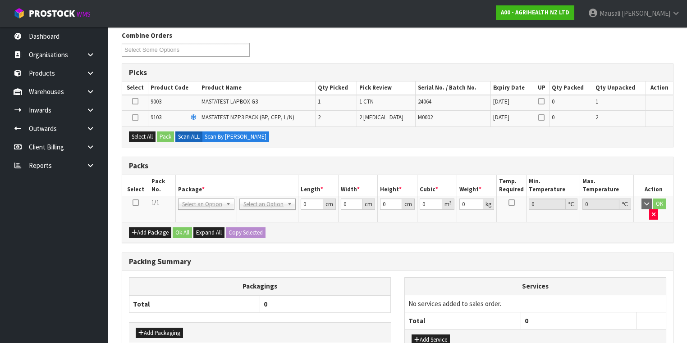
click at [137, 203] on icon at bounding box center [135, 203] width 6 height 0
drag, startPoint x: 137, startPoint y: 135, endPoint x: 150, endPoint y: 135, distance: 14.0
click at [137, 135] on button "Select All" at bounding box center [142, 137] width 27 height 11
click at [161, 135] on button "Pack" at bounding box center [165, 137] width 17 height 11
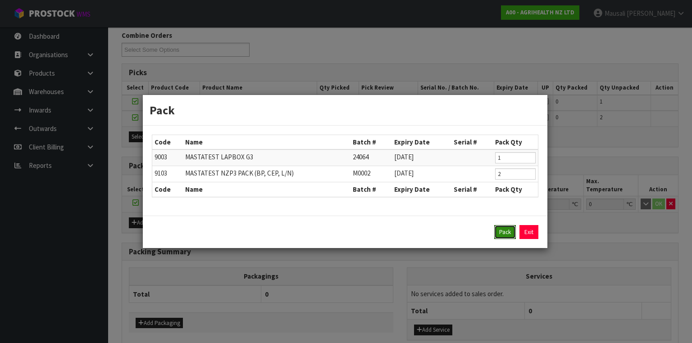
drag, startPoint x: 507, startPoint y: 232, endPoint x: 502, endPoint y: 229, distance: 6.5
click at [507, 232] on button "Pack" at bounding box center [505, 232] width 22 height 14
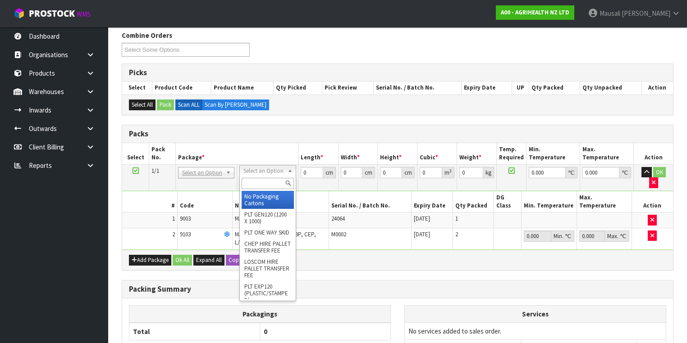
click at [255, 185] on input "text" at bounding box center [267, 183] width 52 height 11
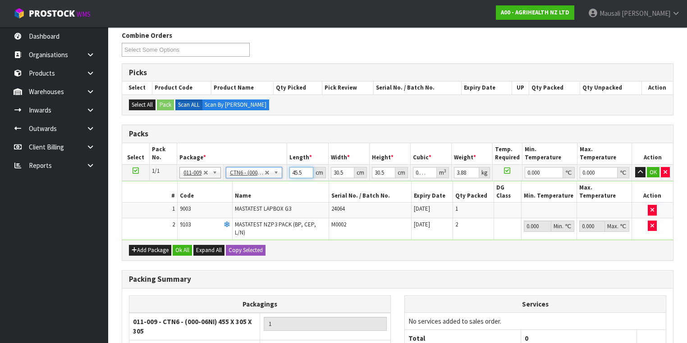
drag, startPoint x: 301, startPoint y: 172, endPoint x: 290, endPoint y: 173, distance: 11.9
click at [290, 173] on input "45.5" at bounding box center [300, 172] width 23 height 11
click at [185, 245] on button "Ok All" at bounding box center [182, 250] width 19 height 11
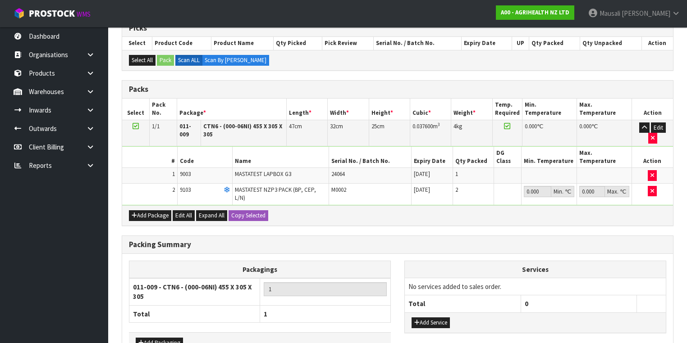
scroll to position [225, 0]
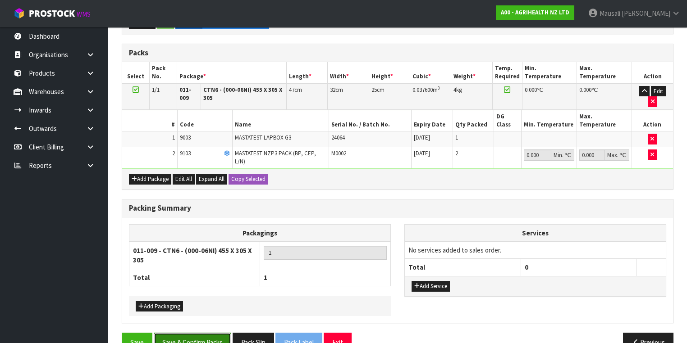
click at [205, 333] on button "Save & Confirm Packs" at bounding box center [192, 342] width 77 height 19
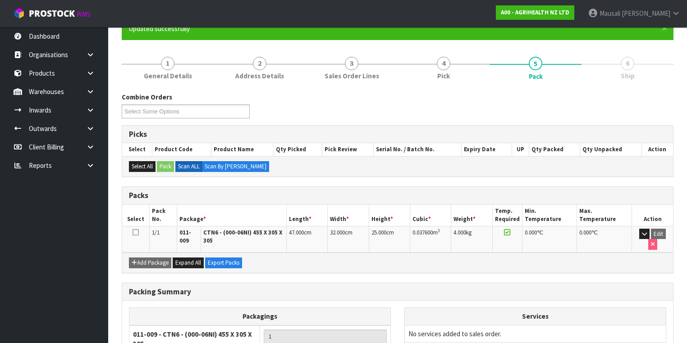
scroll to position [160, 0]
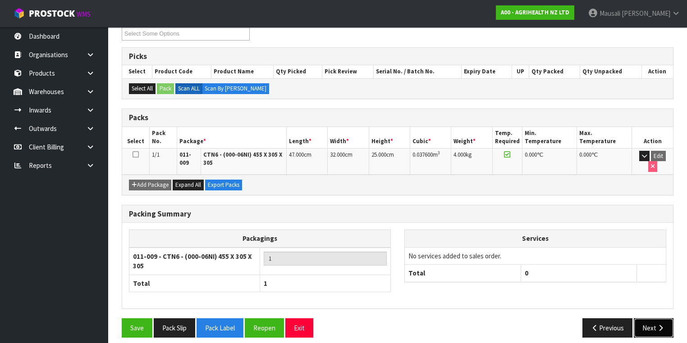
click at [651, 324] on button "Next" at bounding box center [653, 328] width 40 height 19
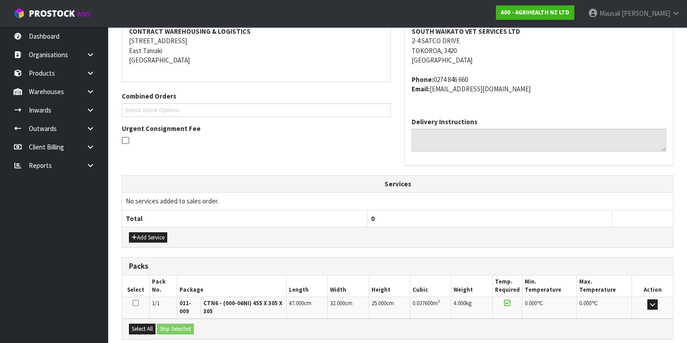
scroll to position [263, 0]
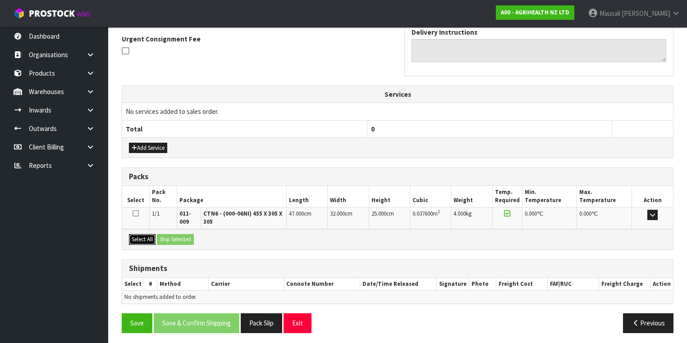
click at [137, 236] on button "Select All" at bounding box center [142, 239] width 27 height 11
click at [160, 236] on button "Ship Selected" at bounding box center [175, 239] width 37 height 11
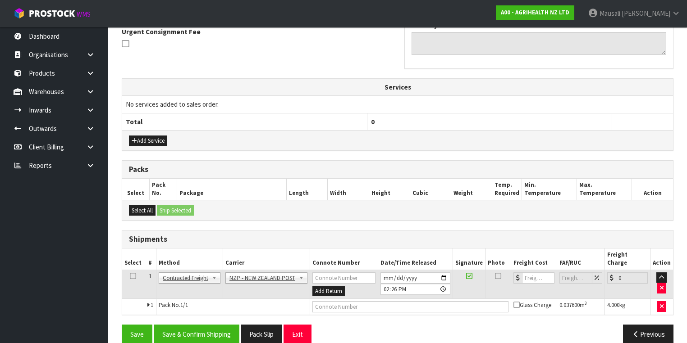
scroll to position [273, 0]
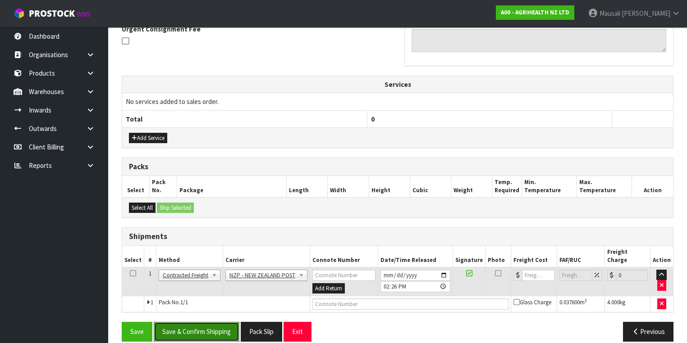
click at [213, 322] on button "Save & Confirm Shipping" at bounding box center [197, 331] width 86 height 19
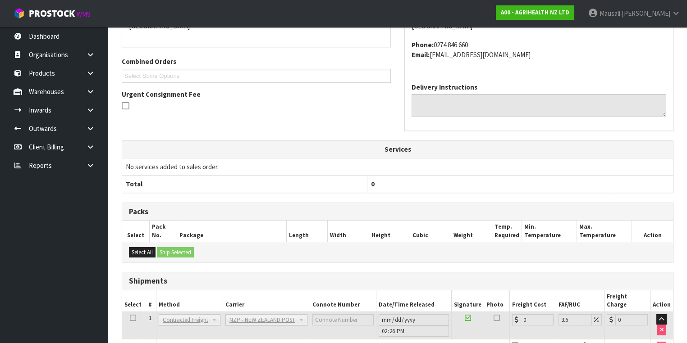
scroll to position [261, 0]
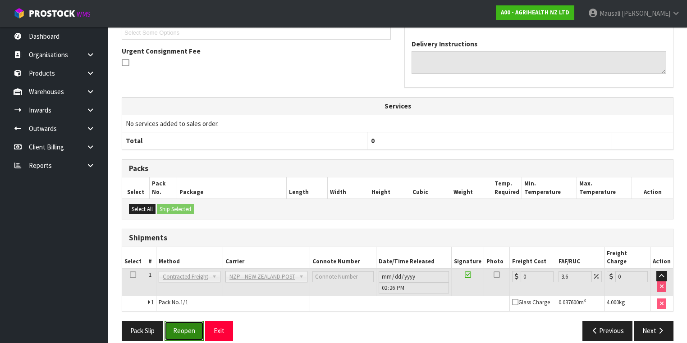
click at [184, 321] on button "Reopen" at bounding box center [183, 330] width 39 height 19
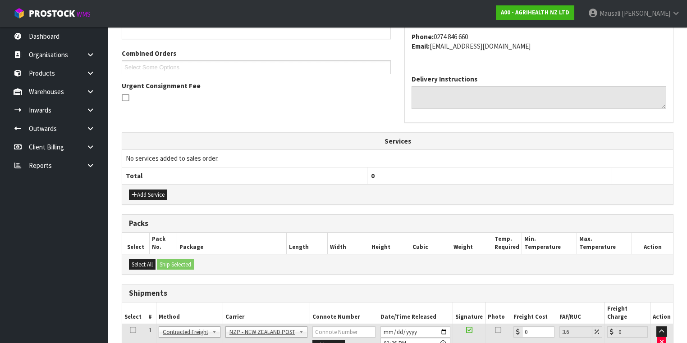
scroll to position [281, 0]
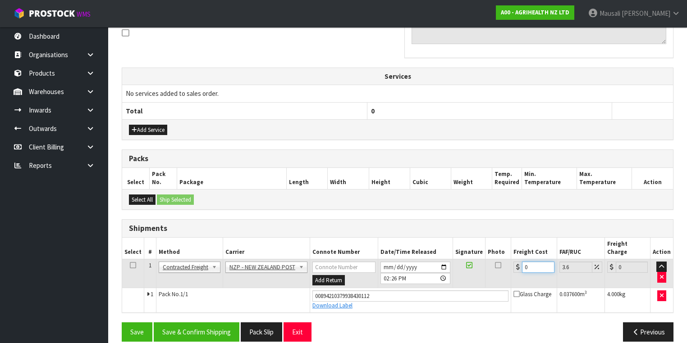
drag, startPoint x: 531, startPoint y: 258, endPoint x: 512, endPoint y: 263, distance: 20.0
click at [512, 263] on td "0" at bounding box center [534, 273] width 46 height 29
click at [205, 323] on button "Save & Confirm Shipping" at bounding box center [197, 332] width 86 height 19
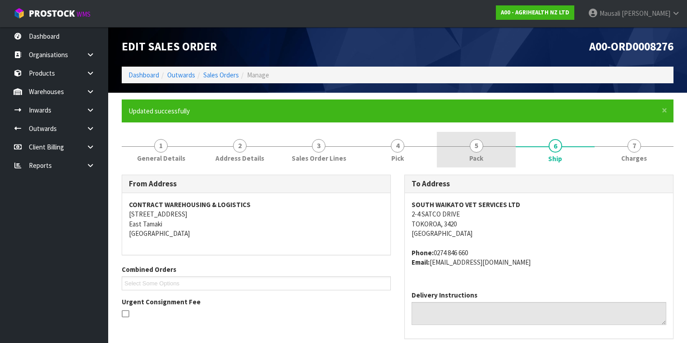
click at [495, 150] on link "5 Pack" at bounding box center [476, 150] width 79 height 36
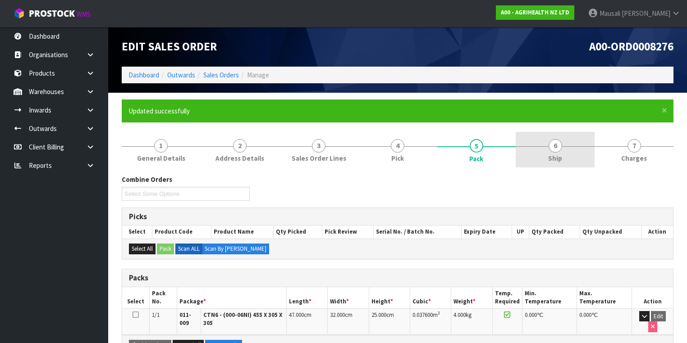
click at [562, 150] on link "6 Ship" at bounding box center [554, 150] width 79 height 36
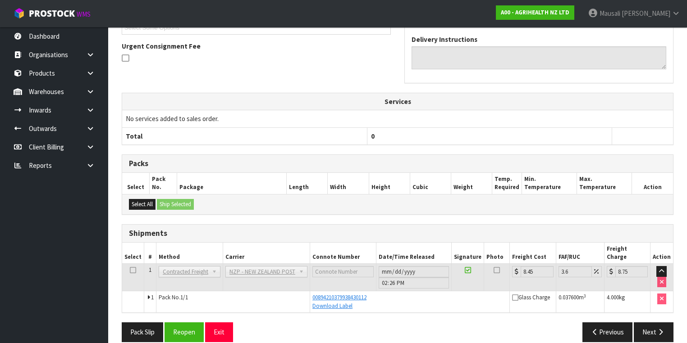
scroll to position [257, 0]
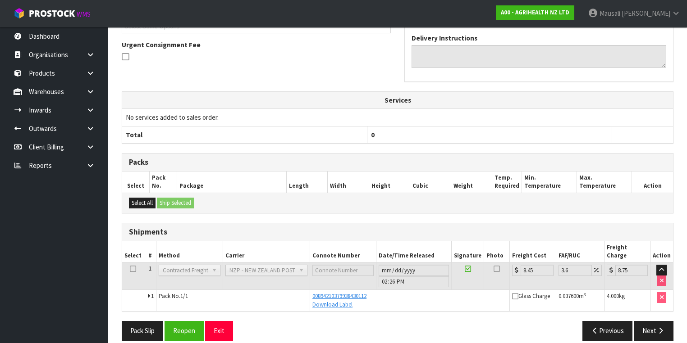
drag, startPoint x: 533, startPoint y: 238, endPoint x: 366, endPoint y: 214, distance: 168.8
drag, startPoint x: 366, startPoint y: 214, endPoint x: 198, endPoint y: 95, distance: 206.4
click at [198, 95] on th "Services" at bounding box center [397, 100] width 551 height 17
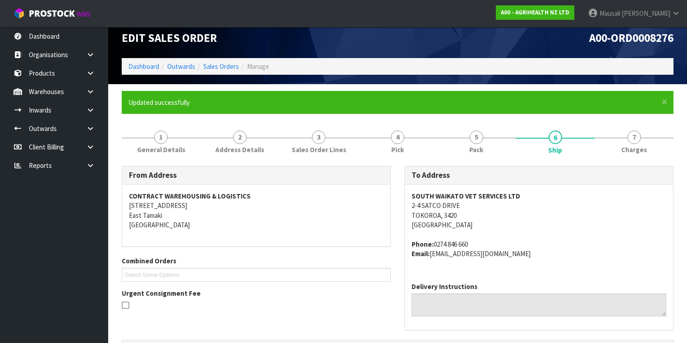
scroll to position [0, 0]
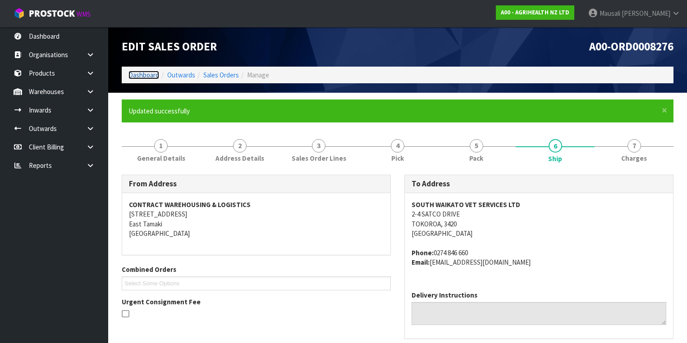
click at [142, 74] on link "Dashboard" at bounding box center [143, 75] width 31 height 9
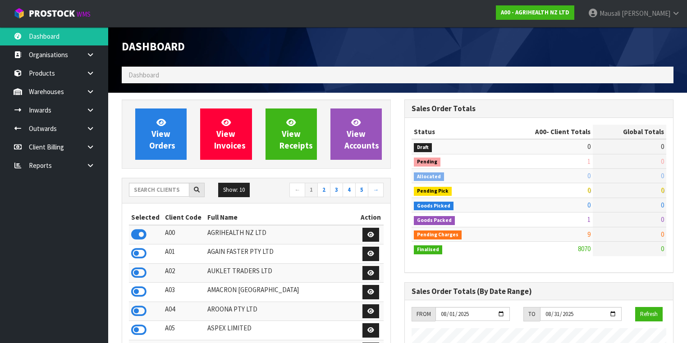
scroll to position [679, 282]
click at [153, 191] on input "text" at bounding box center [159, 190] width 60 height 14
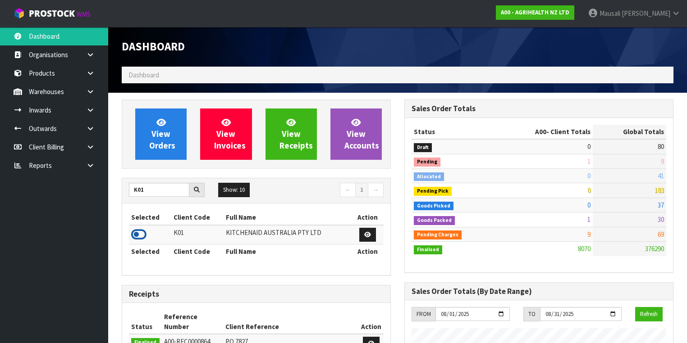
click at [146, 231] on icon at bounding box center [138, 235] width 15 height 14
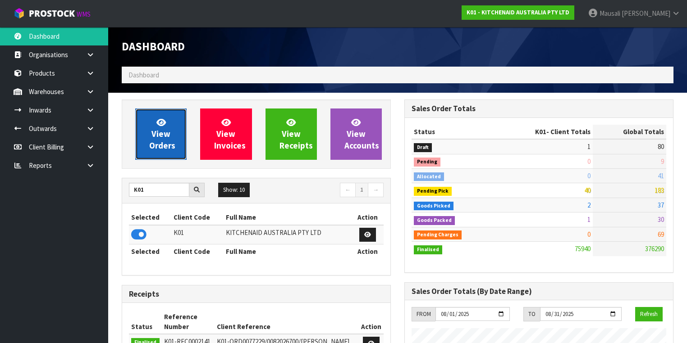
drag, startPoint x: 162, startPoint y: 139, endPoint x: 164, endPoint y: 128, distance: 10.9
click at [162, 139] on link "View Orders" at bounding box center [160, 134] width 51 height 51
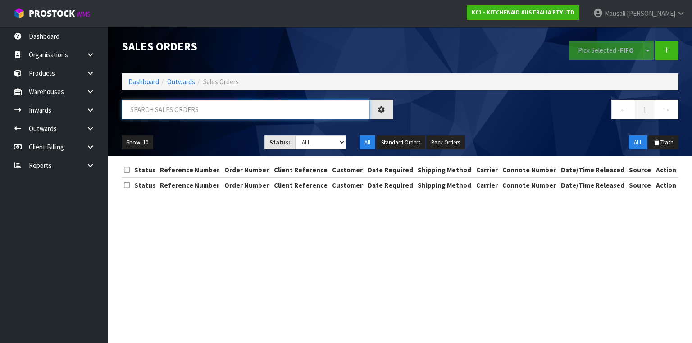
click at [151, 108] on input "text" at bounding box center [246, 109] width 248 height 19
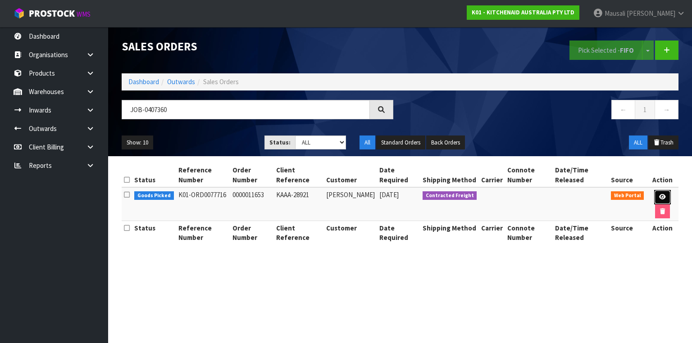
click at [664, 194] on icon at bounding box center [662, 197] width 7 height 6
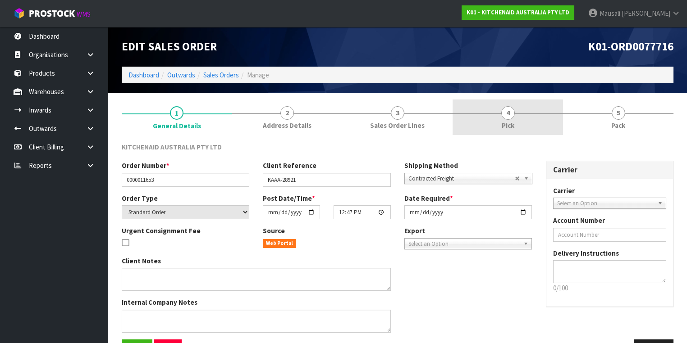
click at [518, 116] on link "4 Pick" at bounding box center [507, 118] width 110 height 36
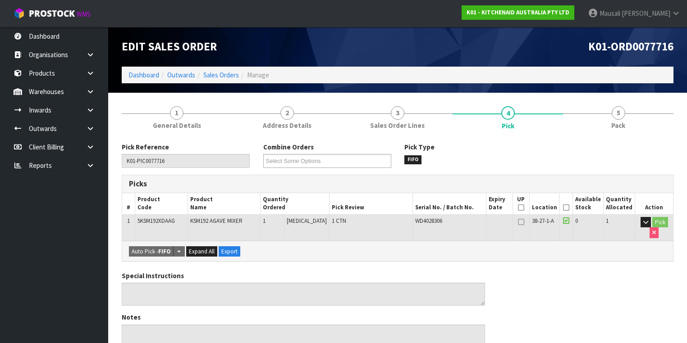
click at [568, 208] on icon at bounding box center [566, 208] width 6 height 0
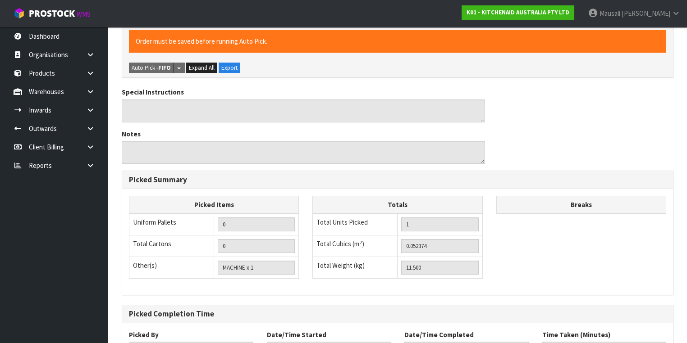
scroll to position [289, 0]
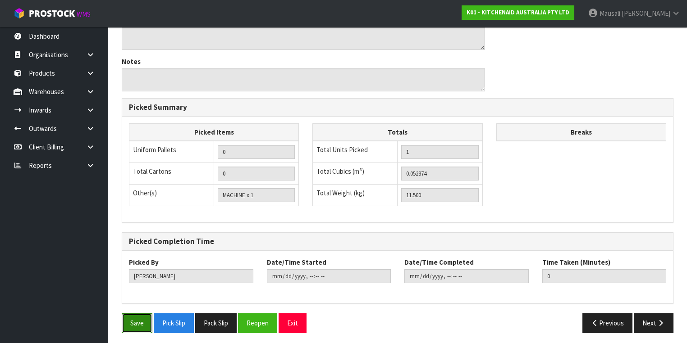
click at [144, 316] on button "Save" at bounding box center [137, 323] width 31 height 19
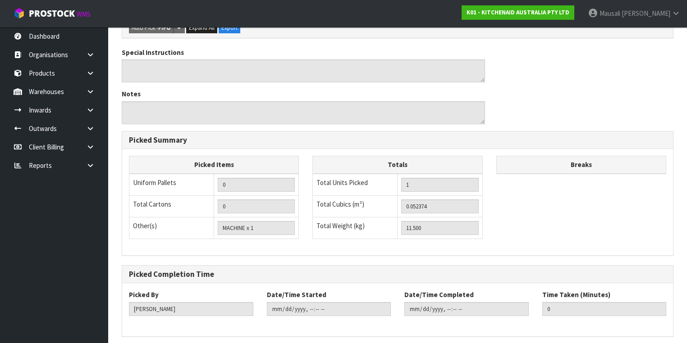
scroll to position [0, 0]
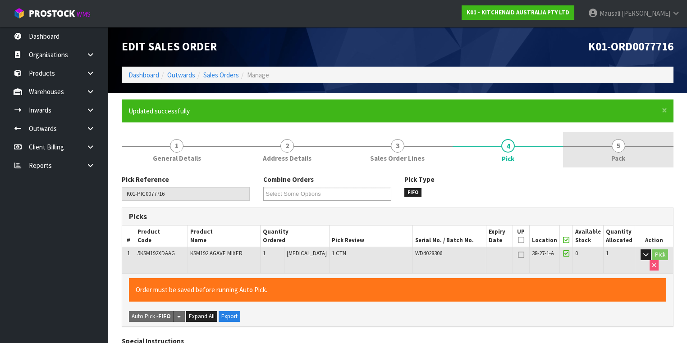
click at [638, 157] on link "5 Pack" at bounding box center [618, 150] width 110 height 36
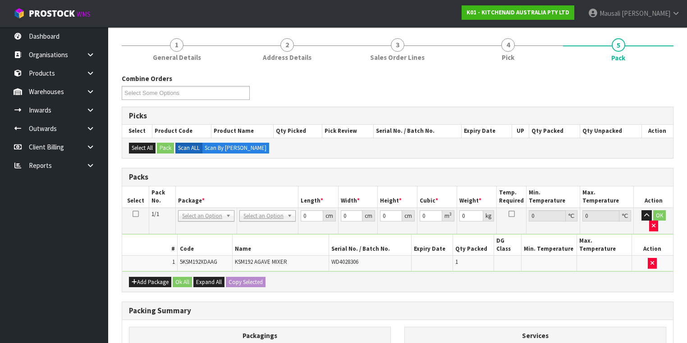
scroll to position [144, 0]
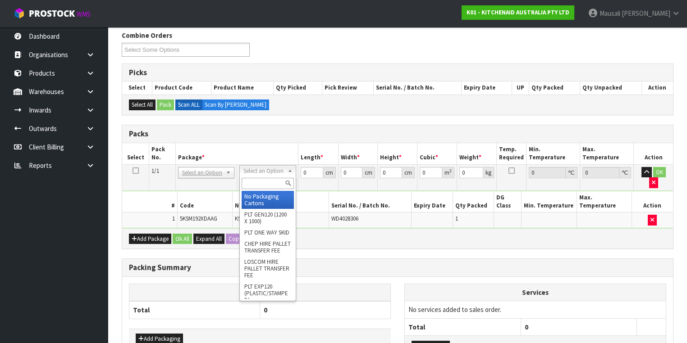
click at [251, 191] on div at bounding box center [267, 183] width 55 height 15
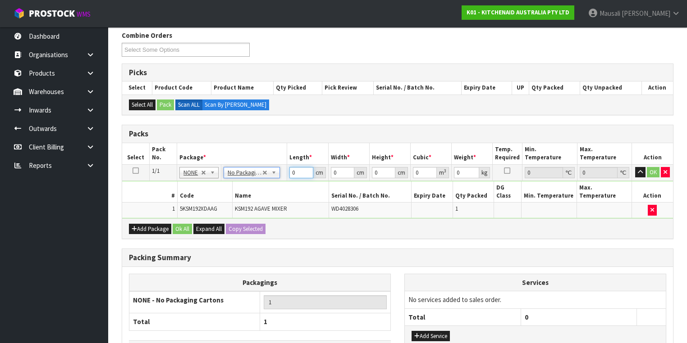
drag, startPoint x: 296, startPoint y: 174, endPoint x: 266, endPoint y: 183, distance: 31.4
click at [268, 183] on tbody "1/1 NONE 007-001 007-002 007-004 007-009 007-013 007-014 007-015 007-017 007-01…" at bounding box center [397, 191] width 551 height 54
click at [182, 224] on button "Ok All" at bounding box center [182, 229] width 19 height 11
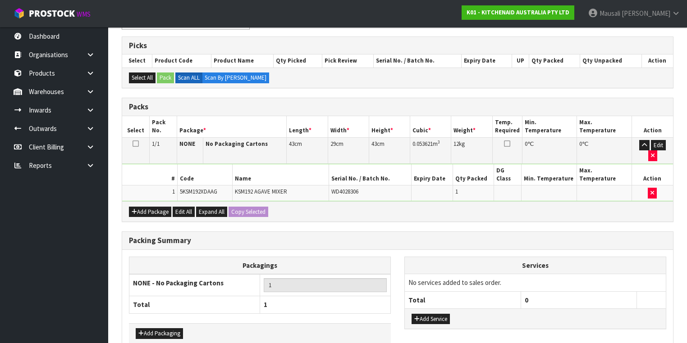
scroll to position [198, 0]
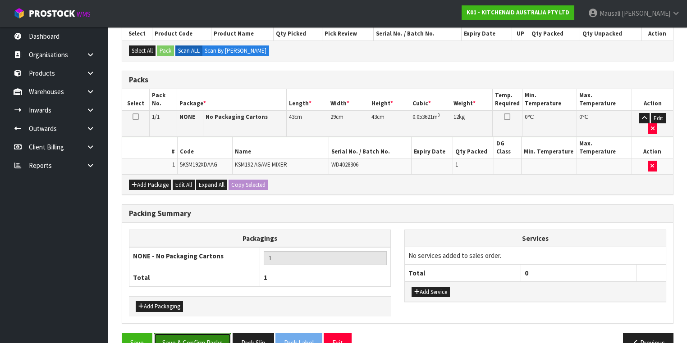
click at [193, 333] on button "Save & Confirm Packs" at bounding box center [192, 342] width 77 height 19
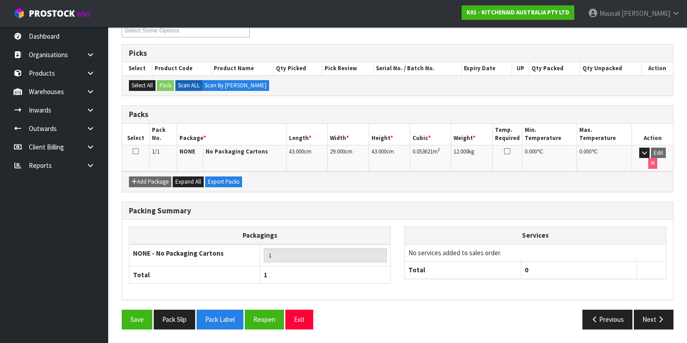
scroll to position [150, 0]
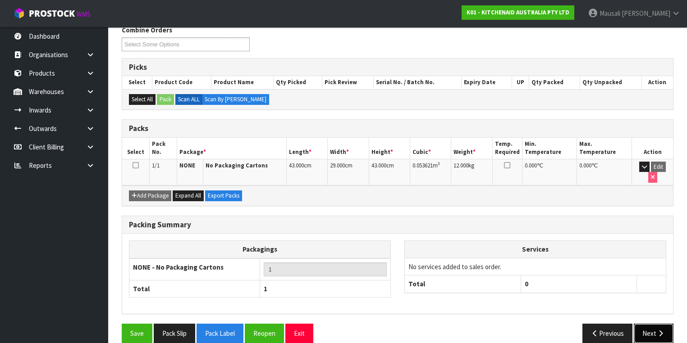
click at [653, 324] on button "Next" at bounding box center [653, 333] width 40 height 19
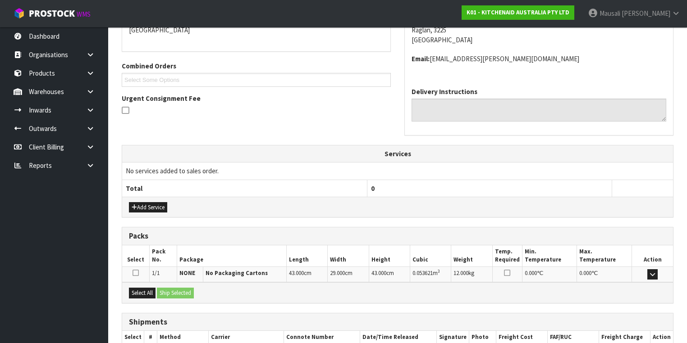
scroll to position [257, 0]
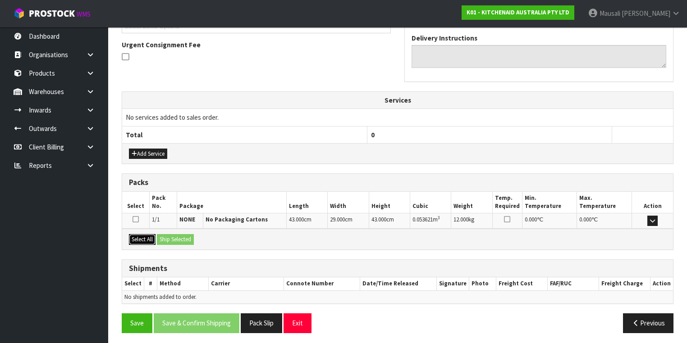
click at [147, 236] on button "Select All" at bounding box center [142, 239] width 27 height 11
click at [164, 236] on button "Ship Selected" at bounding box center [175, 239] width 37 height 11
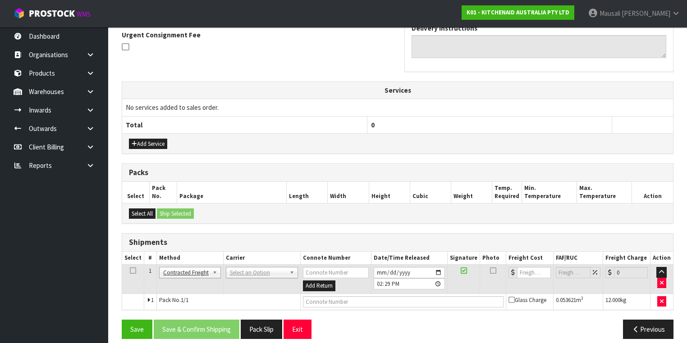
scroll to position [273, 0]
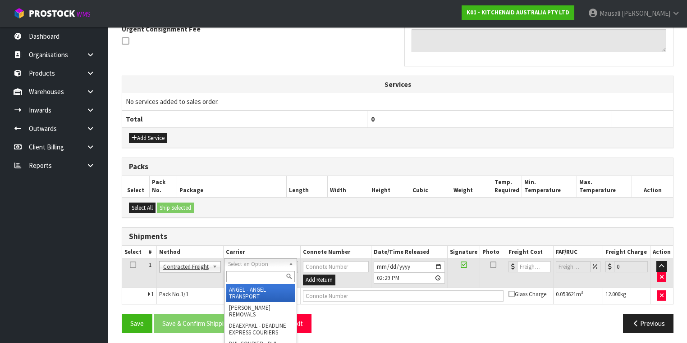
click at [242, 274] on input "text" at bounding box center [260, 276] width 68 height 11
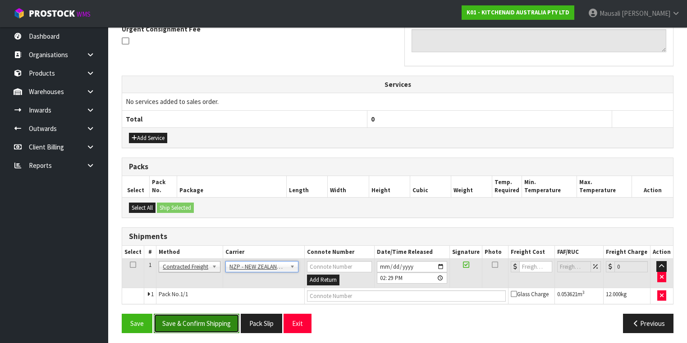
click at [211, 323] on button "Save & Confirm Shipping" at bounding box center [197, 323] width 86 height 19
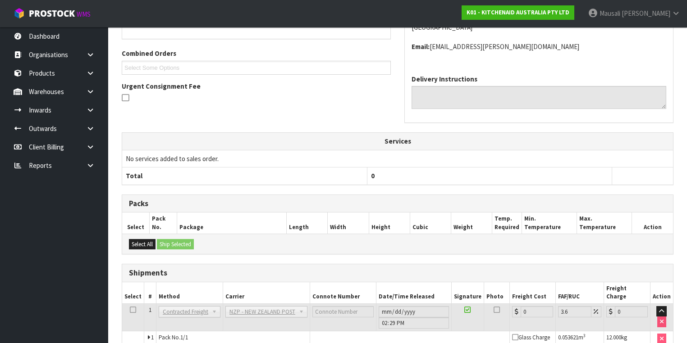
scroll to position [261, 0]
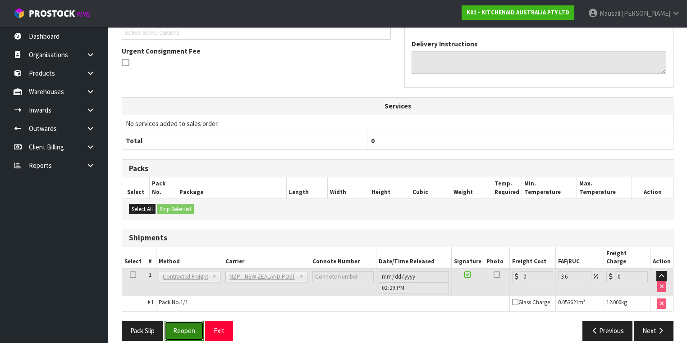
drag, startPoint x: 180, startPoint y: 319, endPoint x: 198, endPoint y: 310, distance: 19.9
click at [180, 321] on button "Reopen" at bounding box center [183, 330] width 39 height 19
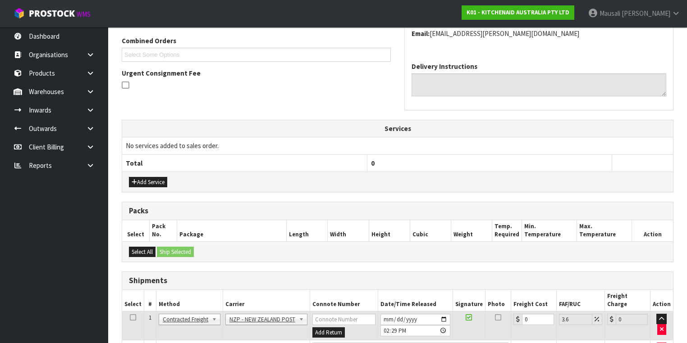
scroll to position [281, 0]
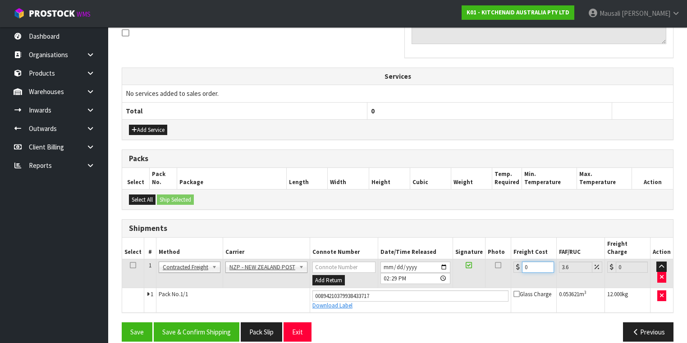
drag, startPoint x: 534, startPoint y: 255, endPoint x: 519, endPoint y: 268, distance: 20.1
click at [519, 268] on td "0" at bounding box center [534, 273] width 46 height 29
click at [219, 323] on button "Save & Confirm Shipping" at bounding box center [197, 332] width 86 height 19
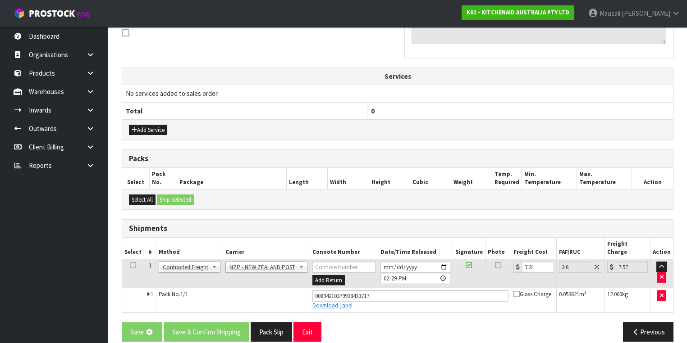
scroll to position [0, 0]
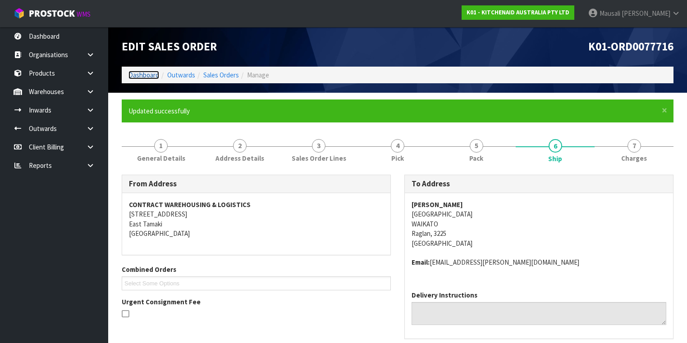
click at [144, 73] on link "Dashboard" at bounding box center [143, 75] width 31 height 9
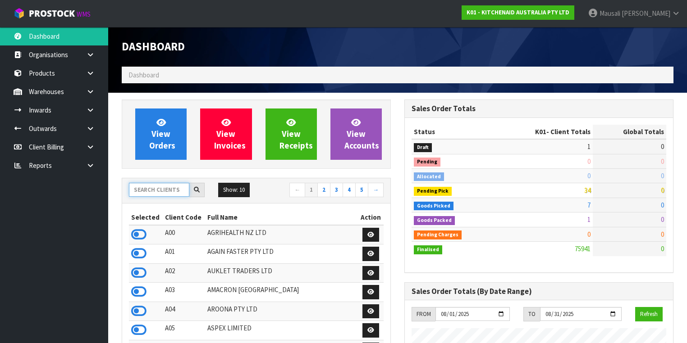
scroll to position [560, 282]
click at [140, 188] on input "text" at bounding box center [159, 190] width 60 height 14
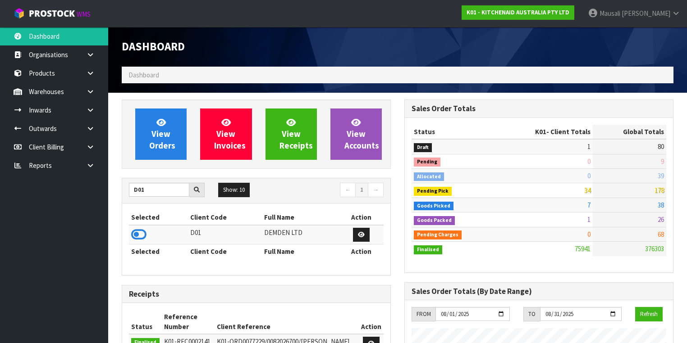
drag, startPoint x: 141, startPoint y: 232, endPoint x: 160, endPoint y: 202, distance: 35.9
click at [141, 232] on icon at bounding box center [138, 235] width 15 height 14
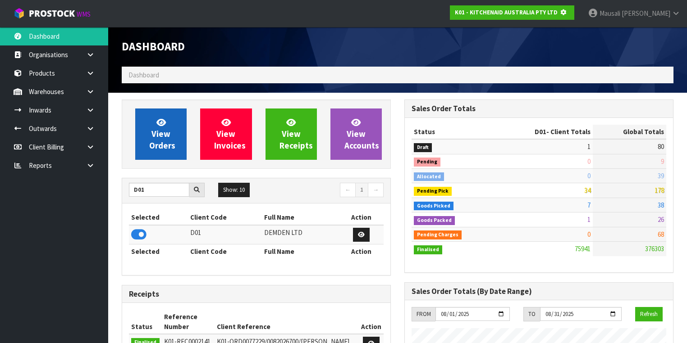
scroll to position [560, 282]
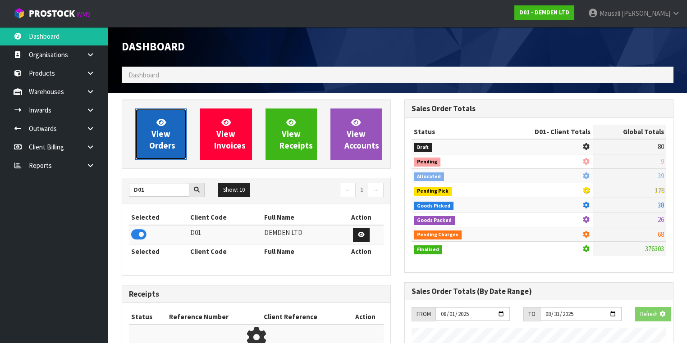
click at [158, 135] on span "View Orders" at bounding box center [162, 134] width 26 height 34
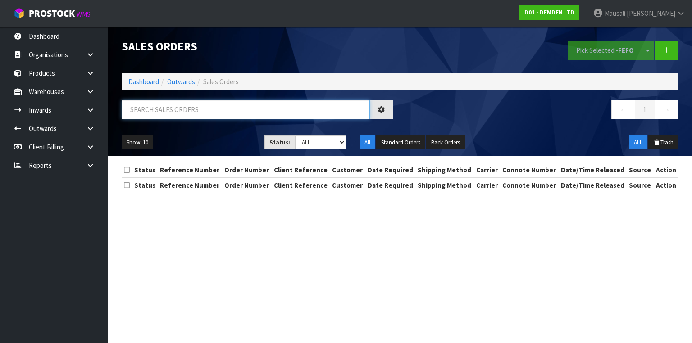
click at [138, 110] on input "text" at bounding box center [246, 109] width 248 height 19
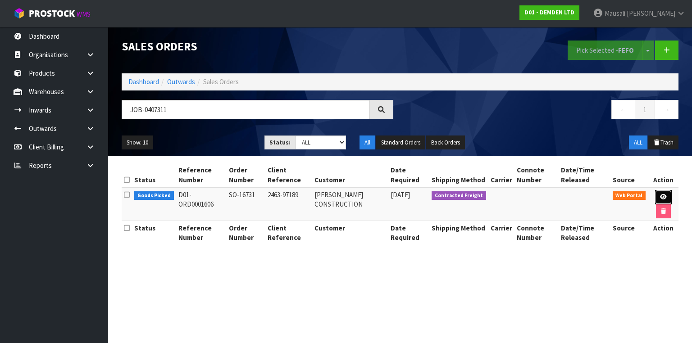
click at [660, 196] on icon at bounding box center [663, 197] width 7 height 6
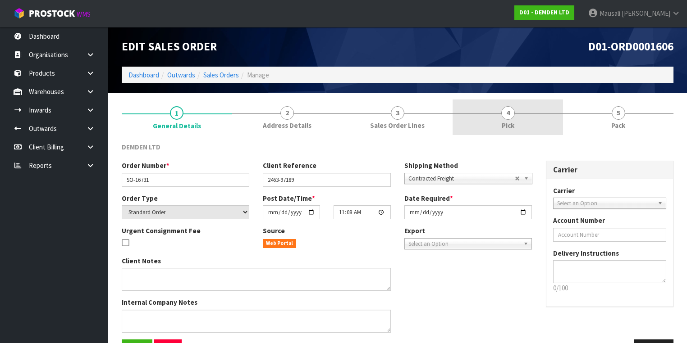
click at [522, 120] on link "4 Pick" at bounding box center [507, 118] width 110 height 36
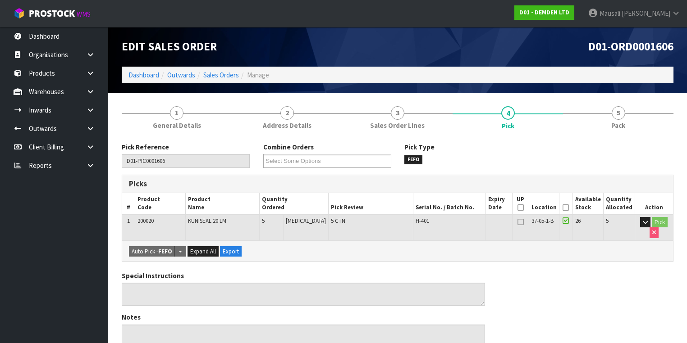
drag, startPoint x: 567, startPoint y: 207, endPoint x: 546, endPoint y: 213, distance: 21.0
click at [567, 208] on icon at bounding box center [565, 208] width 6 height 0
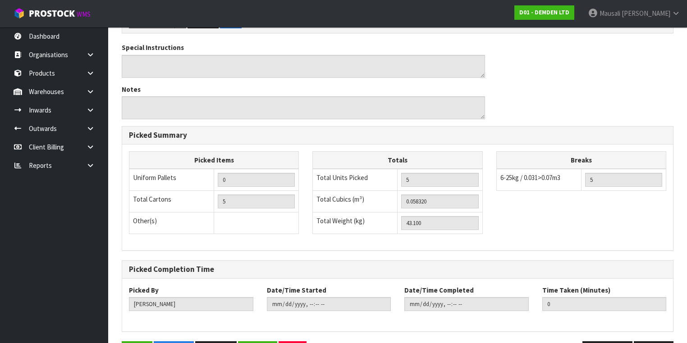
scroll to position [289, 0]
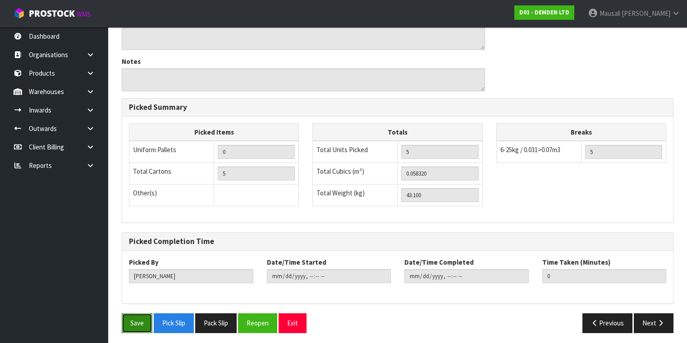
click at [131, 319] on button "Save" at bounding box center [137, 323] width 31 height 19
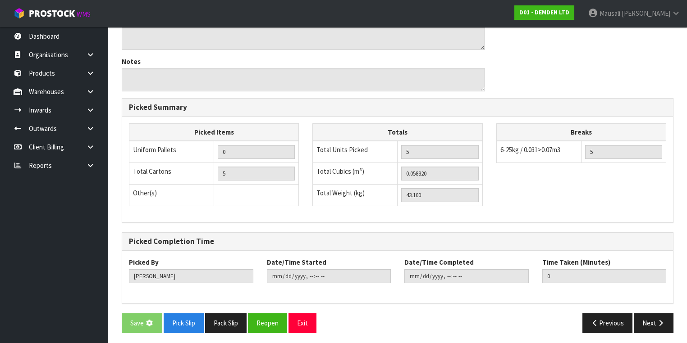
scroll to position [0, 0]
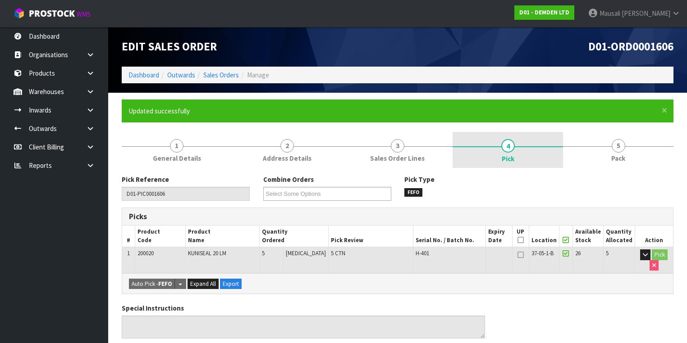
drag, startPoint x: 624, startPoint y: 149, endPoint x: 458, endPoint y: 168, distance: 167.3
click at [623, 149] on link "5 Pack" at bounding box center [618, 150] width 110 height 36
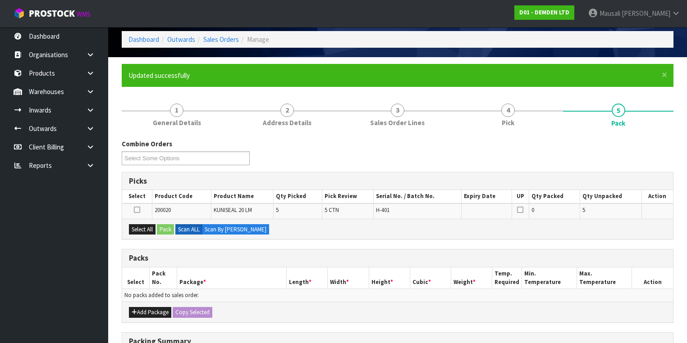
scroll to position [36, 0]
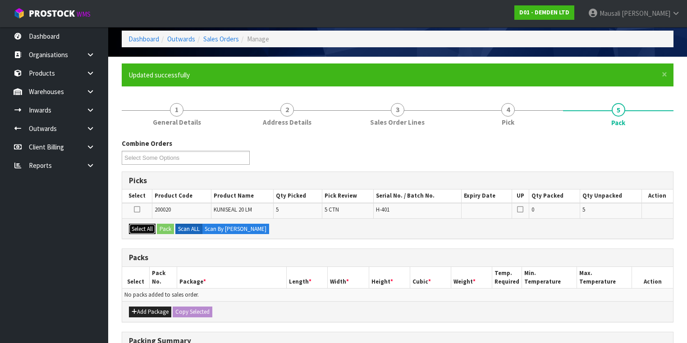
drag, startPoint x: 144, startPoint y: 224, endPoint x: 159, endPoint y: 229, distance: 16.0
click at [146, 225] on button "Select All" at bounding box center [142, 229] width 27 height 11
click at [163, 229] on button "Pack" at bounding box center [165, 229] width 17 height 11
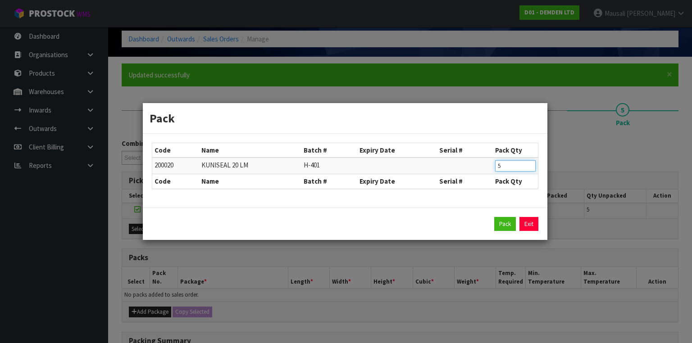
drag, startPoint x: 496, startPoint y: 170, endPoint x: 488, endPoint y: 171, distance: 8.2
click at [488, 171] on tr "200020 KUNISEAL 20 LM H-401 5" at bounding box center [345, 166] width 386 height 17
click button "Pack" at bounding box center [505, 224] width 22 height 14
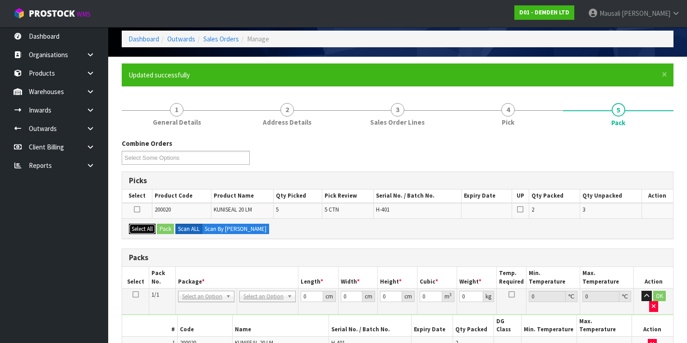
drag, startPoint x: 142, startPoint y: 228, endPoint x: 157, endPoint y: 224, distance: 15.2
click at [142, 227] on button "Select All" at bounding box center [142, 229] width 27 height 11
click at [157, 224] on button "Pack" at bounding box center [165, 229] width 17 height 11
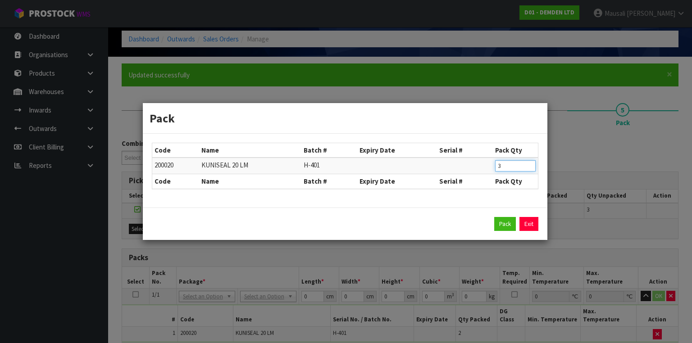
drag, startPoint x: 506, startPoint y: 167, endPoint x: 488, endPoint y: 174, distance: 19.6
click at [487, 171] on tr "200020 KUNISEAL 20 LM H-401 3" at bounding box center [345, 166] width 386 height 17
click button "Pack" at bounding box center [505, 224] width 22 height 14
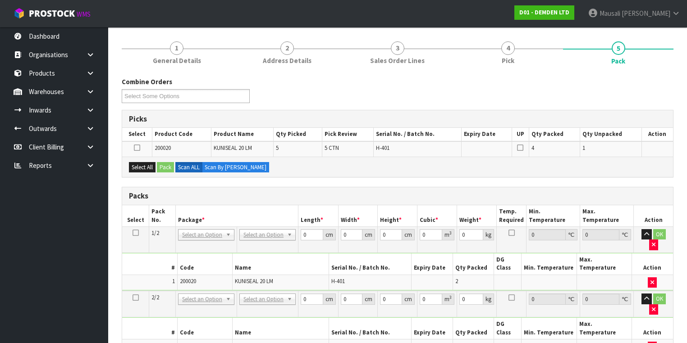
scroll to position [180, 0]
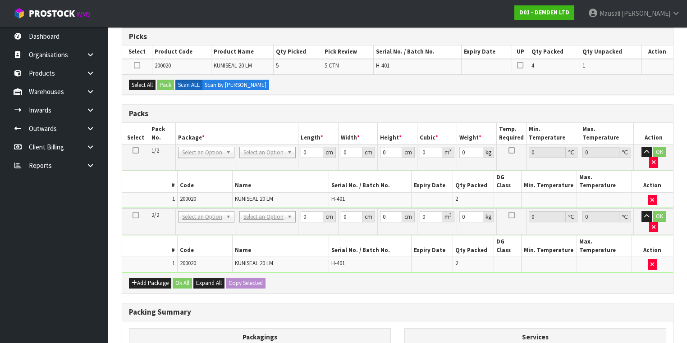
drag, startPoint x: 135, startPoint y: 148, endPoint x: 271, endPoint y: 150, distance: 135.6
click at [136, 150] on icon at bounding box center [135, 150] width 6 height 0
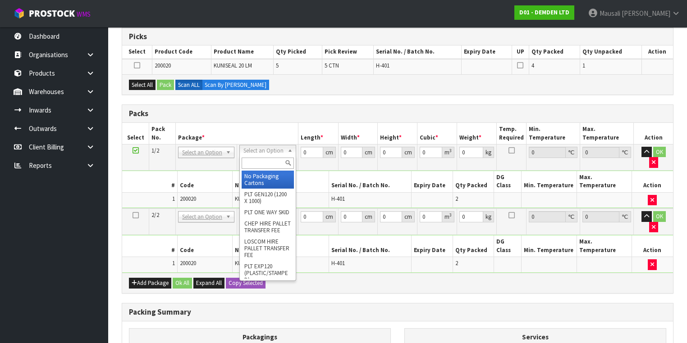
drag, startPoint x: 270, startPoint y: 182, endPoint x: 285, endPoint y: 173, distance: 17.5
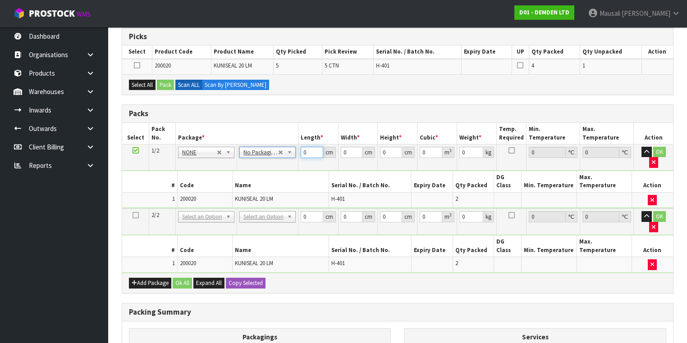
drag, startPoint x: 308, startPoint y: 153, endPoint x: 292, endPoint y: 160, distance: 17.2
click at [292, 160] on tbody "1/2 NONE 007-001 007-002 007-004 007-009 007-013 007-014 007-015 007-017 007-01…" at bounding box center [397, 176] width 551 height 64
click at [238, 278] on button "Copy Selected" at bounding box center [246, 283] width 40 height 11
click at [238, 279] on span "Confirm" at bounding box center [238, 283] width 20 height 8
click at [135, 150] on icon at bounding box center [135, 150] width 6 height 0
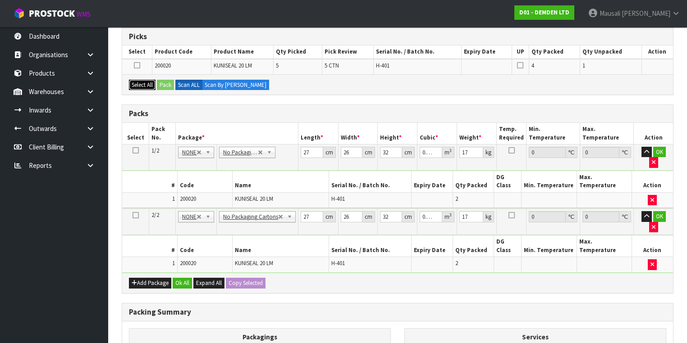
click at [132, 86] on button "Select All" at bounding box center [142, 85] width 27 height 11
click at [160, 83] on button "Pack" at bounding box center [165, 85] width 17 height 11
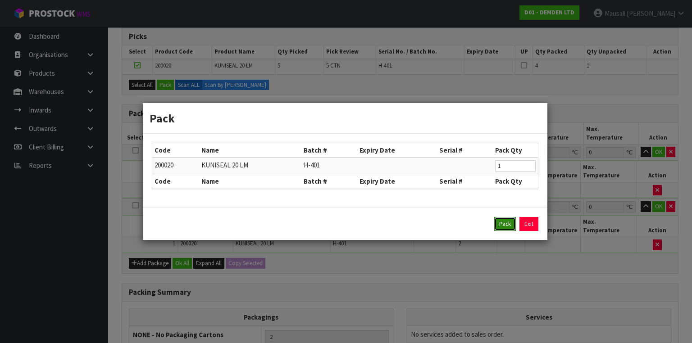
click at [496, 223] on button "Pack" at bounding box center [505, 224] width 22 height 14
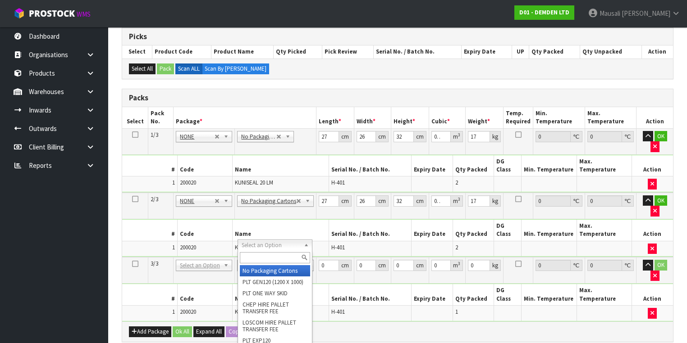
drag, startPoint x: 266, startPoint y: 270, endPoint x: 287, endPoint y: 250, distance: 28.4
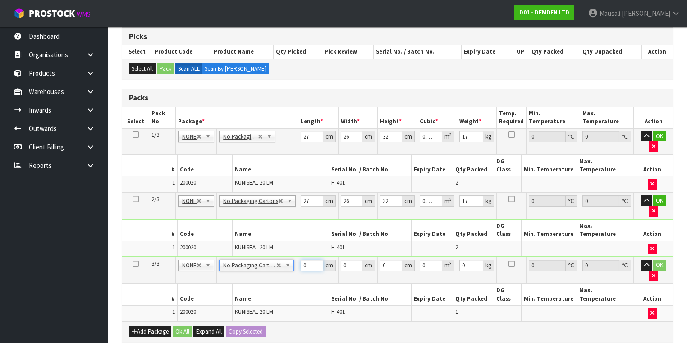
drag, startPoint x: 309, startPoint y: 225, endPoint x: 301, endPoint y: 231, distance: 9.7
click at [301, 260] on input "0" at bounding box center [311, 265] width 22 height 11
click at [180, 327] on button "Ok All" at bounding box center [182, 332] width 19 height 11
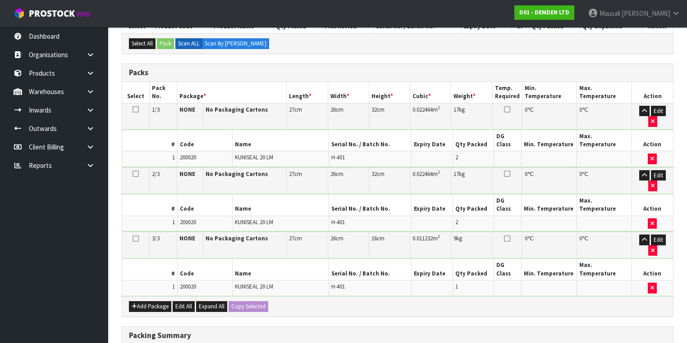
scroll to position [288, 0]
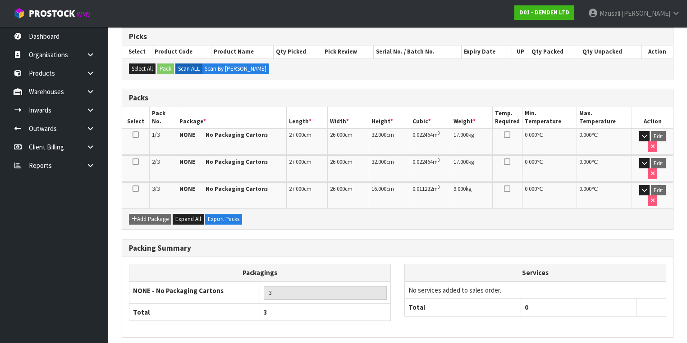
scroll to position [182, 0]
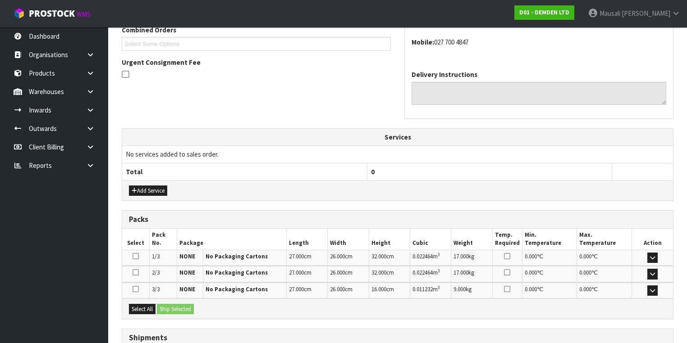
scroll to position [309, 0]
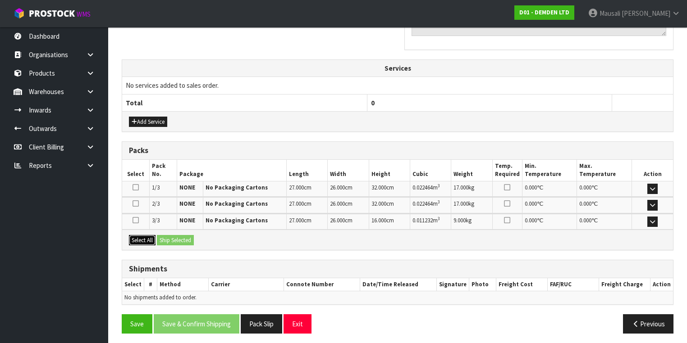
click at [144, 237] on button "Select All" at bounding box center [142, 240] width 27 height 11
click at [169, 238] on button "Ship Selected" at bounding box center [175, 240] width 37 height 11
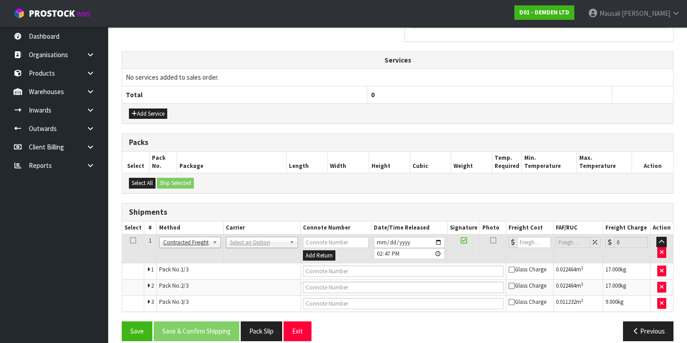
scroll to position [324, 0]
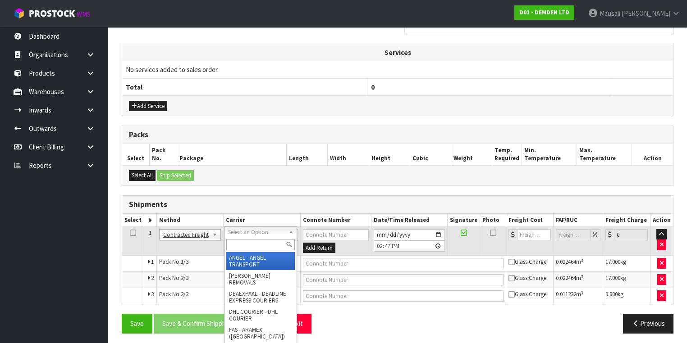
click at [246, 247] on input "text" at bounding box center [260, 244] width 68 height 11
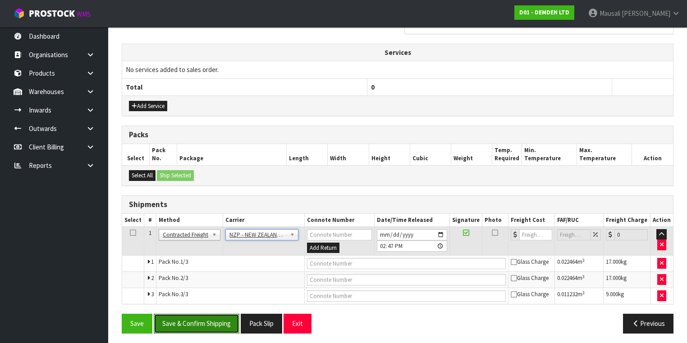
drag, startPoint x: 182, startPoint y: 323, endPoint x: 332, endPoint y: 313, distance: 150.3
click at [182, 323] on button "Save & Confirm Shipping" at bounding box center [197, 323] width 86 height 19
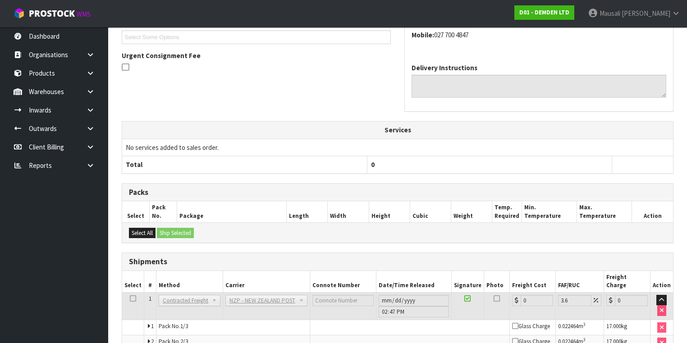
scroll to position [310, 0]
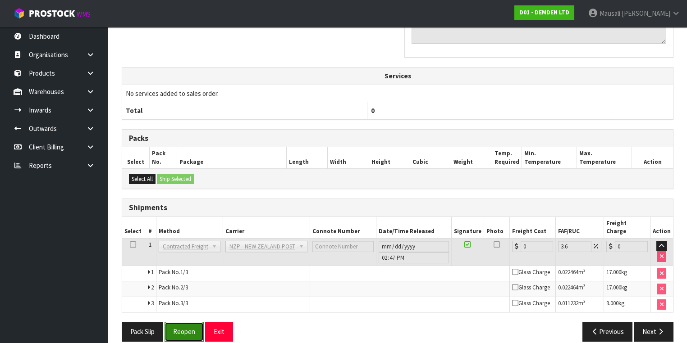
drag, startPoint x: 178, startPoint y: 320, endPoint x: 199, endPoint y: 314, distance: 21.4
click at [178, 322] on button "Reopen" at bounding box center [183, 331] width 39 height 19
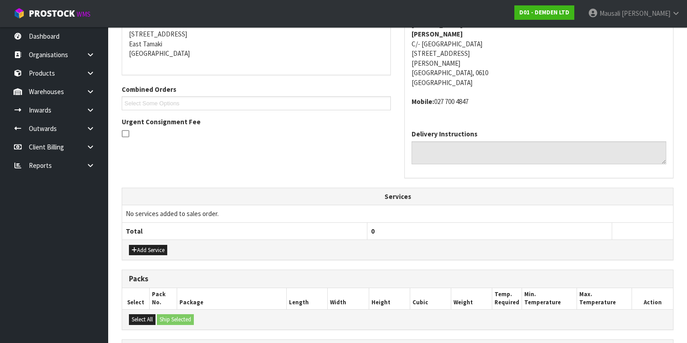
scroll to position [333, 0]
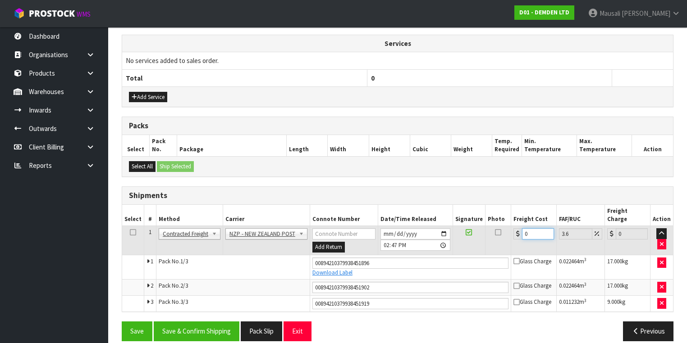
drag, startPoint x: 531, startPoint y: 221, endPoint x: 504, endPoint y: 234, distance: 29.8
click at [504, 234] on tr "1 Client Local Pickup Customer Local Pickup Company Freight Contracted Freight …" at bounding box center [397, 240] width 551 height 29
click at [222, 322] on button "Save & Confirm Shipping" at bounding box center [197, 331] width 86 height 19
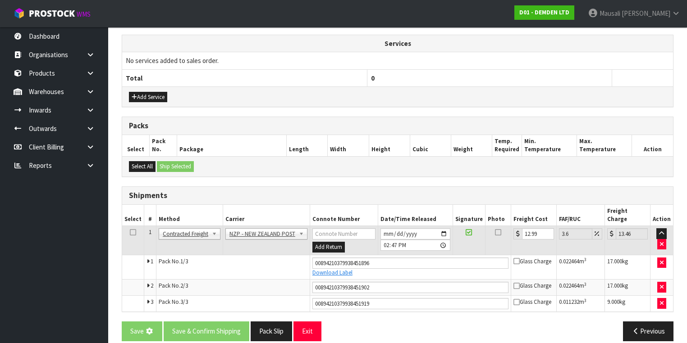
scroll to position [0, 0]
